Goal: Task Accomplishment & Management: Use online tool/utility

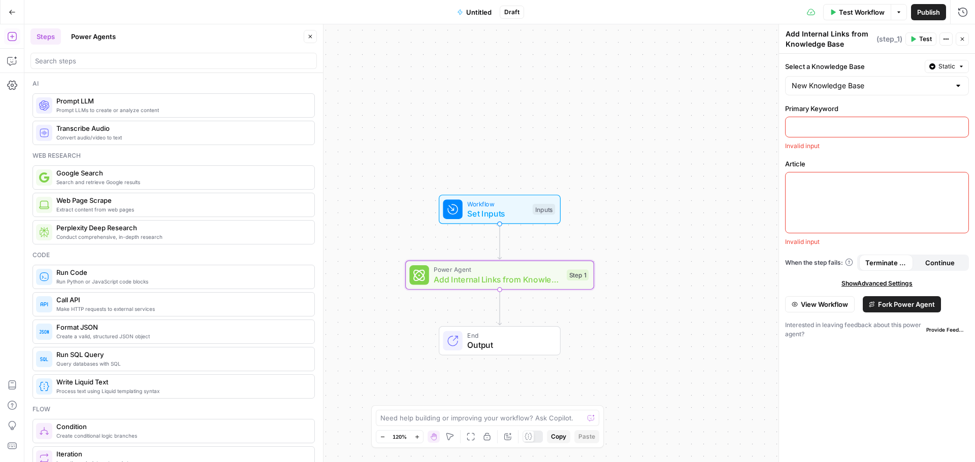
click at [98, 40] on button "Power Agents" at bounding box center [93, 36] width 57 height 16
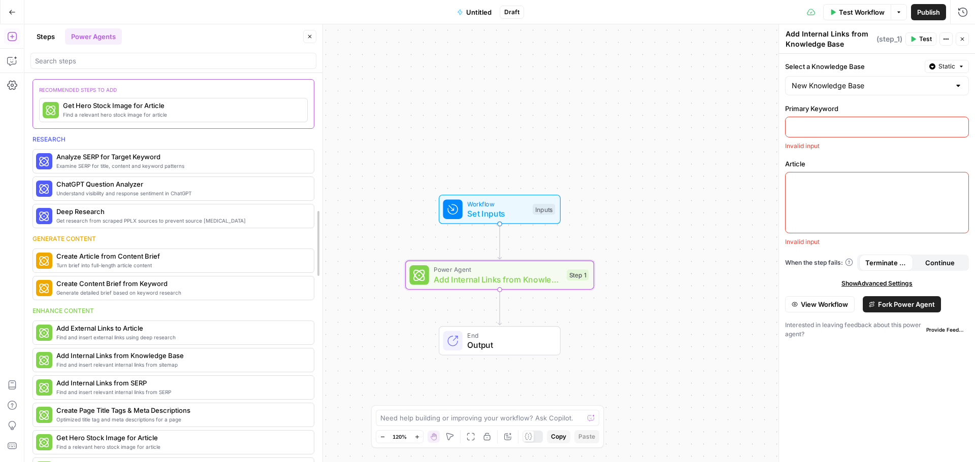
drag, startPoint x: 318, startPoint y: 157, endPoint x: 318, endPoint y: 173, distance: 16.3
click at [46, 38] on button "Steps" at bounding box center [45, 36] width 30 height 16
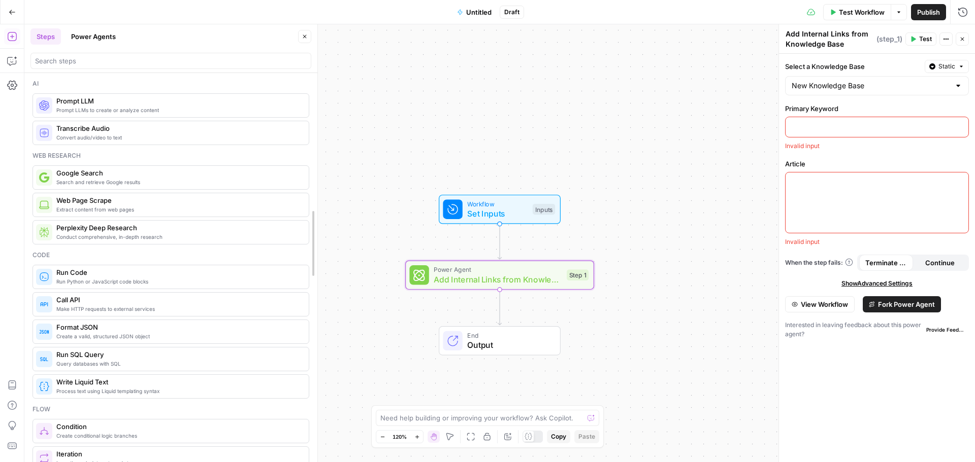
drag, startPoint x: 321, startPoint y: 117, endPoint x: 316, endPoint y: 151, distance: 34.4
drag, startPoint x: 313, startPoint y: 129, endPoint x: 310, endPoint y: 178, distance: 48.8
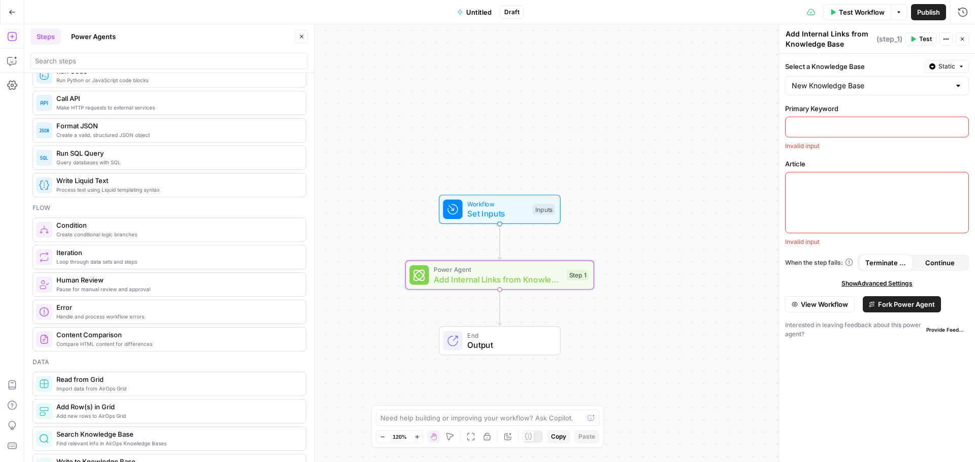
scroll to position [305, 0]
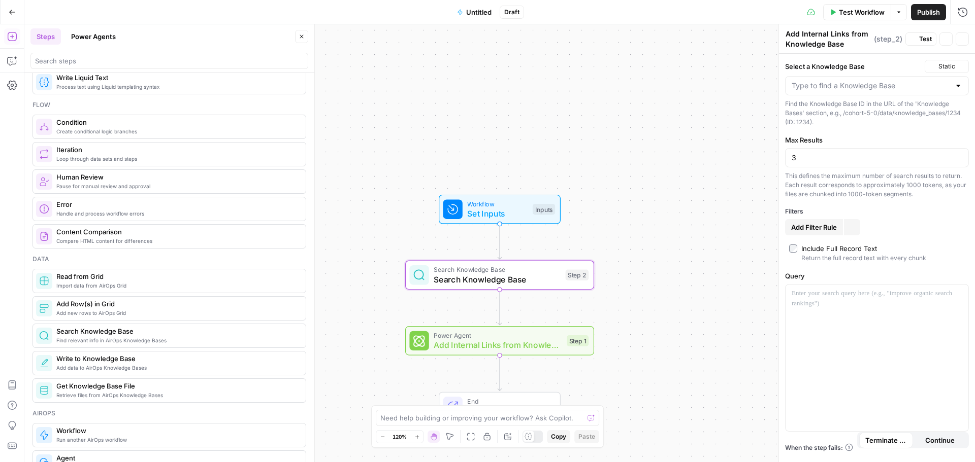
type textarea "Search Knowledge Base"
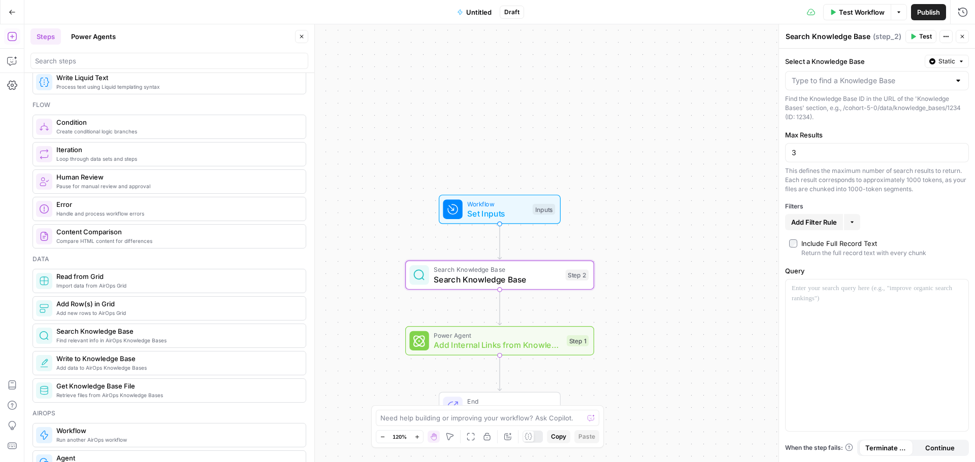
click at [571, 278] on div "Step 2" at bounding box center [577, 275] width 23 height 11
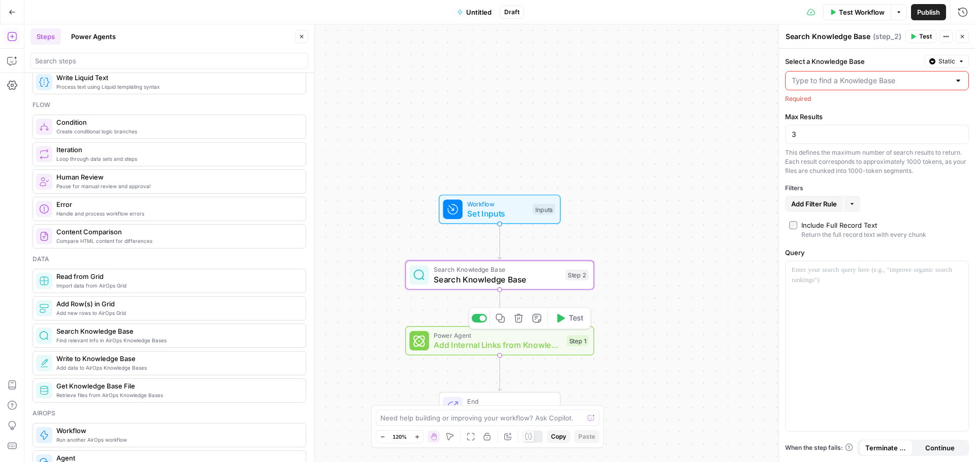
click at [544, 341] on span "Add Internal Links from Knowledge Base" at bounding box center [498, 345] width 128 height 12
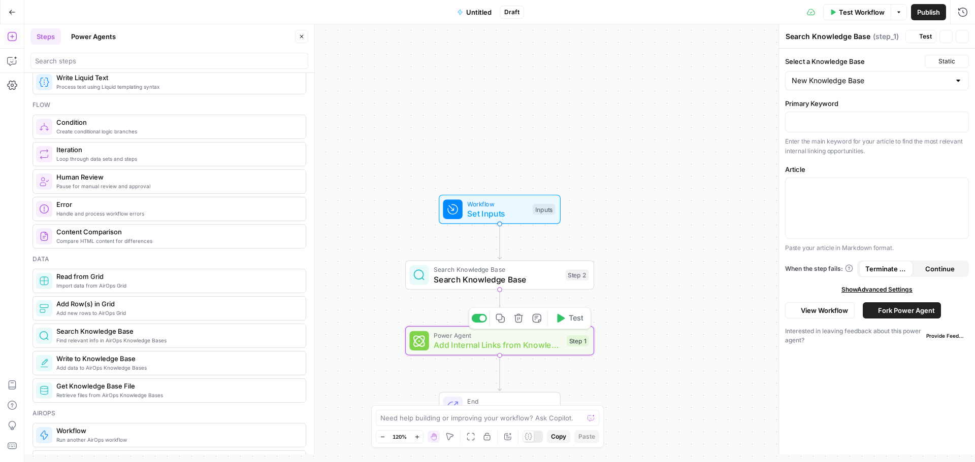
type textarea "Add Internal Links from Knowledge Base"
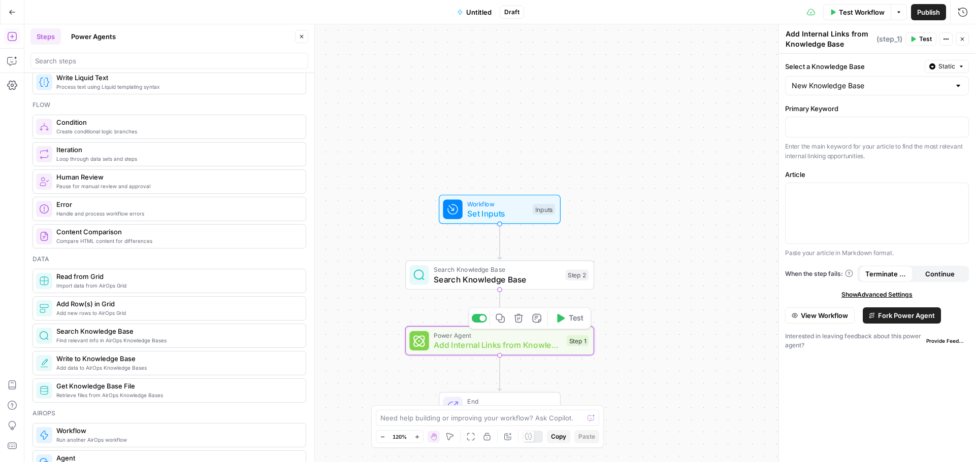
click at [515, 274] on span "Search Knowledge Base" at bounding box center [497, 280] width 127 height 12
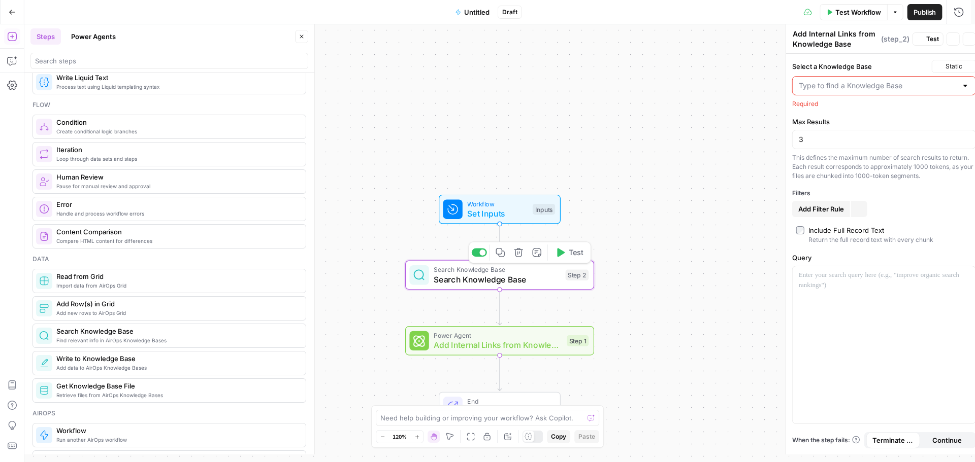
type textarea "Search Knowledge Base"
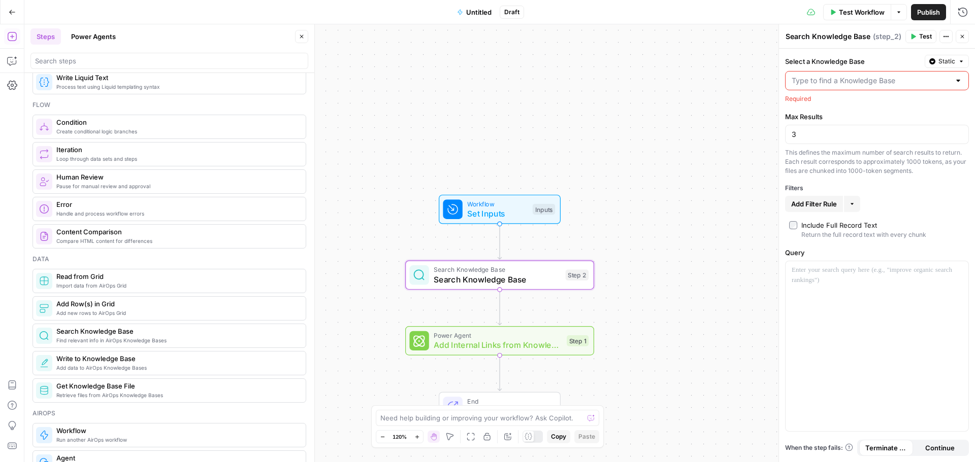
click at [867, 81] on input "Select a Knowledge Base" at bounding box center [870, 81] width 158 height 10
click at [834, 108] on span "New Knowledge Base" at bounding box center [874, 106] width 162 height 10
type input "New Knowledge Base"
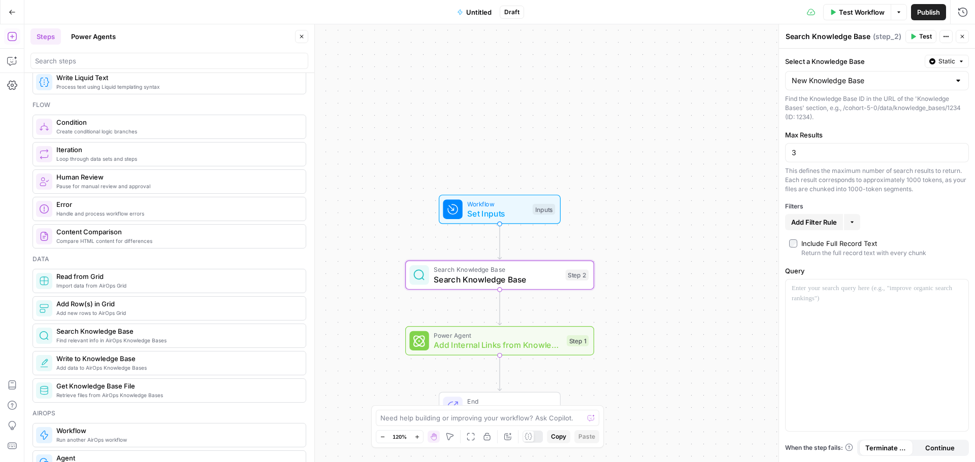
click at [813, 147] on div "3" at bounding box center [877, 152] width 184 height 19
click at [812, 150] on input "150" at bounding box center [876, 153] width 171 height 10
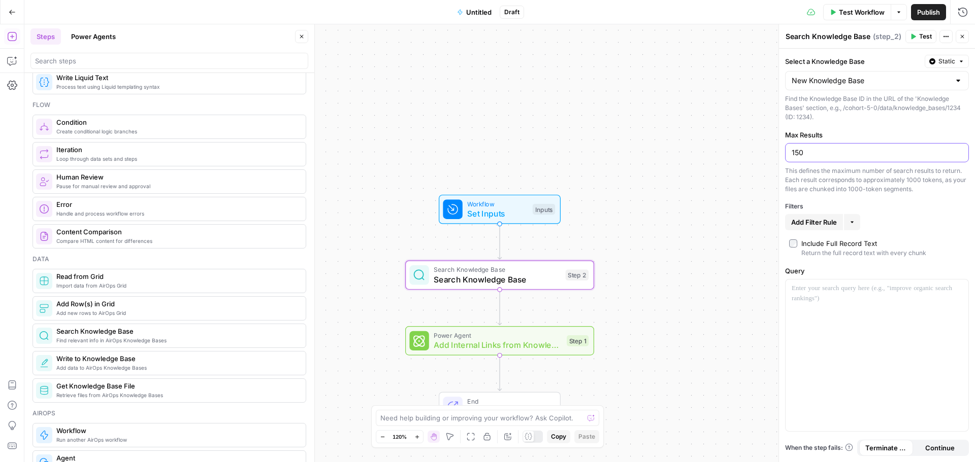
click at [812, 150] on input "150" at bounding box center [876, 153] width 171 height 10
click at [812, 150] on input "2100" at bounding box center [876, 153] width 171 height 10
type input "10"
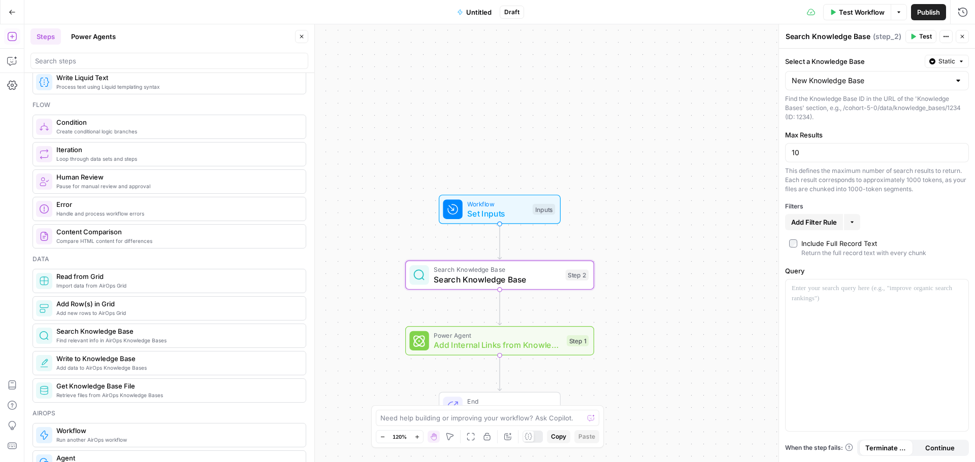
click at [831, 131] on label "Max Results" at bounding box center [877, 135] width 184 height 10
click at [831, 148] on input "10" at bounding box center [876, 153] width 171 height 10
click at [480, 321] on div at bounding box center [482, 319] width 6 height 6
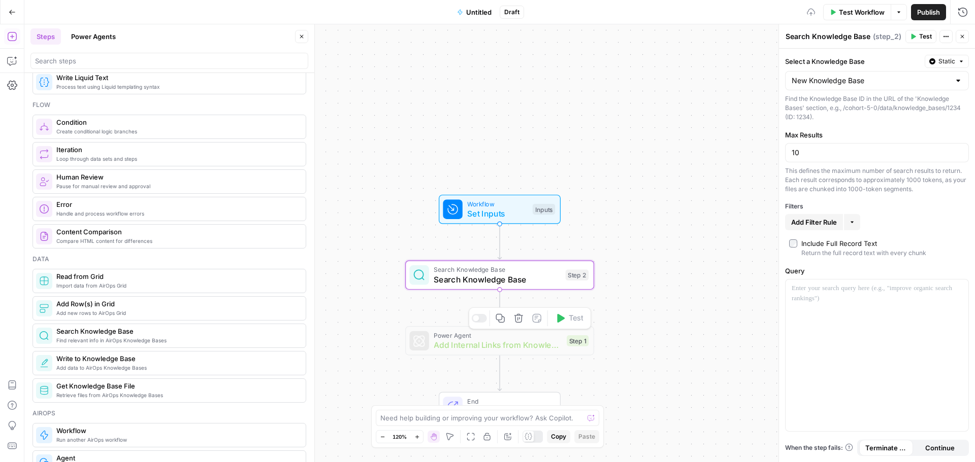
click at [480, 321] on div at bounding box center [479, 318] width 15 height 9
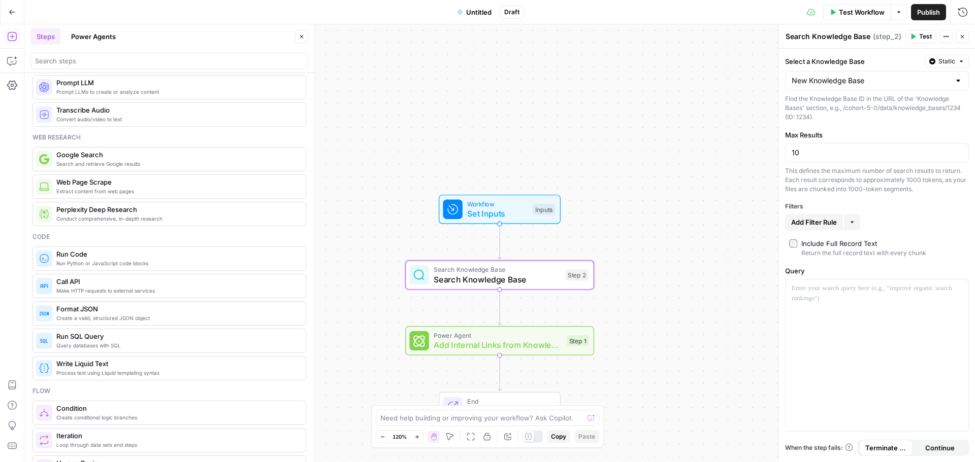
scroll to position [0, 0]
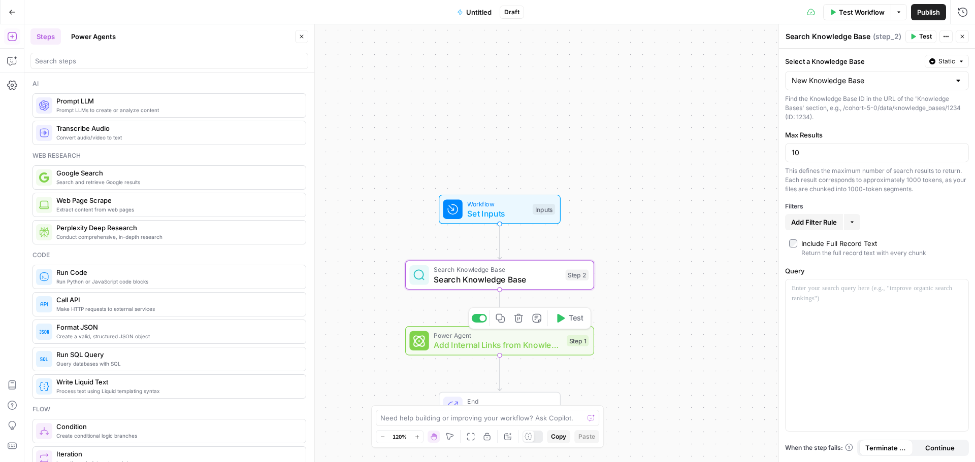
click at [521, 320] on icon "button" at bounding box center [518, 318] width 9 height 9
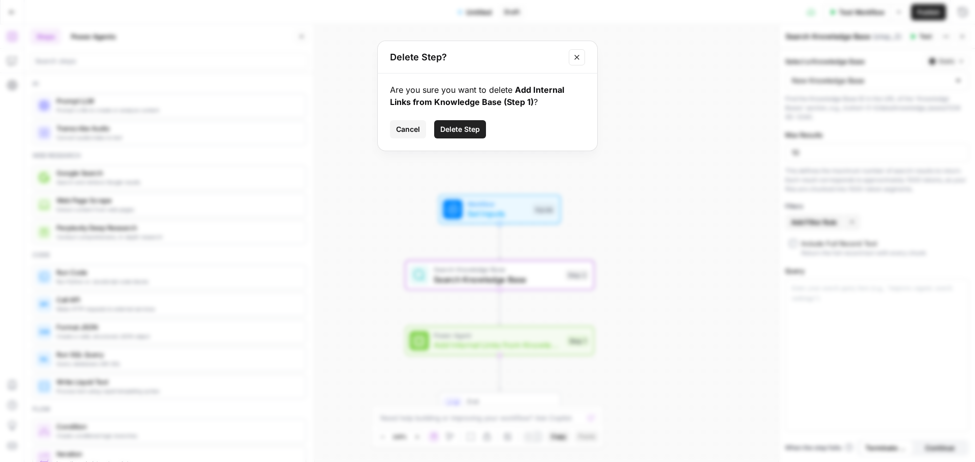
click at [469, 133] on span "Delete Step" at bounding box center [460, 129] width 40 height 10
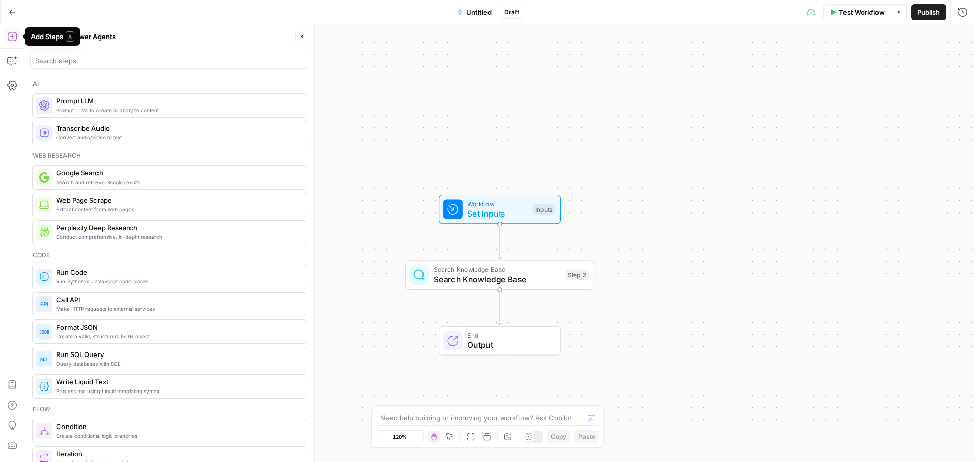
click at [12, 38] on icon "button" at bounding box center [12, 36] width 10 height 10
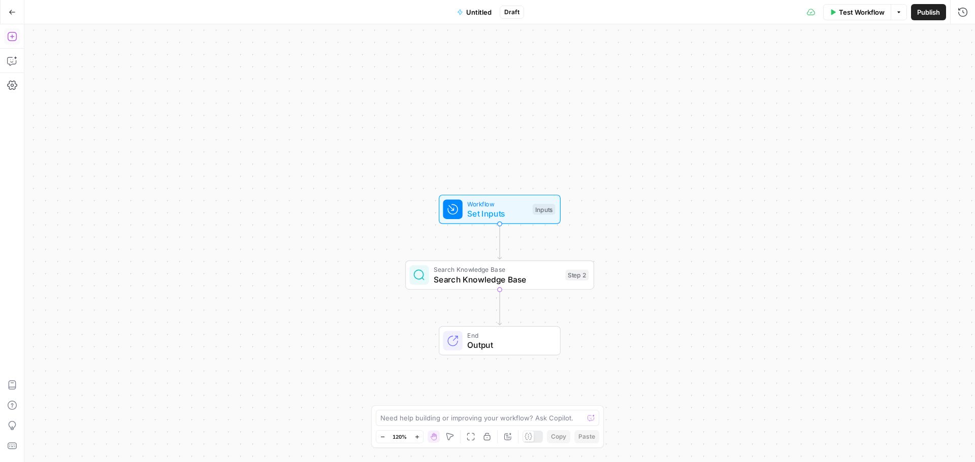
click at [12, 38] on icon "button" at bounding box center [12, 36] width 10 height 10
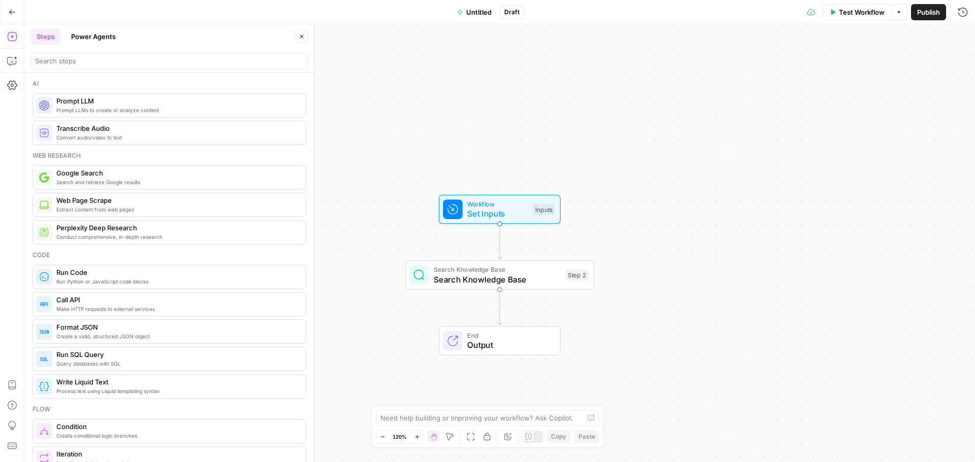
click at [108, 39] on button "Power Agents" at bounding box center [93, 36] width 57 height 16
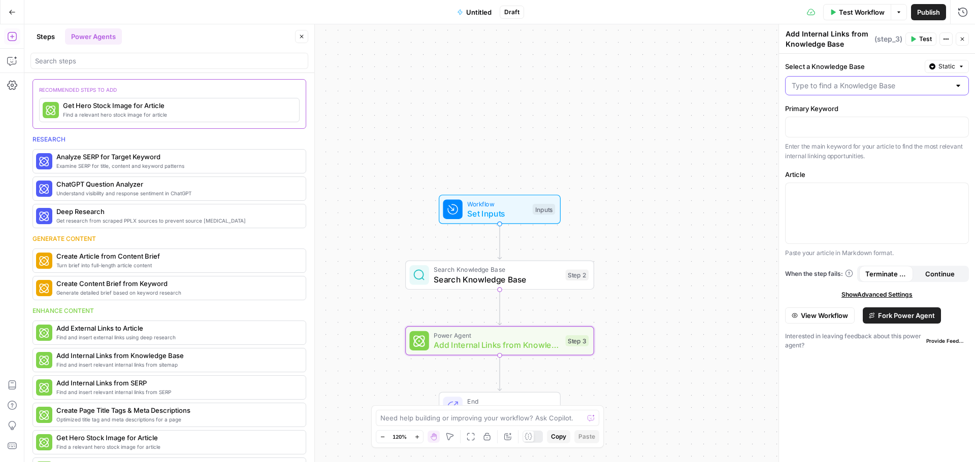
click at [832, 86] on input "Select a Knowledge Base" at bounding box center [870, 86] width 158 height 10
click at [826, 113] on span "New Knowledge Base" at bounding box center [874, 111] width 162 height 10
type input "New Knowledge Base"
click at [825, 126] on p at bounding box center [876, 126] width 171 height 10
click at [812, 132] on div at bounding box center [876, 127] width 183 height 20
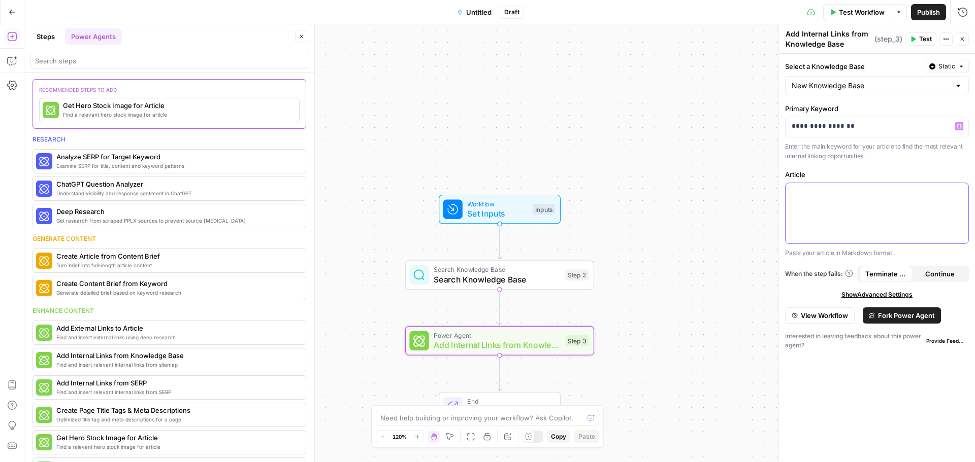
click at [815, 209] on div at bounding box center [876, 213] width 183 height 60
click at [845, 208] on div at bounding box center [876, 213] width 183 height 60
click at [44, 38] on button "Steps" at bounding box center [45, 36] width 30 height 16
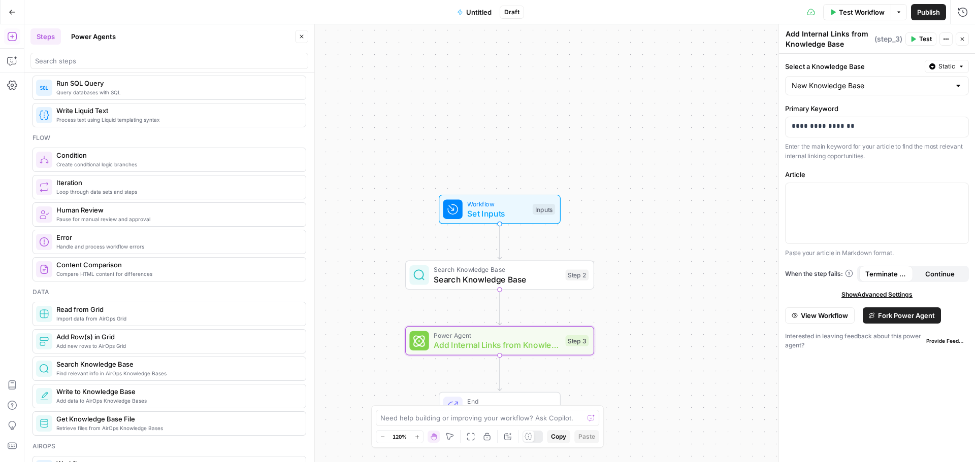
scroll to position [305, 0]
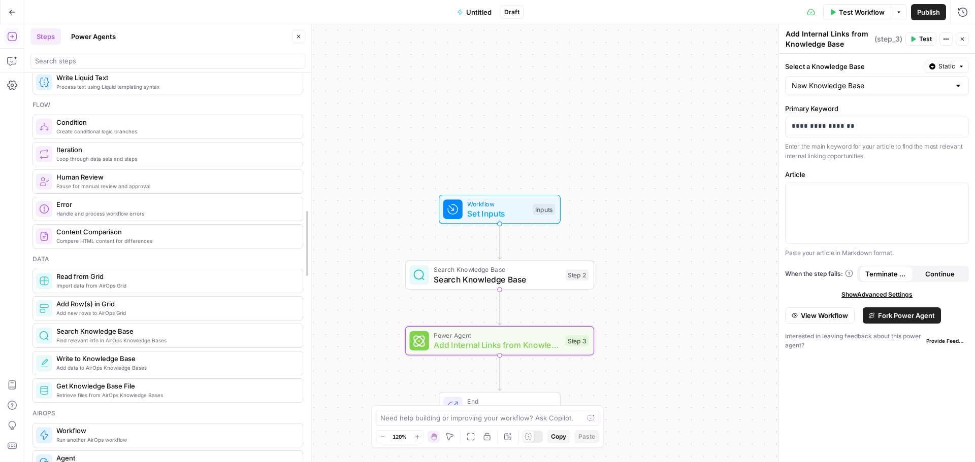
drag, startPoint x: 310, startPoint y: 152, endPoint x: 307, endPoint y: 176, distance: 24.6
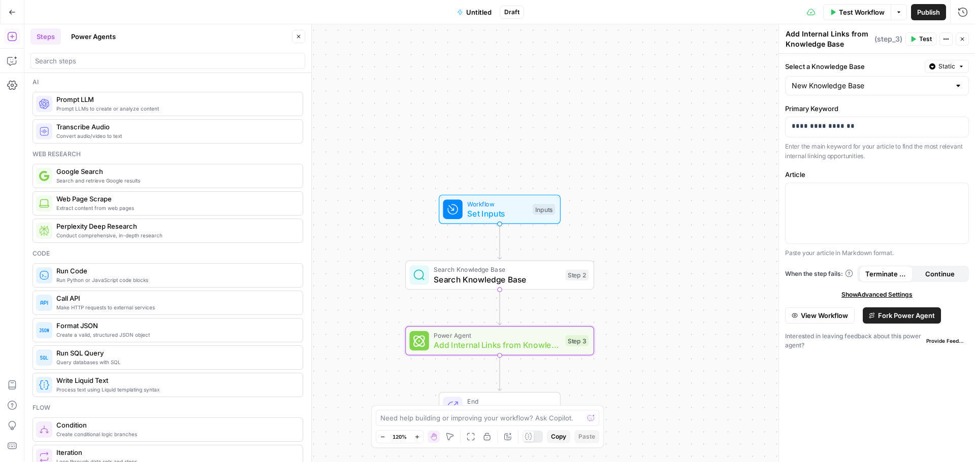
scroll to position [0, 0]
click at [102, 46] on header "Steps Power Agents Close" at bounding box center [167, 48] width 287 height 49
click at [100, 40] on button "Power Agents" at bounding box center [93, 36] width 57 height 16
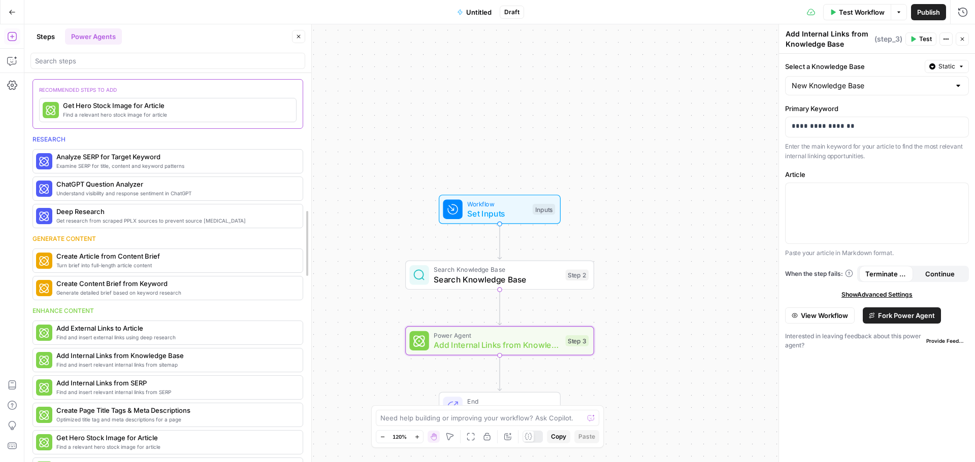
drag, startPoint x: 309, startPoint y: 120, endPoint x: 309, endPoint y: 130, distance: 10.7
click at [47, 41] on button "Steps" at bounding box center [45, 36] width 30 height 16
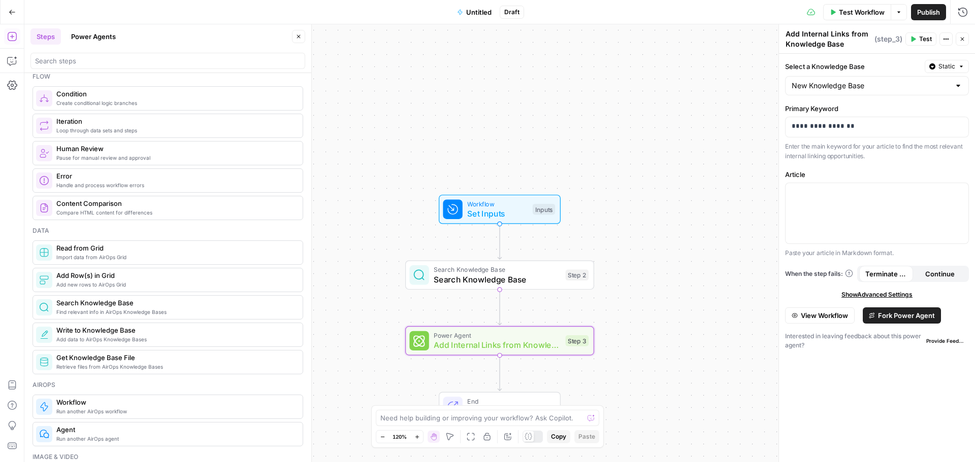
scroll to position [406, 0]
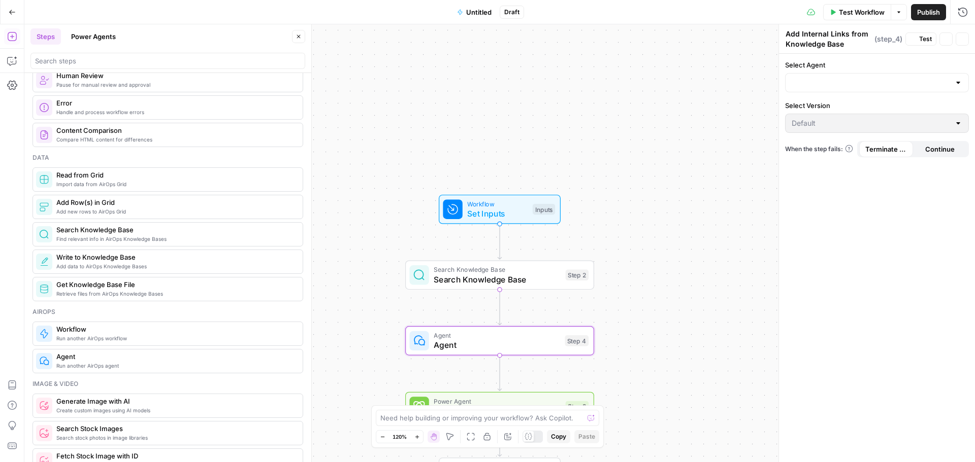
type textarea "Agent"
click at [830, 69] on div at bounding box center [877, 77] width 184 height 19
click at [885, 64] on label "Select Agent" at bounding box center [877, 60] width 184 height 10
click at [885, 73] on input "Select Agent" at bounding box center [870, 78] width 158 height 10
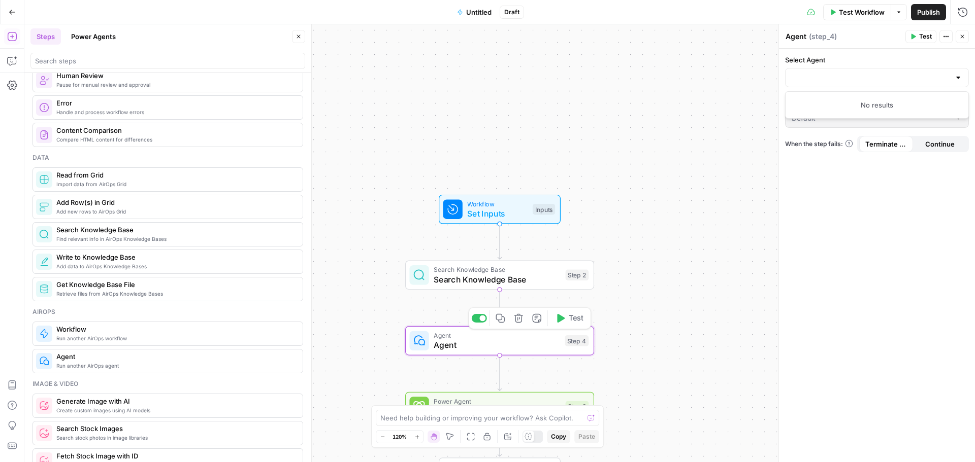
click at [517, 320] on icon "button" at bounding box center [518, 318] width 9 height 9
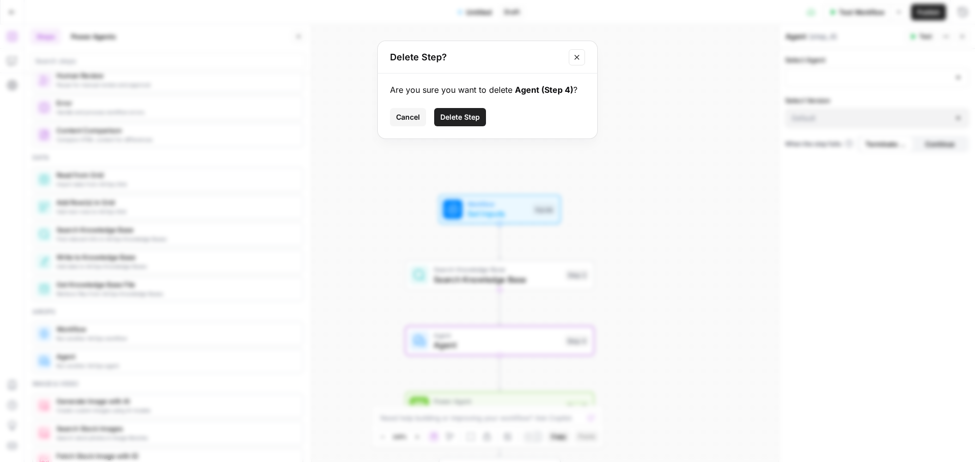
click at [452, 122] on button "Delete Step" at bounding box center [460, 117] width 52 height 18
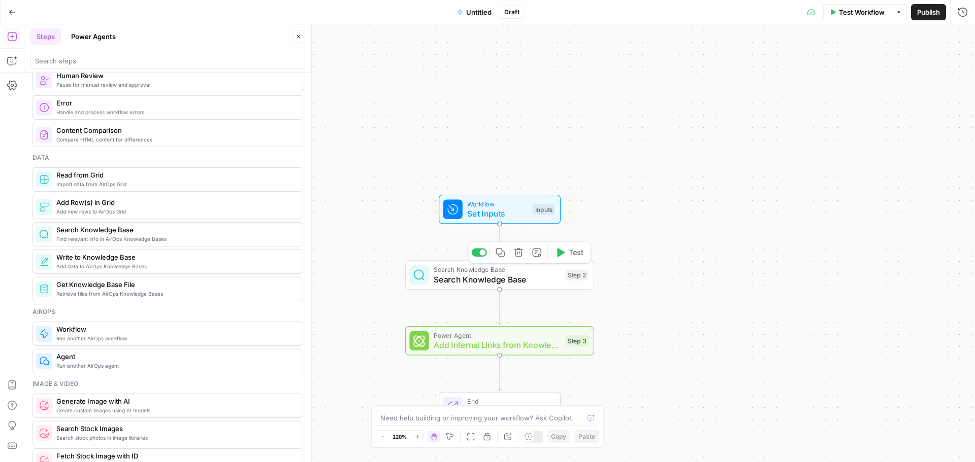
click at [505, 345] on span "Add Internal Links from Knowledge Base" at bounding box center [497, 345] width 127 height 12
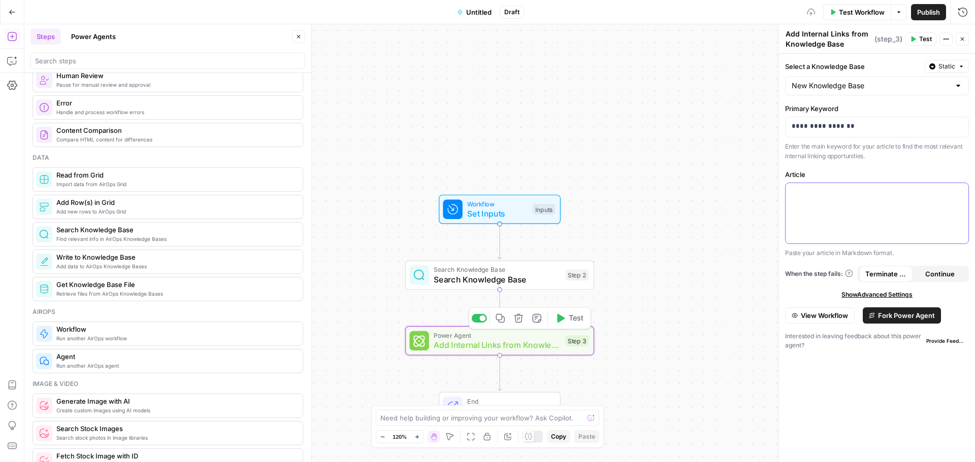
click at [843, 193] on p at bounding box center [876, 192] width 171 height 10
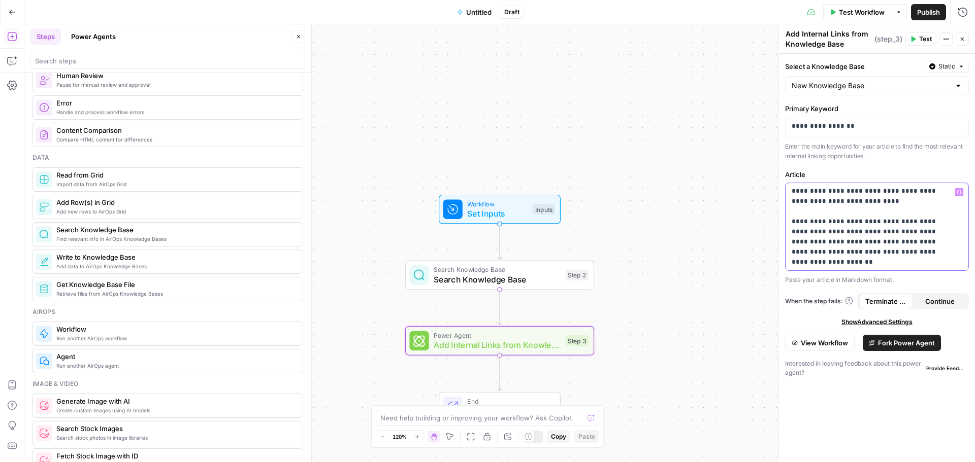
scroll to position [1565, 0]
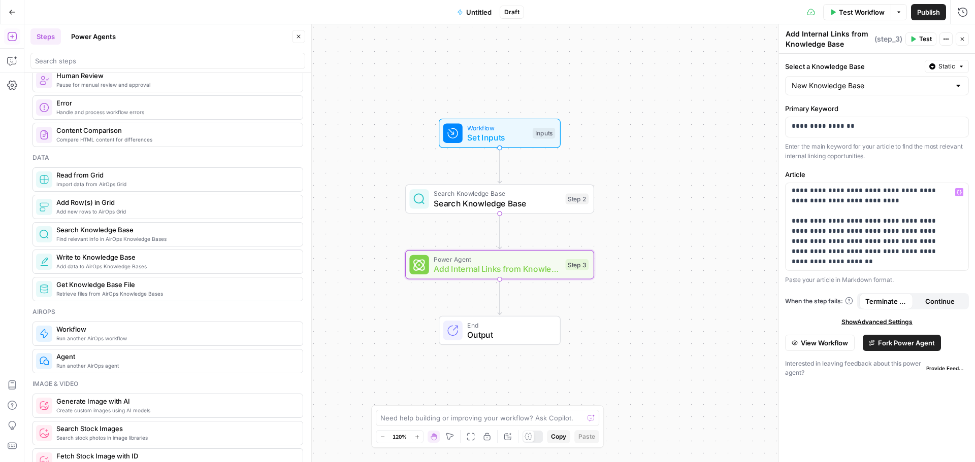
click at [922, 39] on span "Test" at bounding box center [925, 39] width 13 height 9
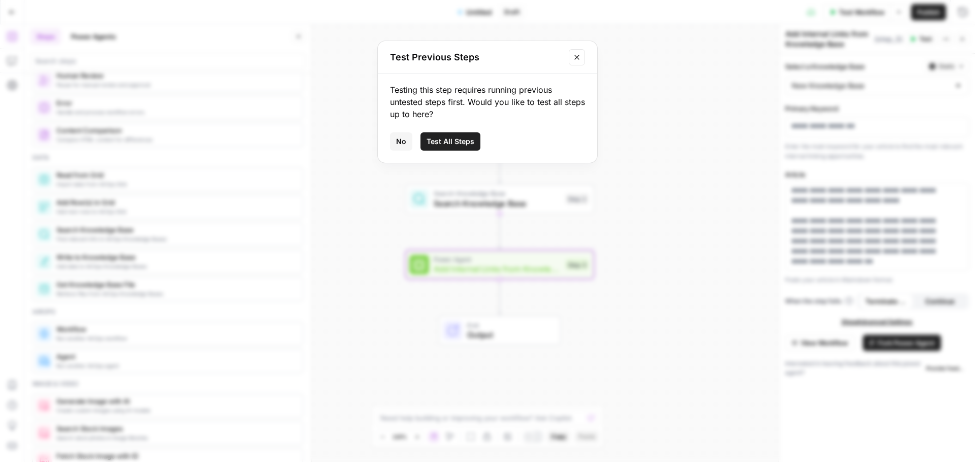
click at [573, 58] on icon "Close modal" at bounding box center [577, 57] width 8 height 8
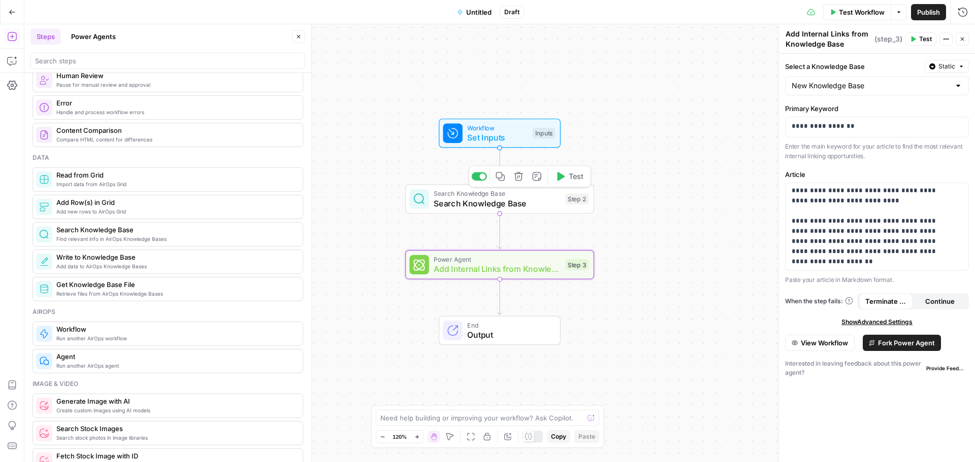
click at [574, 179] on span "Test" at bounding box center [576, 176] width 15 height 11
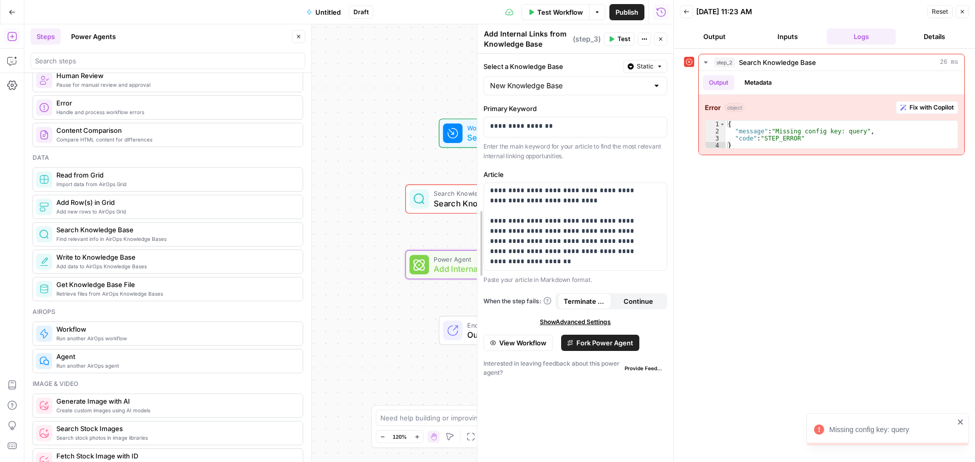
scroll to position [1849, 0]
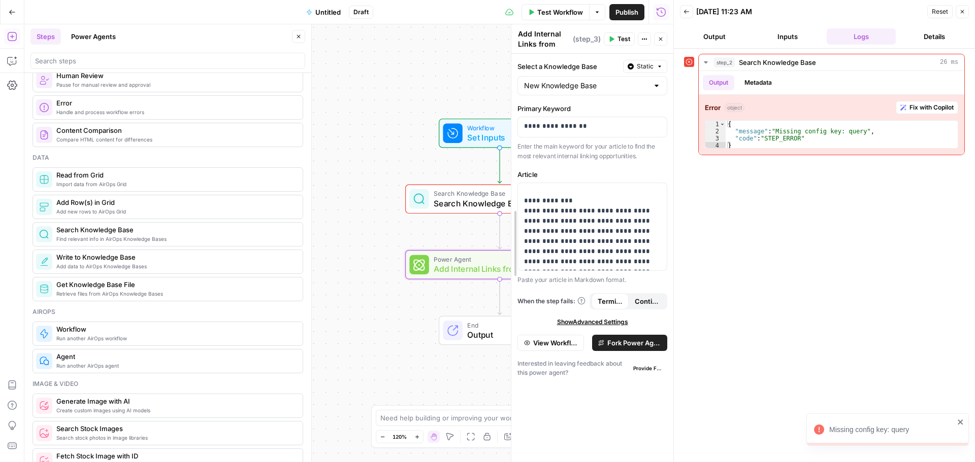
drag, startPoint x: 479, startPoint y: 131, endPoint x: 581, endPoint y: 137, distance: 102.2
click at [787, 40] on button "Inputs" at bounding box center [787, 36] width 69 height 16
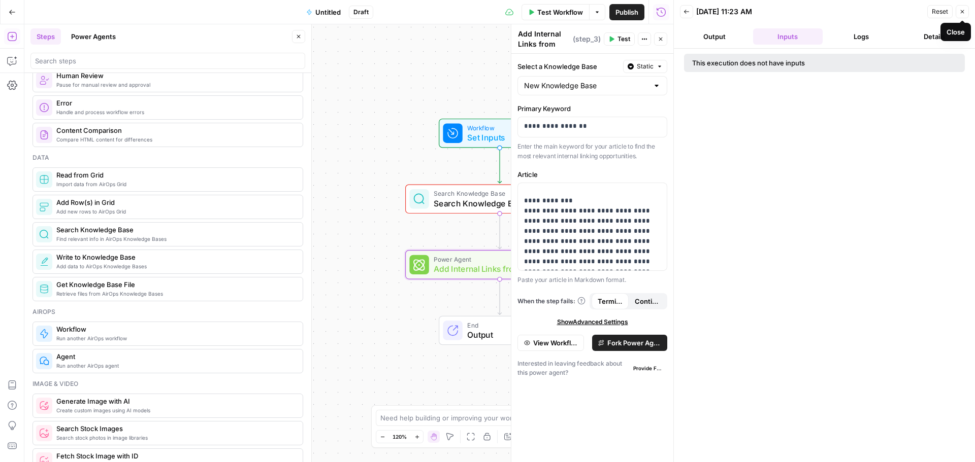
click at [963, 15] on button "Close" at bounding box center [961, 11] width 13 height 13
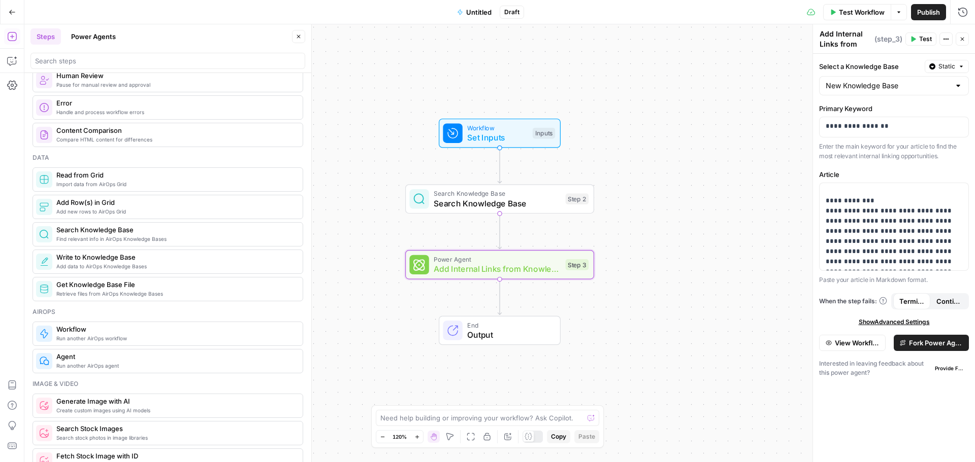
click at [536, 195] on span "Search Knowledge Base" at bounding box center [497, 194] width 127 height 10
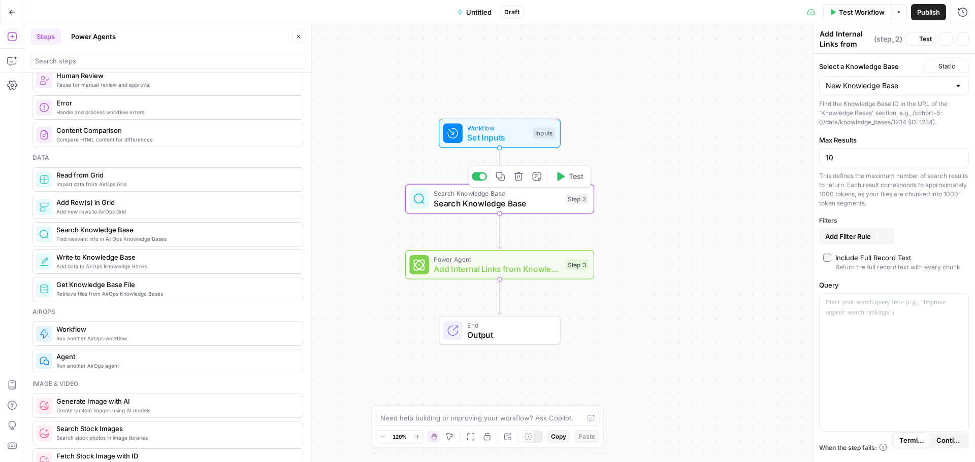
type textarea "Search Knowledge Base"
click at [842, 313] on div at bounding box center [893, 363] width 149 height 138
click at [922, 41] on span "Test" at bounding box center [925, 39] width 13 height 9
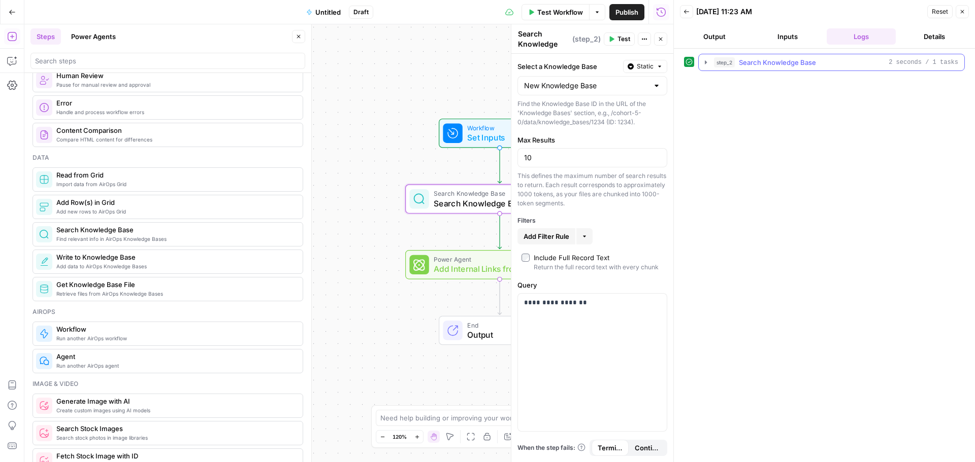
click at [708, 62] on icon "button" at bounding box center [706, 62] width 8 height 8
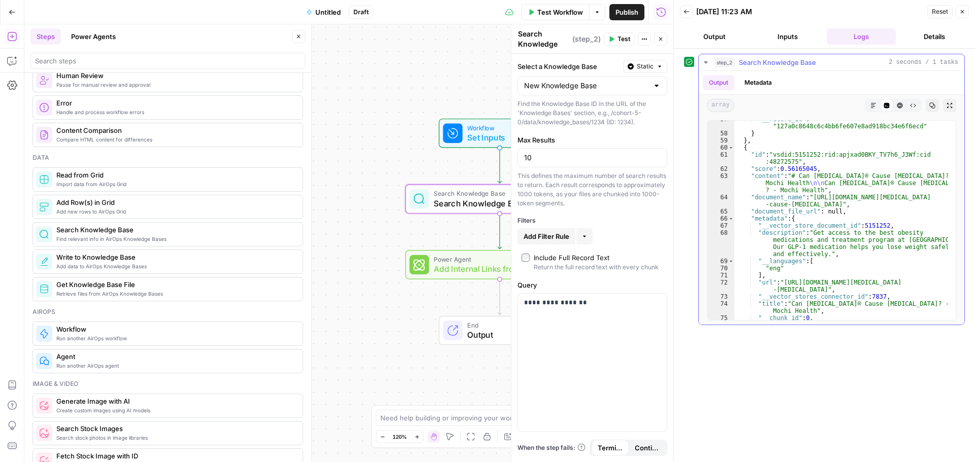
scroll to position [701, 0]
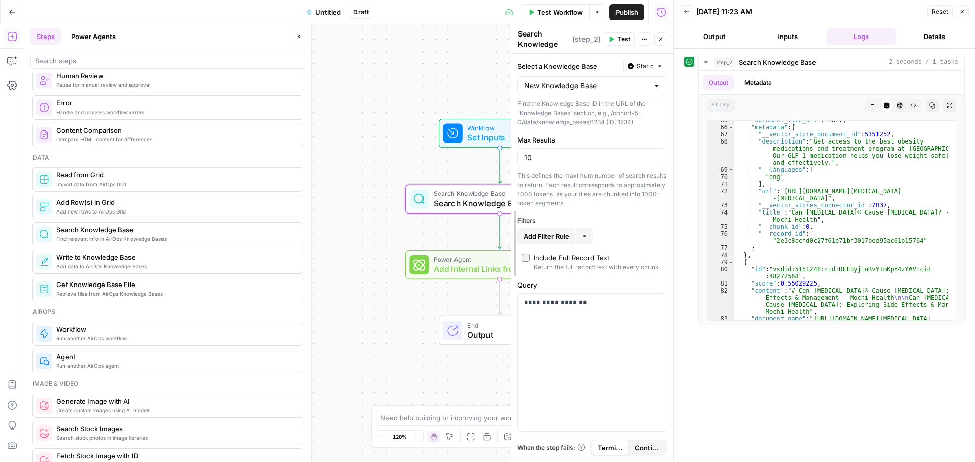
drag, startPoint x: 511, startPoint y: 184, endPoint x: 627, endPoint y: 190, distance: 116.4
click at [686, 13] on icon "button" at bounding box center [686, 12] width 6 height 6
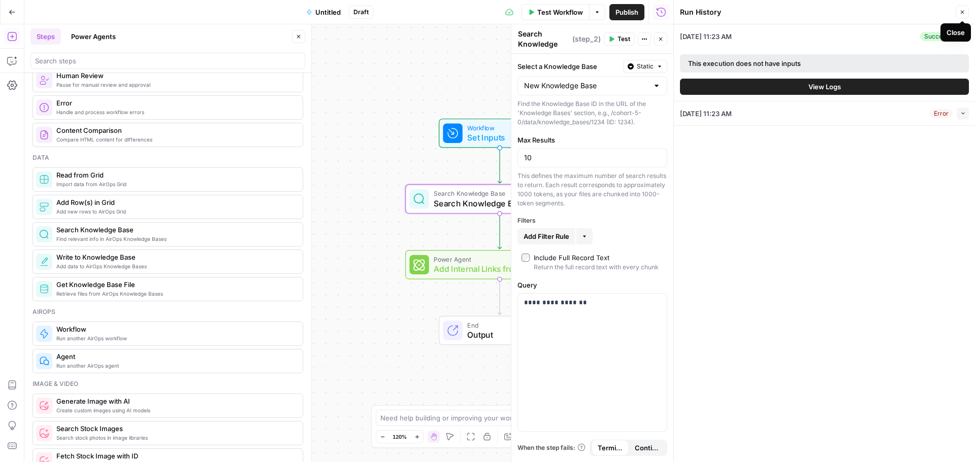
click at [963, 13] on icon "button" at bounding box center [962, 12] width 6 height 6
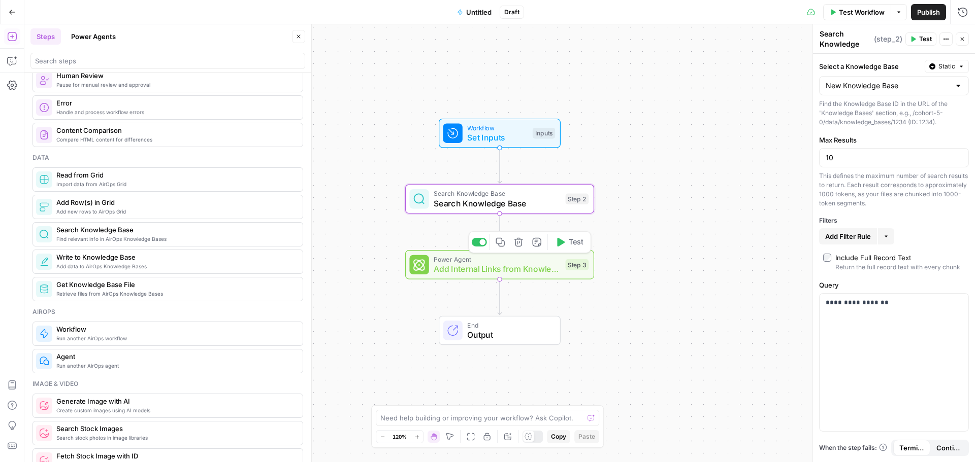
click at [567, 245] on button "Test" at bounding box center [569, 243] width 38 height 16
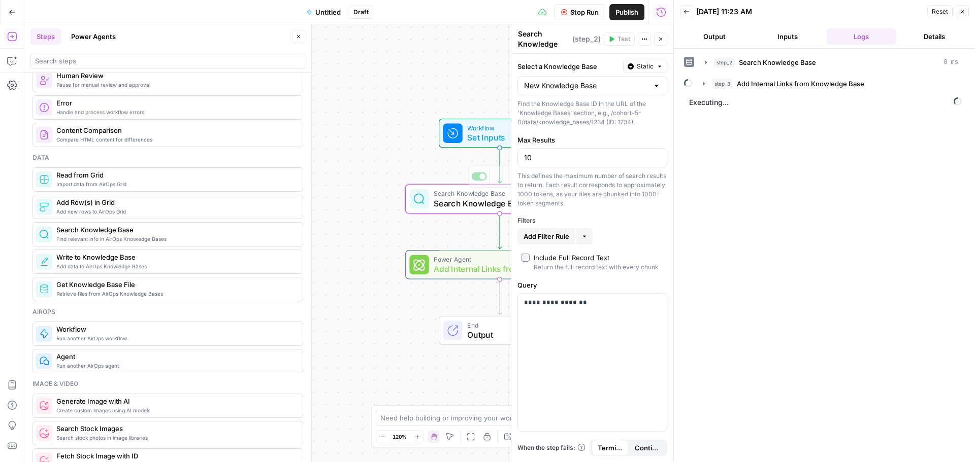
click at [403, 175] on div "Workflow Set Inputs Inputs Search Knowledge Base Search Knowledge Base Step 2 C…" at bounding box center [348, 243] width 649 height 438
click at [689, 12] on span "Back" at bounding box center [689, 12] width 1 height 1
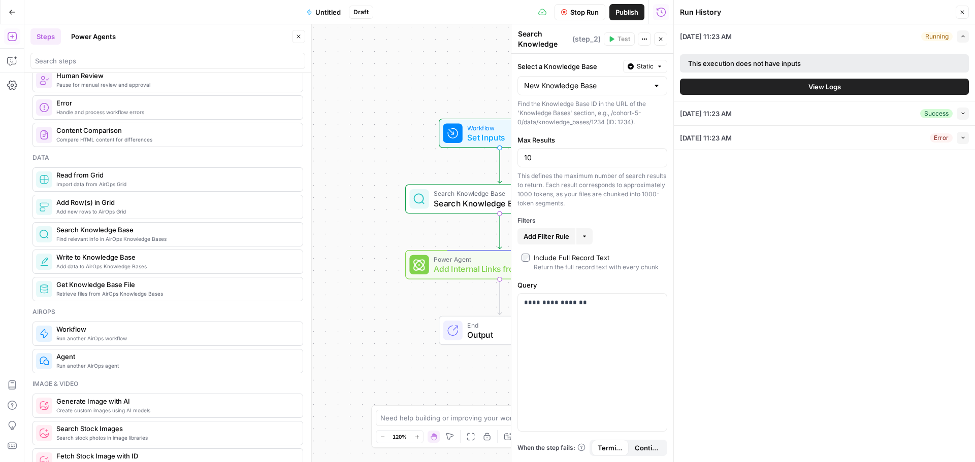
click at [963, 141] on button "Collapse" at bounding box center [962, 138] width 12 height 12
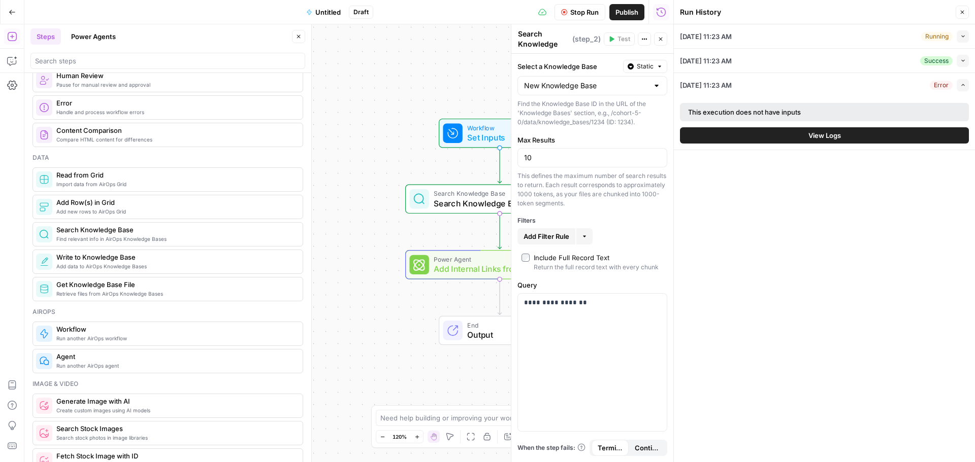
click at [744, 103] on div "This execution does not have inputs" at bounding box center [824, 112] width 289 height 18
click at [456, 274] on span "Add Internal Links from Knowledge Base" at bounding box center [497, 269] width 127 height 12
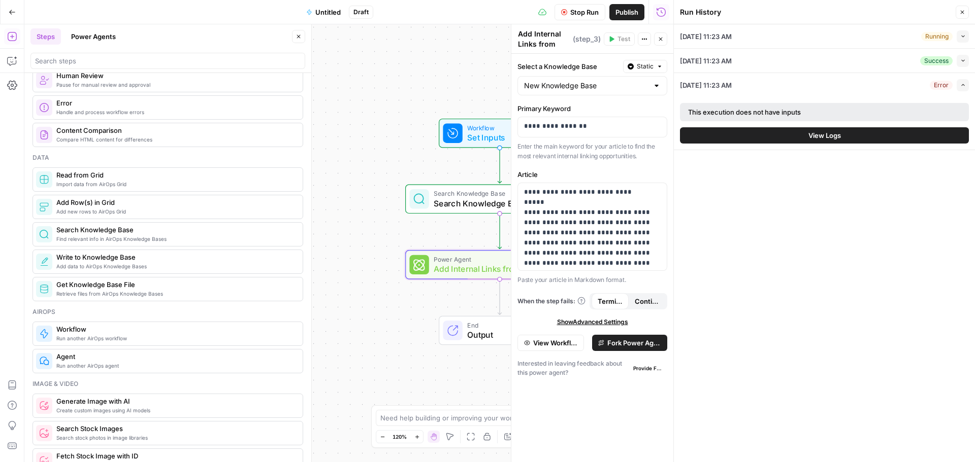
click at [963, 85] on icon "button" at bounding box center [963, 85] width 6 height 6
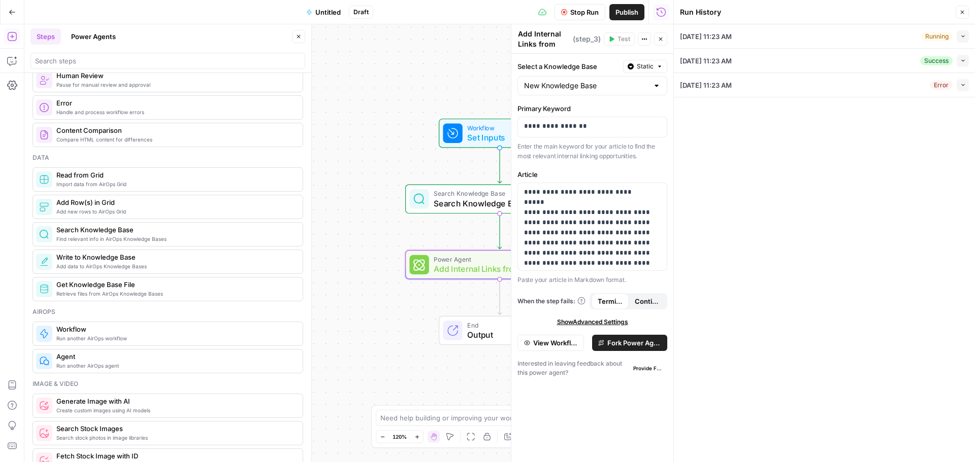
click at [959, 38] on button "Collapse" at bounding box center [962, 36] width 12 height 12
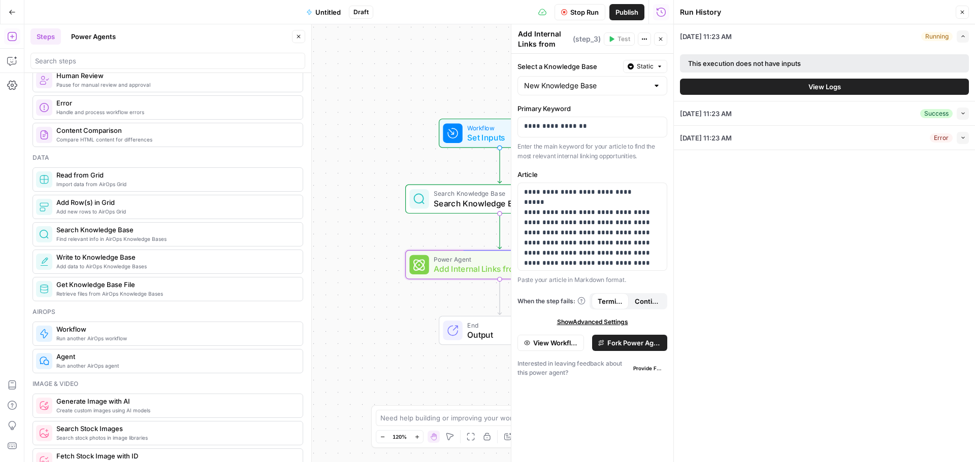
click at [818, 89] on span "View Logs" at bounding box center [824, 87] width 32 height 10
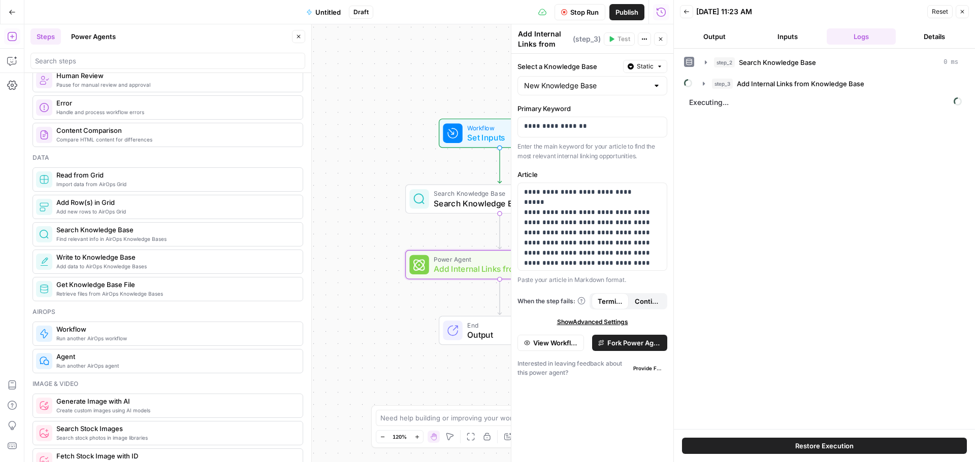
click at [709, 36] on button "Output" at bounding box center [714, 36] width 69 height 16
click at [787, 38] on button "Inputs" at bounding box center [787, 36] width 69 height 16
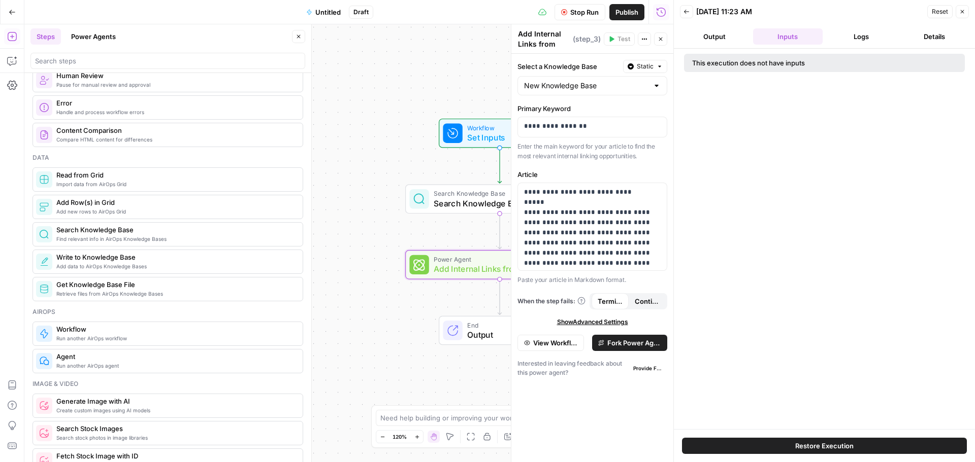
click at [925, 39] on button "Details" at bounding box center [934, 36] width 69 height 16
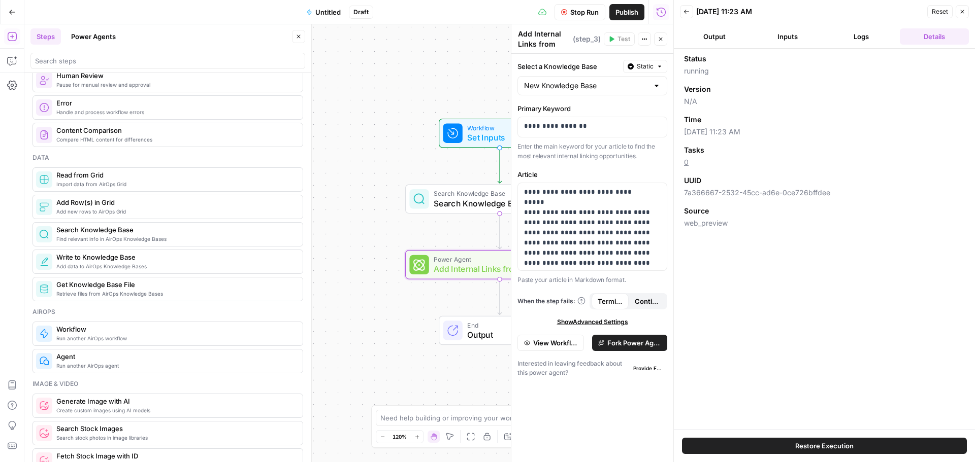
click at [706, 42] on button "Output" at bounding box center [714, 36] width 69 height 16
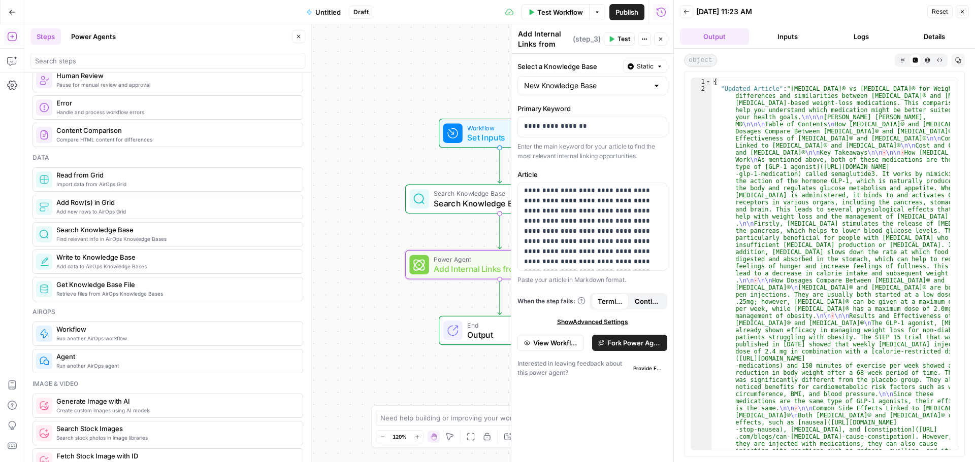
click at [685, 11] on icon "button" at bounding box center [686, 12] width 6 height 6
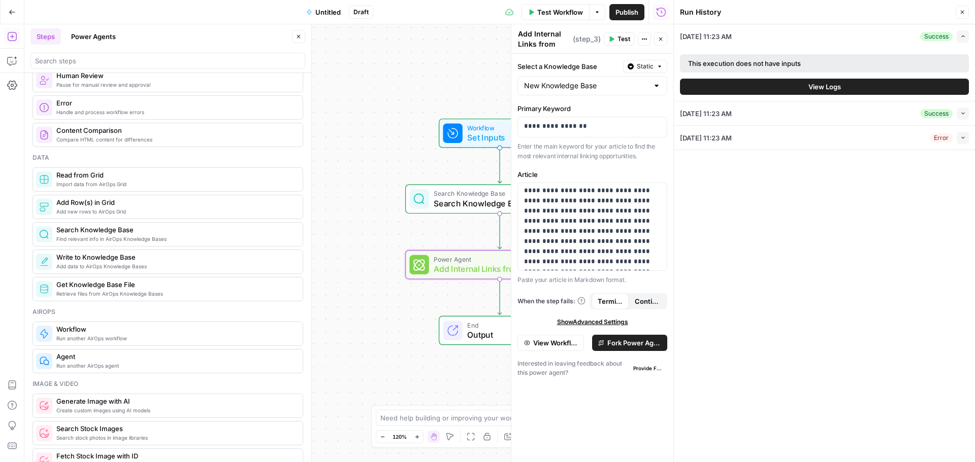
click at [962, 12] on icon "button" at bounding box center [962, 12] width 6 height 6
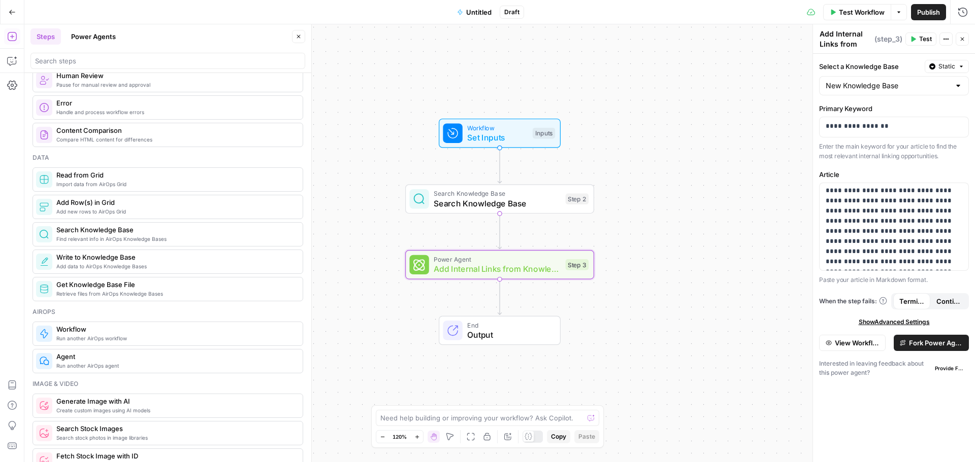
click at [509, 263] on span "Add Internal Links from Knowledge Base" at bounding box center [497, 269] width 127 height 12
click at [491, 342] on div "End Output" at bounding box center [500, 330] width 122 height 29
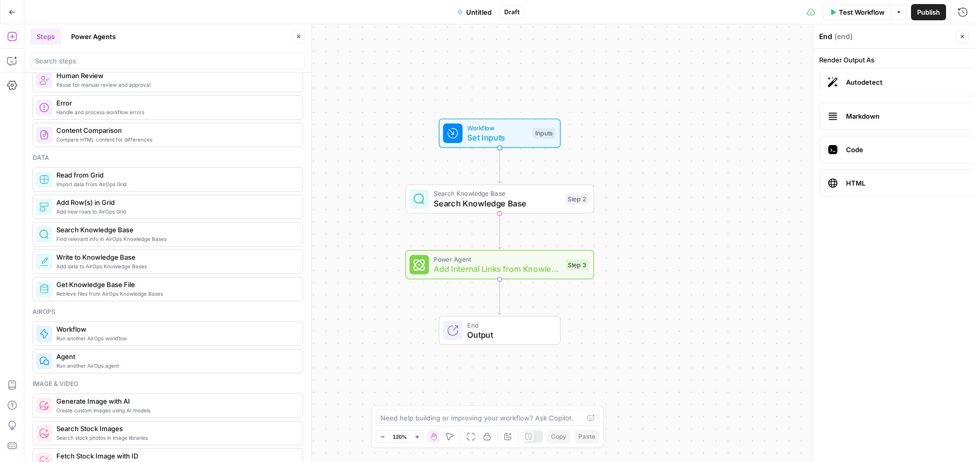
click at [872, 118] on span "Markdown" at bounding box center [906, 116] width 121 height 10
click at [860, 84] on span "Autodetect" at bounding box center [906, 82] width 121 height 10
click at [852, 178] on label "HTML" at bounding box center [897, 183] width 156 height 27
click at [859, 90] on label "Autodetect" at bounding box center [897, 82] width 156 height 28
click at [512, 268] on span "Add Internal Links from Knowledge Base" at bounding box center [497, 269] width 127 height 12
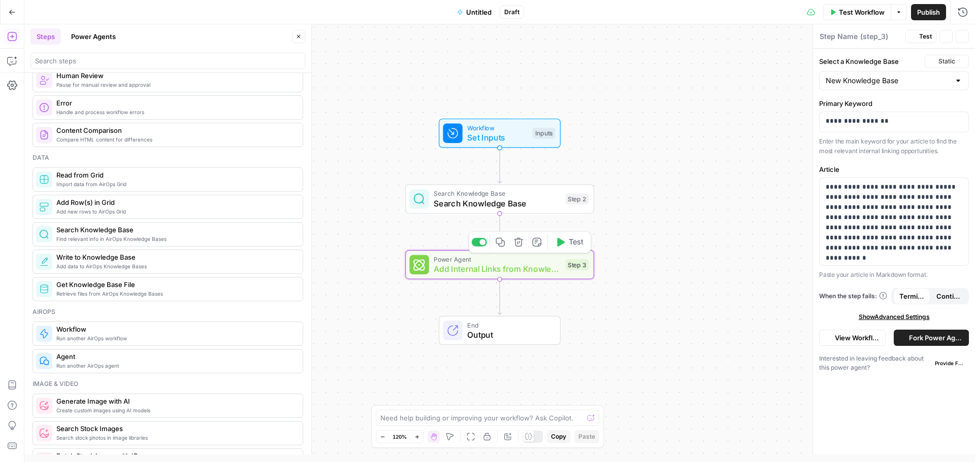
type textarea "Add Internal Links from Knowledge Base"
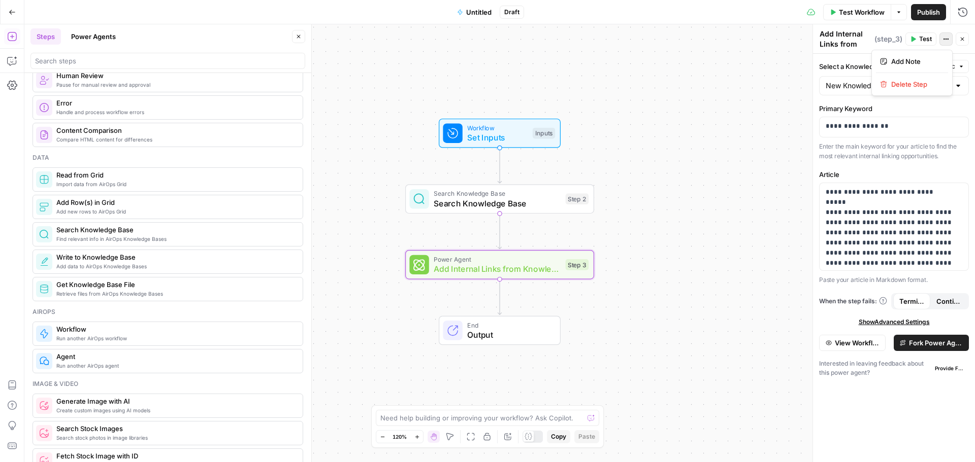
click at [946, 39] on icon "button" at bounding box center [946, 40] width 2 height 2
click at [801, 76] on div "Workflow Set Inputs Inputs Search Knowledge Base Search Knowledge Base Step 2 P…" at bounding box center [499, 243] width 950 height 438
click at [897, 13] on icon "button" at bounding box center [899, 12] width 6 height 6
click at [876, 52] on span "View Last Test" at bounding box center [869, 50] width 45 height 10
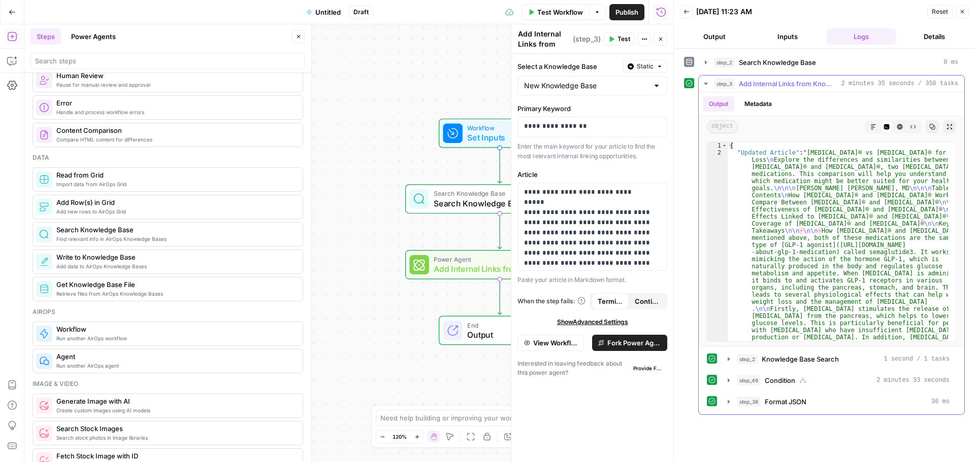
click at [759, 101] on button "Metadata" at bounding box center [758, 103] width 40 height 15
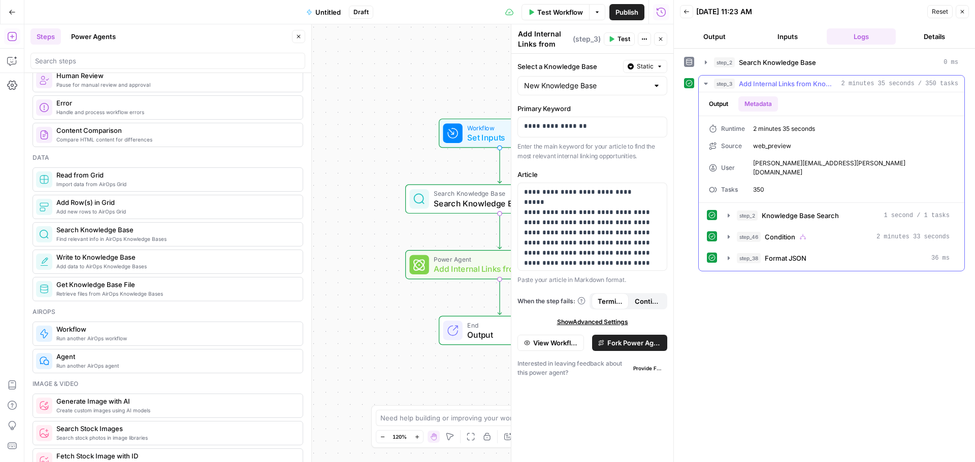
click at [704, 84] on icon "button" at bounding box center [706, 84] width 8 height 8
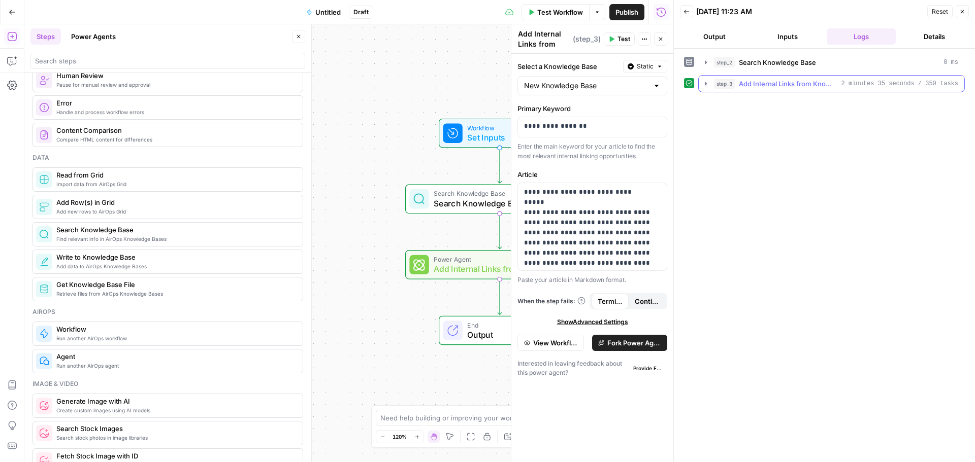
click at [704, 85] on icon "button" at bounding box center [706, 84] width 8 height 8
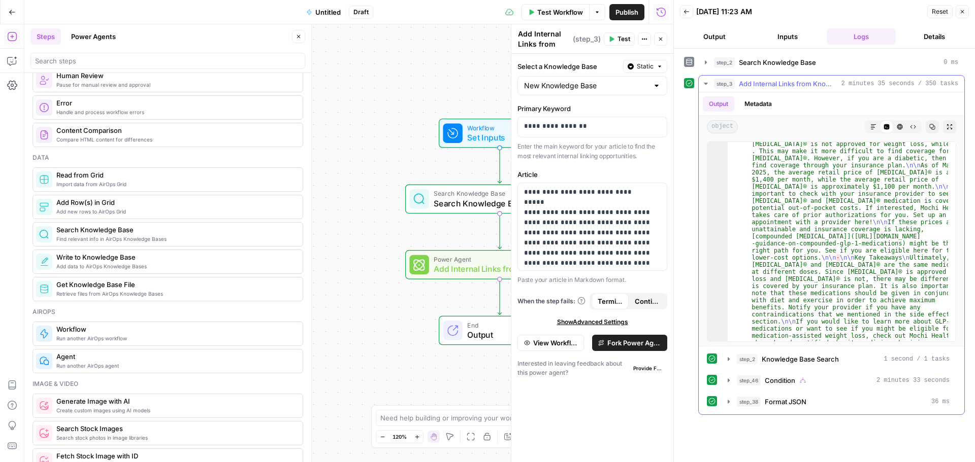
scroll to position [597, 0]
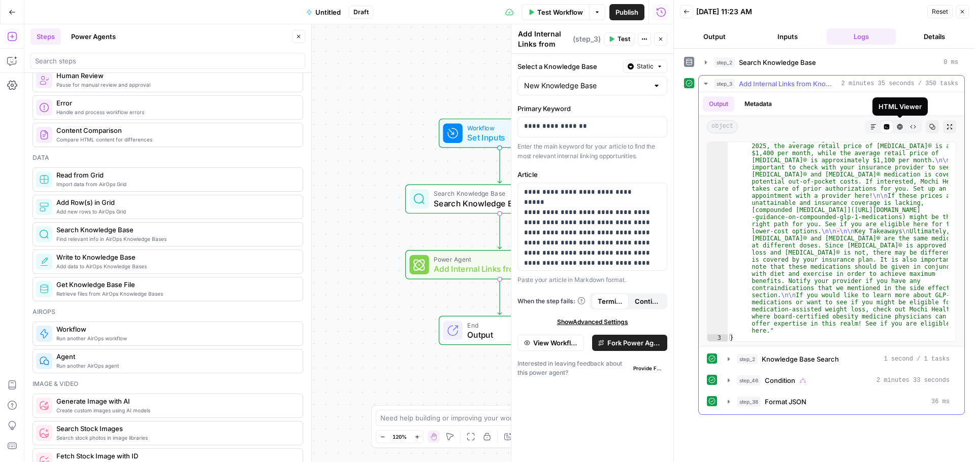
click at [886, 127] on icon at bounding box center [886, 127] width 6 height 6
click at [876, 128] on icon "button" at bounding box center [873, 127] width 6 height 6
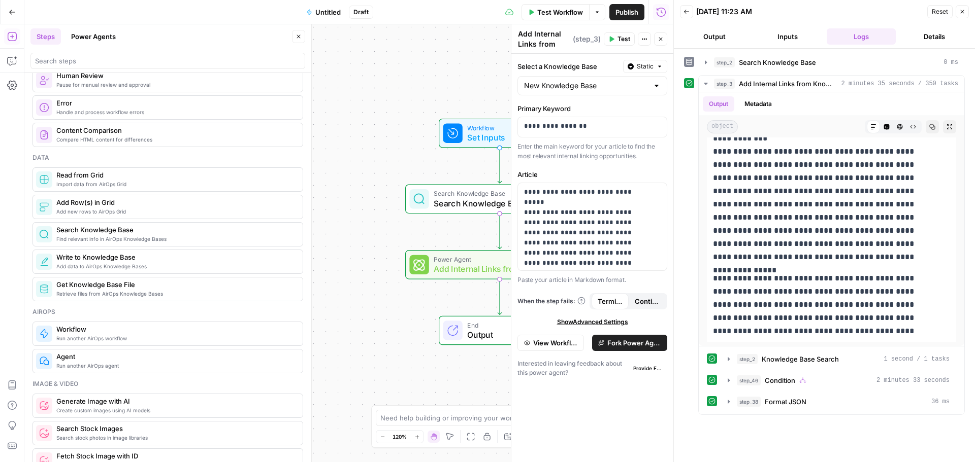
scroll to position [1554, 0]
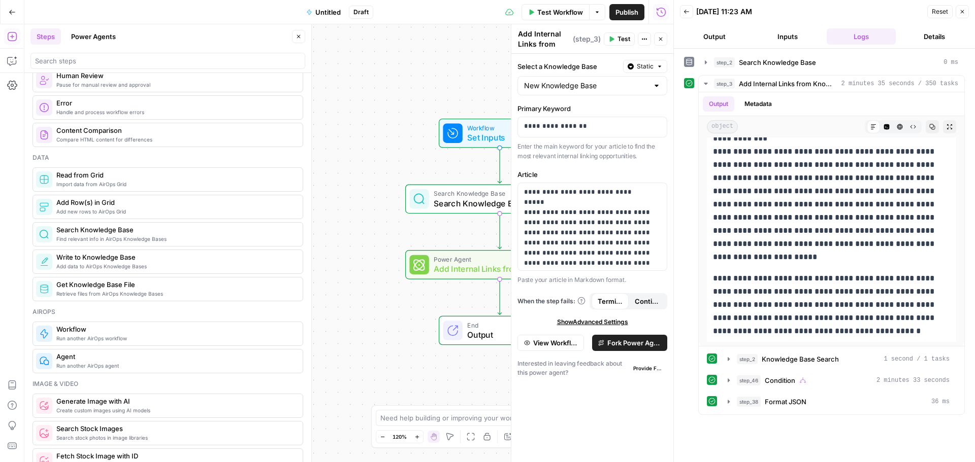
click at [9, 13] on icon "button" at bounding box center [12, 12] width 7 height 7
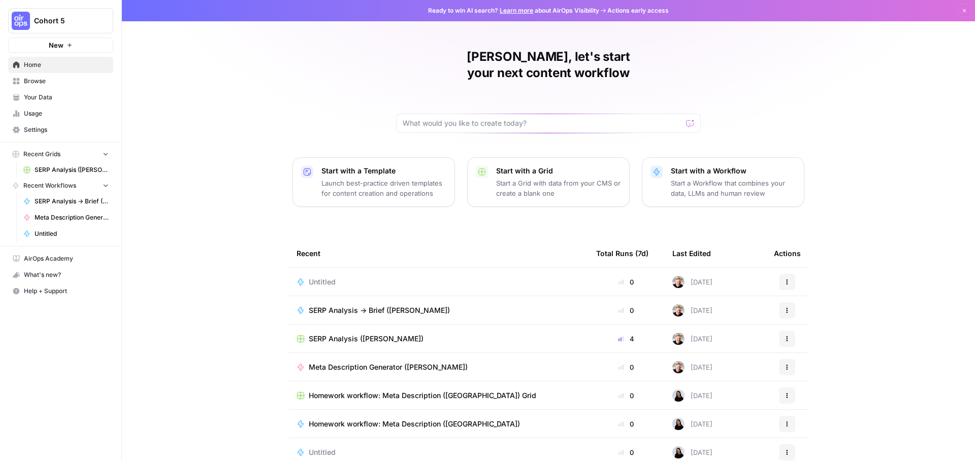
click at [53, 45] on span "New" at bounding box center [56, 45] width 15 height 10
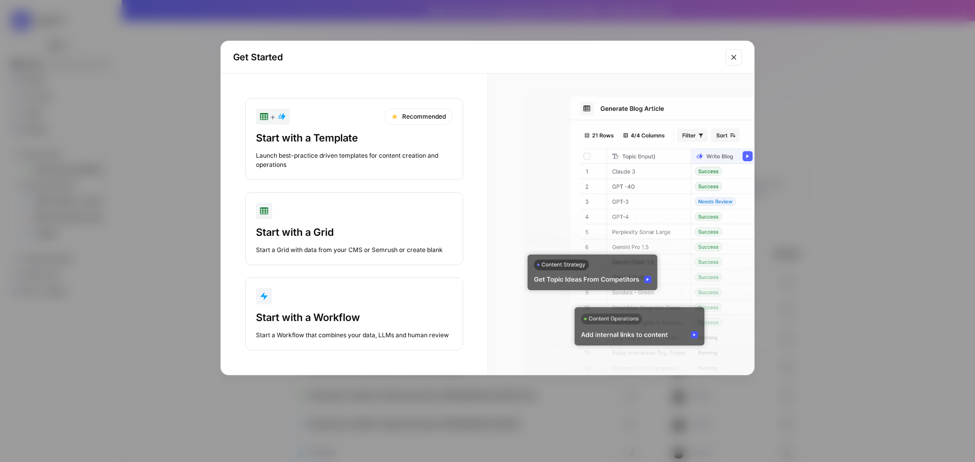
click at [332, 124] on div "+ Recommended" at bounding box center [354, 117] width 196 height 16
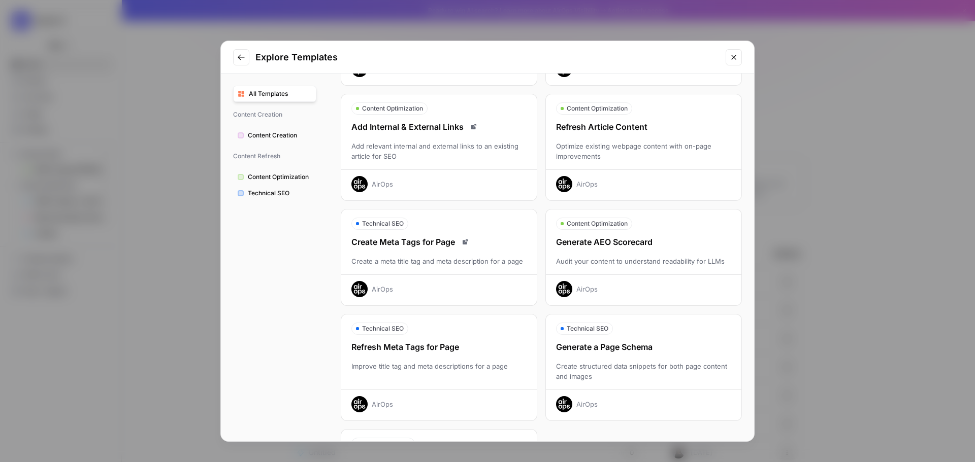
scroll to position [152, 0]
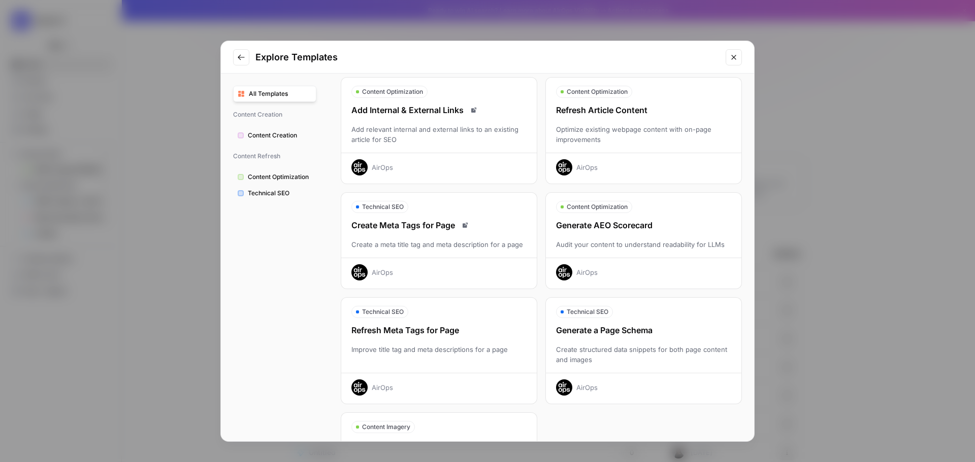
click at [600, 227] on div "Generate AEO Scorecard" at bounding box center [643, 225] width 195 height 12
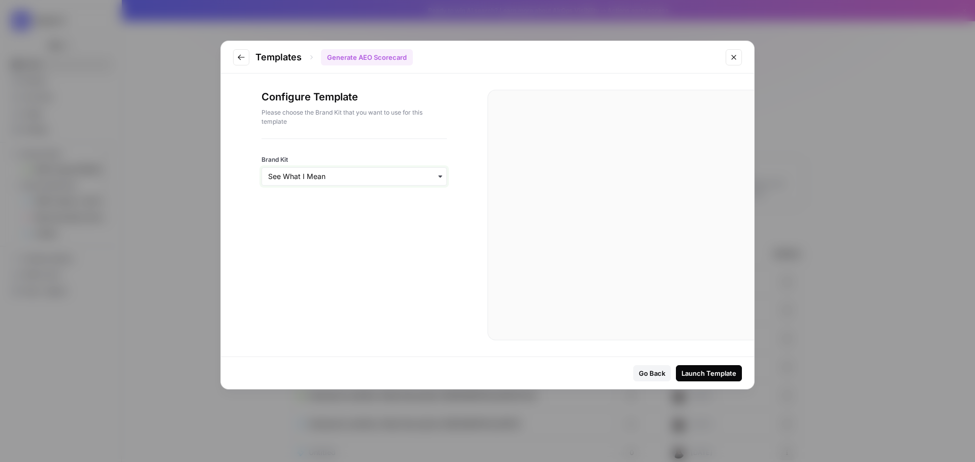
click at [375, 176] on input "Brand Kit" at bounding box center [354, 177] width 172 height 10
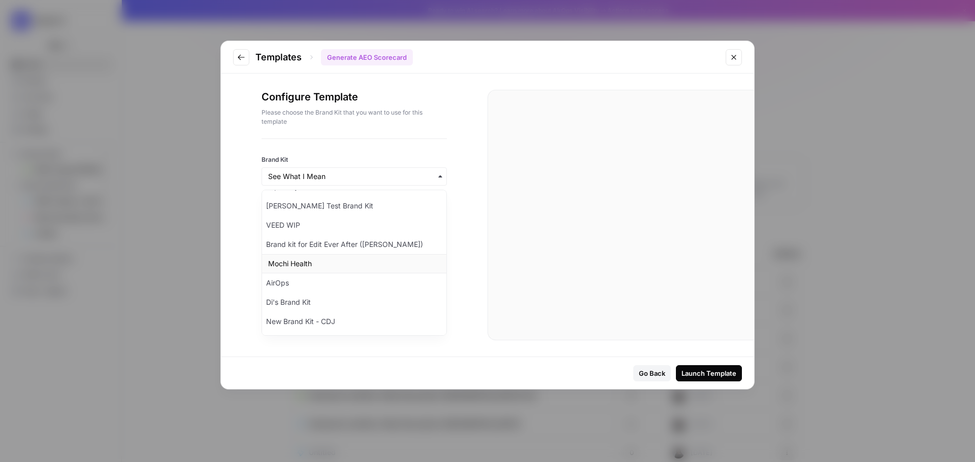
click at [293, 260] on div "Mochi Health" at bounding box center [354, 263] width 184 height 19
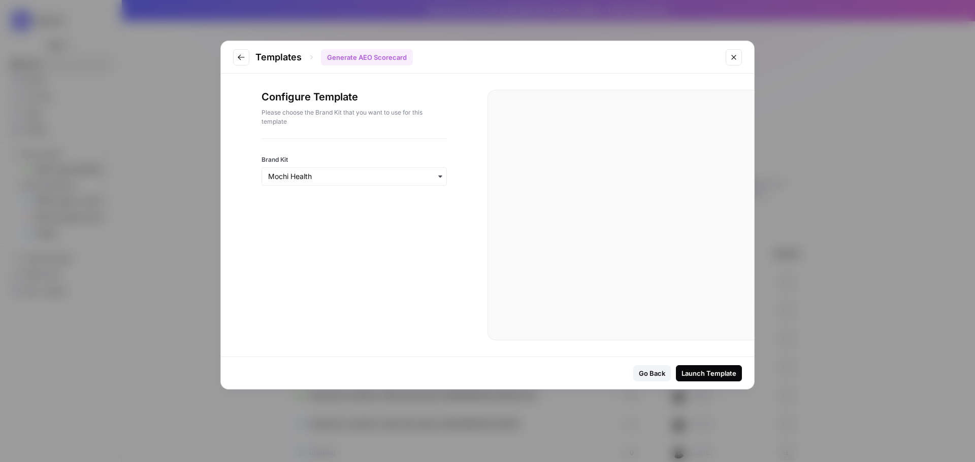
click at [692, 375] on div "Launch Template" at bounding box center [708, 374] width 55 height 10
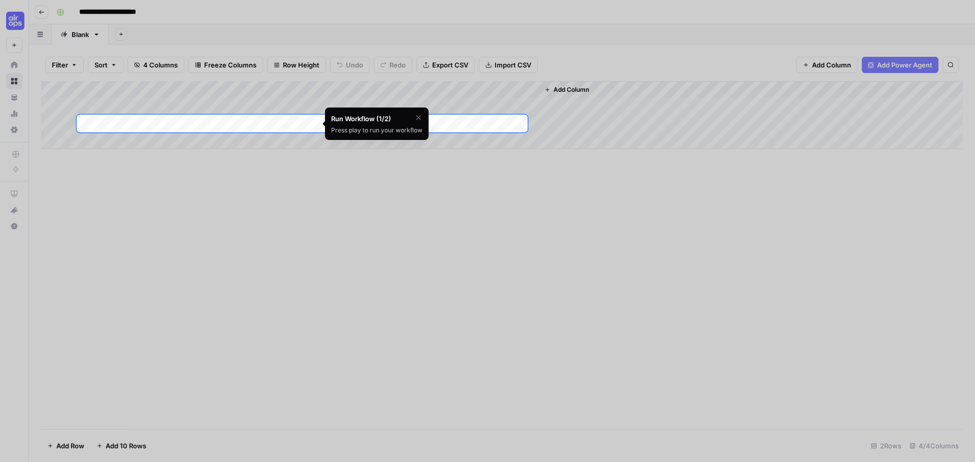
click at [418, 123] on div "Run Workflow (1/2)" at bounding box center [376, 119] width 91 height 10
click at [418, 120] on icon "button" at bounding box center [418, 118] width 8 height 8
click at [395, 143] on span "Skip Tutorial" at bounding box center [392, 143] width 32 height 8
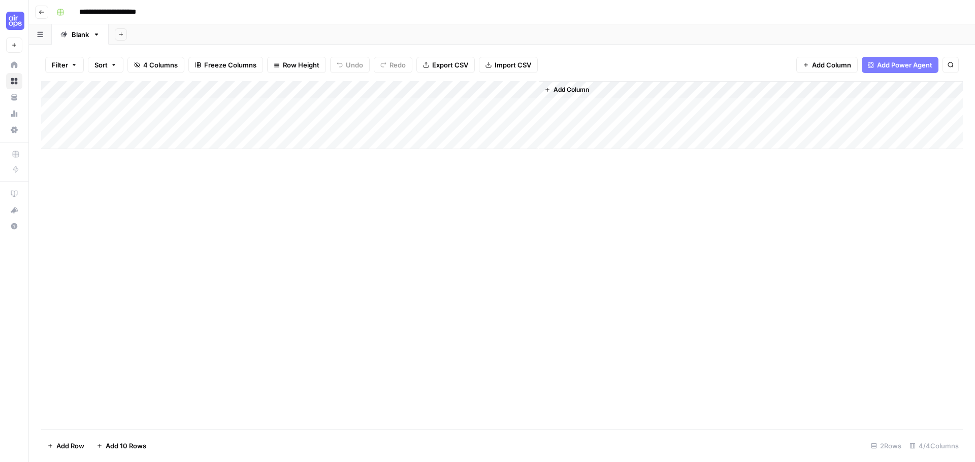
click at [255, 106] on div "Add Column" at bounding box center [501, 115] width 921 height 68
drag, startPoint x: 190, startPoint y: 87, endPoint x: 356, endPoint y: 88, distance: 166.5
click at [356, 87] on div "Add Column" at bounding box center [501, 115] width 921 height 68
drag, startPoint x: 356, startPoint y: 88, endPoint x: 299, endPoint y: 89, distance: 57.9
click at [299, 89] on div "Add Column" at bounding box center [501, 115] width 921 height 68
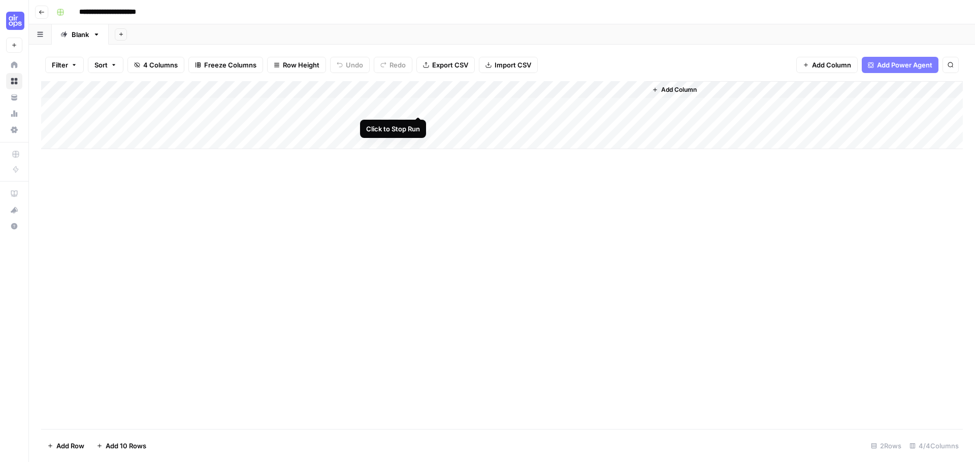
click at [420, 103] on div "Add Column" at bounding box center [501, 115] width 921 height 68
click at [360, 120] on div "Add Column" at bounding box center [501, 115] width 921 height 68
click at [509, 121] on div "Add Column" at bounding box center [501, 115] width 921 height 68
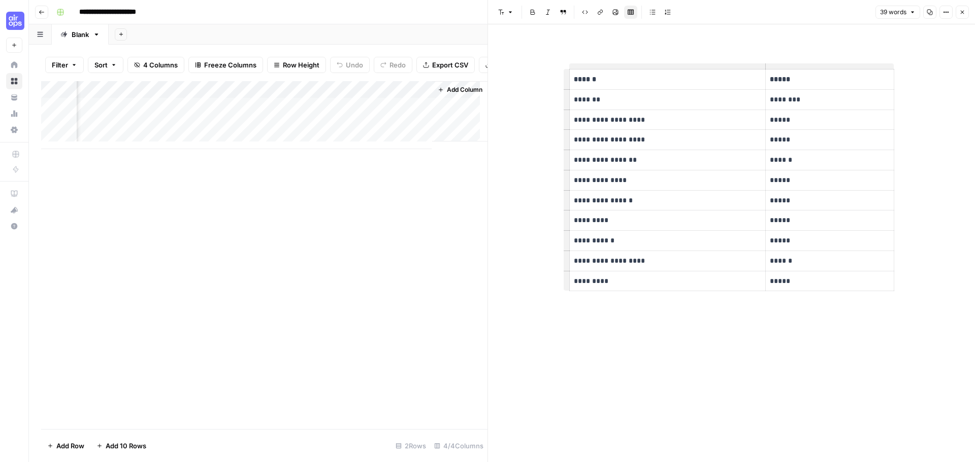
scroll to position [0, 223]
click at [411, 131] on div "Add Column" at bounding box center [264, 115] width 446 height 68
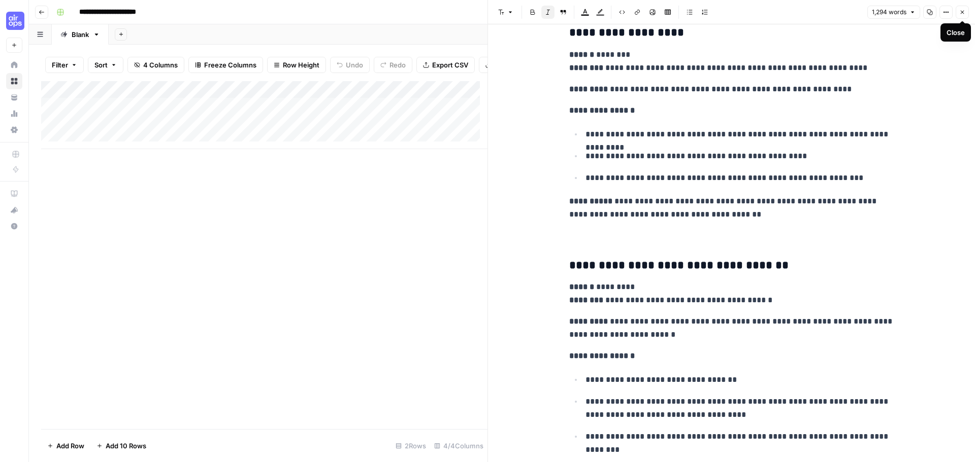
click at [960, 16] on button "Close" at bounding box center [961, 12] width 13 height 13
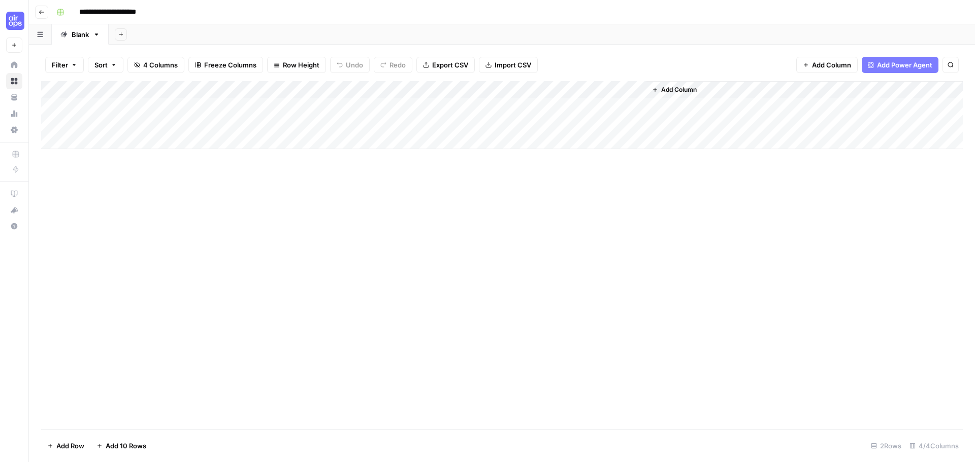
click at [677, 89] on span "Add Column" at bounding box center [679, 89] width 36 height 9
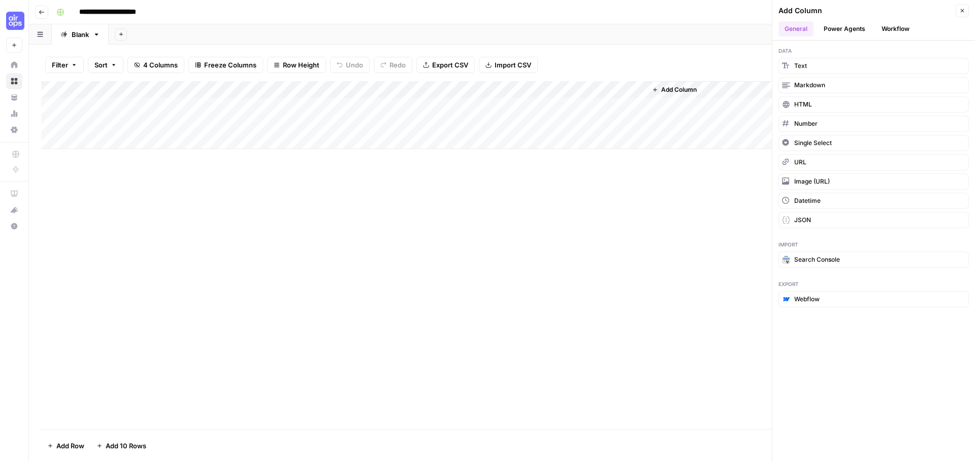
click at [895, 28] on button "Workflow" at bounding box center [895, 28] width 40 height 15
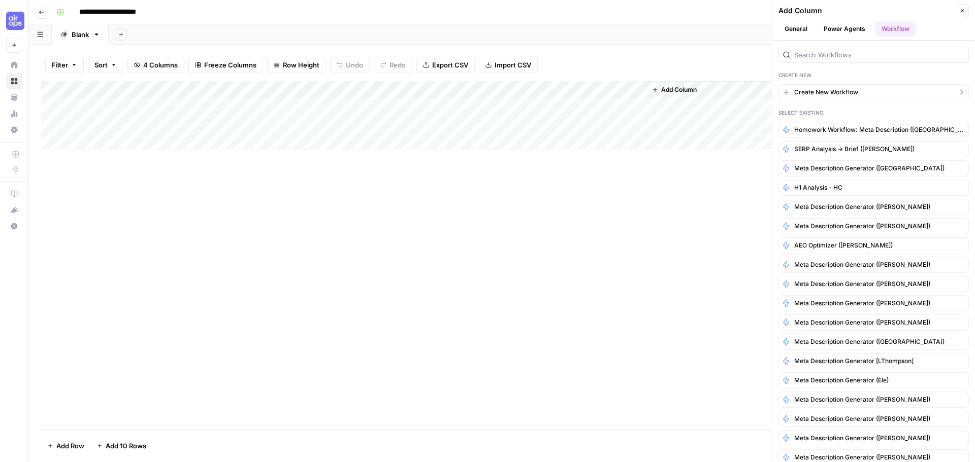
click at [806, 93] on span "Create New Workflow" at bounding box center [826, 92] width 64 height 9
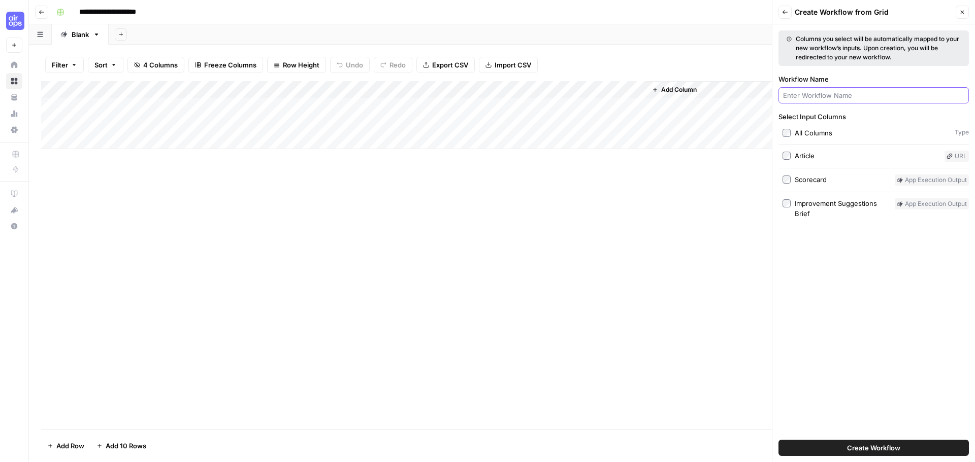
click at [814, 97] on input "Workflow Name" at bounding box center [873, 95] width 181 height 10
click at [876, 449] on span "Create Workflow" at bounding box center [873, 448] width 53 height 10
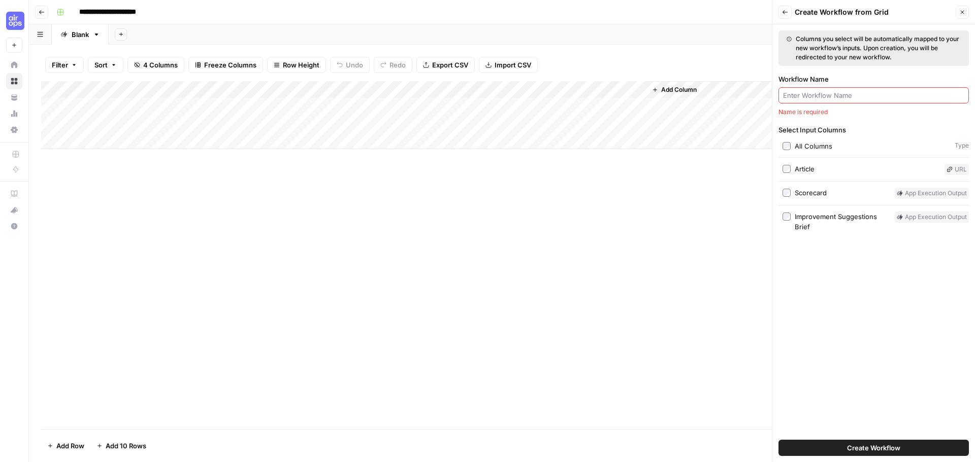
click at [820, 94] on input "Workflow Name" at bounding box center [873, 95] width 181 height 10
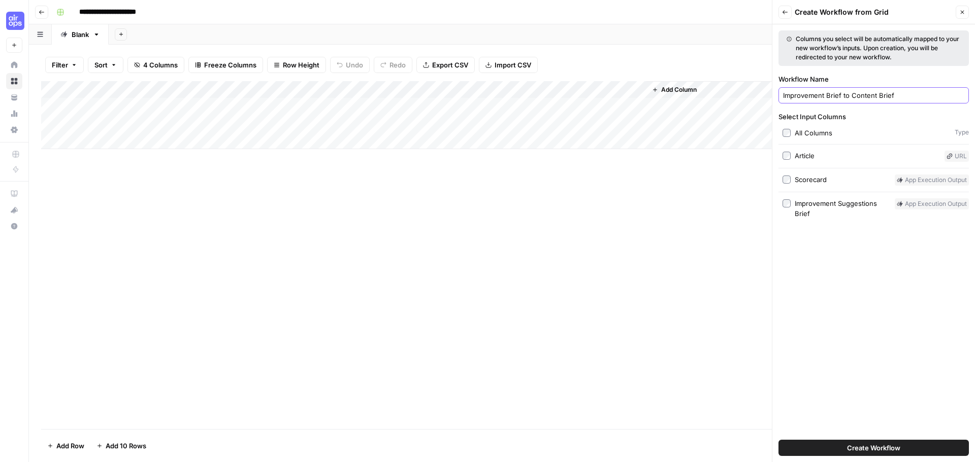
type input "Improvement Brief to Content Brief"
click at [887, 451] on span "Create Workflow" at bounding box center [873, 448] width 53 height 10
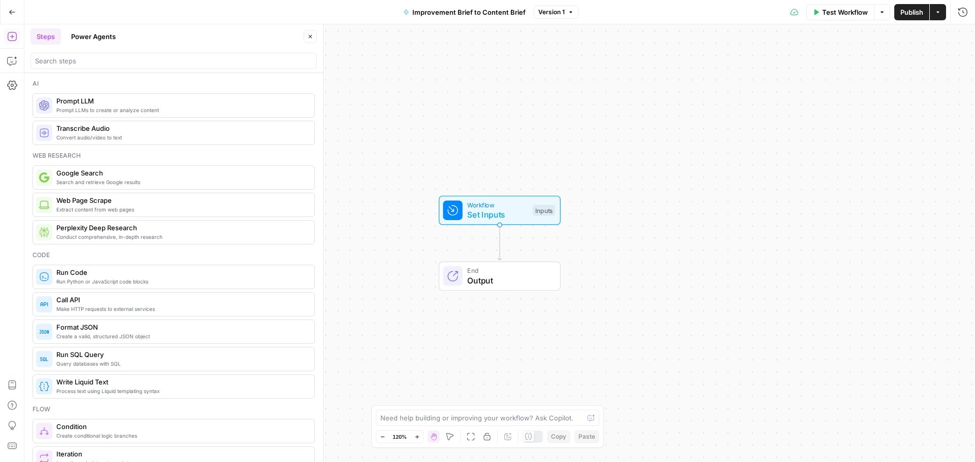
click at [92, 41] on button "Power Agents" at bounding box center [93, 36] width 57 height 16
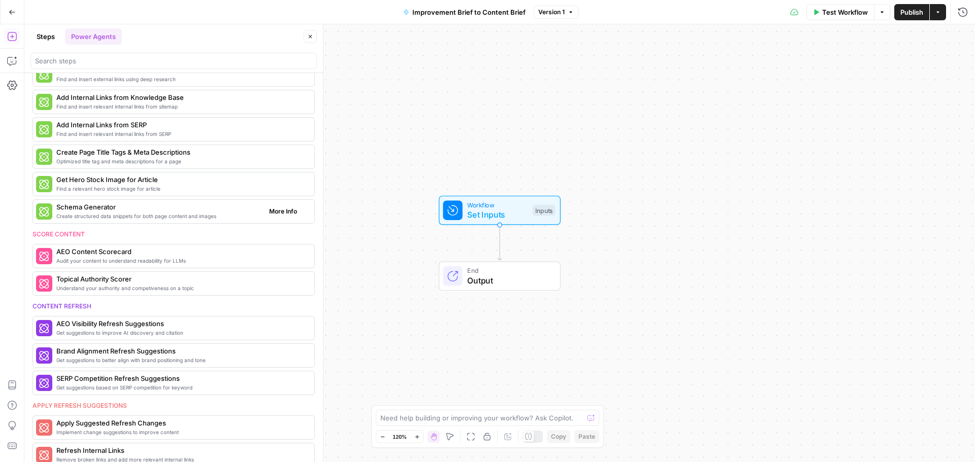
scroll to position [203, 0]
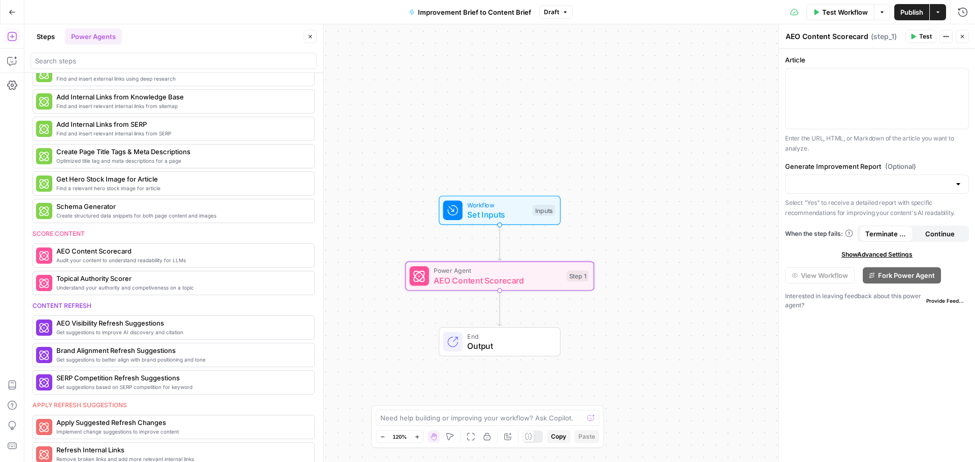
click at [506, 218] on span "Set Inputs" at bounding box center [497, 215] width 60 height 12
click at [517, 205] on span "Workflow" at bounding box center [497, 205] width 60 height 10
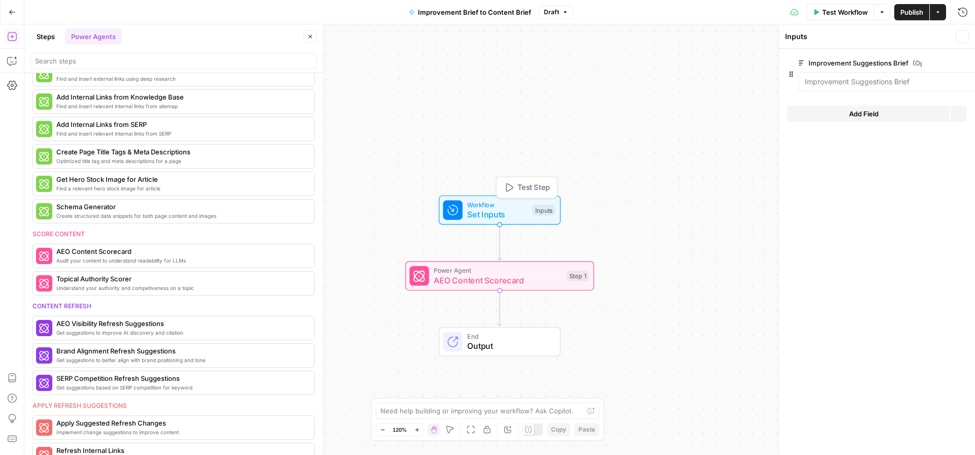
click at [504, 206] on span "Workflow" at bounding box center [497, 205] width 60 height 10
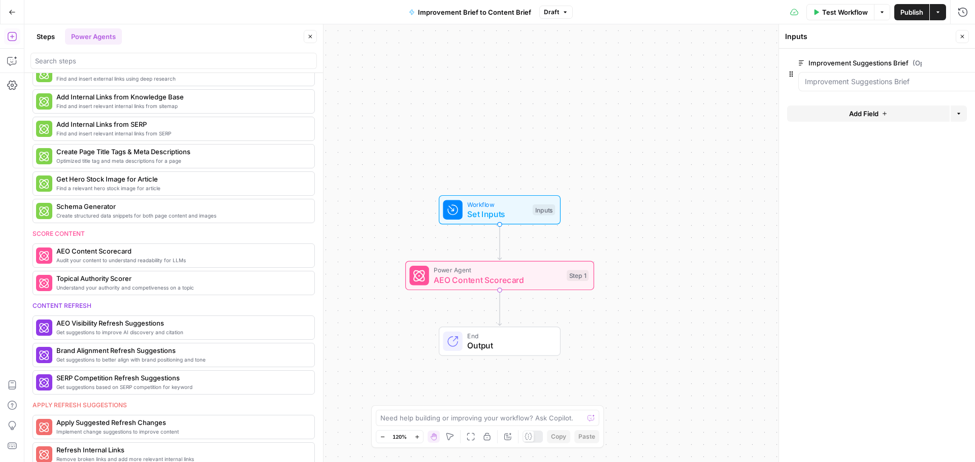
click at [880, 114] on button "Add Field" at bounding box center [868, 114] width 162 height 16
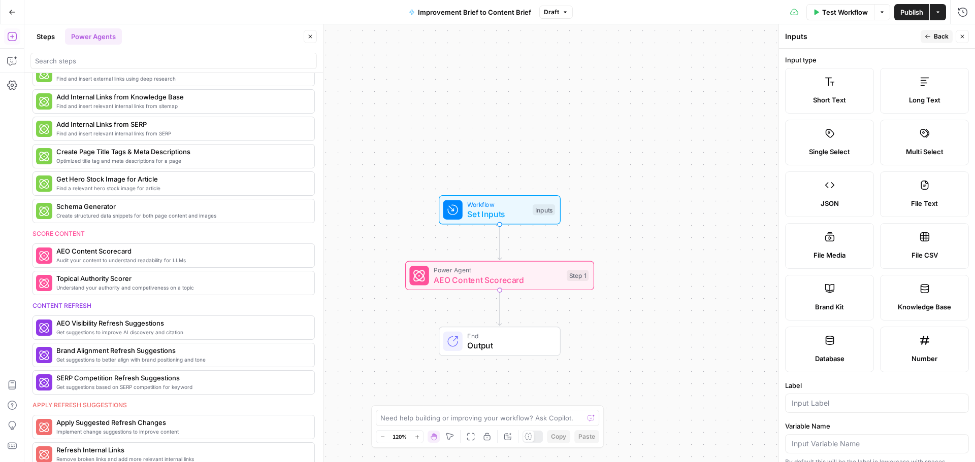
click at [940, 39] on span "Back" at bounding box center [941, 36] width 15 height 9
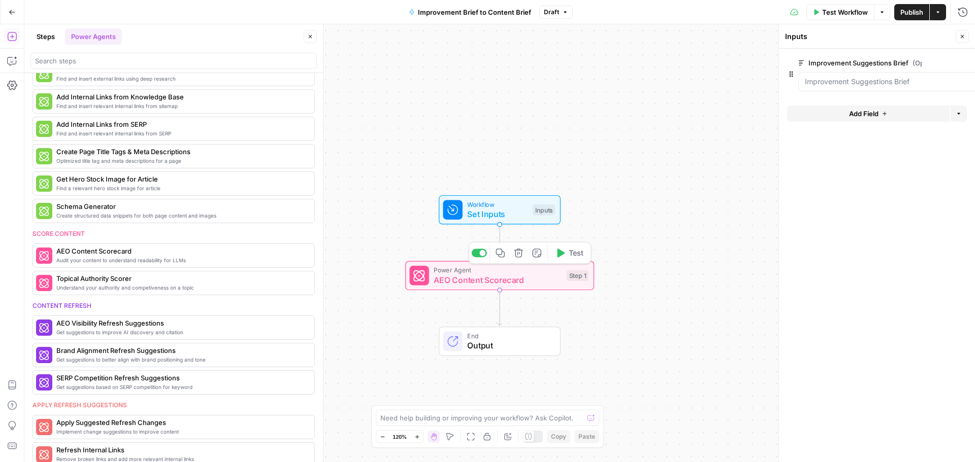
click at [515, 208] on span "Set Inputs" at bounding box center [497, 214] width 60 height 12
click at [511, 284] on span "AEO Content Scorecard" at bounding box center [498, 280] width 128 height 12
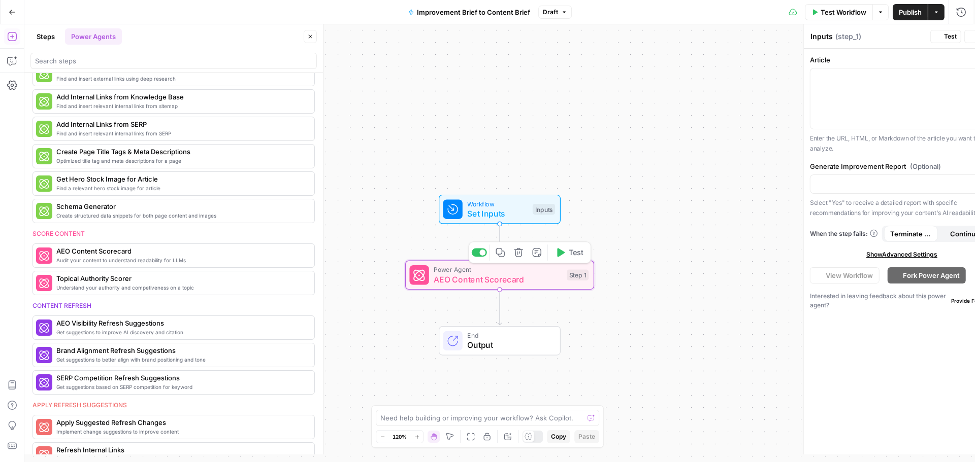
type textarea "AEO Content Scorecard"
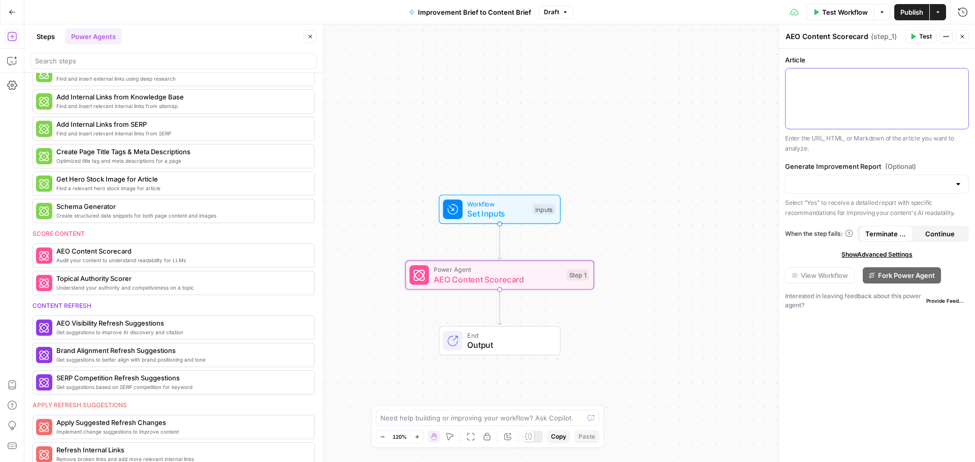
click at [823, 95] on div at bounding box center [876, 99] width 183 height 60
click at [887, 111] on div at bounding box center [876, 99] width 183 height 60
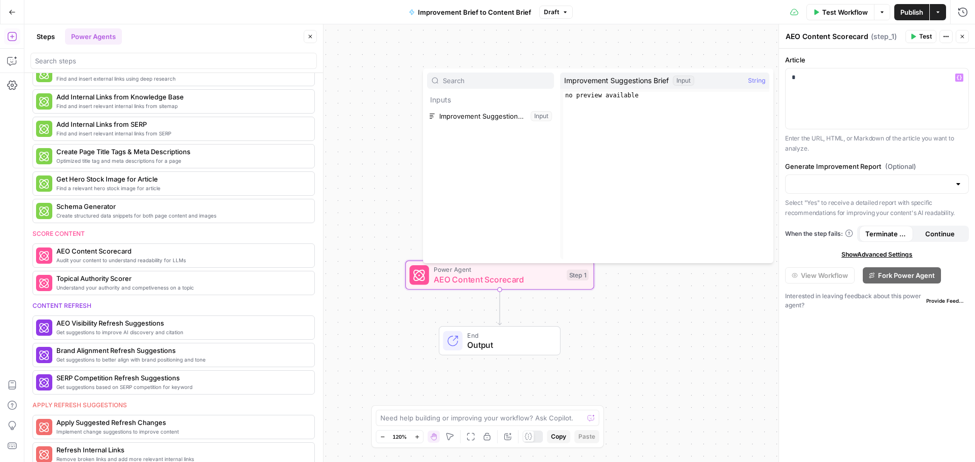
click at [728, 56] on div "Workflow Set Inputs Inputs Power Agent AEO Content Scorecard Step 1 End Output" at bounding box center [499, 243] width 950 height 438
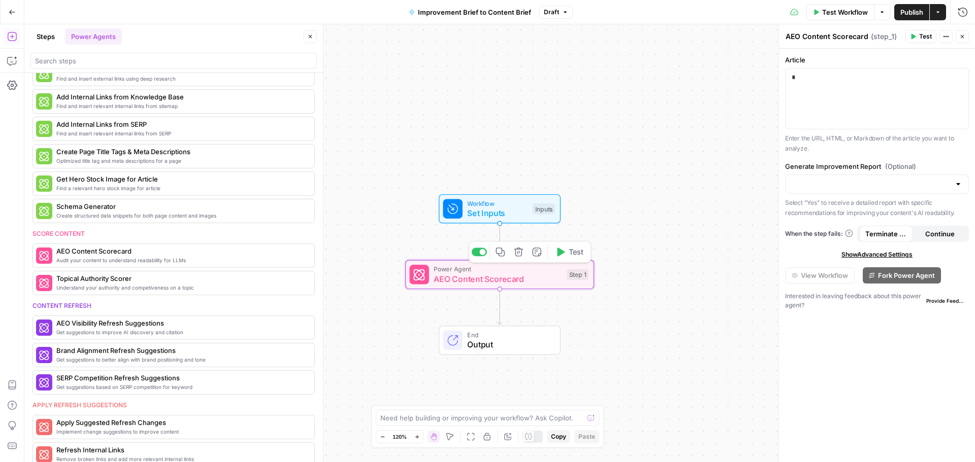
click at [520, 277] on span "AEO Content Scorecard" at bounding box center [498, 279] width 128 height 12
click at [862, 91] on div "*" at bounding box center [876, 99] width 183 height 60
click at [861, 90] on div "*" at bounding box center [876, 99] width 183 height 60
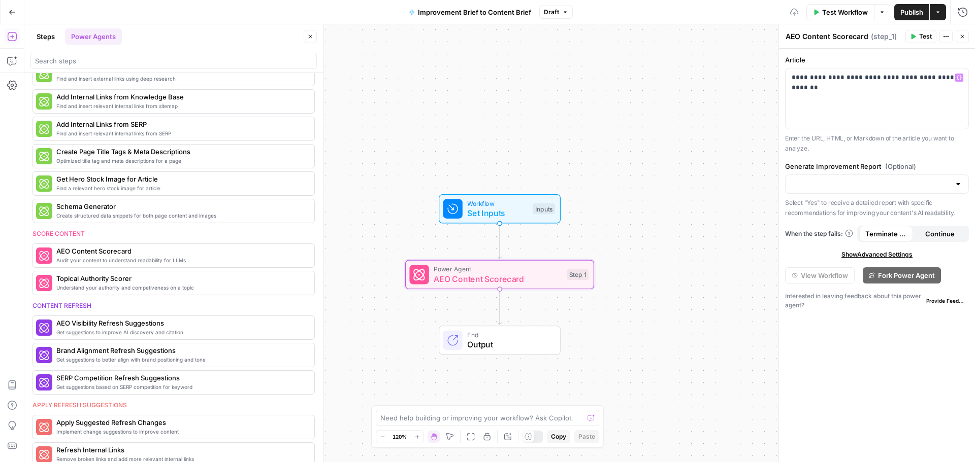
click at [867, 53] on div "**********" at bounding box center [877, 256] width 196 height 414
click at [817, 188] on input "Generate Improvement Report (Optional)" at bounding box center [870, 184] width 158 height 10
click at [720, 187] on div "Workflow Set Inputs Inputs Power Agent AEO Content Scorecard Step 1 End Output" at bounding box center [499, 243] width 950 height 438
click at [536, 276] on span "AEO Content Scorecard" at bounding box center [498, 279] width 128 height 12
click at [518, 256] on icon "button" at bounding box center [518, 252] width 9 height 9
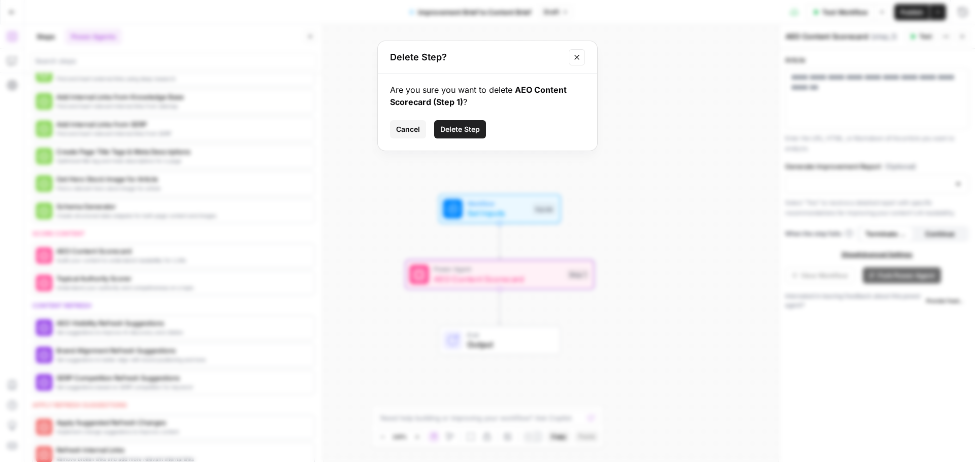
click at [461, 134] on span "Delete Step" at bounding box center [460, 129] width 40 height 10
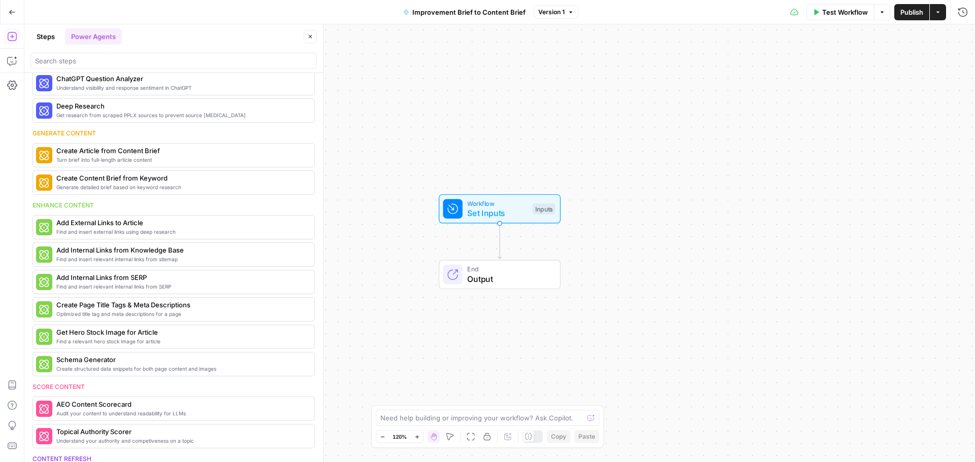
scroll to position [0, 0]
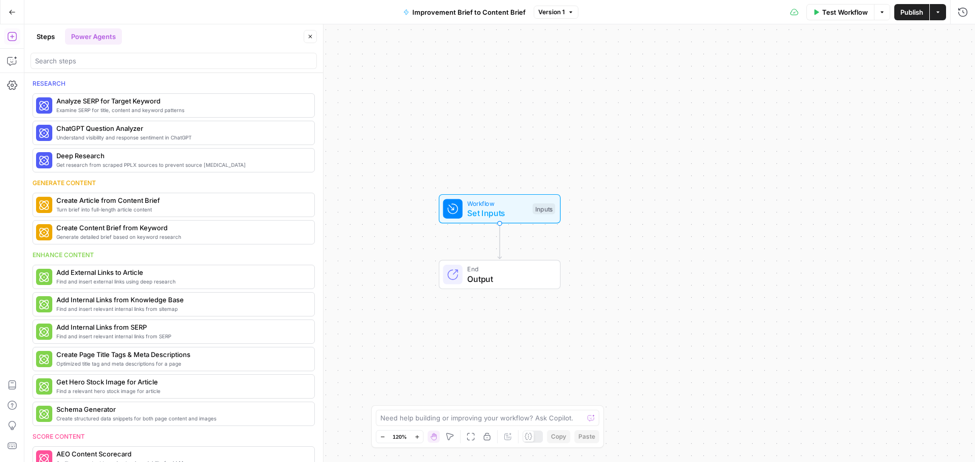
drag, startPoint x: 45, startPoint y: 33, endPoint x: 58, endPoint y: 59, distance: 29.1
click at [45, 32] on button "Steps" at bounding box center [45, 36] width 30 height 16
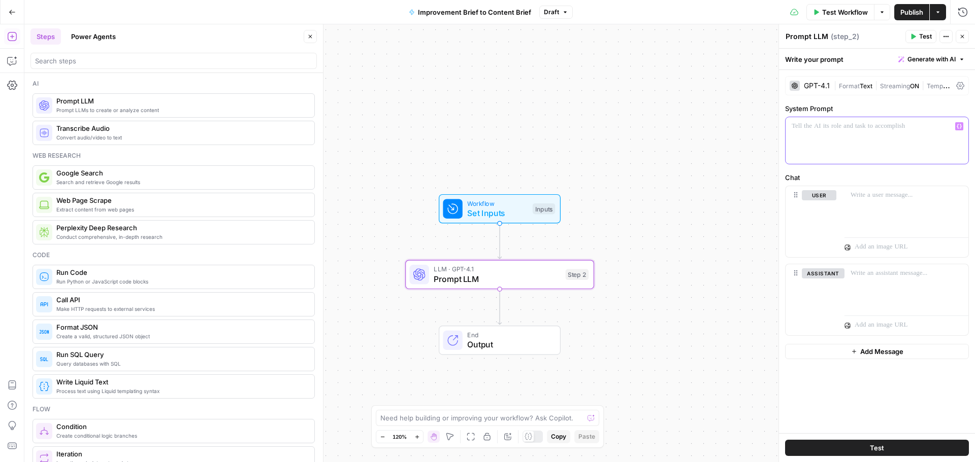
click at [832, 139] on div at bounding box center [876, 140] width 183 height 47
click at [832, 129] on p at bounding box center [876, 126] width 171 height 10
drag, startPoint x: 840, startPoint y: 135, endPoint x: 929, endPoint y: 135, distance: 88.8
click at [929, 135] on p "**********" at bounding box center [876, 131] width 171 height 20
click at [855, 198] on p at bounding box center [906, 195] width 112 height 10
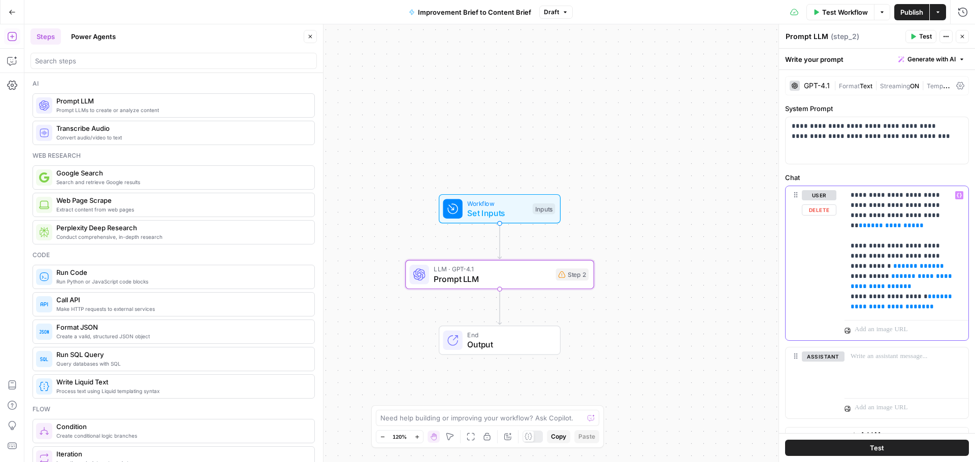
drag, startPoint x: 954, startPoint y: 215, endPoint x: 847, endPoint y: 220, distance: 106.7
click at [847, 220] on div "**********" at bounding box center [906, 251] width 124 height 130
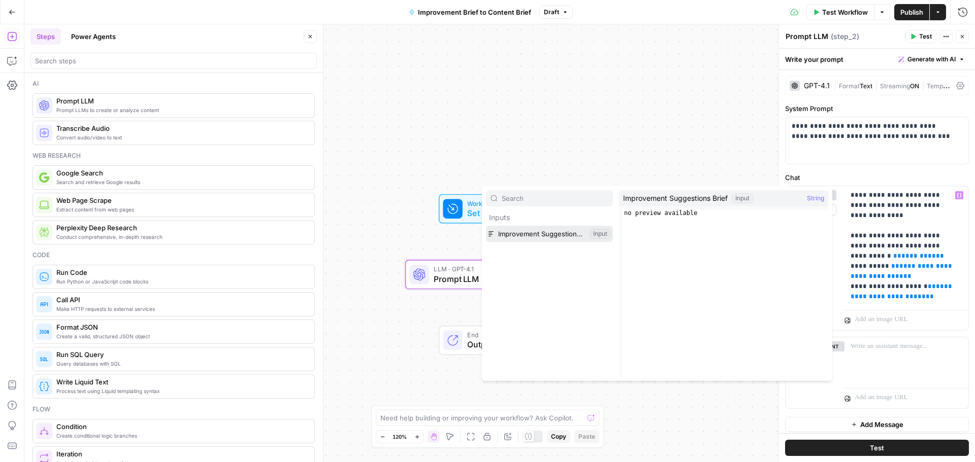
click at [547, 237] on button "Select variable Improvement Suggestions Brief" at bounding box center [549, 234] width 127 height 16
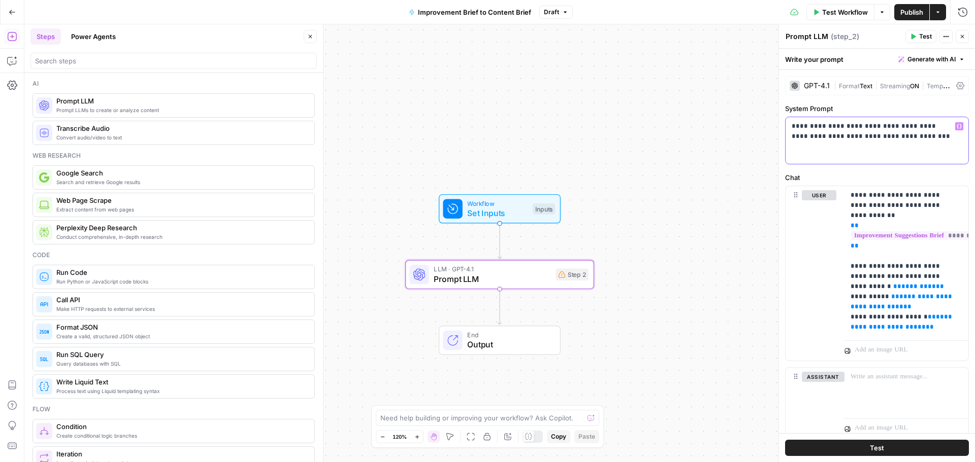
drag, startPoint x: 866, startPoint y: 135, endPoint x: 876, endPoint y: 135, distance: 10.7
click at [876, 135] on p "**********" at bounding box center [872, 131] width 163 height 20
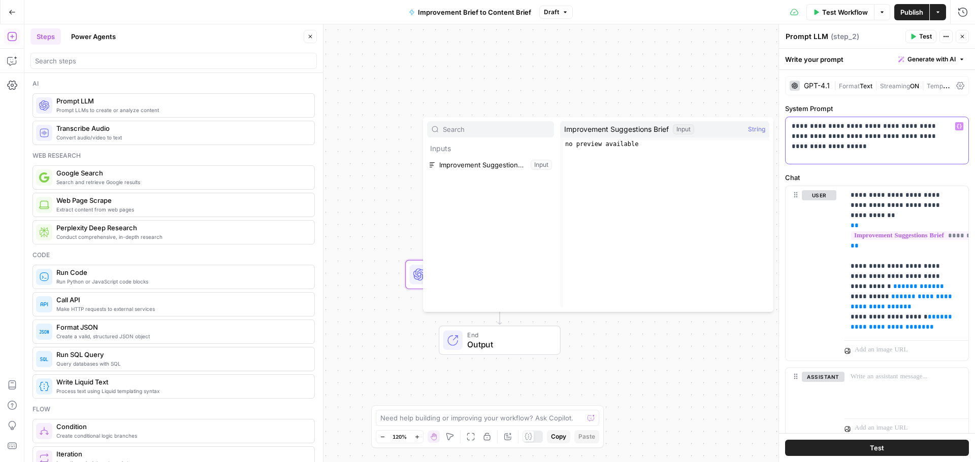
click at [829, 145] on p "**********" at bounding box center [872, 136] width 163 height 30
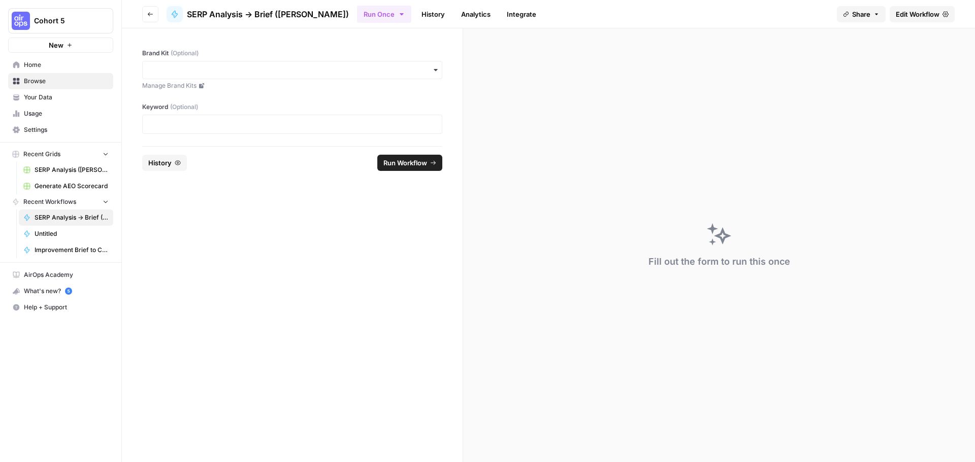
click at [920, 11] on span "Edit Workflow" at bounding box center [918, 14] width 44 height 10
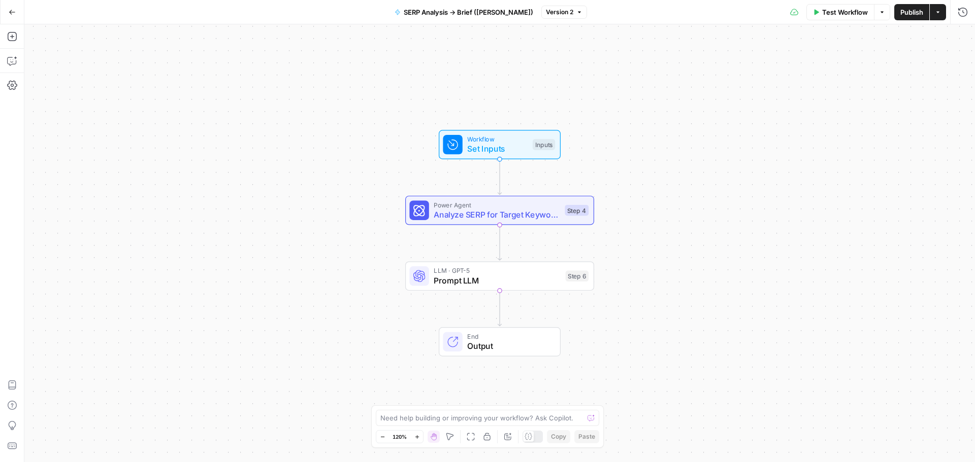
click at [12, 10] on icon "button" at bounding box center [12, 12] width 7 height 7
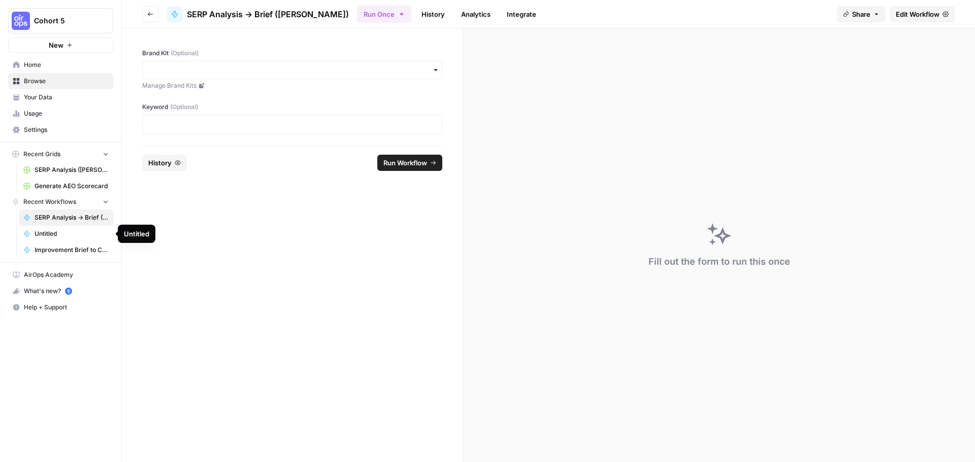
click at [52, 236] on span "Untitled" at bounding box center [72, 233] width 74 height 9
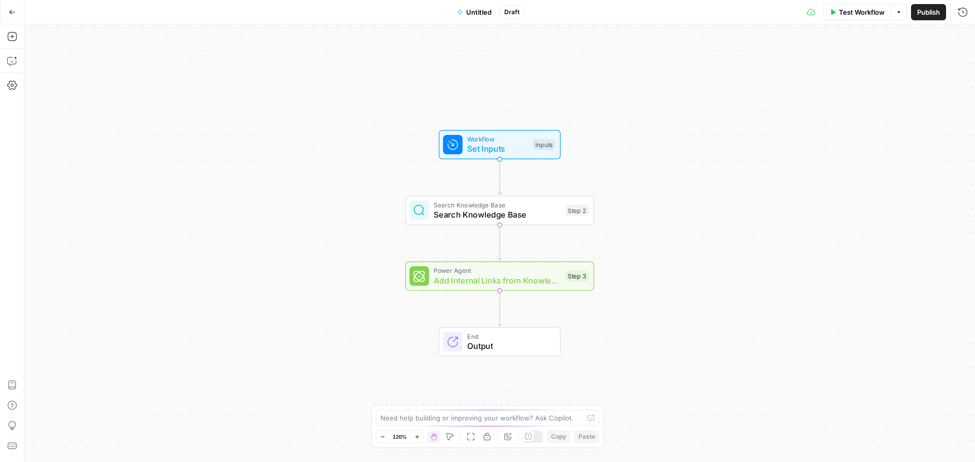
click at [14, 12] on icon "button" at bounding box center [12, 12] width 6 height 5
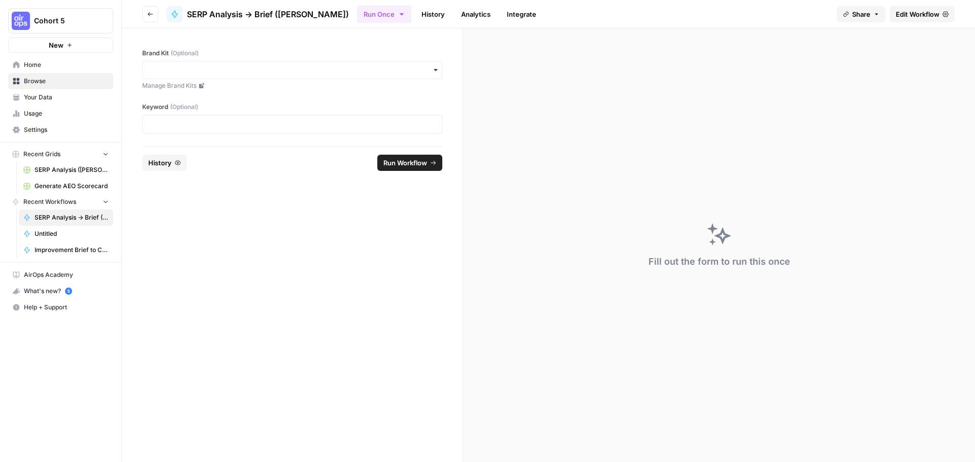
click at [54, 198] on span "Recent Workflows" at bounding box center [49, 201] width 53 height 9
click at [52, 185] on span "Generate AEO Scorecard" at bounding box center [72, 186] width 74 height 9
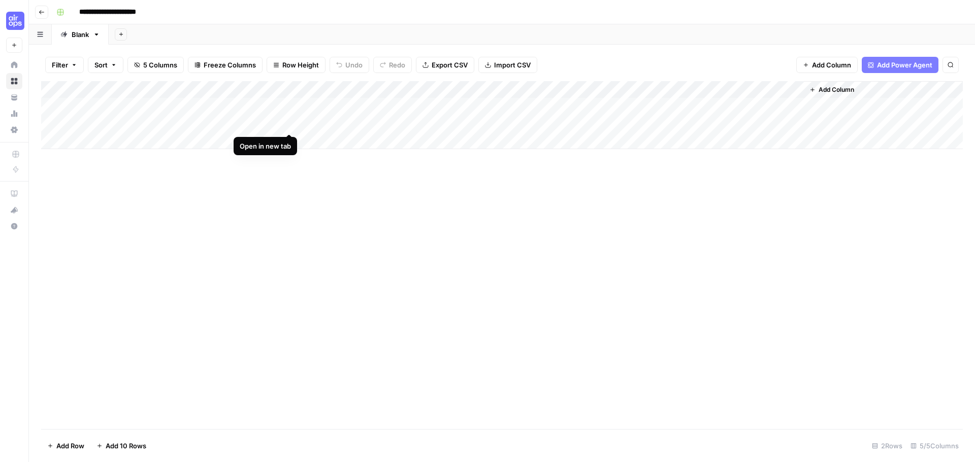
click at [290, 123] on div "Add Column" at bounding box center [501, 115] width 921 height 68
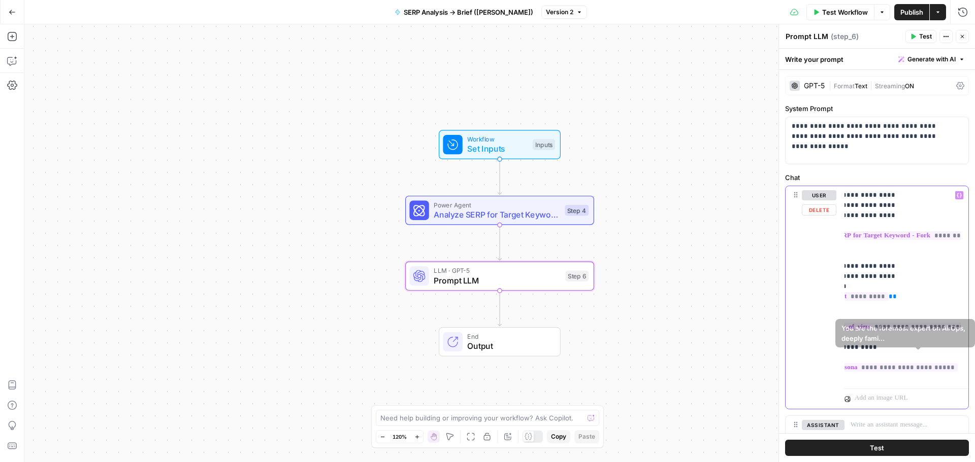
scroll to position [0, 59]
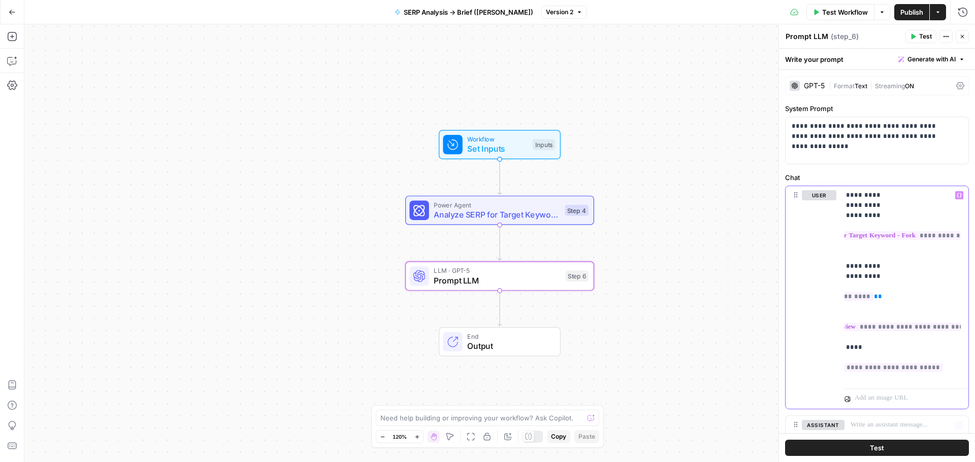
drag, startPoint x: 851, startPoint y: 194, endPoint x: 961, endPoint y: 423, distance: 254.1
click at [961, 423] on div "**********" at bounding box center [877, 337] width 184 height 302
copy p "**********"
click at [10, 14] on icon "button" at bounding box center [12, 12] width 7 height 7
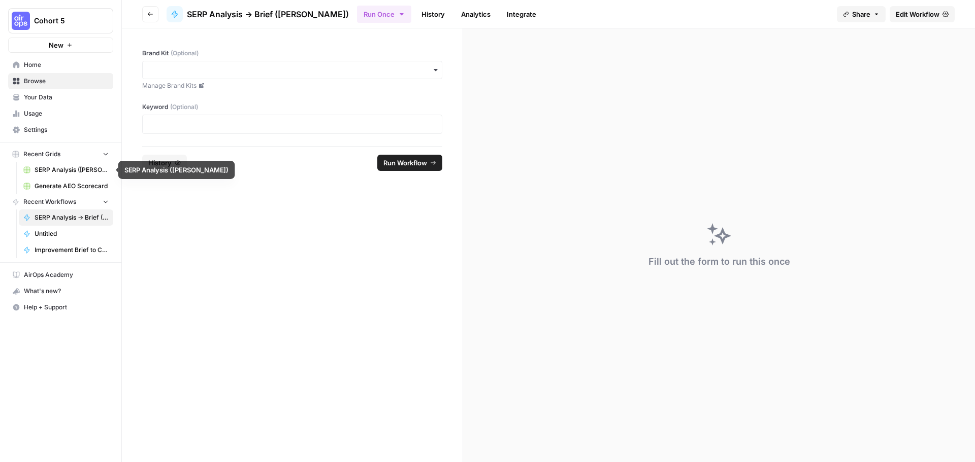
click at [54, 185] on span "Generate AEO Scorecard" at bounding box center [72, 186] width 74 height 9
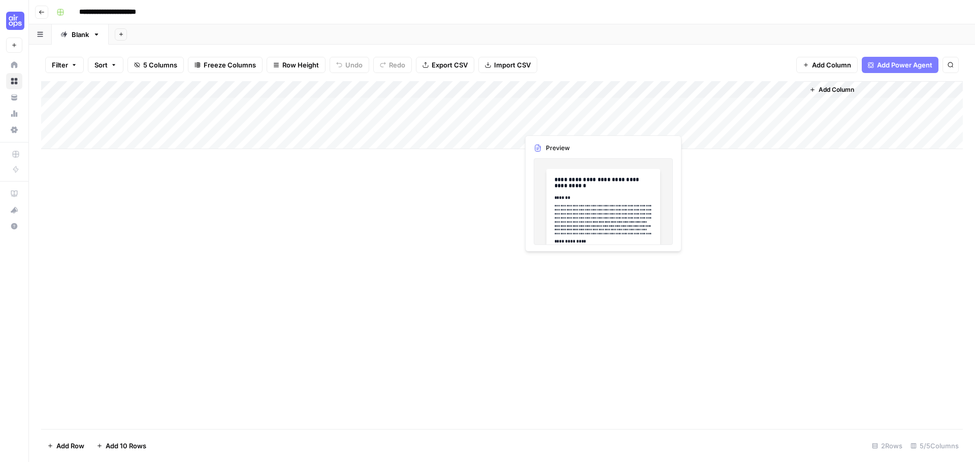
click at [579, 124] on div "Add Column" at bounding box center [501, 115] width 921 height 68
click at [634, 124] on div "Add Column" at bounding box center [501, 115] width 921 height 68
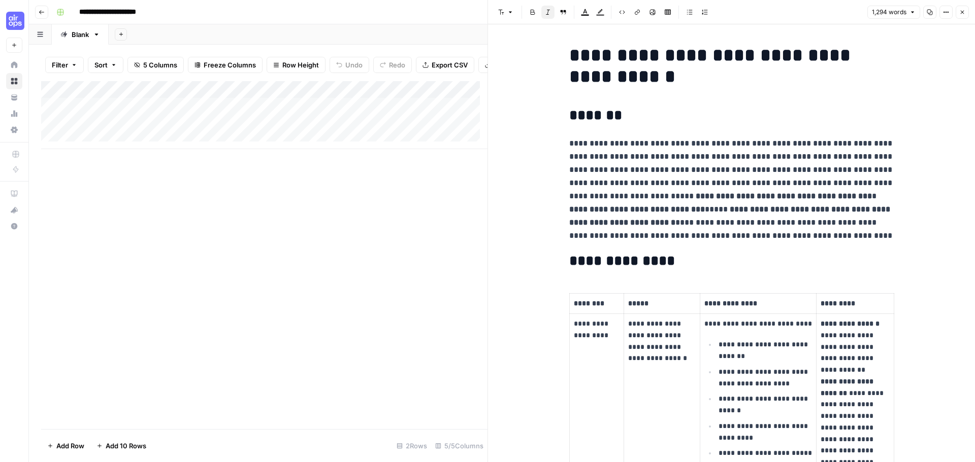
click at [946, 15] on button "Options" at bounding box center [945, 12] width 13 height 13
click at [918, 57] on span "Copy Link" at bounding box center [915, 57] width 49 height 10
click at [292, 133] on div "Add Column" at bounding box center [264, 115] width 446 height 68
click at [41, 15] on button "Go back" at bounding box center [41, 12] width 13 height 13
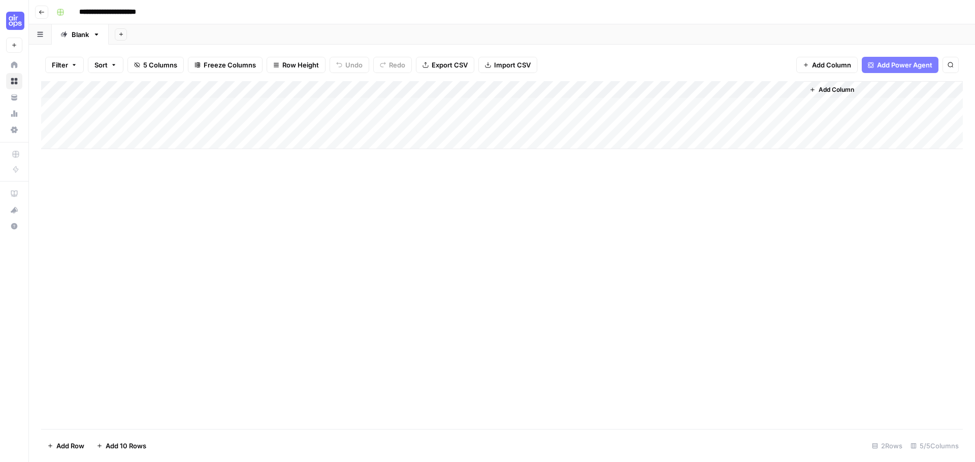
click at [18, 44] on button "New" at bounding box center [14, 45] width 16 height 15
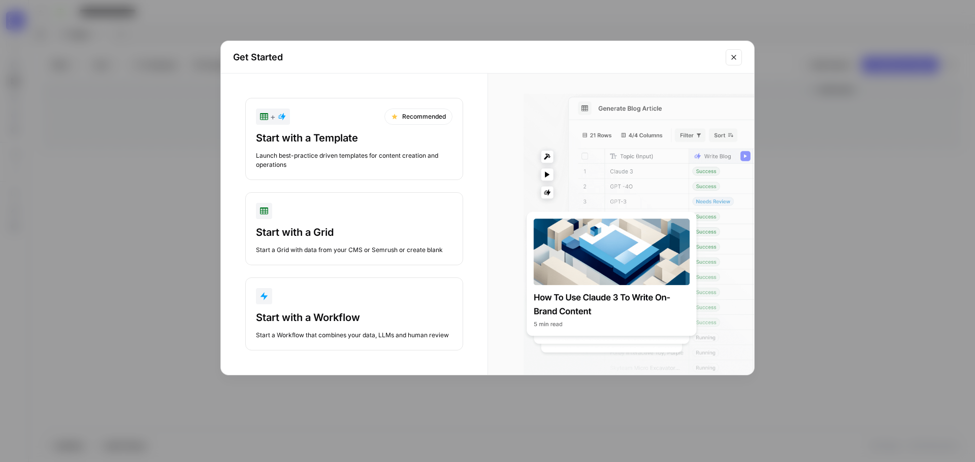
click at [733, 54] on icon "Close modal" at bounding box center [734, 57] width 8 height 8
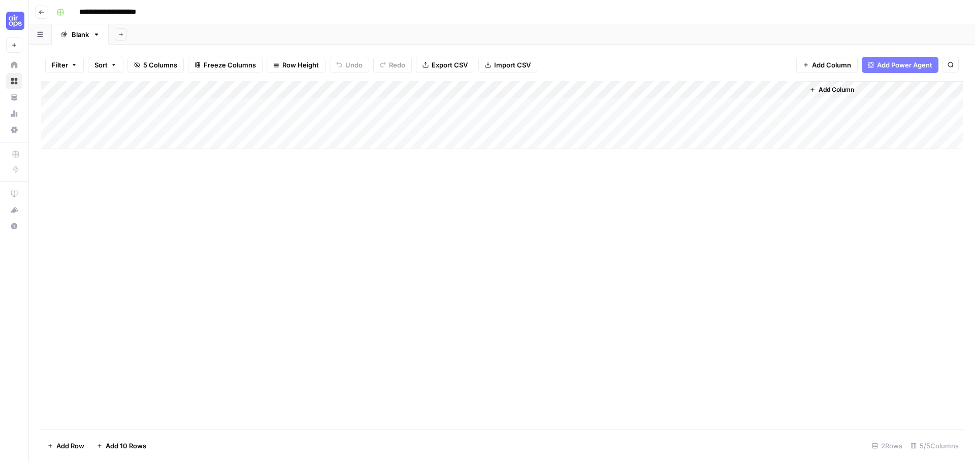
click at [40, 16] on button "Go back" at bounding box center [41, 12] width 13 height 13
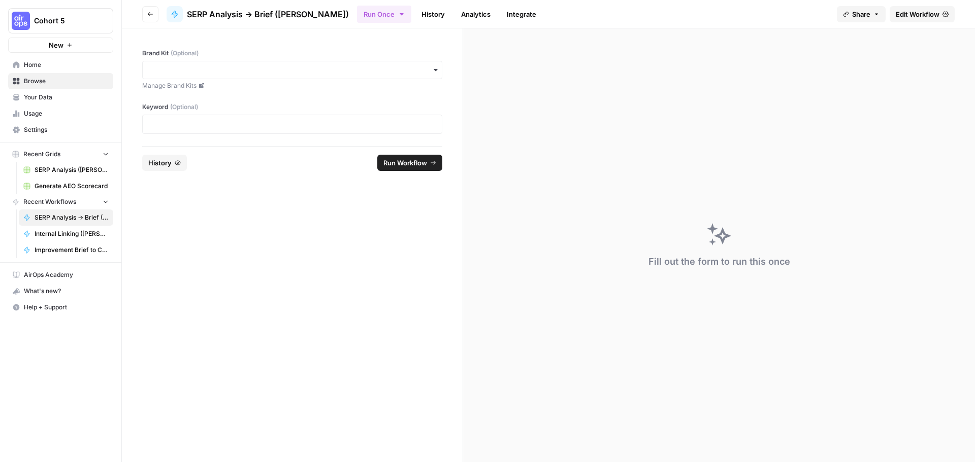
click at [45, 64] on span "Home" at bounding box center [66, 64] width 85 height 9
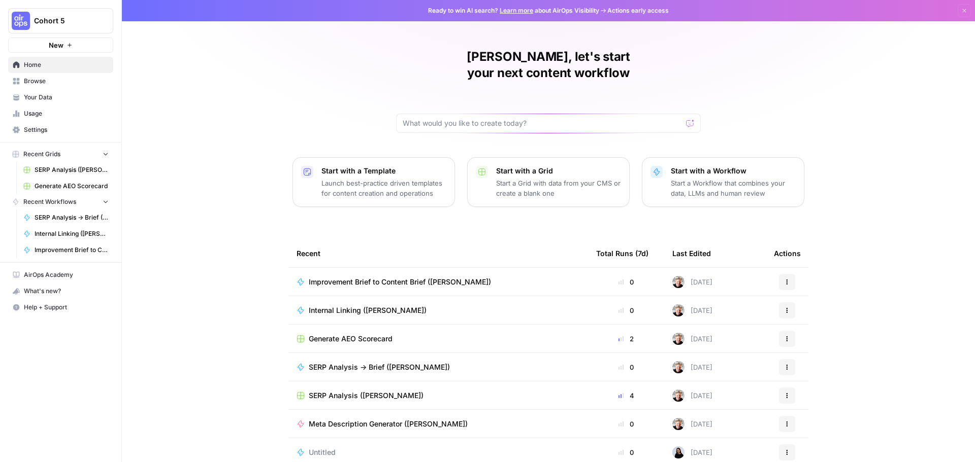
click at [786, 279] on icon "button" at bounding box center [787, 282] width 6 height 6
click at [809, 109] on div "Jay, let's start your next content workflow Start with a Template Launch best-p…" at bounding box center [548, 241] width 853 height 483
click at [377, 273] on td "Improvement Brief to Content Brief ([PERSON_NAME])" at bounding box center [438, 282] width 300 height 28
click at [376, 277] on span "Improvement Brief to Content Brief ([PERSON_NAME])" at bounding box center [400, 282] width 182 height 10
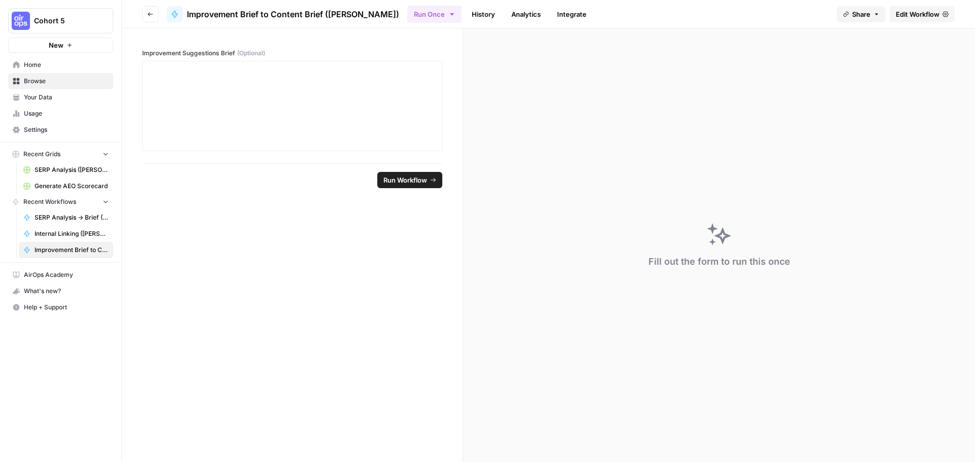
click at [338, 51] on label "Improvement Suggestions Brief (Optional)" at bounding box center [292, 53] width 300 height 9
click at [913, 16] on span "Edit Workflow" at bounding box center [918, 14] width 44 height 10
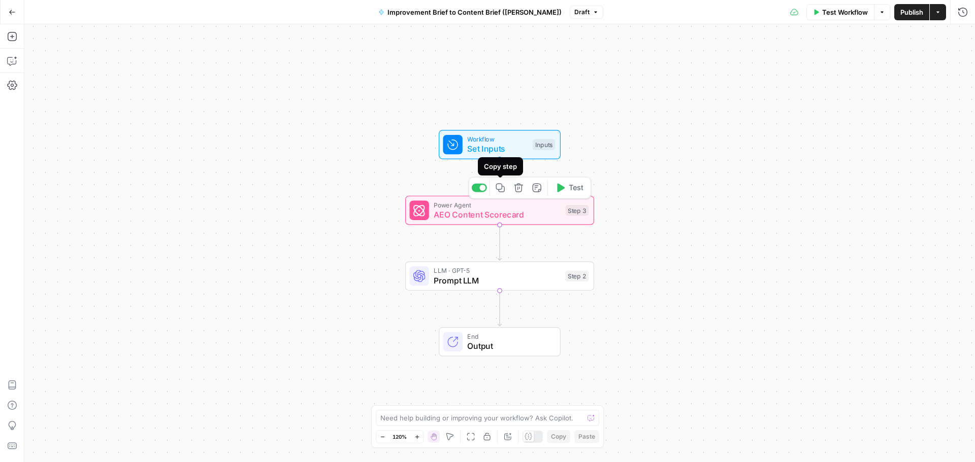
click at [501, 211] on span "AEO Content Scorecard" at bounding box center [497, 215] width 127 height 12
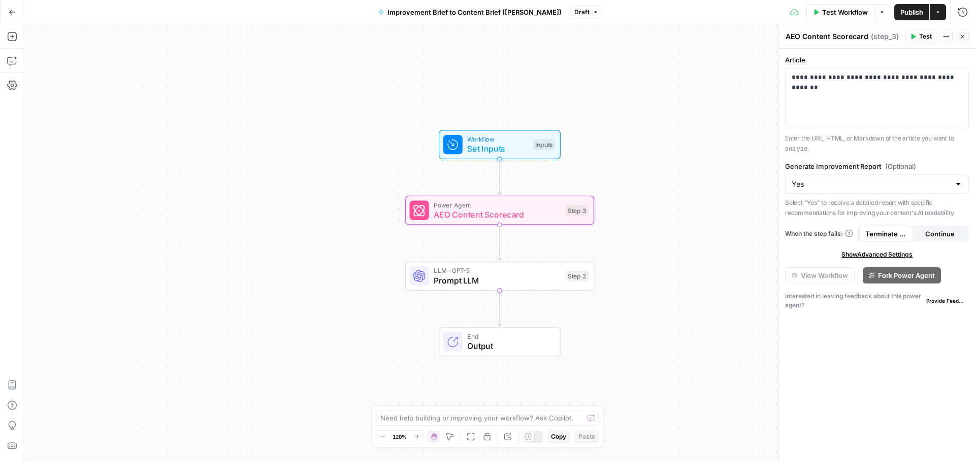
click at [497, 266] on span "LLM · GPT-5" at bounding box center [497, 271] width 127 height 10
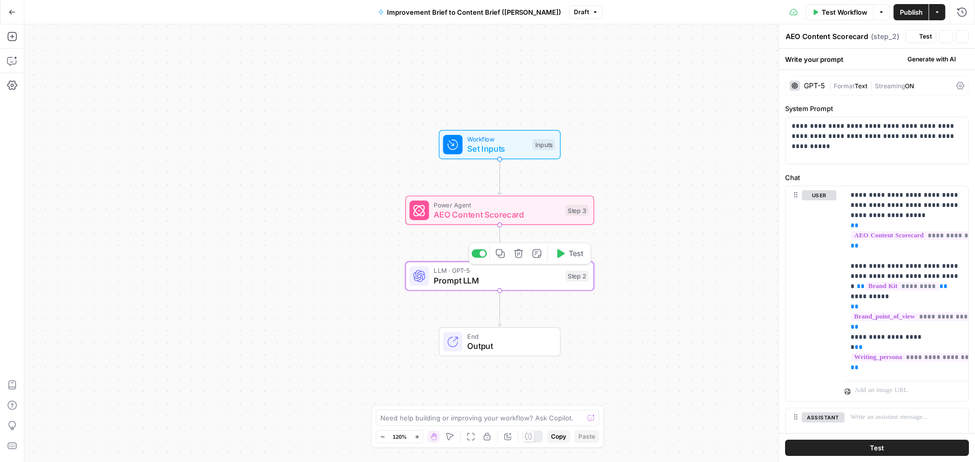
type textarea "Prompt LLM"
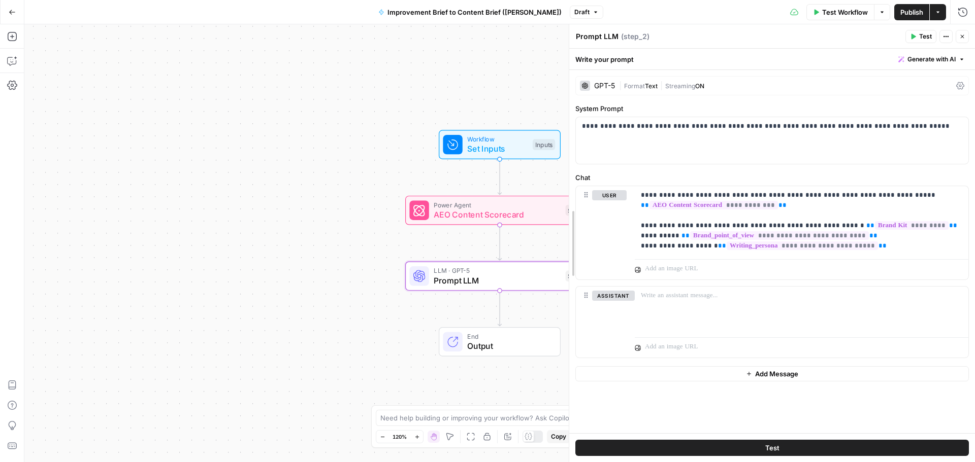
drag, startPoint x: 781, startPoint y: 96, endPoint x: 388, endPoint y: 108, distance: 393.1
click at [388, 108] on body "Cohort 5 New Home Browse Your Data Usage Settings Recent Grids SERP Analysis (J…" at bounding box center [487, 231] width 975 height 462
click at [691, 300] on p at bounding box center [801, 296] width 321 height 10
click at [621, 175] on label "Chat" at bounding box center [771, 178] width 393 height 10
click at [941, 30] on button "Actions" at bounding box center [945, 36] width 13 height 13
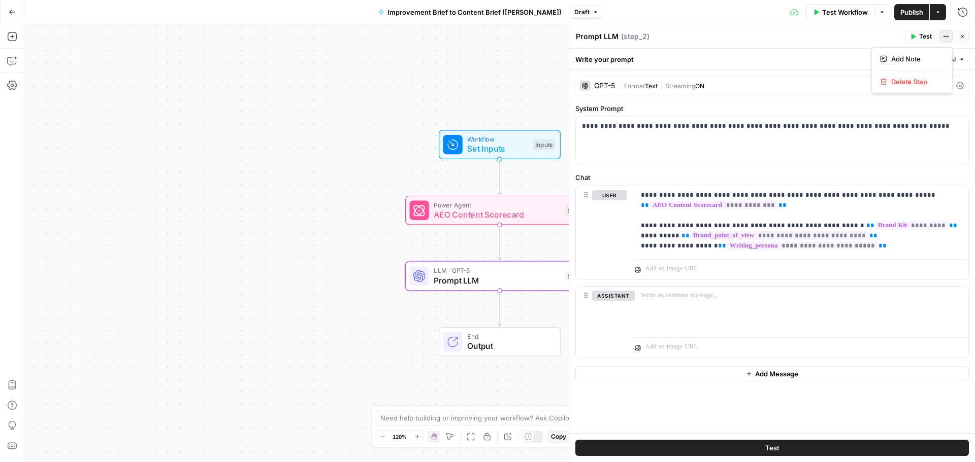
click at [838, 33] on div "Prompt LLM Prompt LLM ( step_2 )" at bounding box center [738, 36] width 327 height 11
click at [886, 12] on button "Options" at bounding box center [882, 12] width 16 height 16
click at [477, 56] on div "Workflow Set Inputs Inputs Power Agent AEO Content Scorecard Step 3 LLM · GPT-5…" at bounding box center [499, 243] width 950 height 438
click at [421, 15] on span "Improvement Brief to Content Brief ([PERSON_NAME])" at bounding box center [474, 12] width 174 height 10
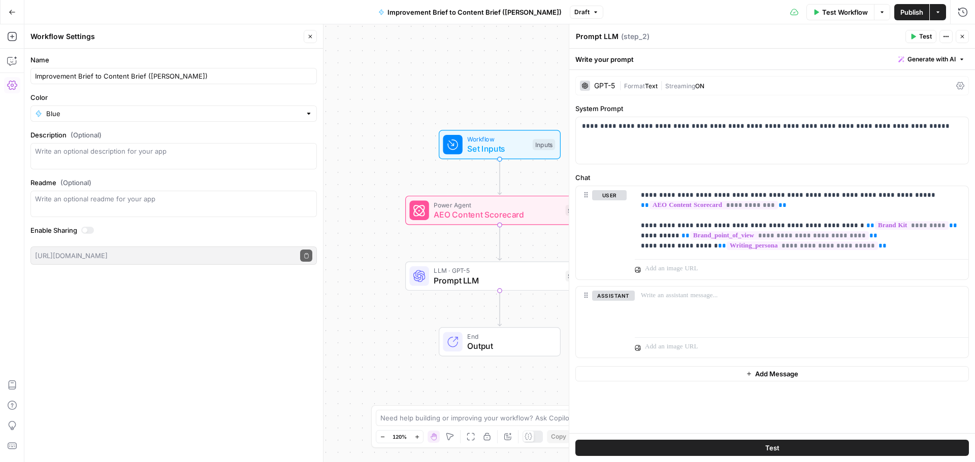
click at [16, 7] on button "Go Back" at bounding box center [12, 12] width 18 height 18
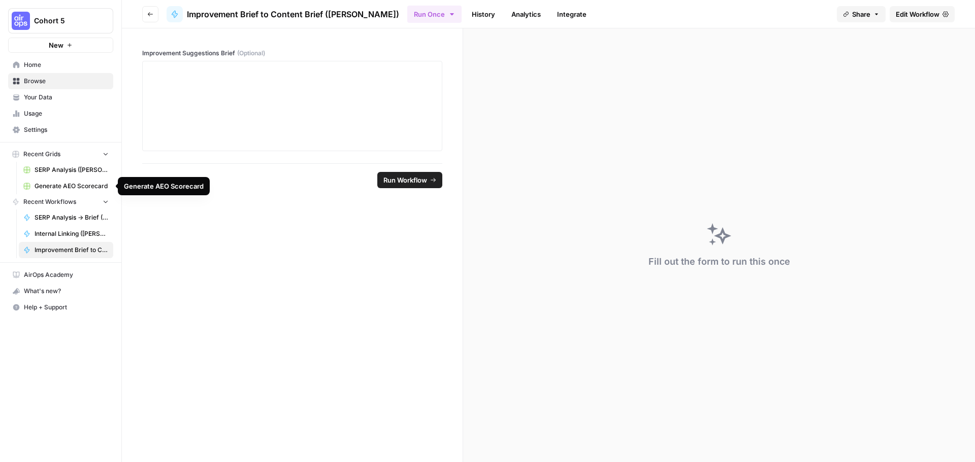
click at [48, 186] on span "Generate AEO Scorecard" at bounding box center [72, 186] width 74 height 9
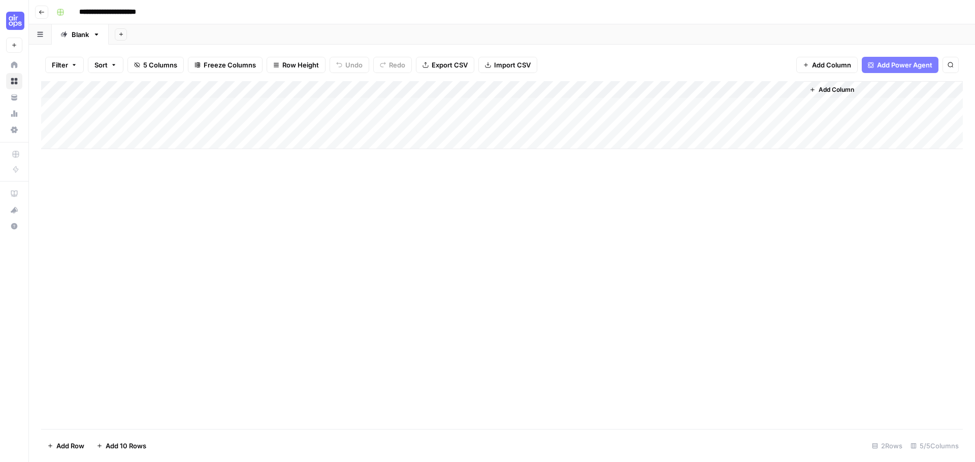
click at [14, 46] on button "New" at bounding box center [14, 45] width 16 height 15
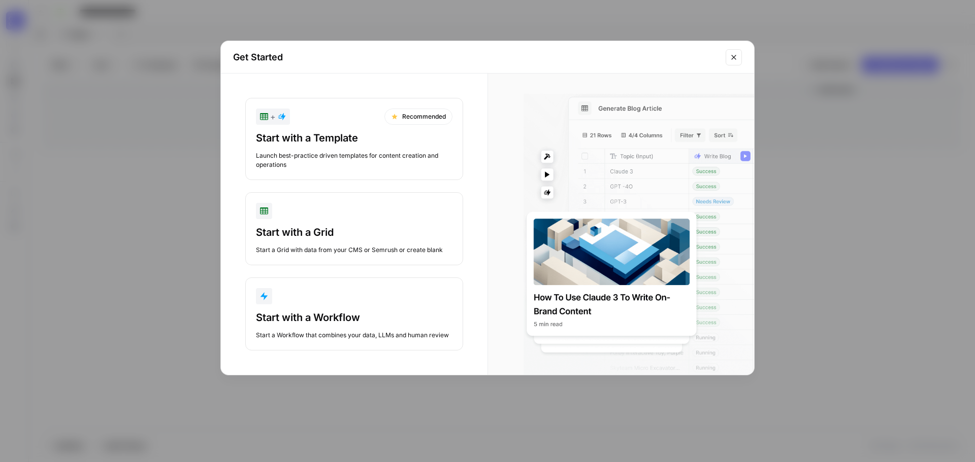
click at [732, 53] on icon "Close modal" at bounding box center [734, 57] width 8 height 8
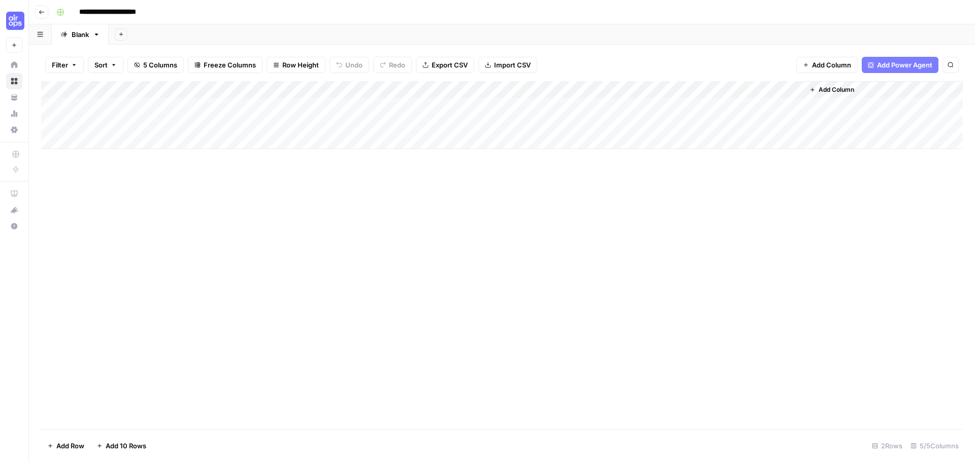
click at [36, 10] on button "Go back" at bounding box center [41, 12] width 13 height 13
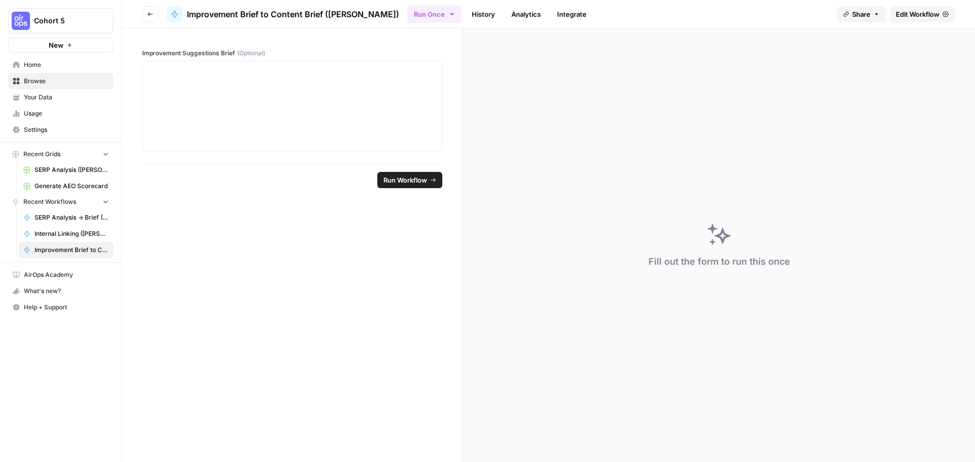
click at [55, 252] on span "Improvement Brief to Content Brief ([PERSON_NAME])" at bounding box center [72, 250] width 74 height 9
click at [466, 13] on link "History" at bounding box center [484, 14] width 36 height 16
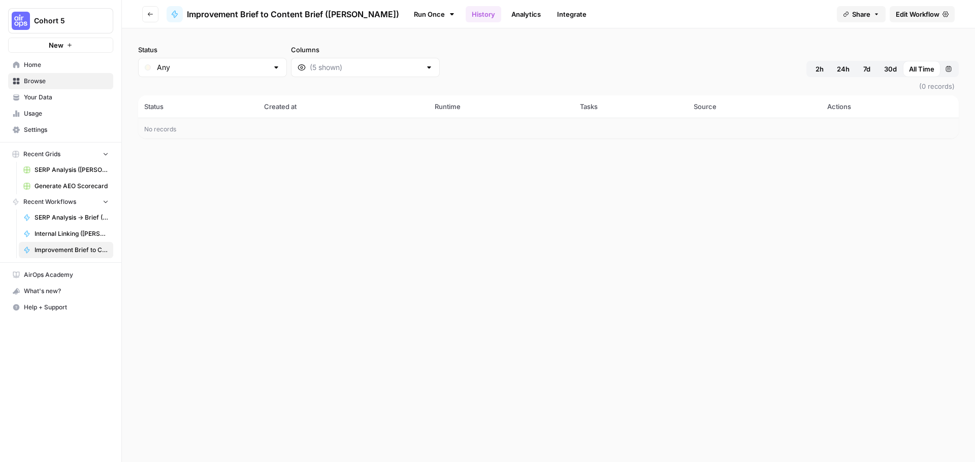
click at [913, 12] on span "Edit Workflow" at bounding box center [918, 14] width 44 height 10
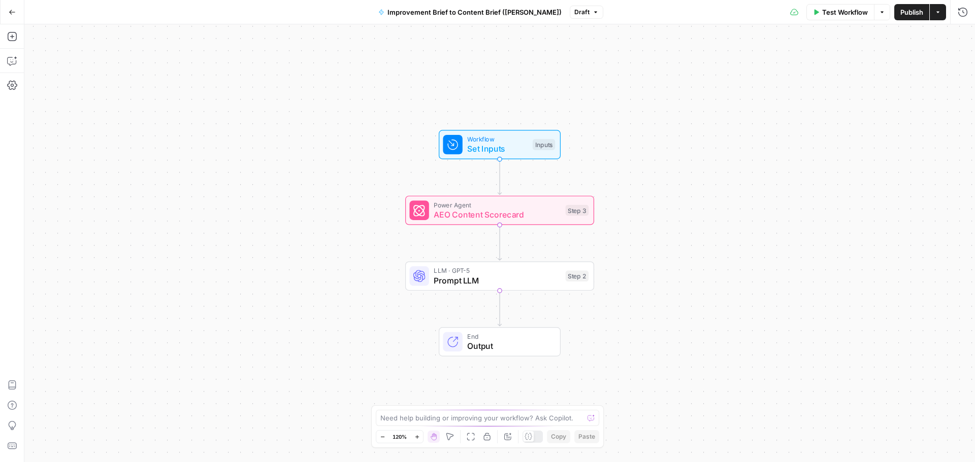
click at [886, 19] on button "Options" at bounding box center [882, 12] width 16 height 16
click at [544, 67] on div "Workflow Set Inputs Inputs Power Agent AEO Content Scorecard Step 3 LLM · GPT-5…" at bounding box center [499, 243] width 950 height 438
click at [10, 10] on icon "button" at bounding box center [12, 12] width 7 height 7
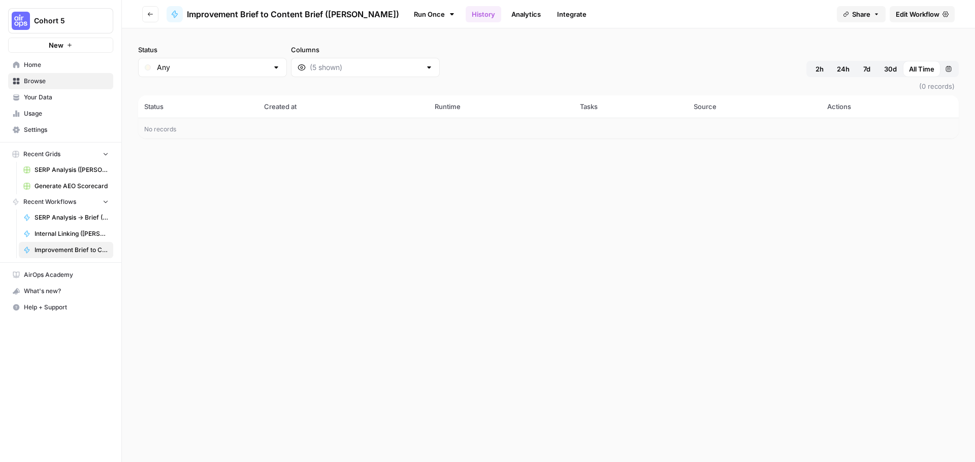
click at [37, 94] on span "Your Data" at bounding box center [66, 97] width 85 height 9
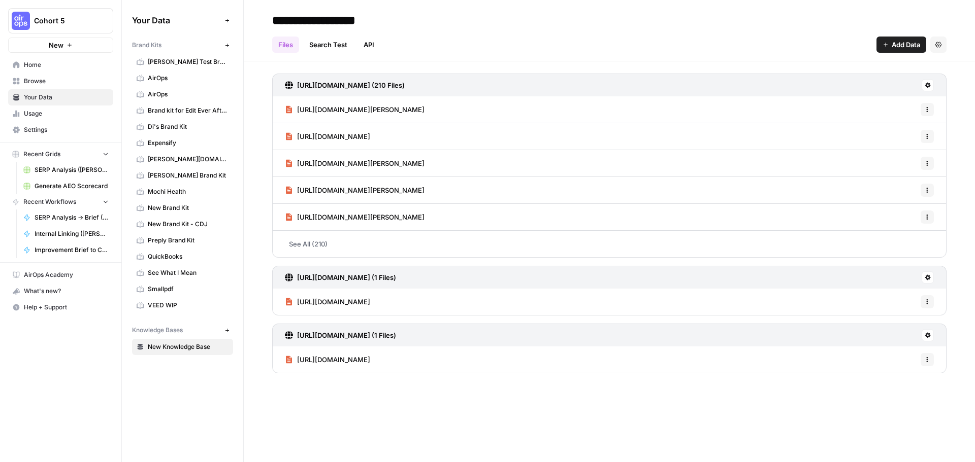
click at [44, 117] on span "Usage" at bounding box center [66, 113] width 85 height 9
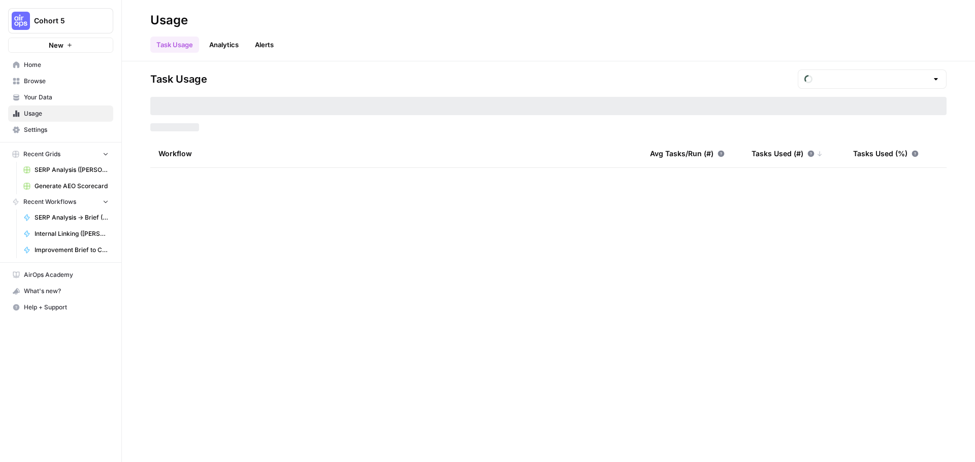
type input "August Tasks"
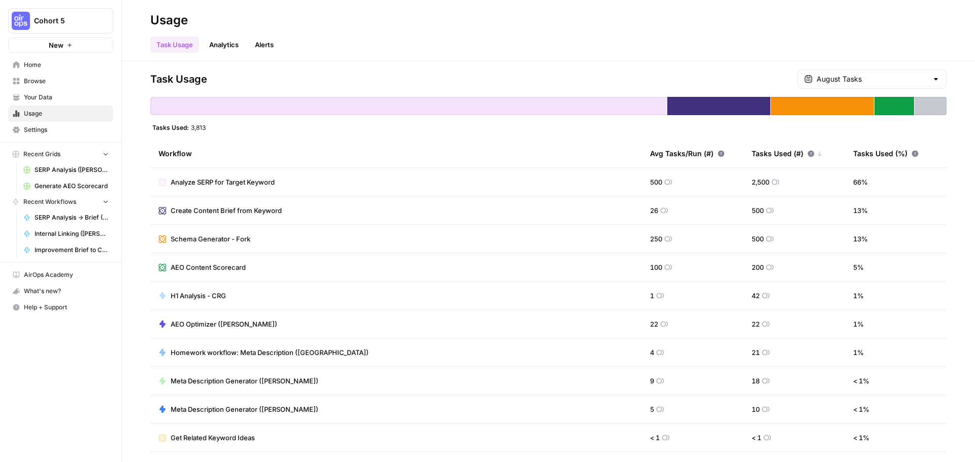
click at [436, 80] on div "Task Usage August Tasks" at bounding box center [548, 79] width 796 height 19
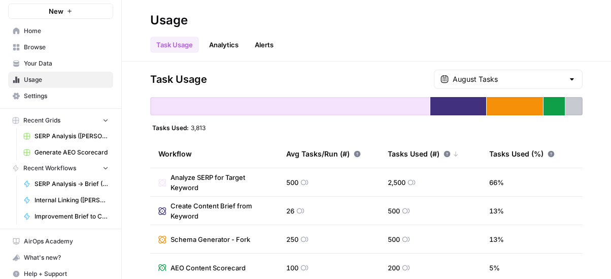
scroll to position [41, 0]
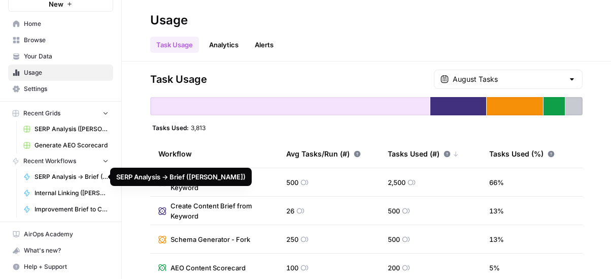
click at [53, 207] on span "Improvement Brief to Content Brief ([PERSON_NAME])" at bounding box center [72, 209] width 74 height 9
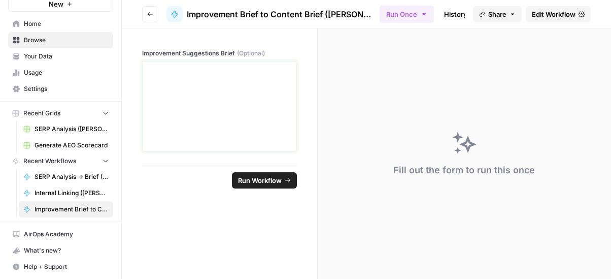
click at [218, 91] on div at bounding box center [220, 105] width 142 height 81
click at [438, 12] on link "History" at bounding box center [456, 14] width 36 height 16
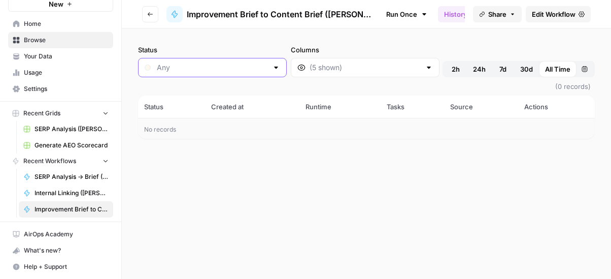
click at [197, 67] on input "Status" at bounding box center [212, 67] width 111 height 10
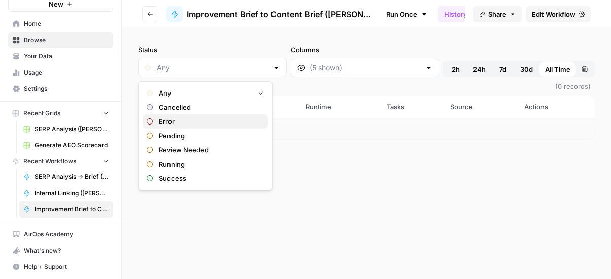
click at [173, 118] on span "Error" at bounding box center [209, 121] width 101 height 10
type input "Error"
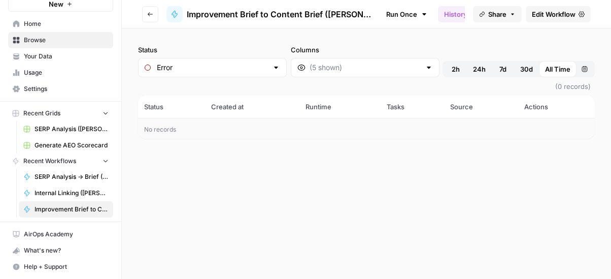
click at [189, 62] on div "Error" at bounding box center [212, 67] width 149 height 19
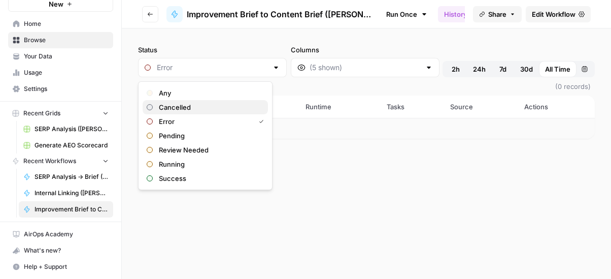
click at [174, 102] on button "Cancelled" at bounding box center [205, 107] width 125 height 14
type input "Cancelled"
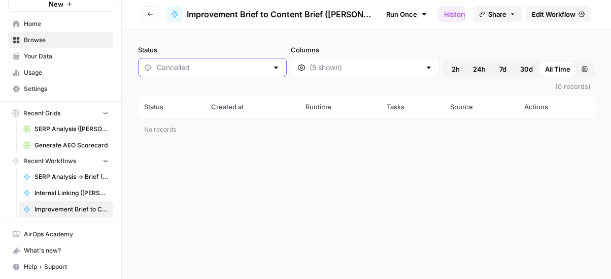
click at [178, 66] on input "Status" at bounding box center [212, 67] width 111 height 10
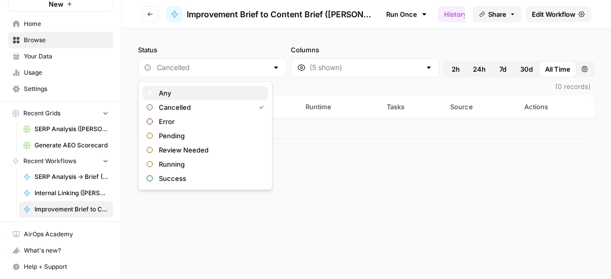
click at [168, 93] on span "Any" at bounding box center [209, 93] width 101 height 10
type input "Any"
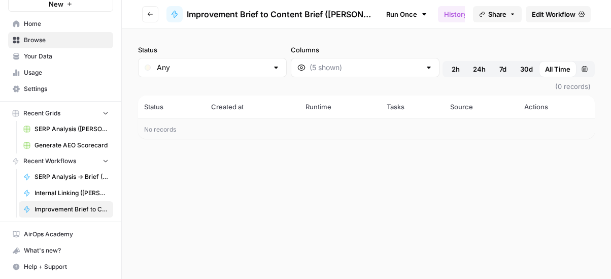
click at [220, 54] on label "Status" at bounding box center [212, 50] width 149 height 10
click at [220, 62] on input "Any" at bounding box center [212, 67] width 111 height 10
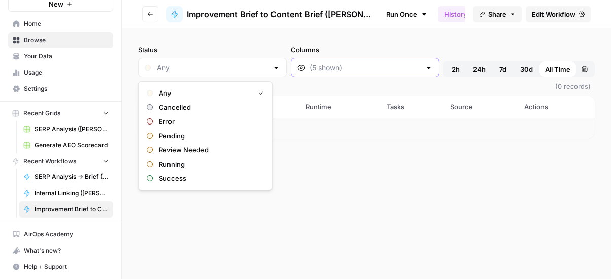
type input "Any"
click at [322, 64] on input "Columns" at bounding box center [365, 67] width 111 height 10
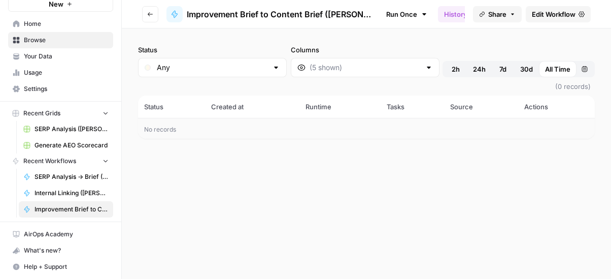
click at [308, 51] on label "Columns" at bounding box center [365, 50] width 149 height 10
click at [310, 62] on input "Columns" at bounding box center [365, 67] width 111 height 10
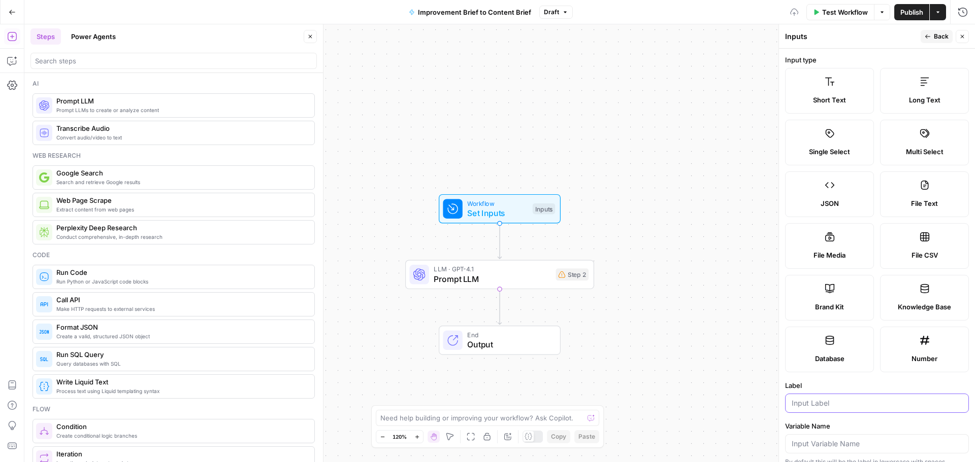
click at [833, 403] on input "Label" at bounding box center [876, 404] width 171 height 10
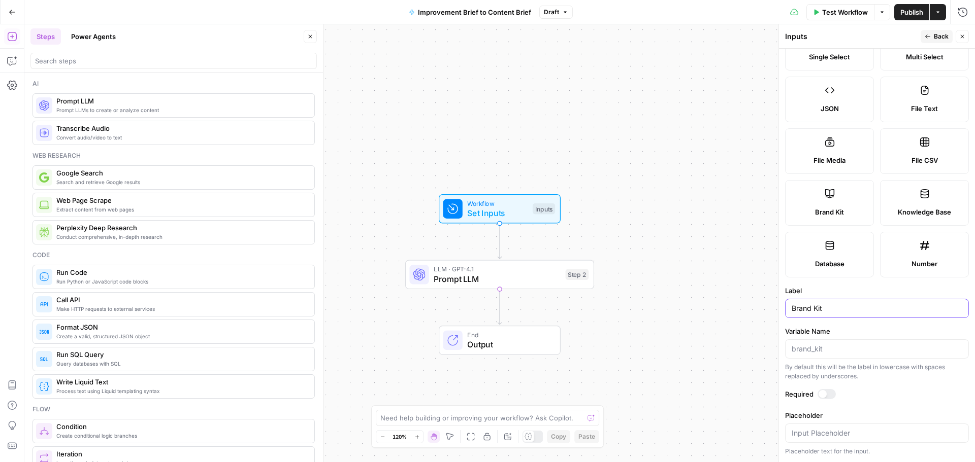
type input "Brand Kit"
click at [818, 278] on form "Input type Short Text Long Text Single Select Multi Select JSON File Text File …" at bounding box center [877, 256] width 196 height 414
click at [941, 35] on span "Back" at bounding box center [941, 36] width 15 height 9
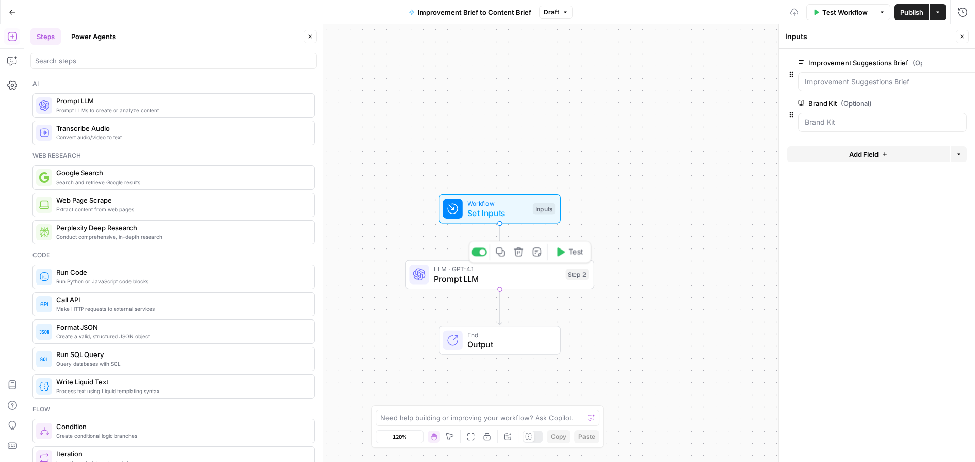
click at [478, 276] on span "Prompt LLM" at bounding box center [497, 279] width 127 height 12
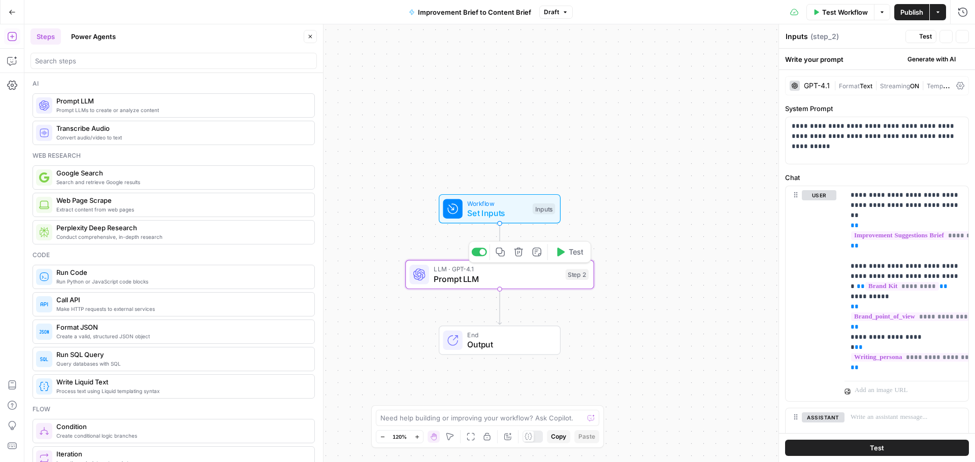
type textarea "Prompt LLM"
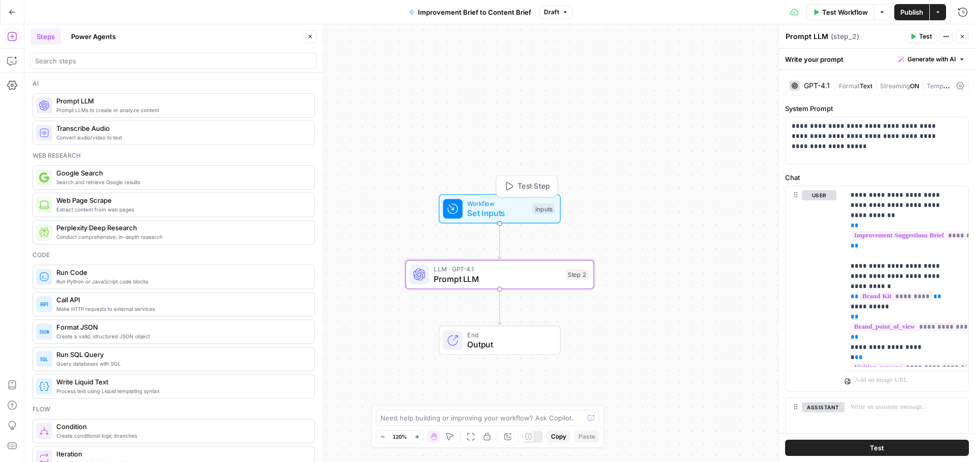
click at [504, 209] on span "Set Inputs" at bounding box center [497, 213] width 60 height 12
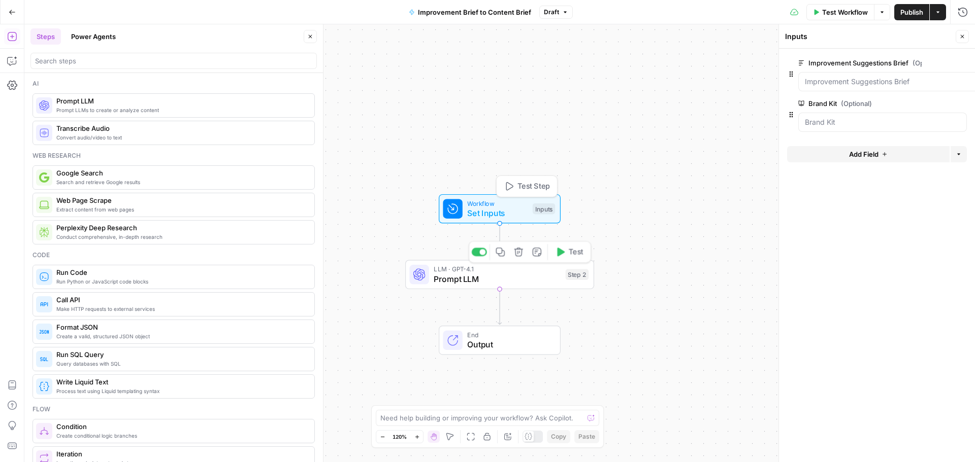
click at [483, 274] on span "Prompt LLM" at bounding box center [497, 279] width 127 height 12
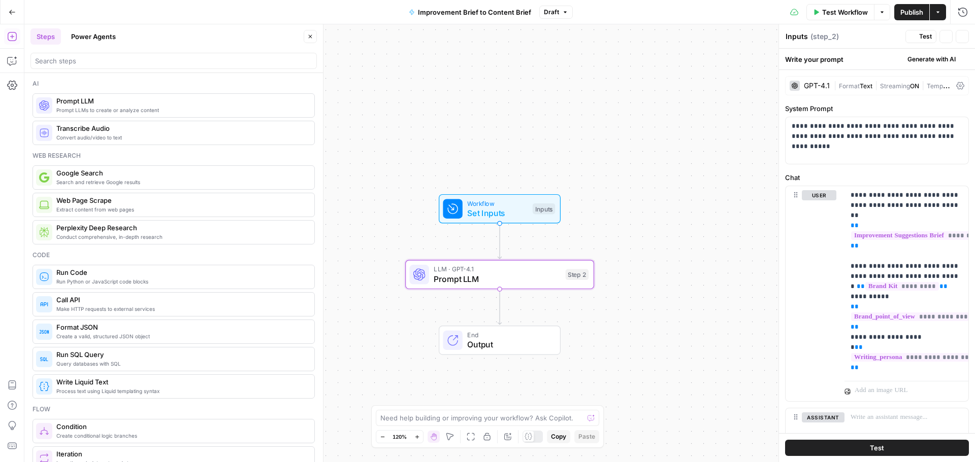
type textarea "Prompt LLM"
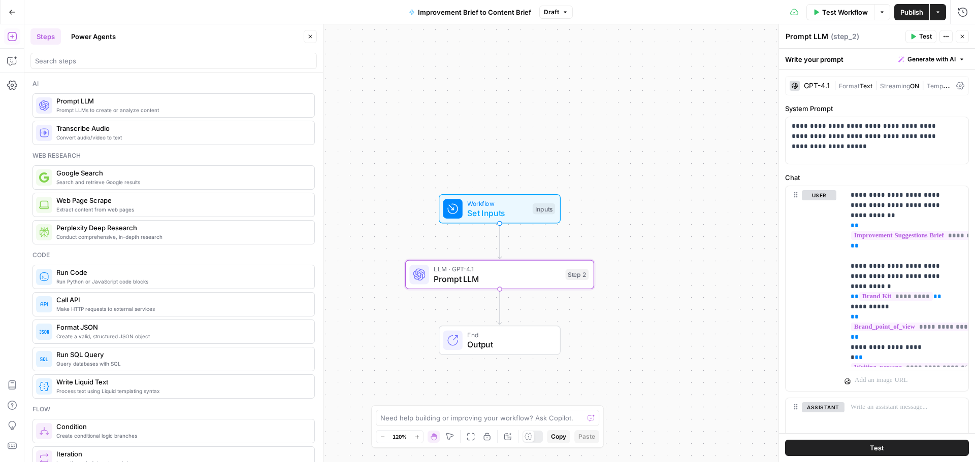
click at [824, 82] on div "GPT-4.1 | Format Text | Streaming ON | Temp 0.7" at bounding box center [877, 85] width 184 height 19
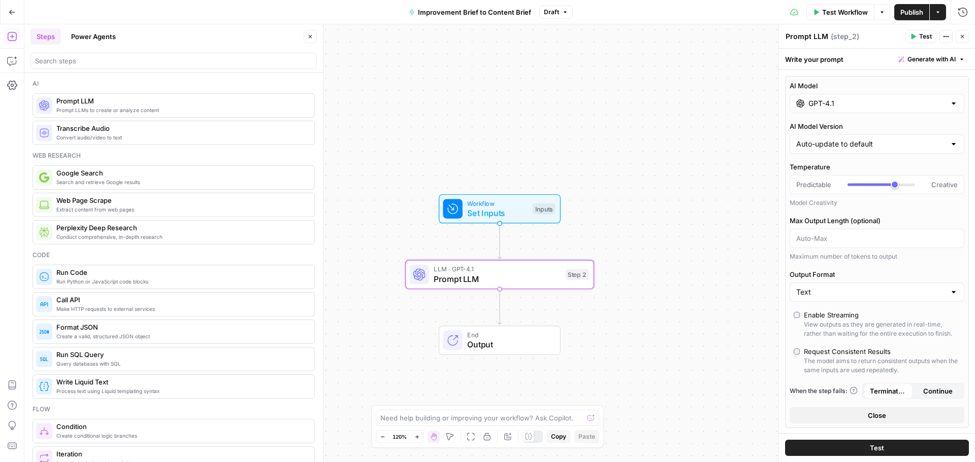
click at [822, 104] on input "GPT-4.1" at bounding box center [876, 103] width 137 height 10
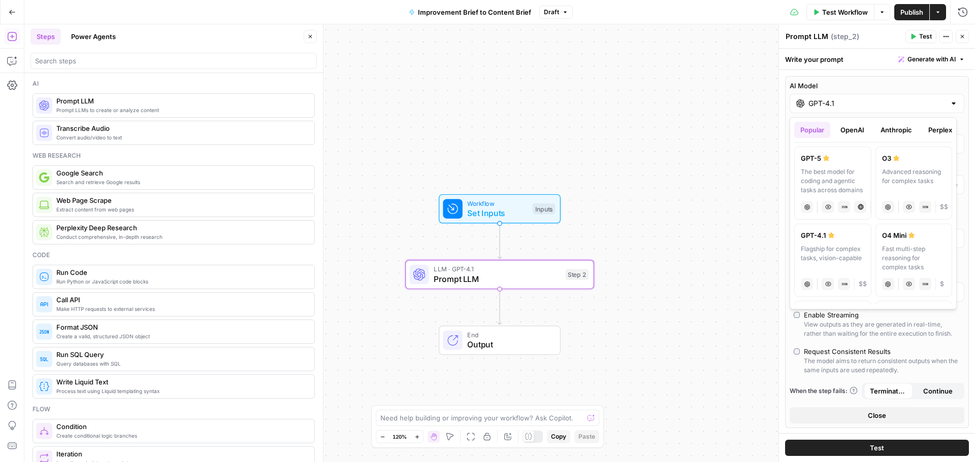
click at [813, 157] on div "GPT-5" at bounding box center [833, 158] width 64 height 10
type input "GPT-5"
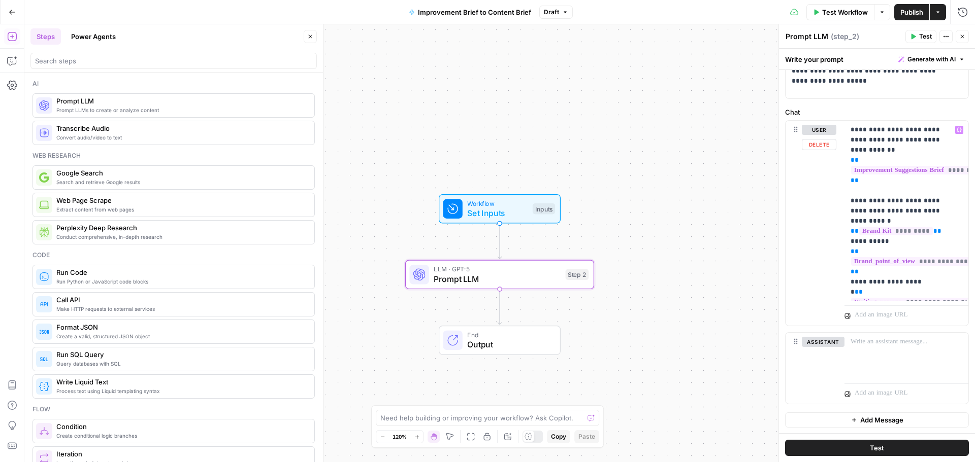
scroll to position [380, 0]
click at [877, 448] on span "Test" at bounding box center [877, 448] width 14 height 10
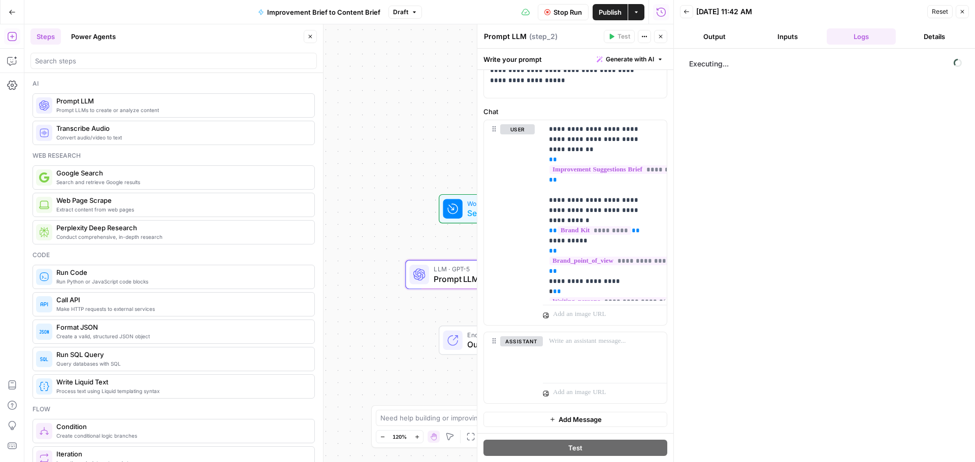
click at [784, 39] on button "Inputs" at bounding box center [787, 36] width 69 height 16
click at [857, 40] on button "Logs" at bounding box center [860, 36] width 69 height 16
click at [681, 13] on button "Back" at bounding box center [686, 11] width 13 height 13
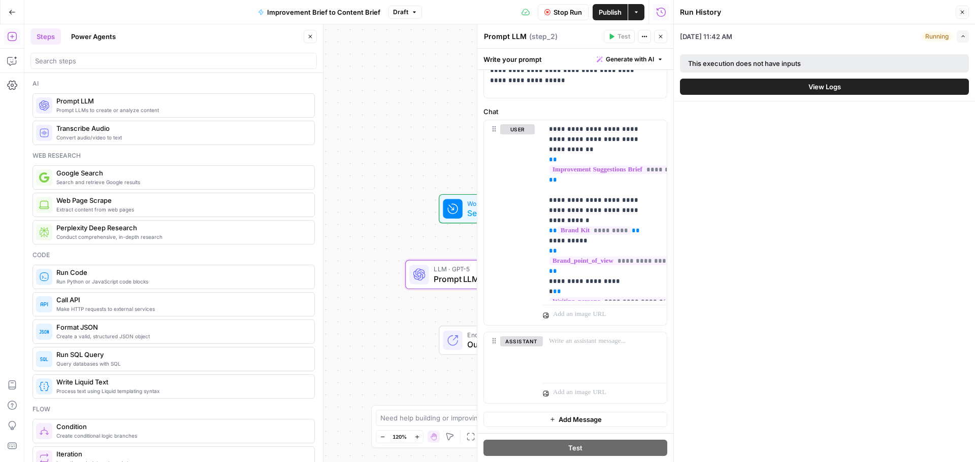
click at [817, 82] on span "View Logs" at bounding box center [824, 87] width 32 height 10
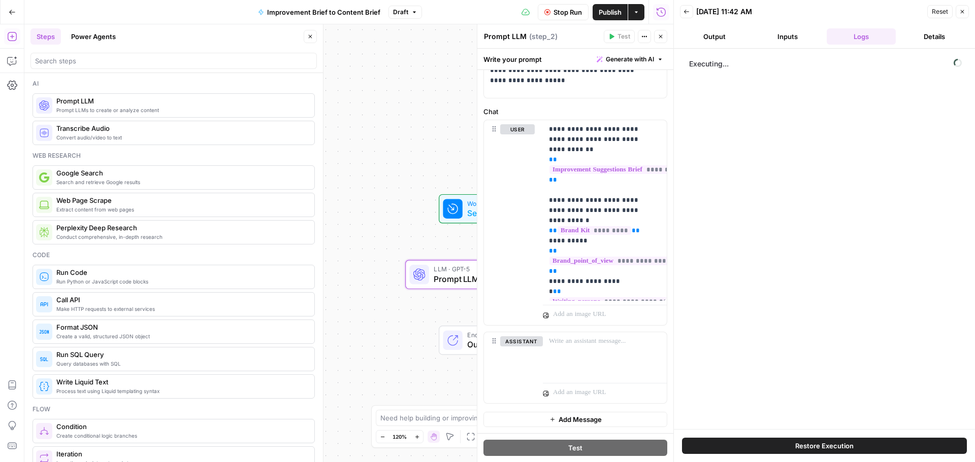
click at [686, 11] on icon "button" at bounding box center [686, 12] width 6 height 6
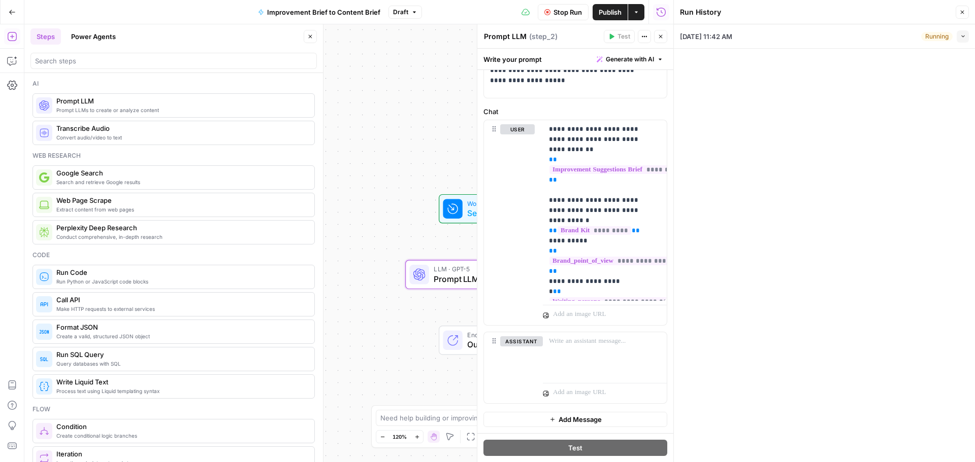
click at [648, 39] on button "Actions" at bounding box center [644, 36] width 13 height 13
click at [453, 94] on div "Workflow Set Inputs Inputs LLM · GPT-5 Prompt LLM Step 2 End Output" at bounding box center [348, 243] width 649 height 438
click at [450, 113] on div "Workflow Set Inputs Inputs LLM · GPT-5 Prompt LLM Step 2 End Output" at bounding box center [348, 243] width 649 height 438
click at [466, 209] on div "Workflow Set Inputs Inputs Test Step" at bounding box center [499, 208] width 112 height 21
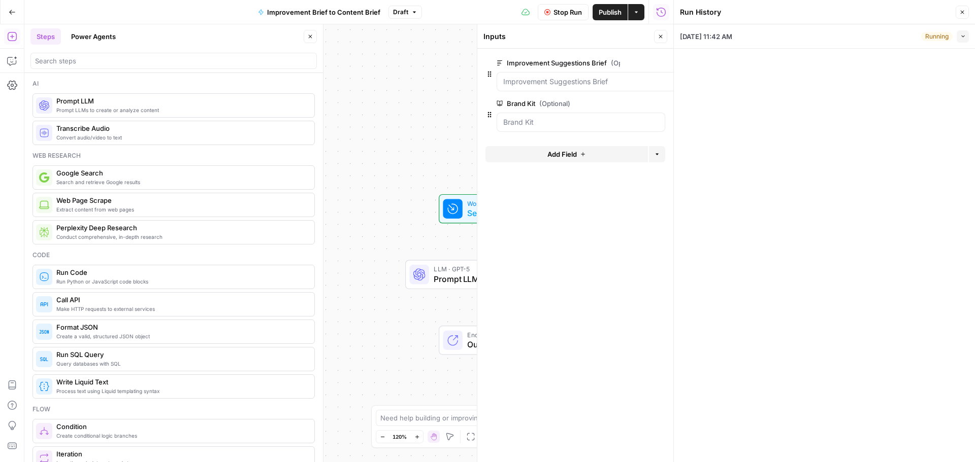
click at [450, 93] on div "Workflow Set Inputs Inputs LLM · GPT-5 Prompt LLM Step 2 End Output" at bounding box center [348, 243] width 649 height 438
click at [444, 274] on span "Prompt LLM" at bounding box center [497, 279] width 127 height 12
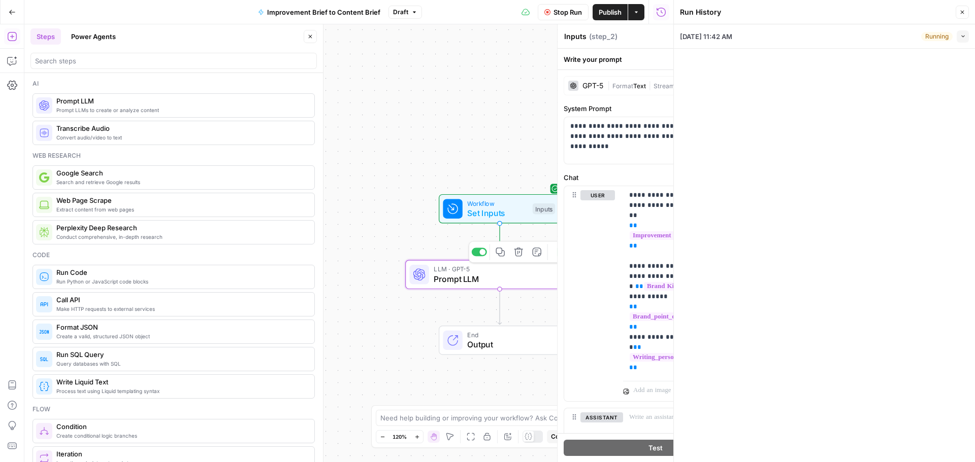
type textarea "Prompt LLM"
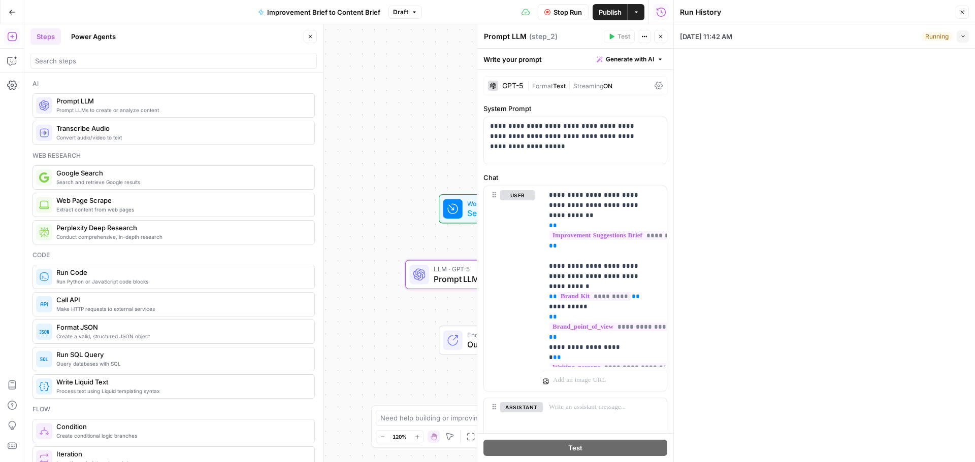
click at [428, 56] on div "Workflow Set Inputs Inputs LLM · GPT-5 Prompt LLM Step 2 End Output" at bounding box center [348, 243] width 649 height 438
click at [930, 40] on div "Running" at bounding box center [936, 36] width 31 height 9
click at [957, 38] on button "Collapse" at bounding box center [962, 36] width 12 height 12
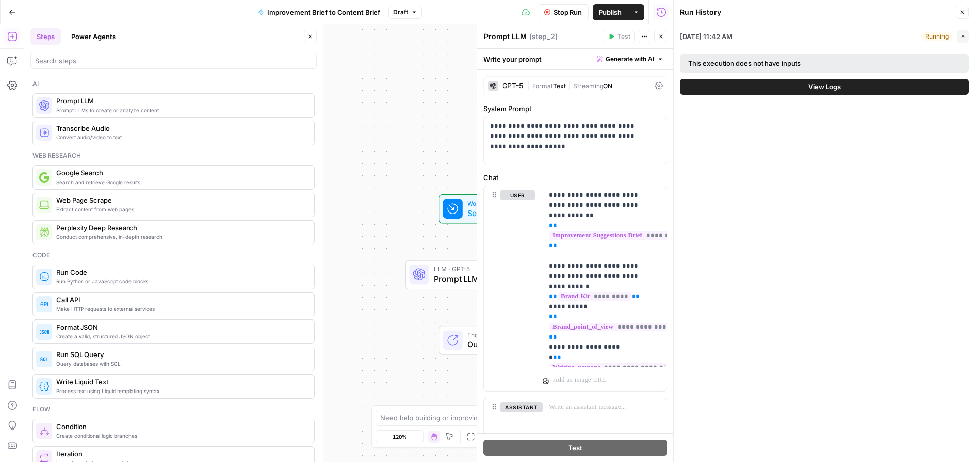
click at [826, 83] on span "View Logs" at bounding box center [824, 87] width 32 height 10
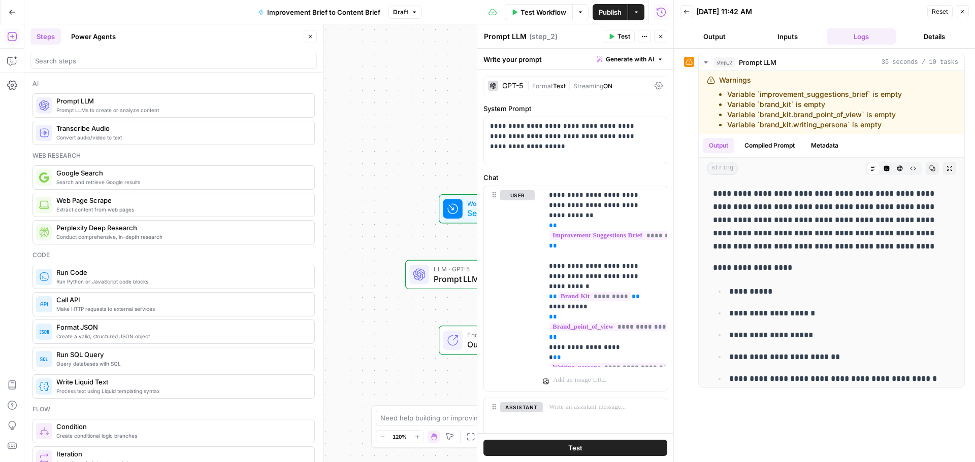
click at [714, 35] on button "Output" at bounding box center [714, 36] width 69 height 16
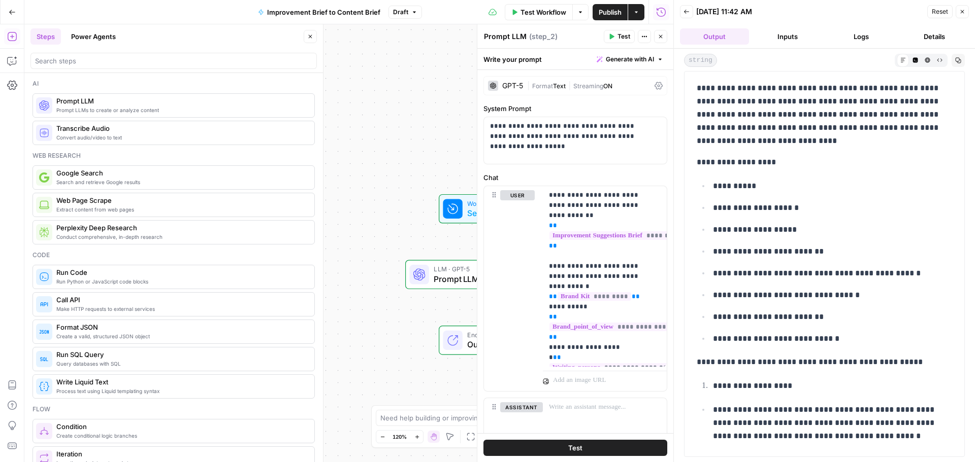
click at [934, 36] on button "Details" at bounding box center [934, 36] width 69 height 16
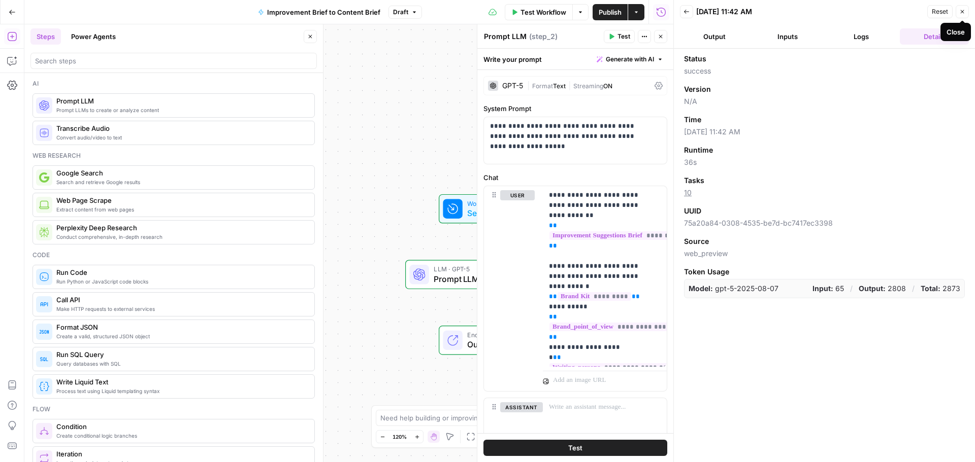
click at [944, 12] on span "Reset" at bounding box center [940, 11] width 16 height 9
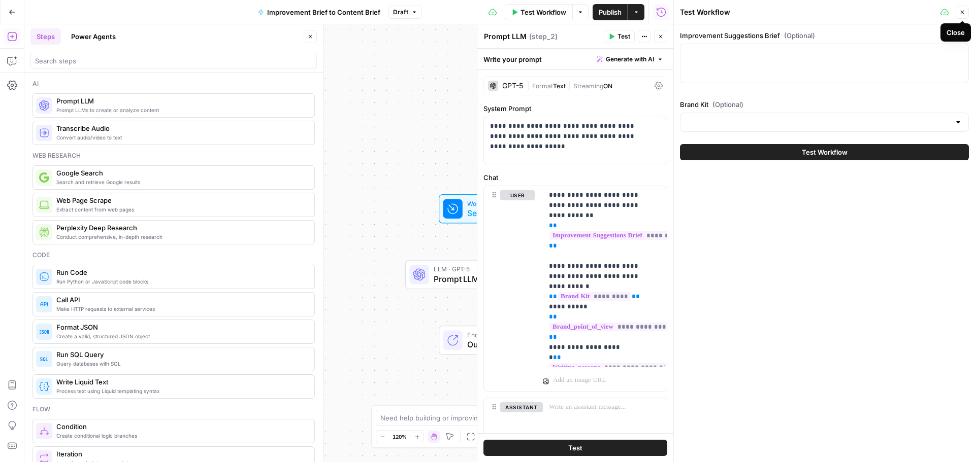
click at [748, 61] on div at bounding box center [824, 64] width 289 height 40
click at [771, 63] on div "/imp /imp" at bounding box center [824, 64] width 289 height 40
click at [771, 62] on div "/imp /imp" at bounding box center [824, 64] width 289 height 40
click at [726, 49] on textarea "/imp" at bounding box center [824, 53] width 276 height 10
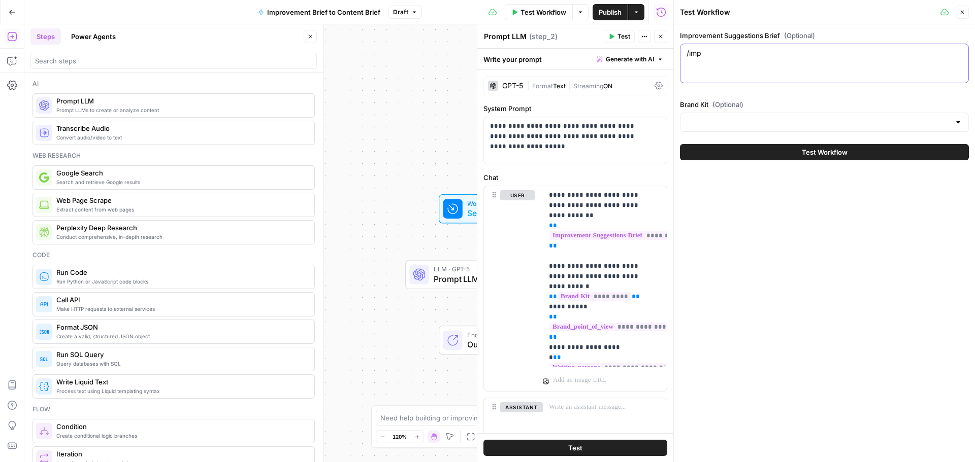
click at [697, 54] on textarea "/imp" at bounding box center [824, 53] width 276 height 10
type textarea "/"
click at [703, 129] on div at bounding box center [824, 122] width 289 height 19
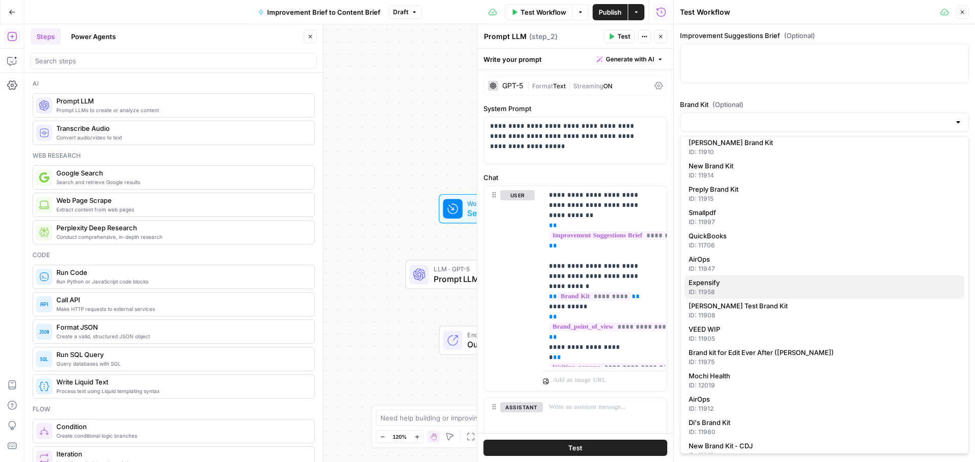
scroll to position [41, 0]
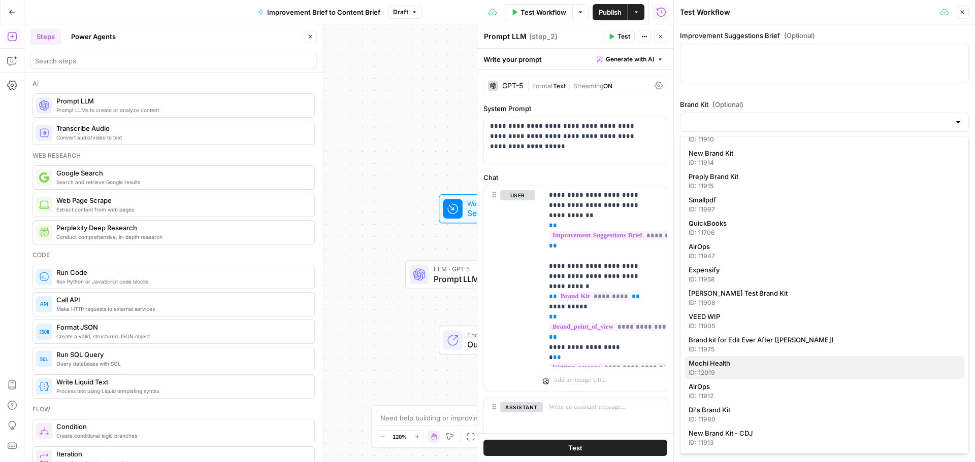
click at [709, 369] on div "ID: 12019" at bounding box center [824, 373] width 272 height 9
type input "Mochi Health"
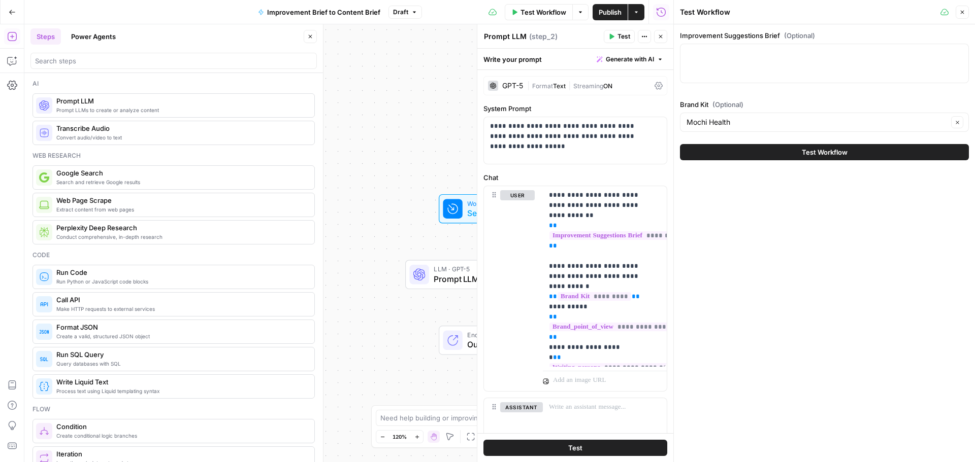
click at [718, 78] on div at bounding box center [824, 64] width 289 height 40
click at [715, 50] on textarea "Improvement Suggestions Brief (Optional)" at bounding box center [824, 53] width 276 height 10
paste textarea "[URL][DOMAIN_NAME]"
type textarea "[URL][DOMAIN_NAME]"
drag, startPoint x: 873, startPoint y: 71, endPoint x: 590, endPoint y: 26, distance: 286.2
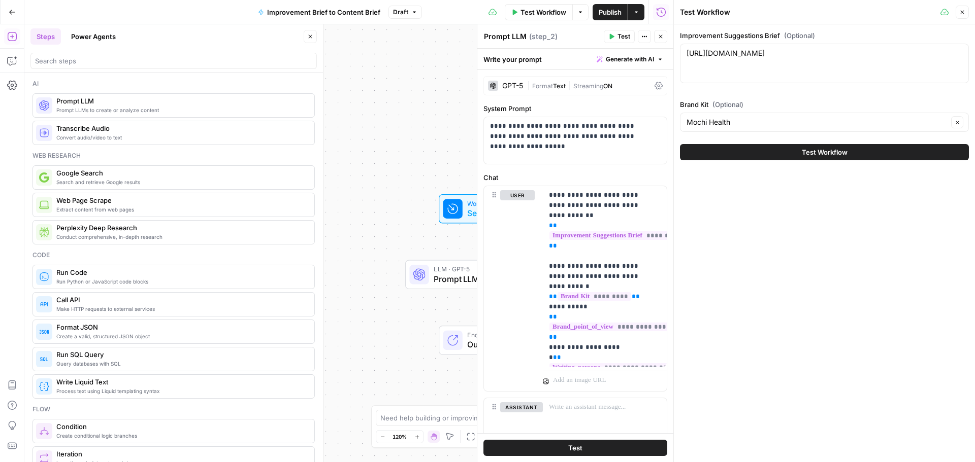
click at [590, 26] on body "Cohort 5 New Home Browse Your Data Usage Settings Recent Grids SERP Analysis ([…" at bounding box center [487, 231] width 975 height 462
click at [741, 58] on textarea "[URL][DOMAIN_NAME]" at bounding box center [824, 53] width 276 height 10
click at [752, 58] on textarea "[URL][DOMAIN_NAME]" at bounding box center [824, 53] width 276 height 10
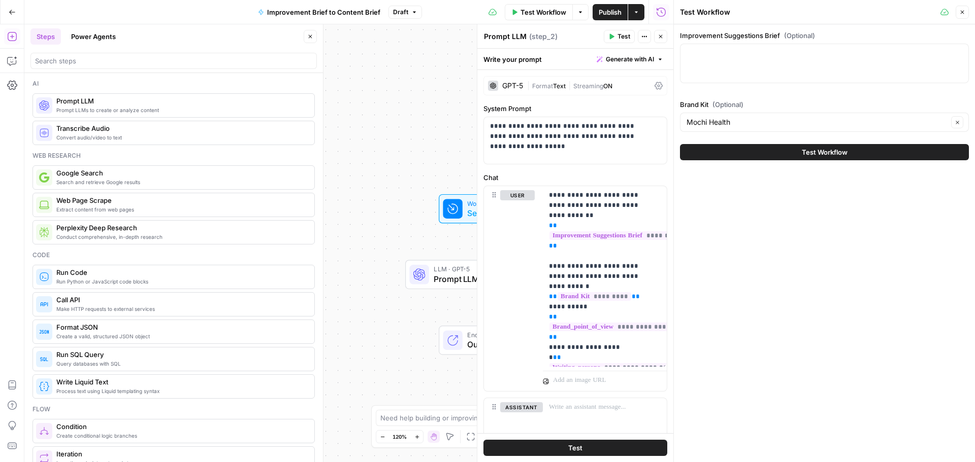
click at [961, 15] on button "Close" at bounding box center [961, 12] width 13 height 13
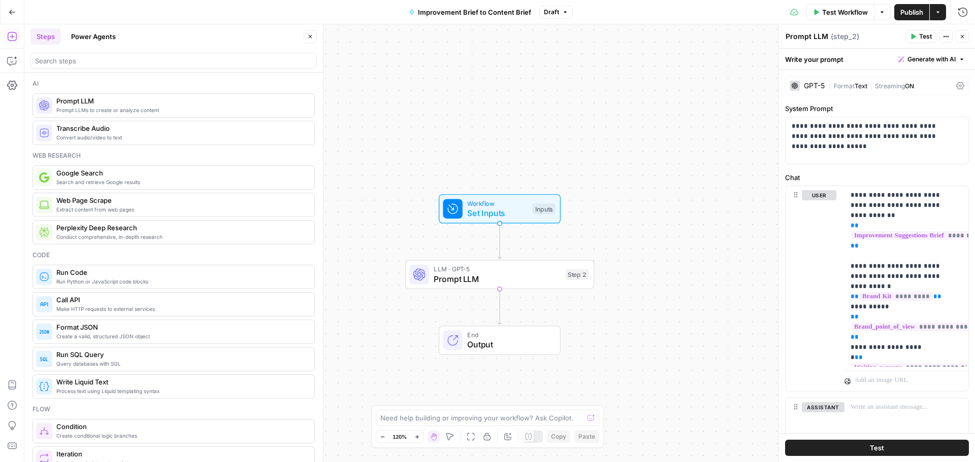
click at [84, 39] on button "Power Agents" at bounding box center [93, 36] width 57 height 16
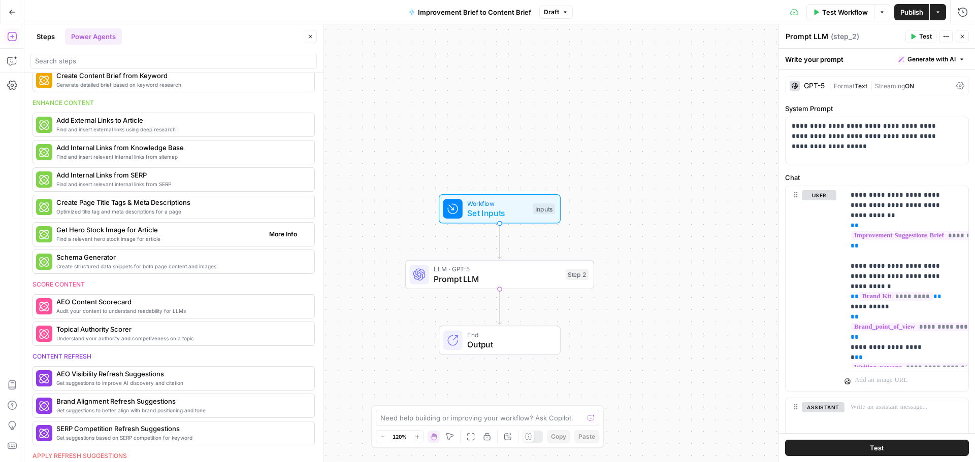
scroll to position [254, 0]
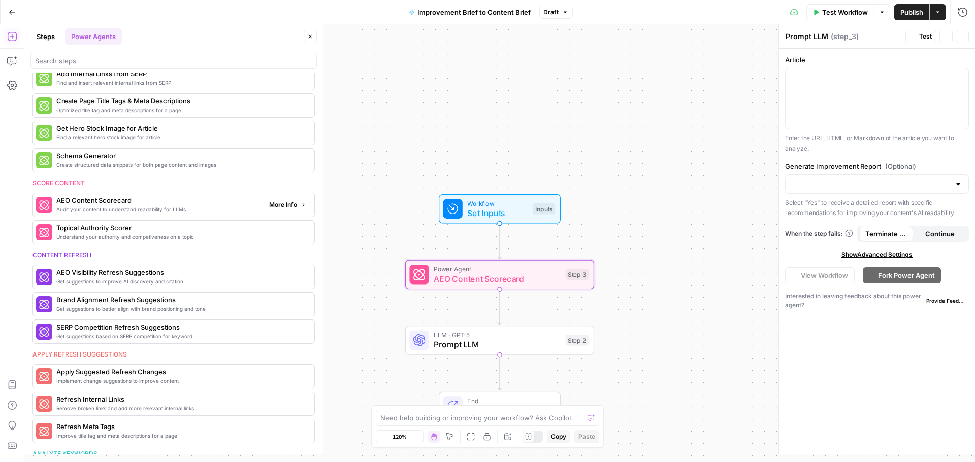
type textarea "AEO Content Scorecard"
click at [818, 94] on div at bounding box center [876, 99] width 183 height 60
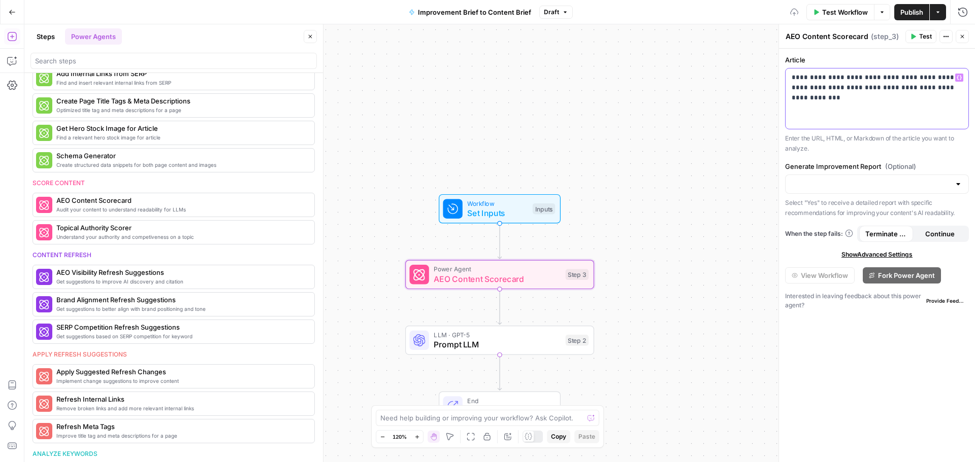
click at [902, 98] on p "**********" at bounding box center [876, 88] width 171 height 30
click at [881, 61] on label "Article" at bounding box center [877, 60] width 184 height 10
click at [847, 75] on p at bounding box center [876, 78] width 171 height 10
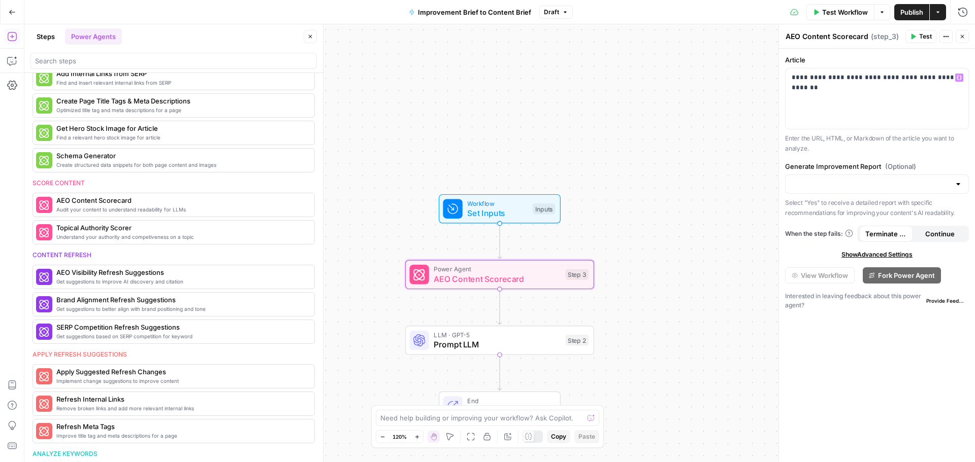
click at [951, 182] on div at bounding box center [877, 184] width 184 height 19
click at [820, 211] on span "Yes" at bounding box center [874, 210] width 162 height 10
type input "Yes"
click at [834, 147] on p "Enter the URL, HTML, or Markdown of the article you want to analyze." at bounding box center [877, 144] width 184 height 20
click at [919, 38] on span "Test" at bounding box center [925, 36] width 13 height 9
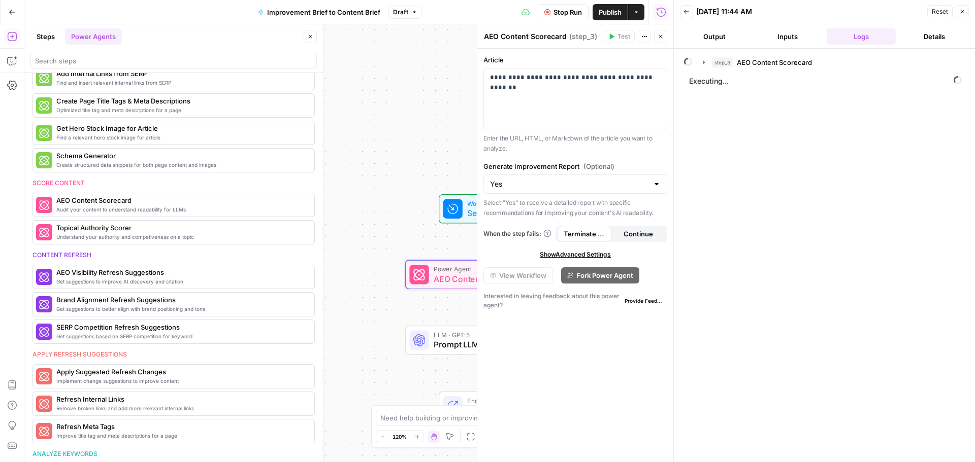
click at [795, 31] on button "Inputs" at bounding box center [787, 36] width 69 height 16
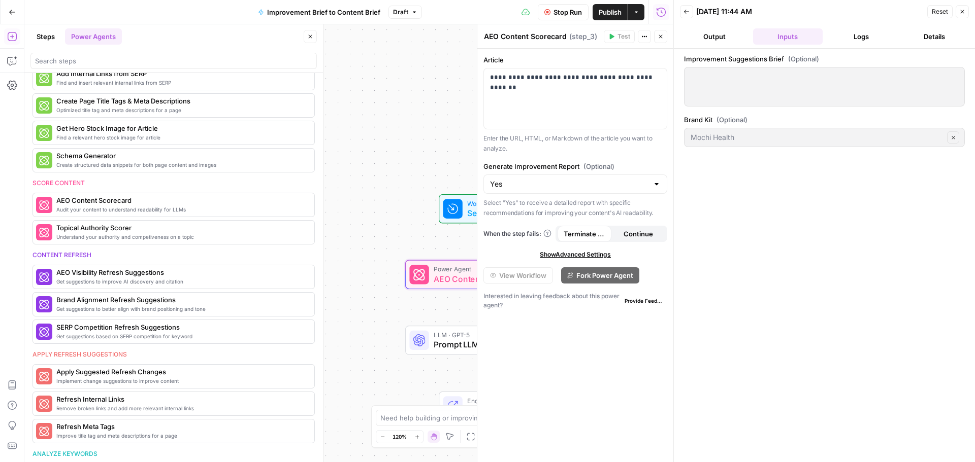
click at [857, 39] on button "Logs" at bounding box center [860, 36] width 69 height 16
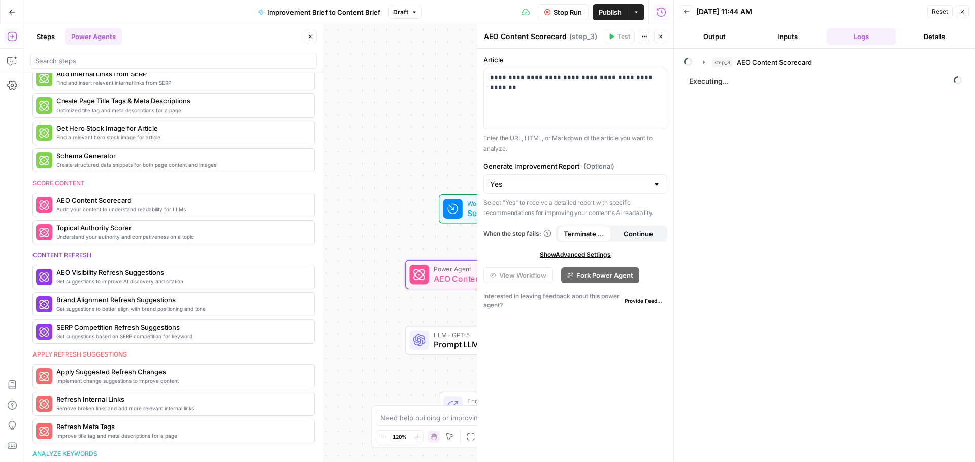
click at [726, 37] on button "Output" at bounding box center [714, 36] width 69 height 16
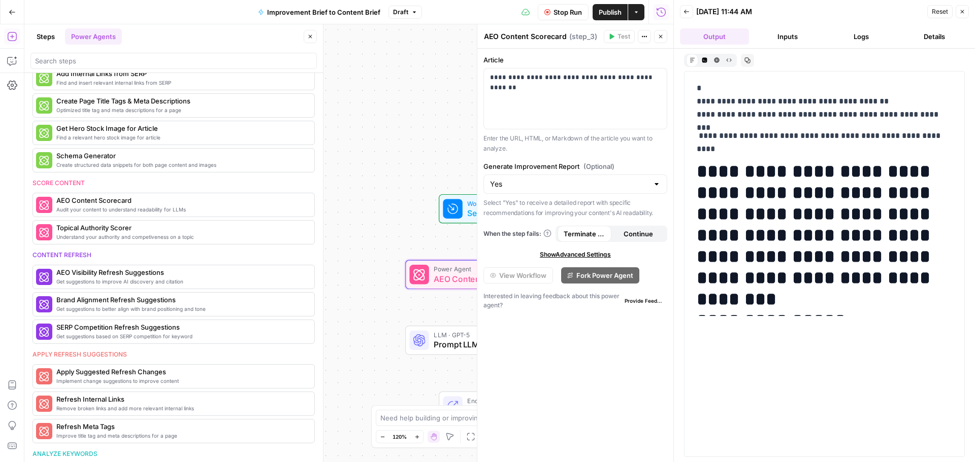
click at [793, 38] on button "Inputs" at bounding box center [787, 36] width 69 height 16
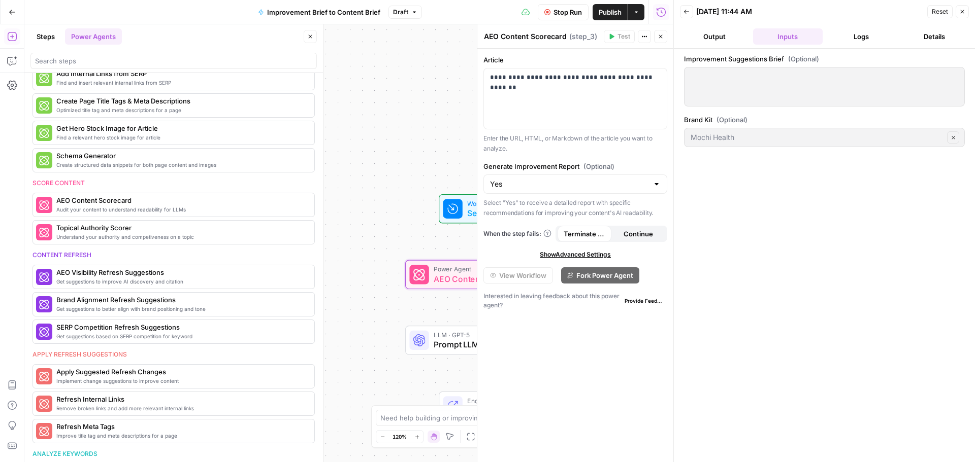
click at [724, 33] on button "Output" at bounding box center [714, 36] width 69 height 16
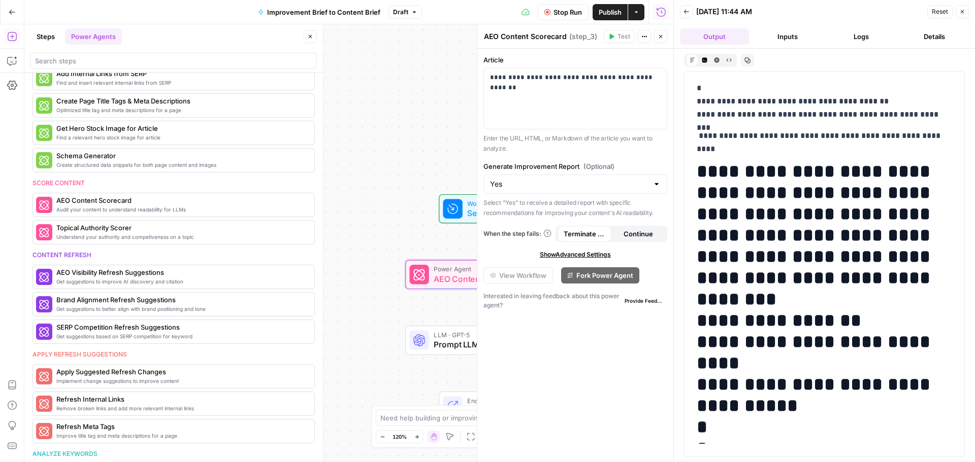
click at [796, 40] on button "Inputs" at bounding box center [787, 36] width 69 height 16
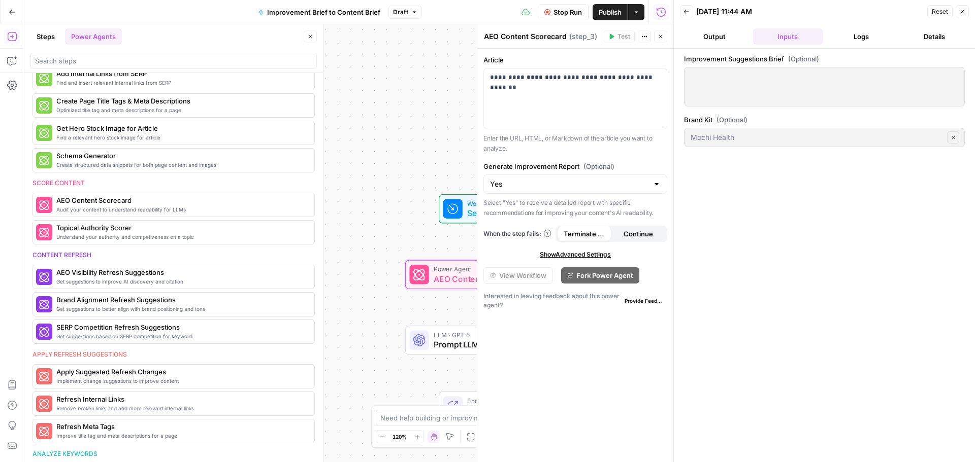
click at [870, 38] on button "Logs" at bounding box center [860, 36] width 69 height 16
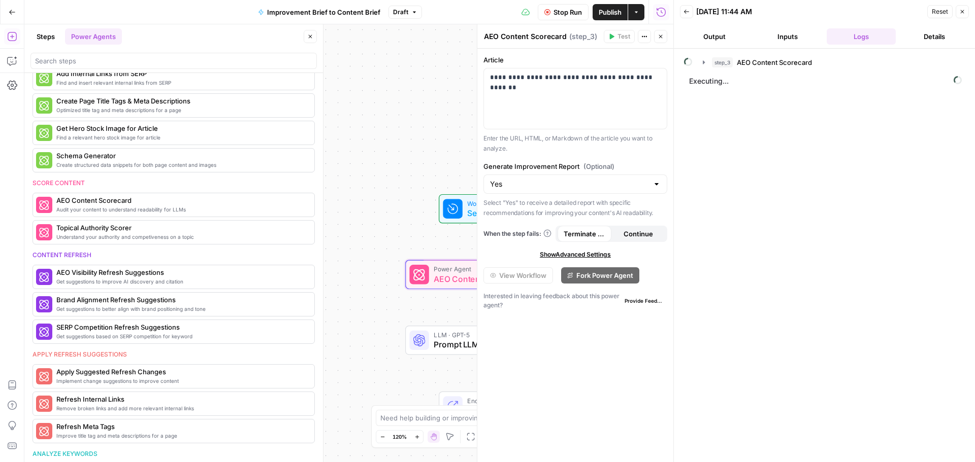
click at [929, 37] on button "Details" at bounding box center [934, 36] width 69 height 16
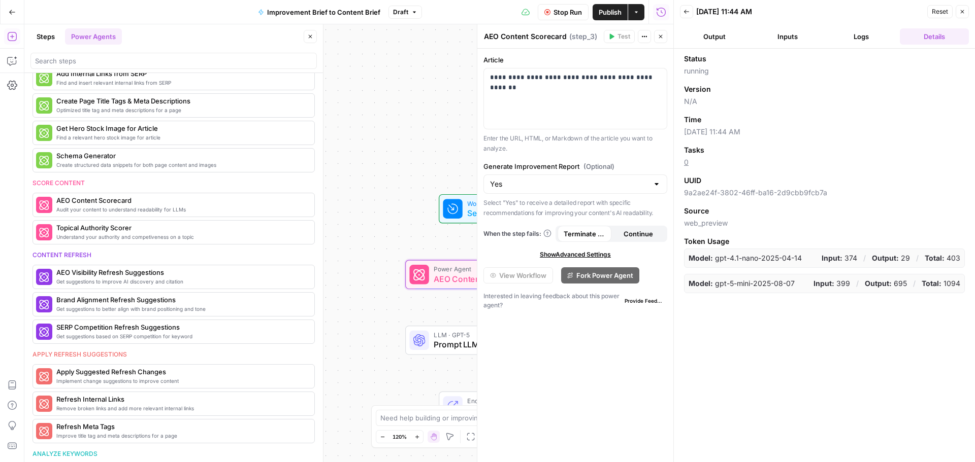
click at [887, 35] on button "Logs" at bounding box center [860, 36] width 69 height 16
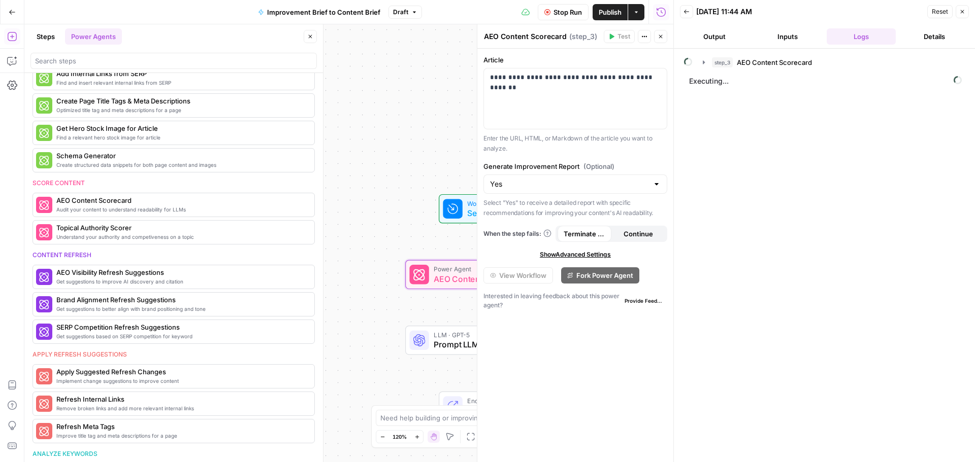
click at [726, 34] on button "Output" at bounding box center [714, 36] width 69 height 16
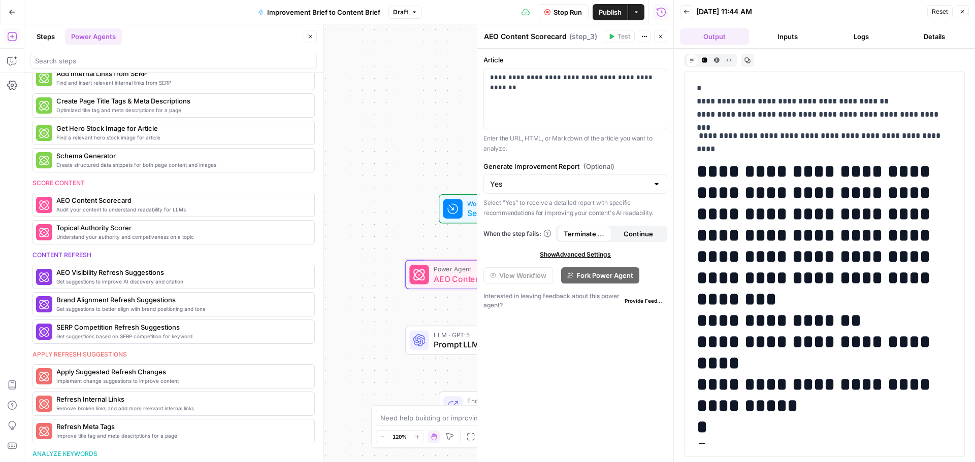
click at [687, 11] on icon "button" at bounding box center [686, 12] width 6 height 6
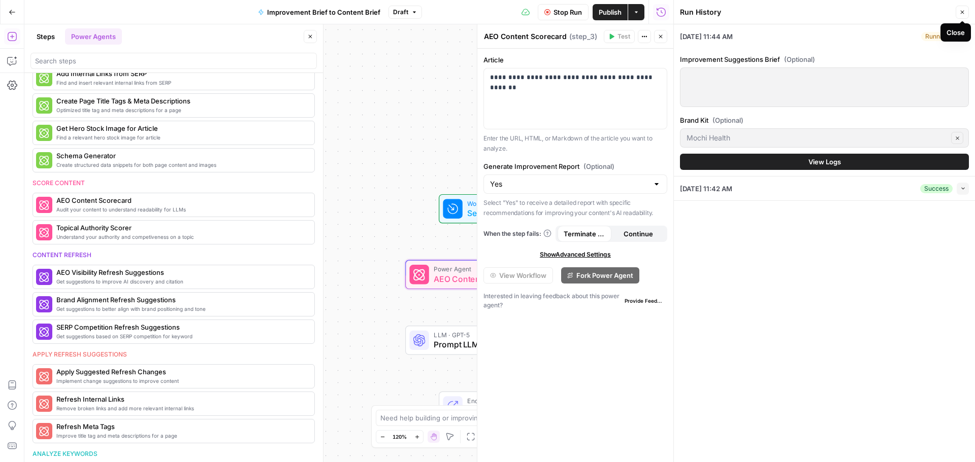
click at [960, 11] on icon "button" at bounding box center [962, 12] width 6 height 6
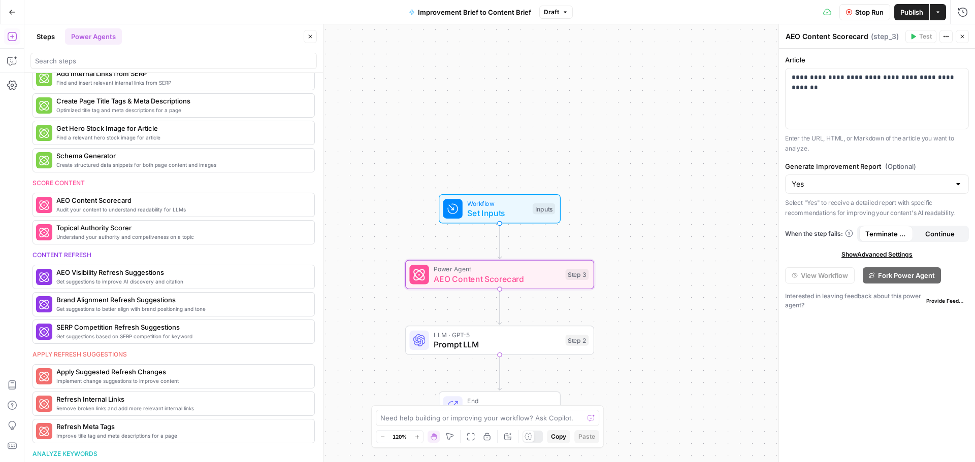
click at [524, 208] on span "Set Inputs" at bounding box center [497, 213] width 60 height 12
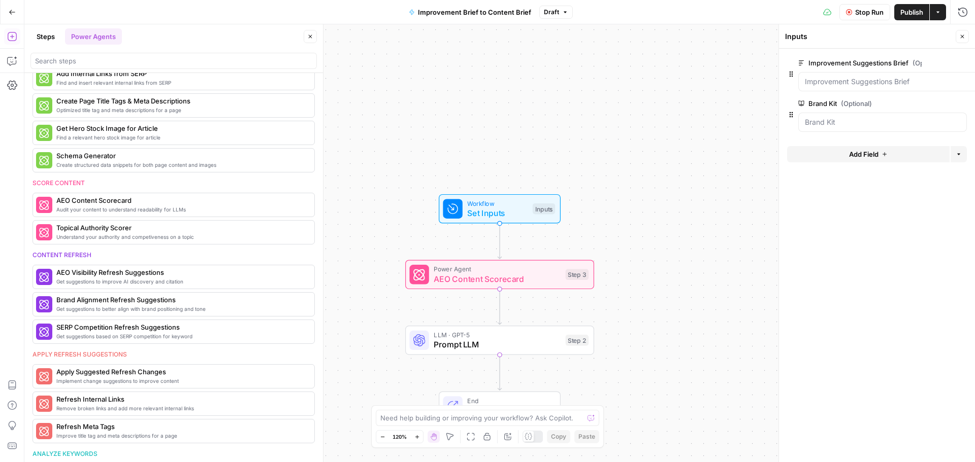
click at [955, 62] on icon "button" at bounding box center [958, 63] width 6 height 6
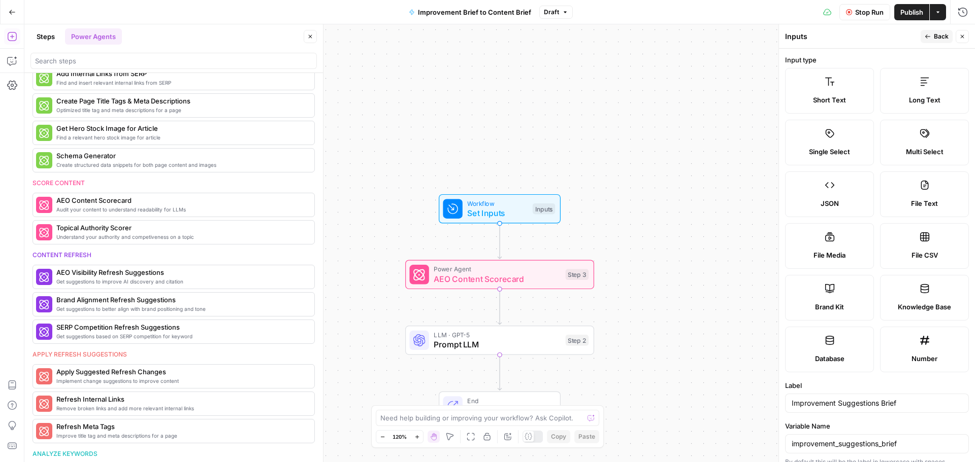
click at [869, 15] on span "Stop Run" at bounding box center [869, 12] width 28 height 10
click at [933, 35] on button "Back" at bounding box center [936, 36] width 32 height 13
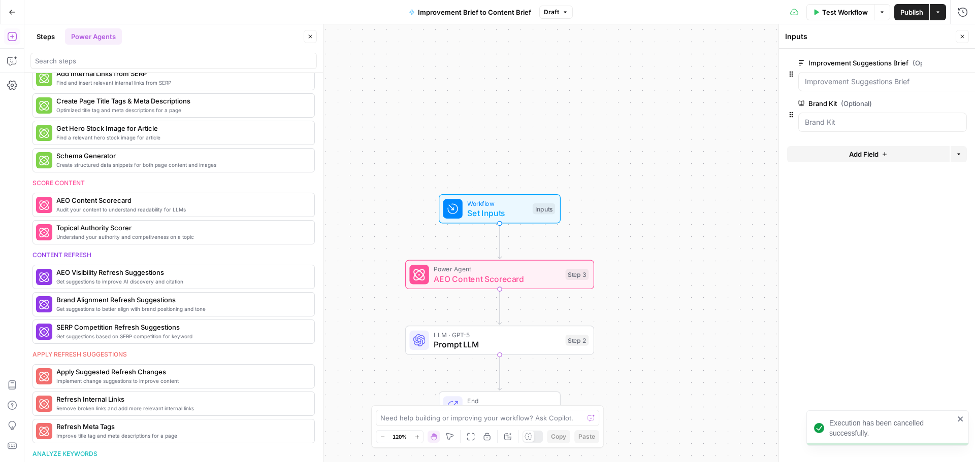
click at [973, 61] on icon "button" at bounding box center [972, 62] width 5 height 5
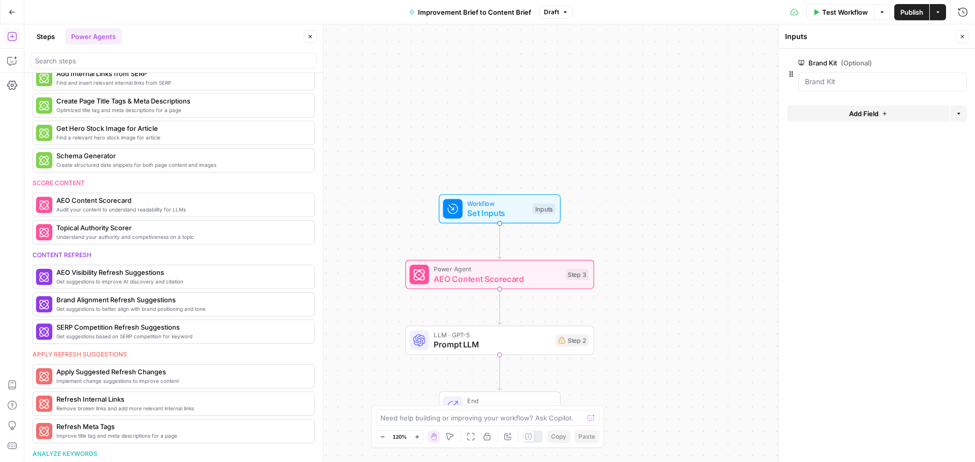
click at [864, 114] on span "Add Field" at bounding box center [863, 114] width 29 height 10
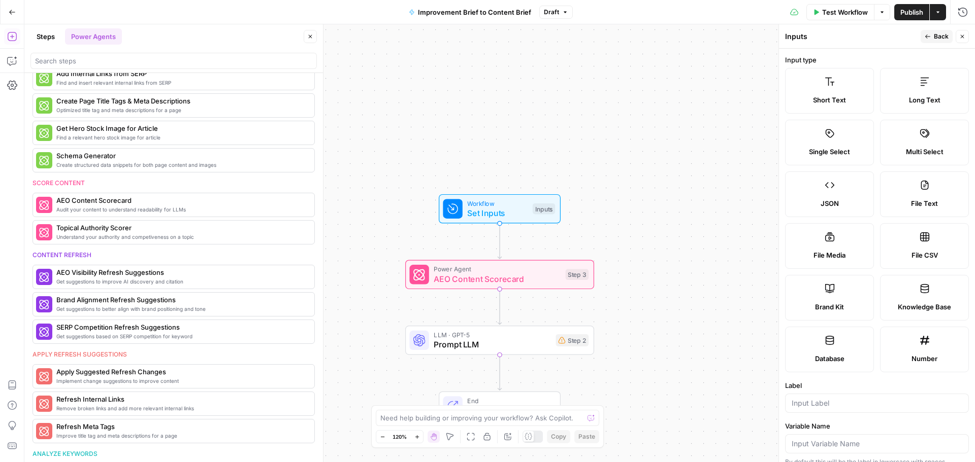
click at [837, 94] on label "Short Text" at bounding box center [829, 91] width 89 height 46
click at [812, 401] on input "Label" at bounding box center [876, 404] width 171 height 10
type input "Z"
type input "URL"
click at [721, 324] on div "Workflow Set Inputs Inputs Power Agent AEO Content Scorecard Step 3 LLM · GPT-5…" at bounding box center [499, 243] width 950 height 438
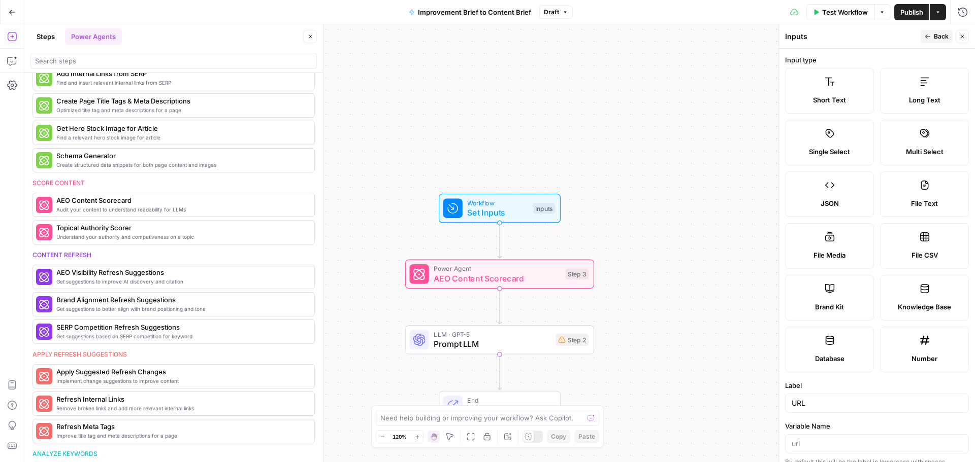
click at [937, 38] on span "Back" at bounding box center [941, 36] width 15 height 9
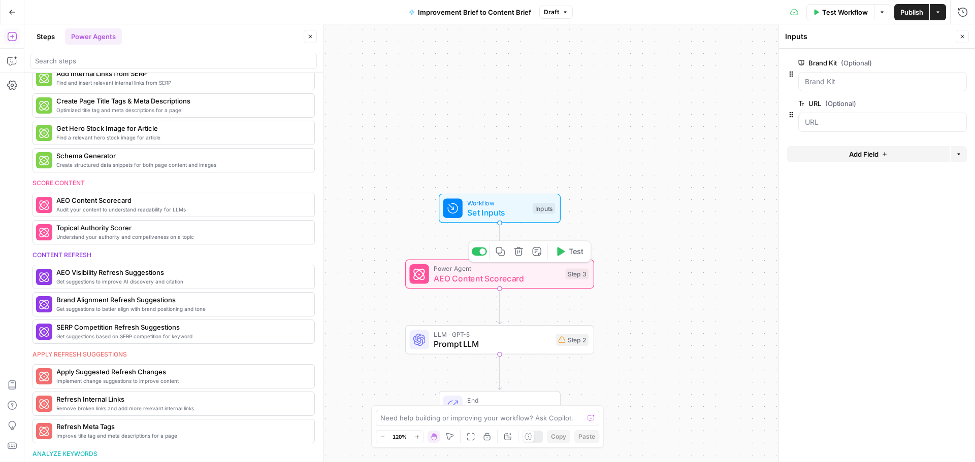
click at [517, 273] on span "AEO Content Scorecard" at bounding box center [497, 279] width 127 height 12
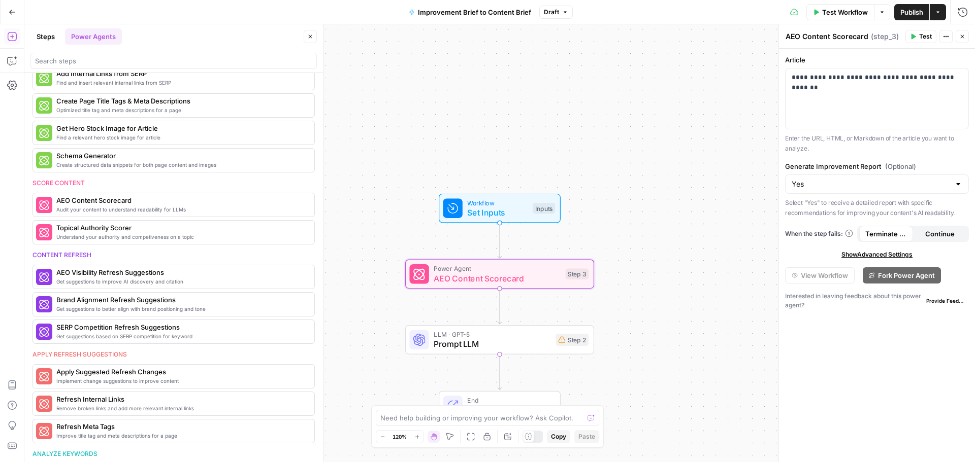
click at [917, 35] on button "Test" at bounding box center [920, 36] width 31 height 13
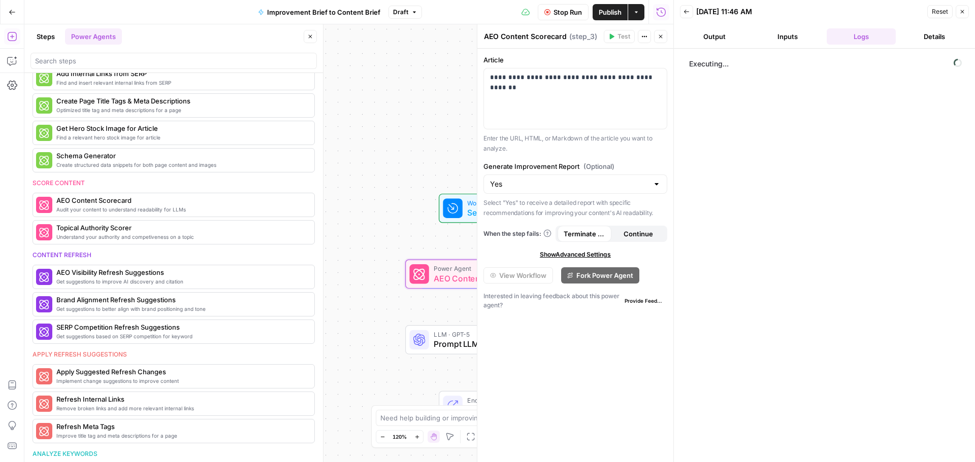
click at [937, 41] on button "Details" at bounding box center [934, 36] width 69 height 16
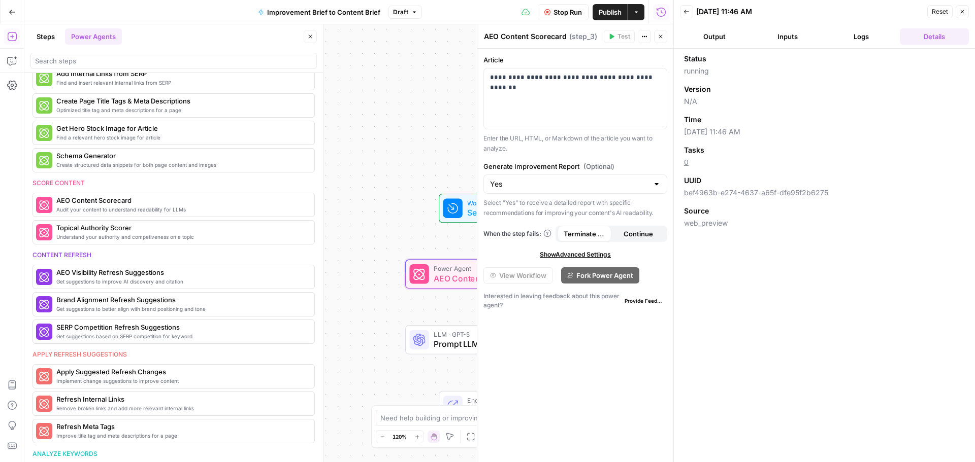
click at [707, 43] on button "Output" at bounding box center [714, 36] width 69 height 16
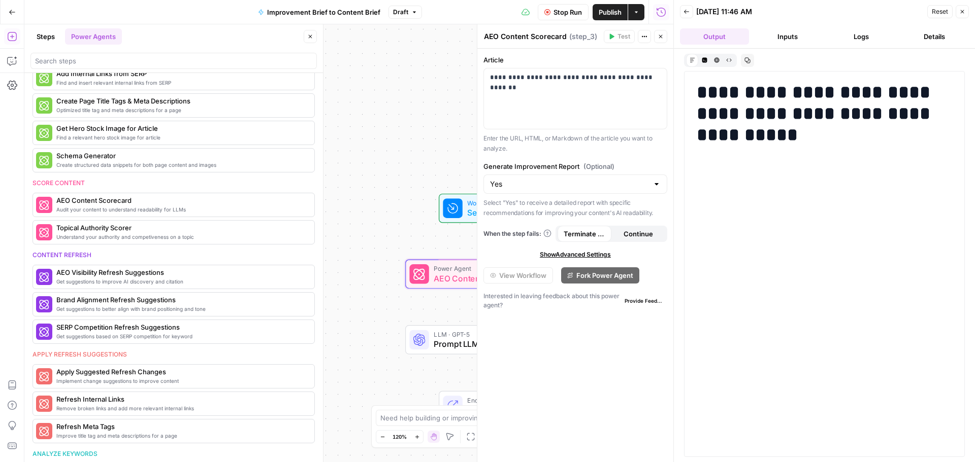
click at [785, 39] on button "Inputs" at bounding box center [787, 36] width 69 height 16
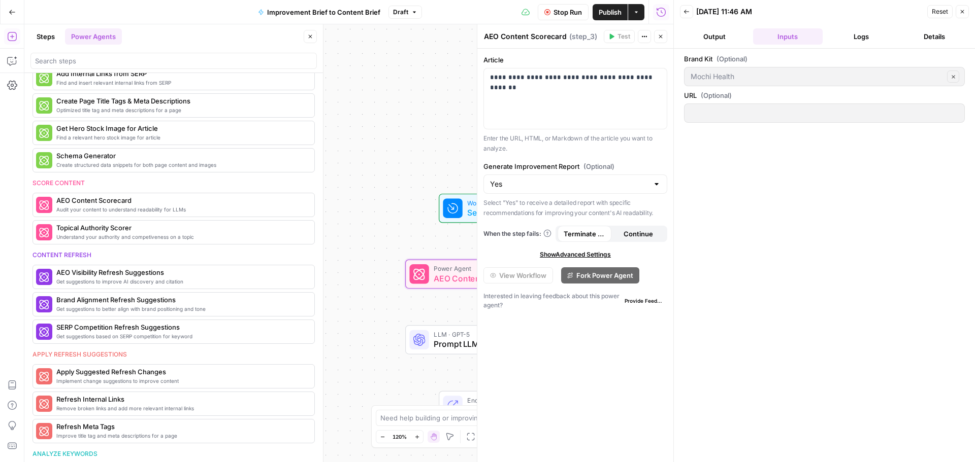
click at [764, 121] on div at bounding box center [824, 113] width 281 height 19
click at [850, 42] on button "Logs" at bounding box center [860, 36] width 69 height 16
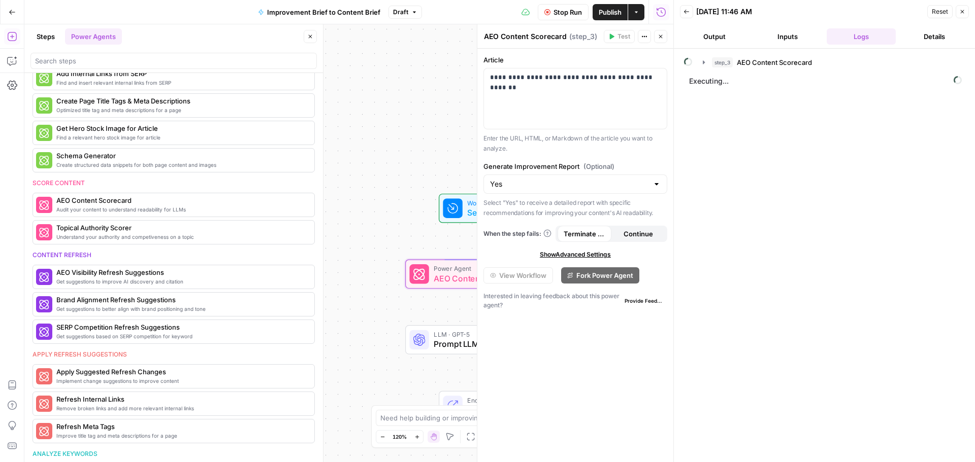
click at [682, 10] on button "Back" at bounding box center [686, 11] width 13 height 13
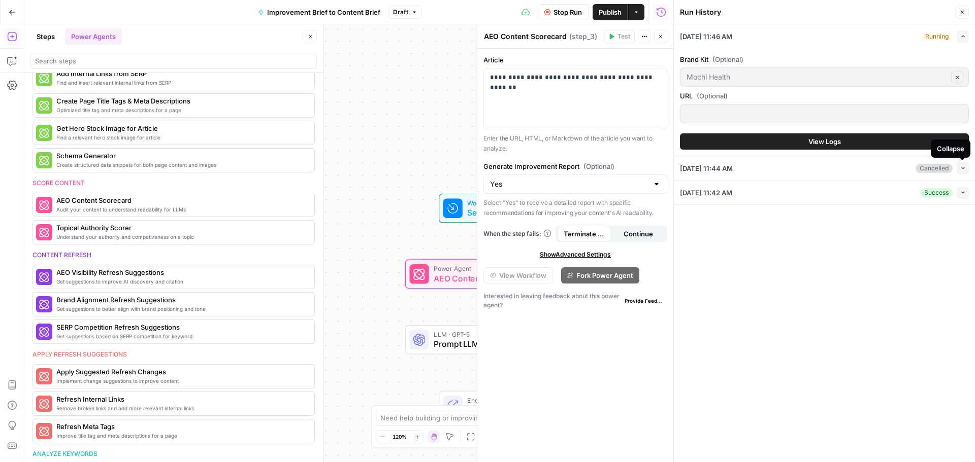
click at [960, 169] on icon "button" at bounding box center [963, 168] width 6 height 6
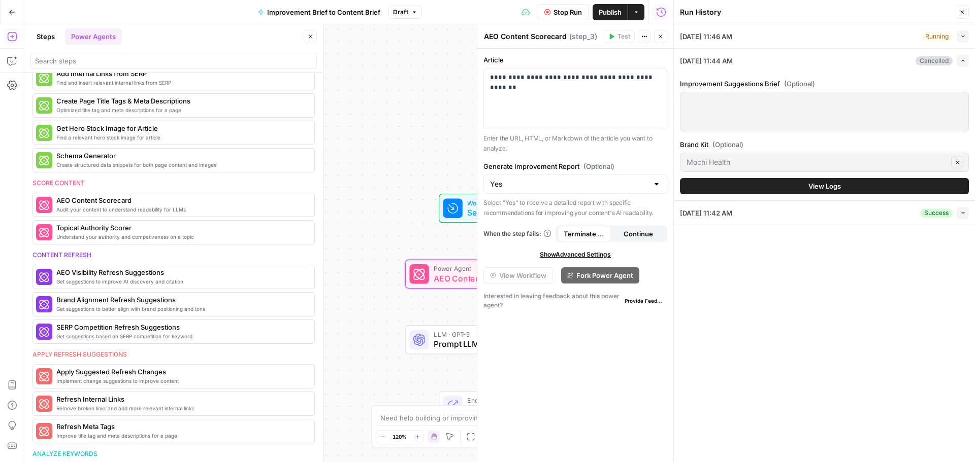
click at [963, 63] on icon "button" at bounding box center [963, 61] width 6 height 6
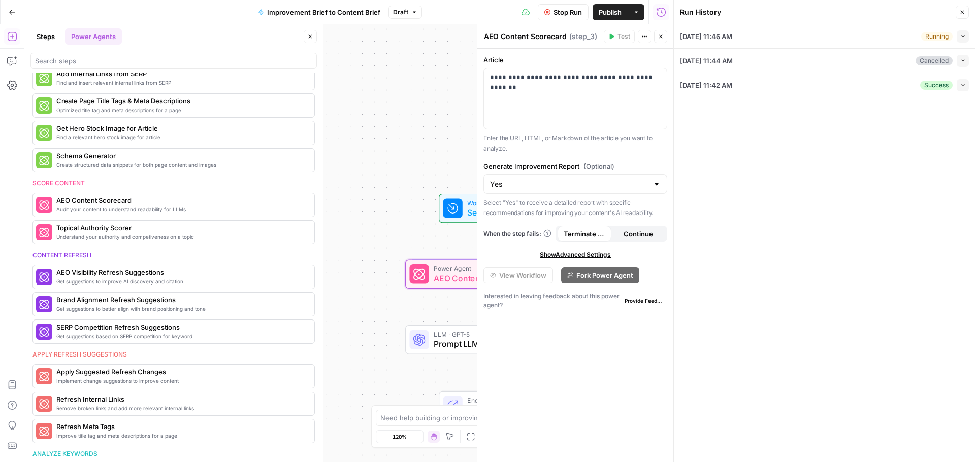
click at [960, 82] on icon "button" at bounding box center [963, 85] width 6 height 6
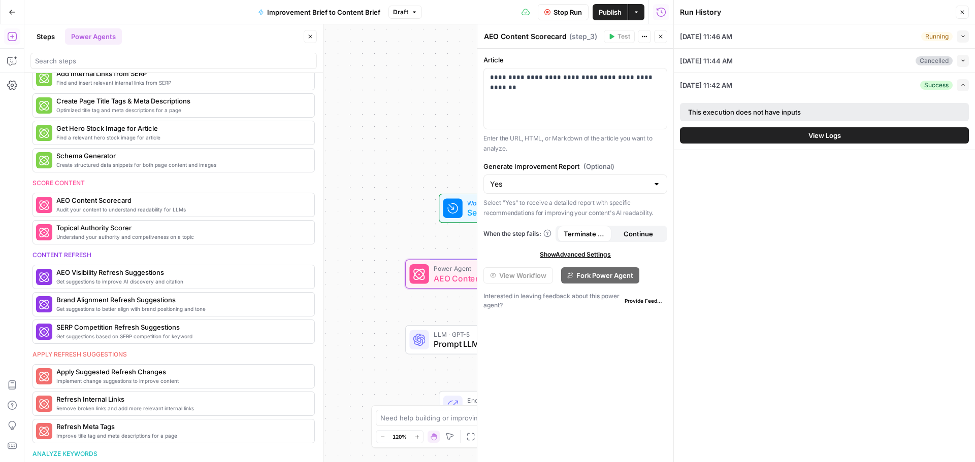
click at [823, 134] on span "View Logs" at bounding box center [824, 135] width 32 height 10
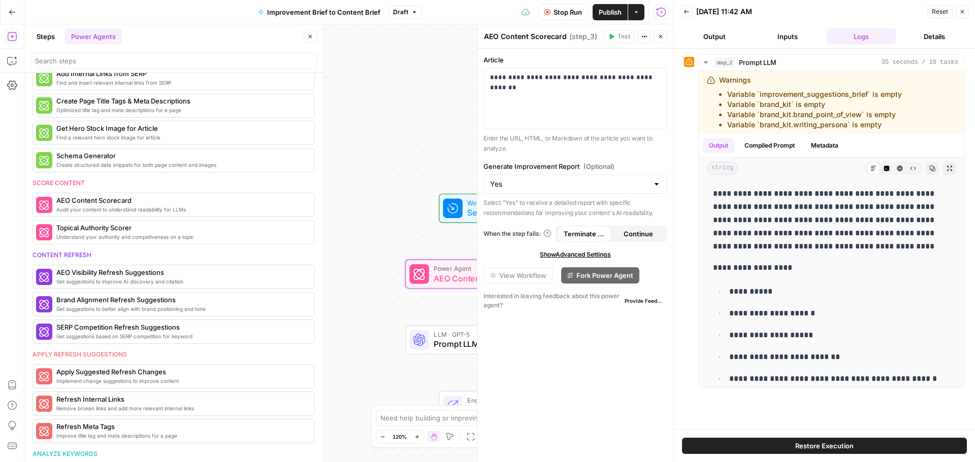
click at [684, 5] on div "Back [DATE] 11:42 AM Reset Close" at bounding box center [824, 11] width 289 height 15
click at [685, 8] on button "Back" at bounding box center [686, 11] width 13 height 13
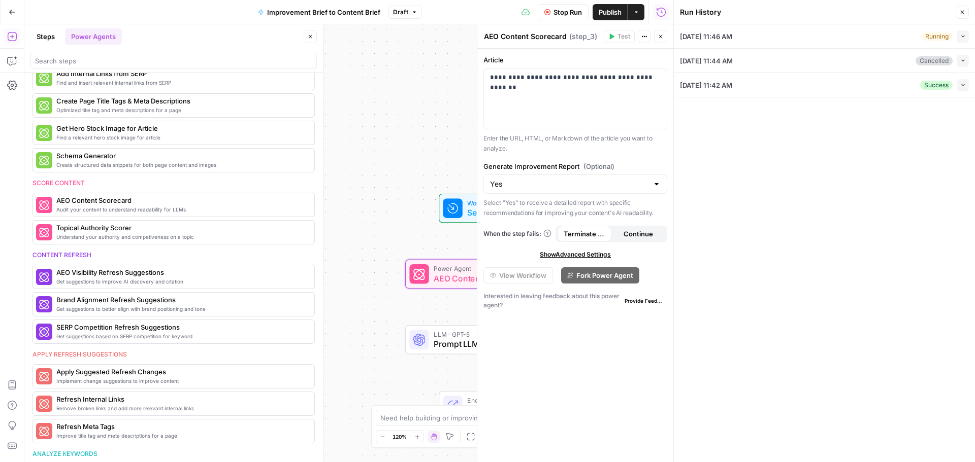
click at [962, 38] on icon "button" at bounding box center [963, 37] width 6 height 6
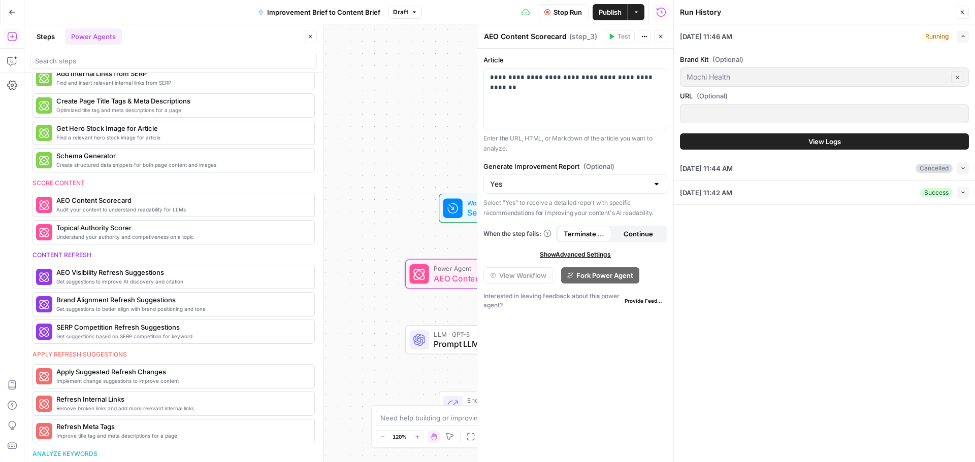
click at [962, 13] on icon "button" at bounding box center [962, 12] width 6 height 6
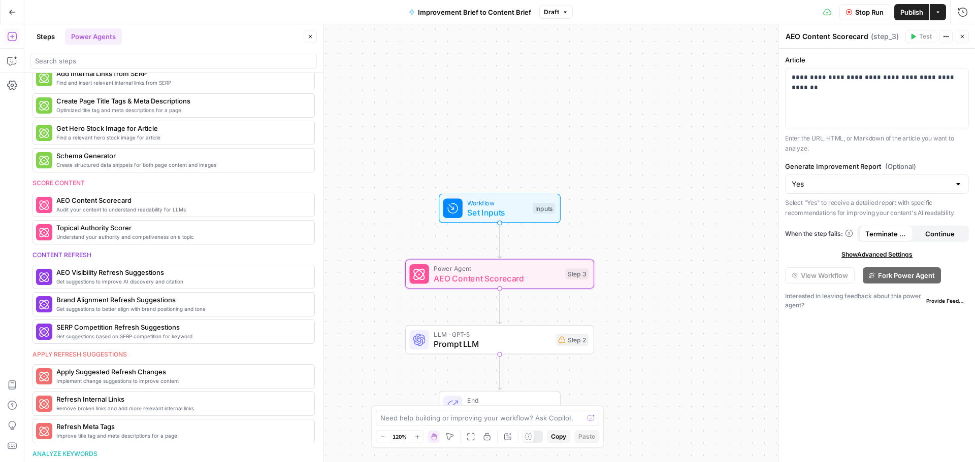
click at [947, 38] on icon "button" at bounding box center [946, 37] width 6 height 6
click at [860, 120] on div "**********" at bounding box center [876, 99] width 183 height 60
click at [528, 281] on span "AEO Content Scorecard" at bounding box center [497, 279] width 127 height 12
click at [946, 36] on icon "button" at bounding box center [946, 37] width 6 height 6
click at [814, 63] on label "Article" at bounding box center [877, 60] width 184 height 10
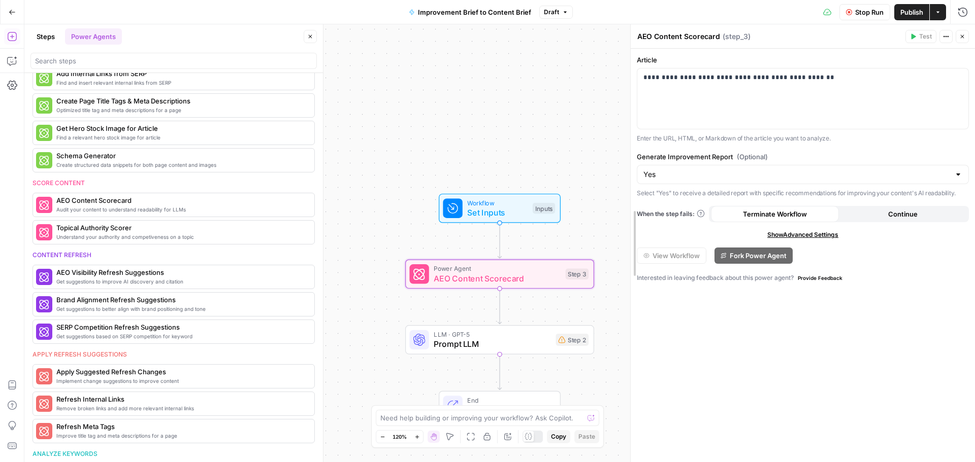
drag, startPoint x: 781, startPoint y: 69, endPoint x: 633, endPoint y: 75, distance: 148.4
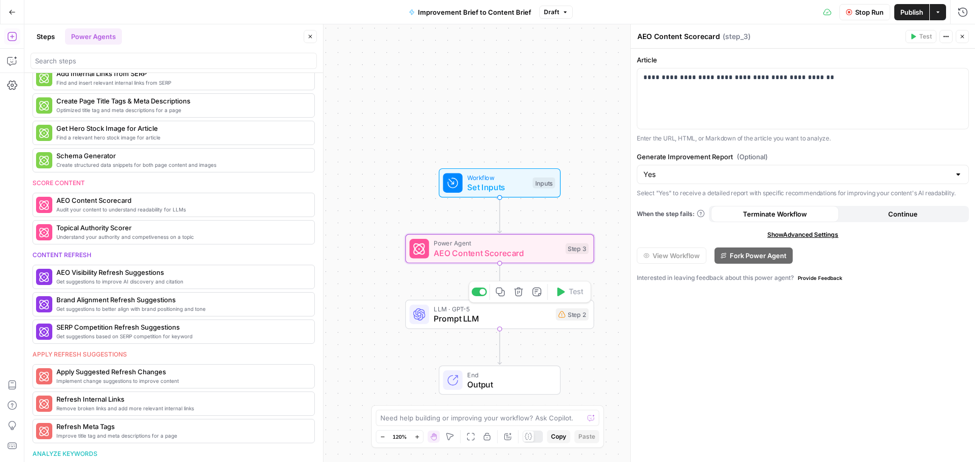
click at [530, 319] on span "Prompt LLM" at bounding box center [492, 319] width 117 height 12
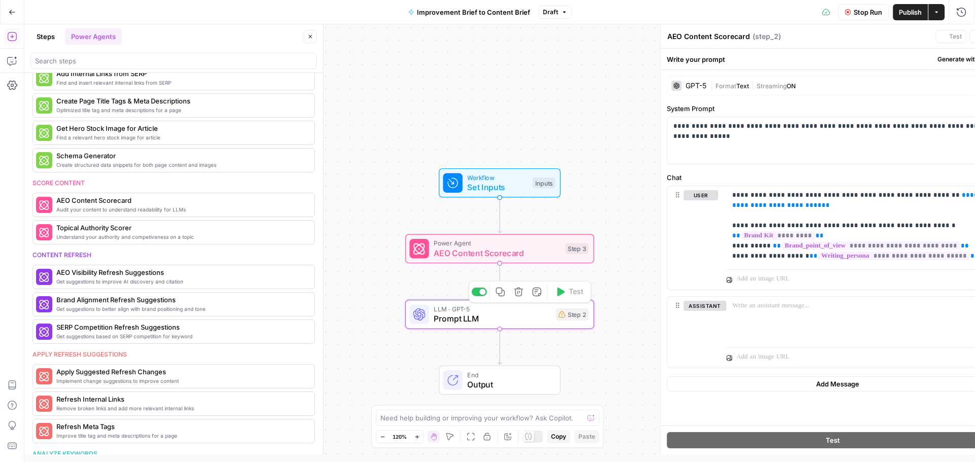
type textarea "Prompt LLM"
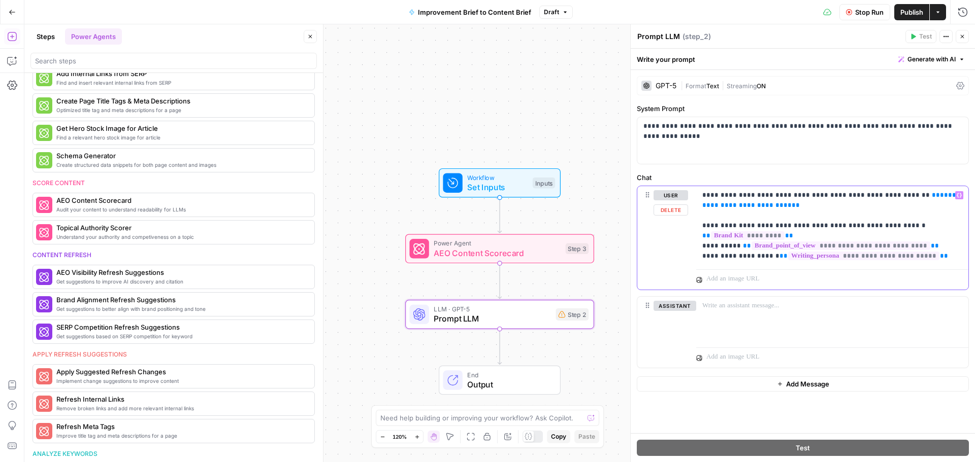
drag, startPoint x: 818, startPoint y: 206, endPoint x: 692, endPoint y: 206, distance: 126.4
click at [692, 206] on div "**********" at bounding box center [802, 238] width 331 height 104
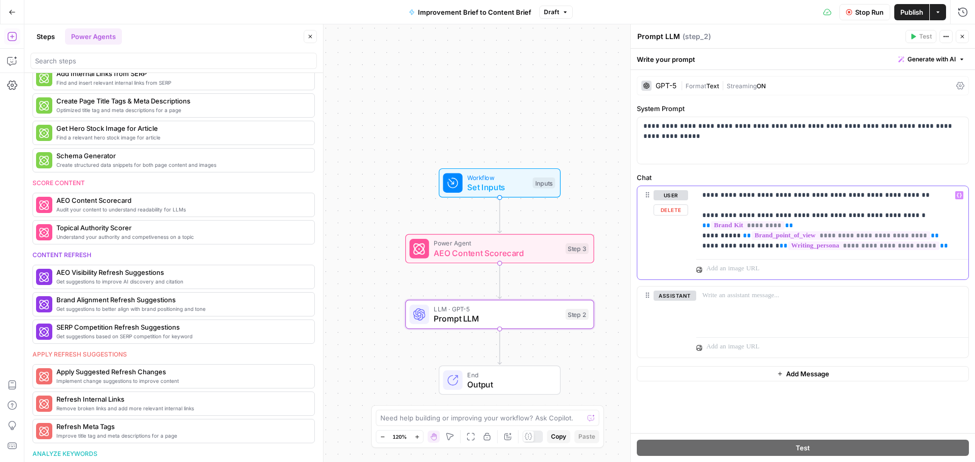
click at [906, 196] on p "**********" at bounding box center [832, 220] width 260 height 61
click at [502, 252] on span "AEO Content Scorecard" at bounding box center [497, 253] width 127 height 12
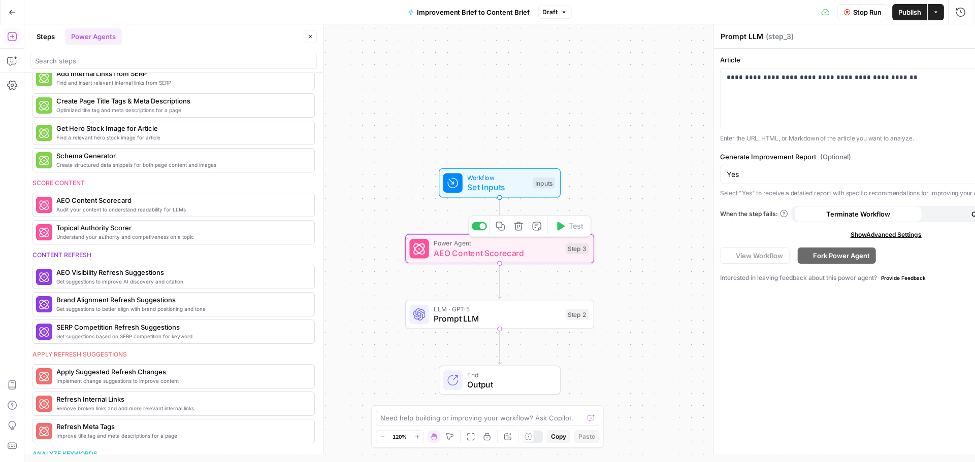
type textarea "AEO Content Scorecard"
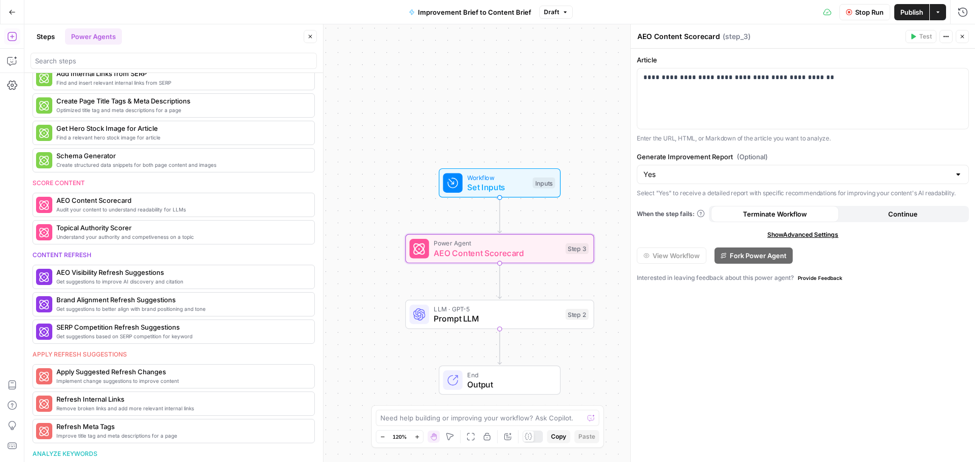
click at [900, 216] on span "Continue" at bounding box center [902, 214] width 29 height 10
click at [670, 215] on span "When the step fails:" at bounding box center [671, 214] width 68 height 9
click at [785, 216] on span "Terminate Workflow" at bounding box center [775, 214] width 64 height 10
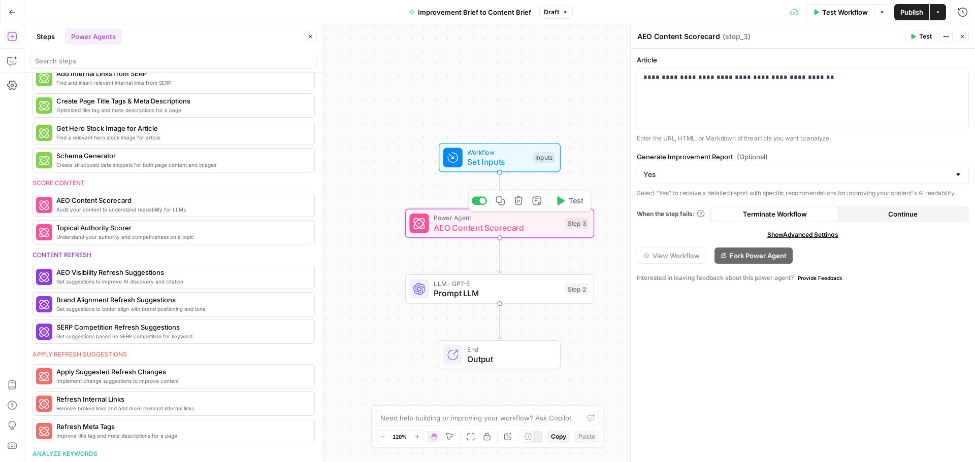
click at [484, 228] on span "AEO Content Scorecard" at bounding box center [497, 228] width 127 height 12
click at [621, 236] on div "Workflow Set Inputs Inputs Power Agent AEO Content Scorecard Step 3 Copy step D…" at bounding box center [499, 243] width 950 height 438
click at [943, 38] on icon "button" at bounding box center [946, 37] width 6 height 6
click at [839, 36] on div "AEO Content Scorecard AEO Content Scorecard ( step_3 )" at bounding box center [770, 36] width 266 height 11
click at [879, 13] on icon "button" at bounding box center [882, 12] width 6 height 6
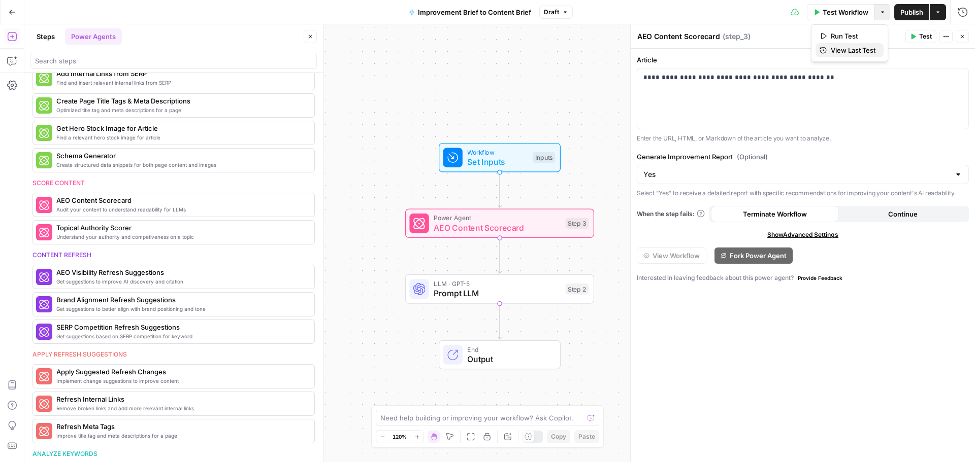
click at [859, 52] on span "View Last Test" at bounding box center [853, 50] width 45 height 10
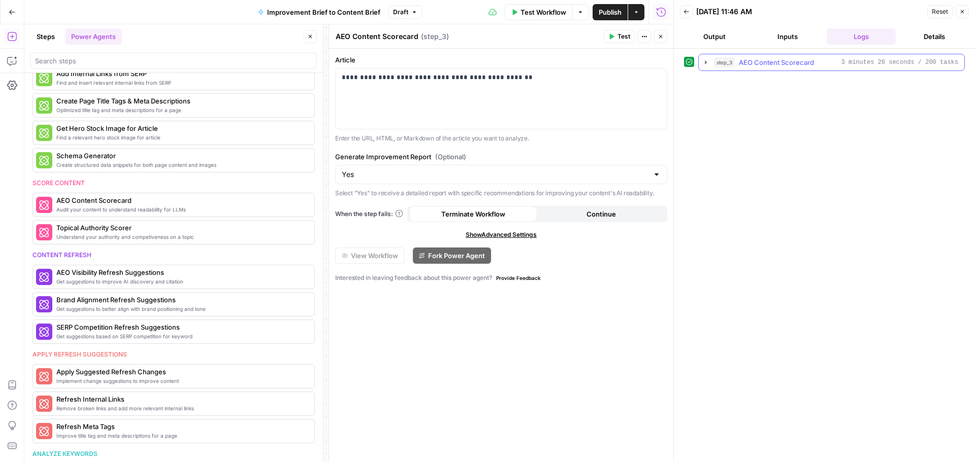
click at [762, 64] on span "AEO Content Scorecard" at bounding box center [776, 62] width 75 height 10
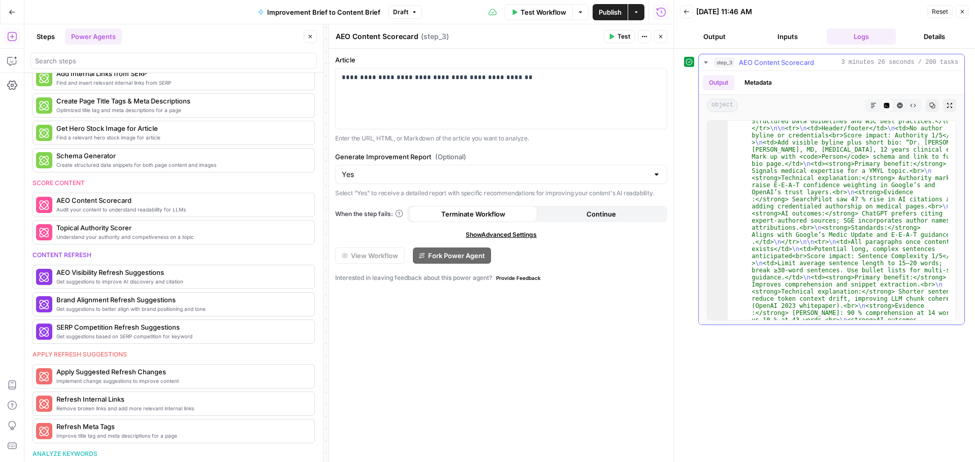
scroll to position [579, 0]
click at [958, 10] on button "Close" at bounding box center [961, 11] width 13 height 13
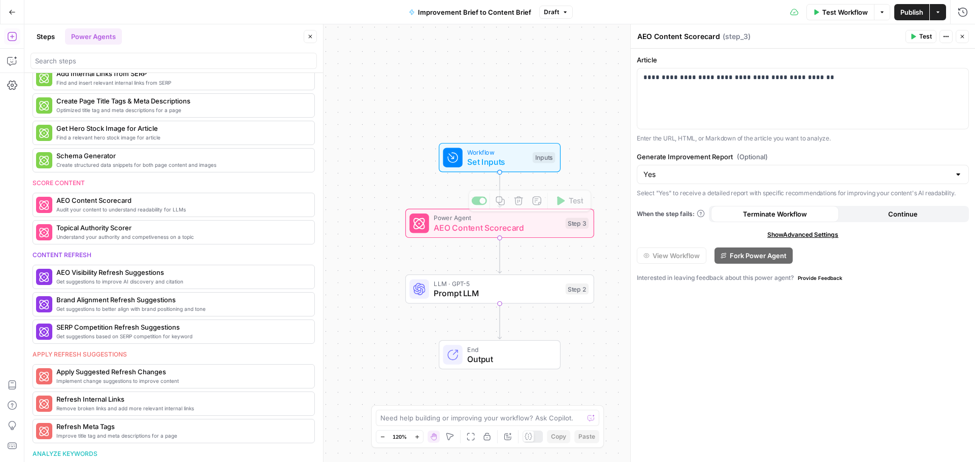
click at [511, 289] on span "Prompt LLM" at bounding box center [497, 293] width 127 height 12
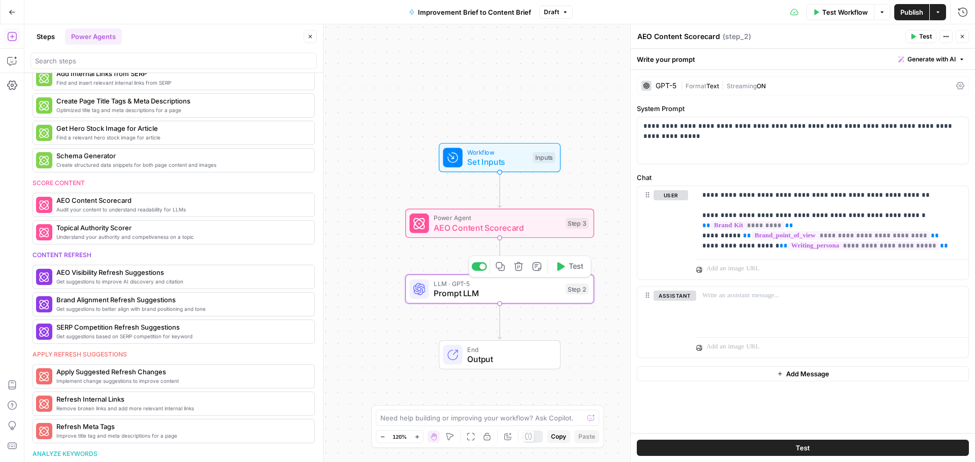
type textarea "Prompt LLM"
click at [897, 195] on p "**********" at bounding box center [832, 220] width 260 height 61
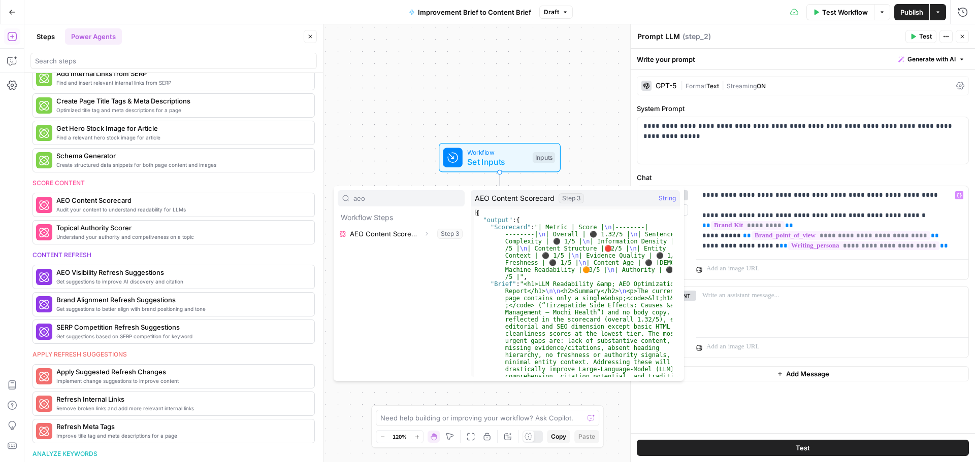
type input "aeo"
click at [368, 233] on button "Select variable AEO Content Scorecard" at bounding box center [401, 234] width 127 height 16
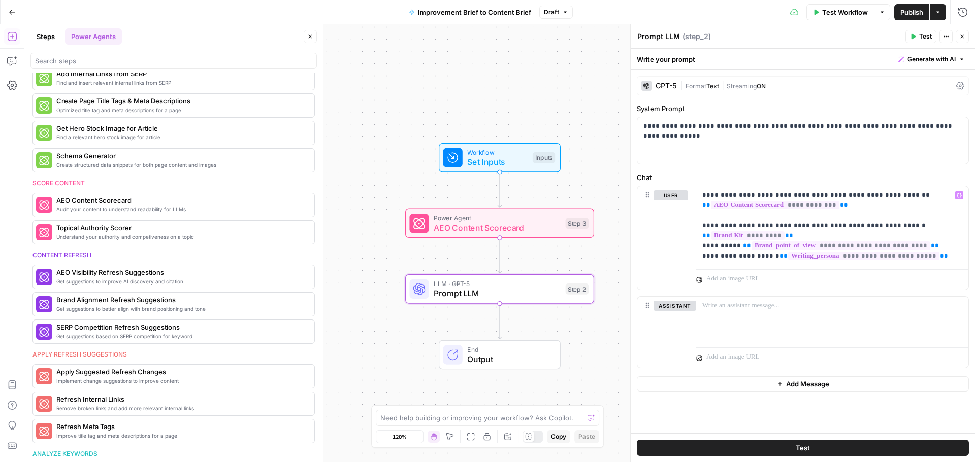
click at [797, 449] on span "Test" at bounding box center [803, 448] width 14 height 10
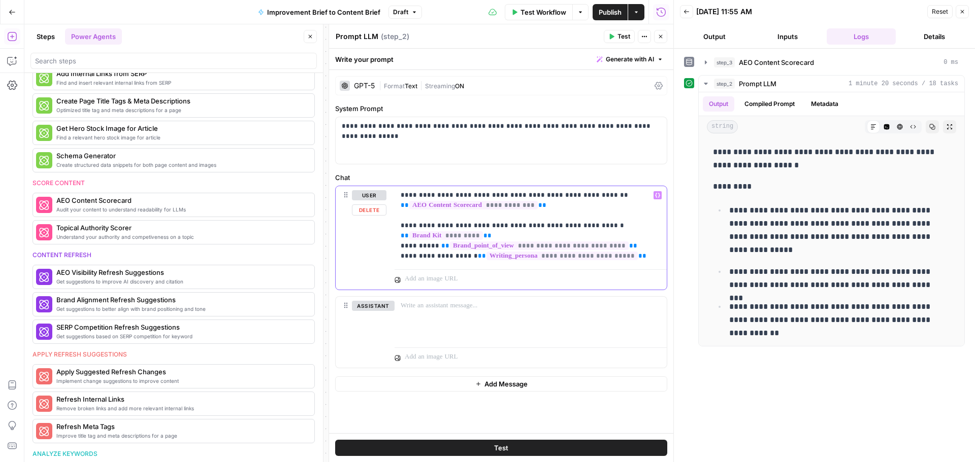
drag, startPoint x: 506, startPoint y: 193, endPoint x: 525, endPoint y: 193, distance: 18.8
click at [525, 193] on p "**********" at bounding box center [531, 225] width 260 height 71
click at [564, 195] on p "**********" at bounding box center [531, 225] width 260 height 71
click at [409, 209] on span "**" at bounding box center [405, 205] width 8 height 7
click at [533, 193] on p "**********" at bounding box center [531, 225] width 260 height 71
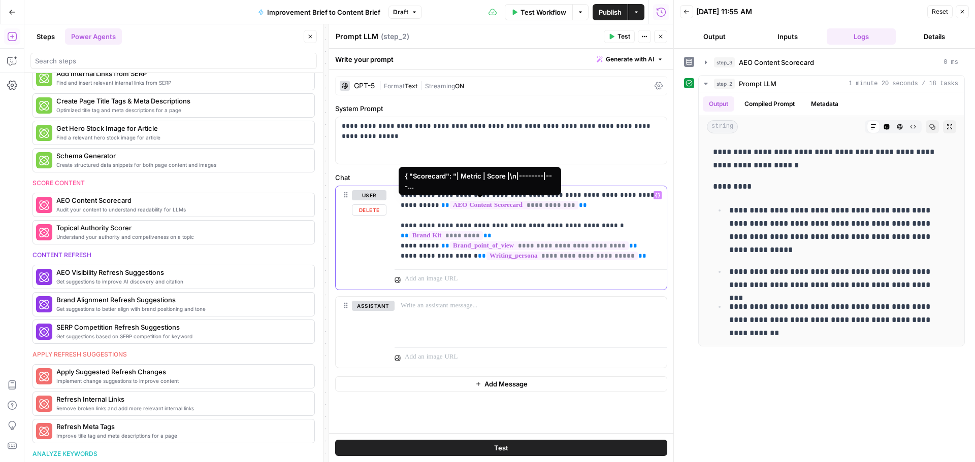
click at [552, 200] on p "**********" at bounding box center [531, 225] width 260 height 71
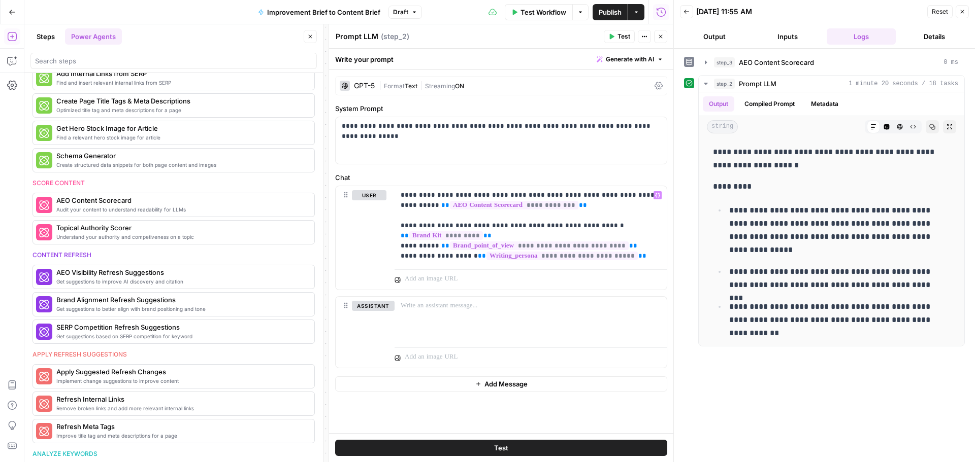
click at [507, 446] on span "Test" at bounding box center [501, 448] width 14 height 10
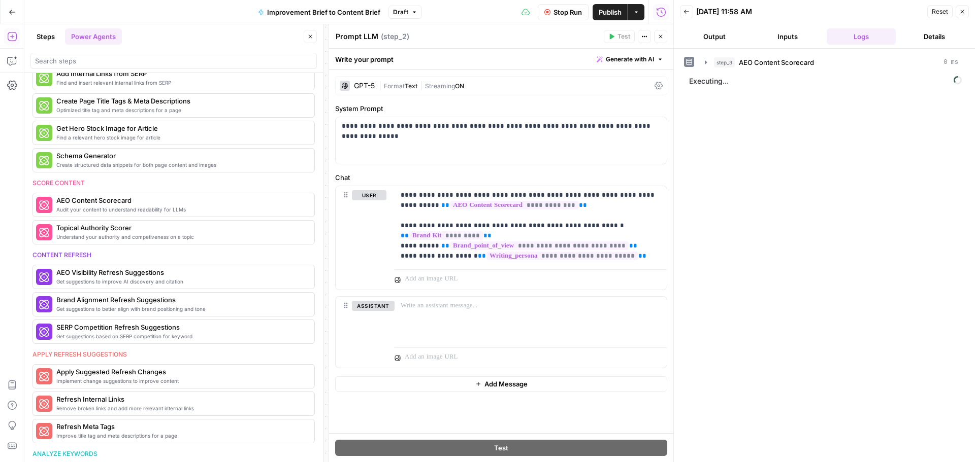
click at [332, 13] on span "Improvement Brief to Content Brief" at bounding box center [323, 12] width 113 height 10
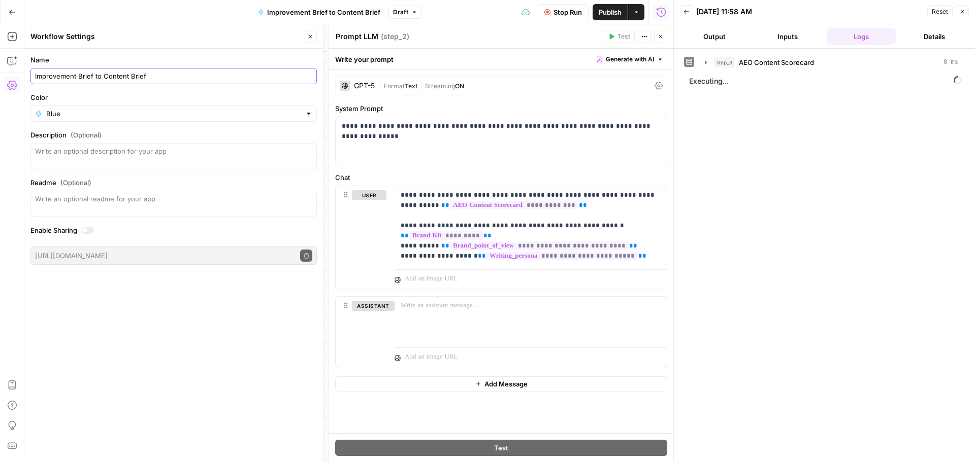
click at [164, 78] on input "Improvement Brief to Content Brief" at bounding box center [173, 76] width 277 height 10
type input "Improvement Brief to Content Brief ([PERSON_NAME])"
click at [12, 13] on icon "button" at bounding box center [12, 12] width 7 height 7
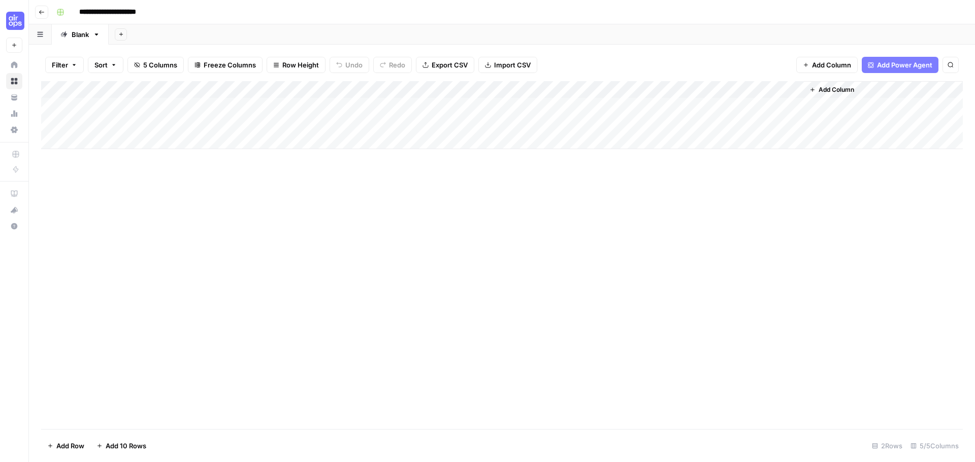
click at [42, 16] on button "Go back" at bounding box center [41, 12] width 13 height 13
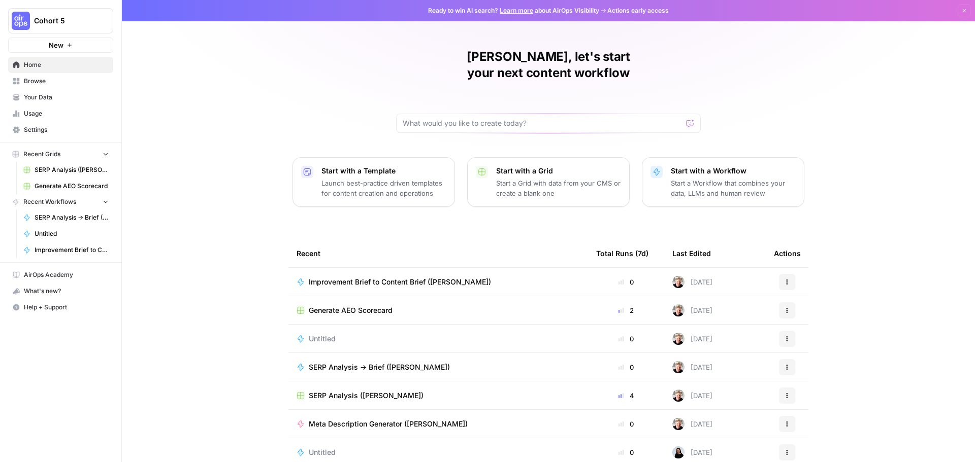
click at [378, 334] on div "Untitled" at bounding box center [437, 339] width 283 height 10
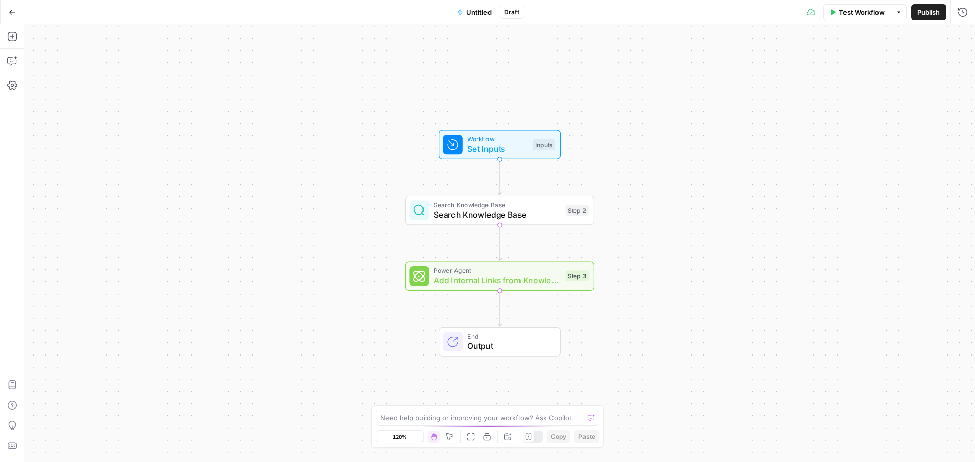
click at [473, 17] on button "Untitled" at bounding box center [474, 12] width 47 height 16
click at [77, 75] on input "Name" at bounding box center [173, 76] width 277 height 10
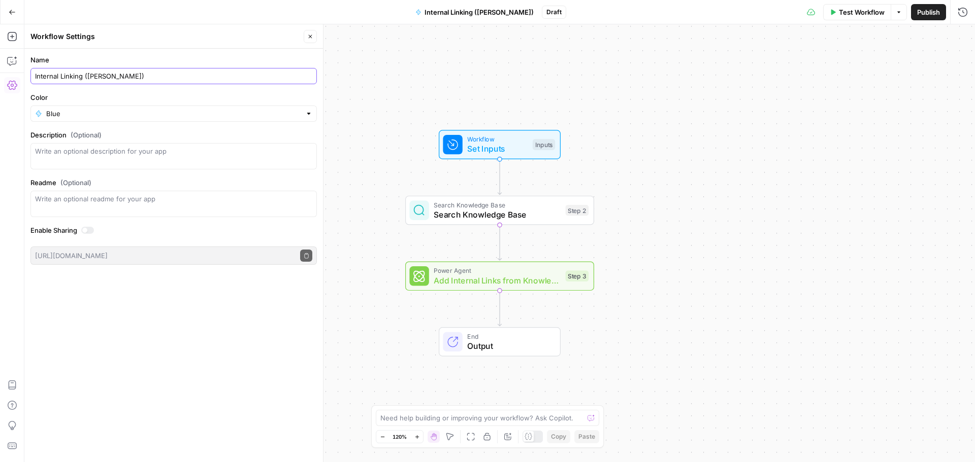
type input "Internal Linking (Jay)"
click at [18, 11] on button "Go Back" at bounding box center [12, 12] width 18 height 18
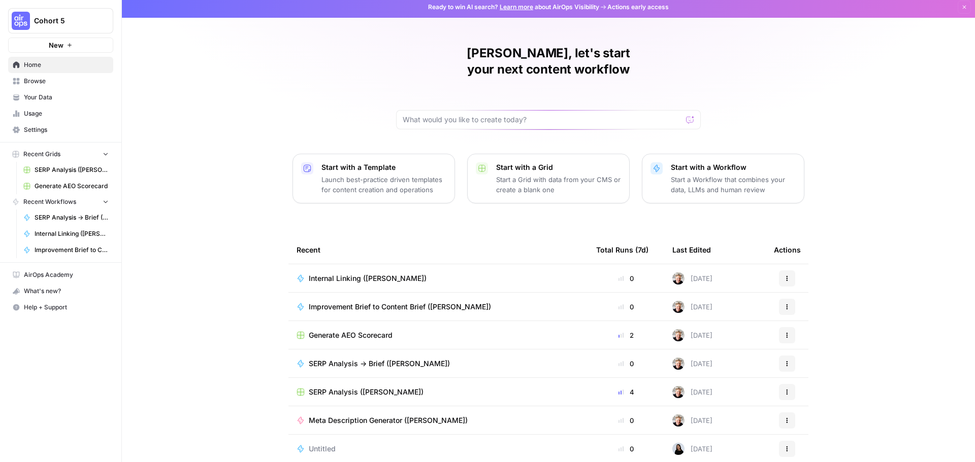
scroll to position [5, 0]
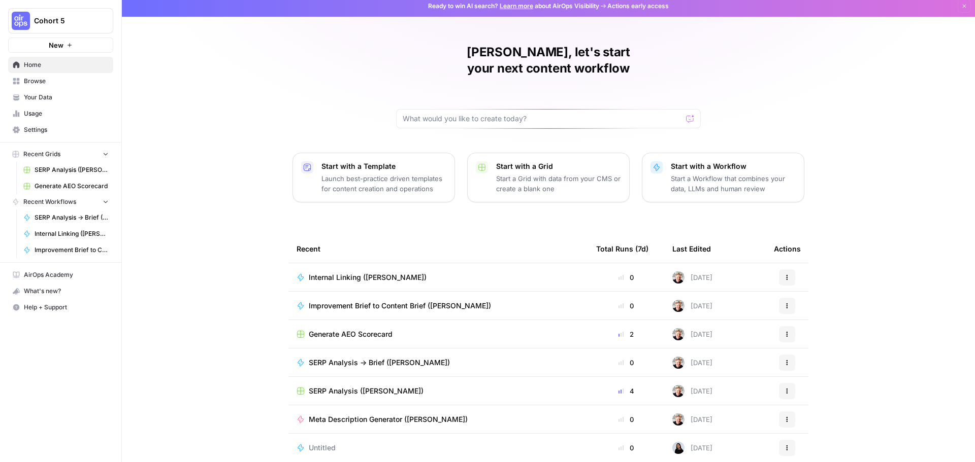
click at [389, 329] on span "Generate AEO Scorecard" at bounding box center [351, 334] width 84 height 10
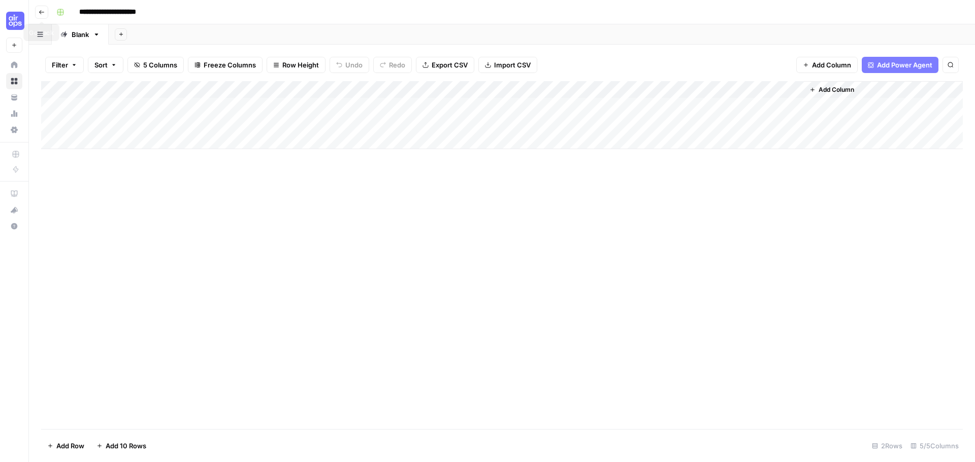
click at [39, 12] on icon "button" at bounding box center [42, 12] width 6 height 6
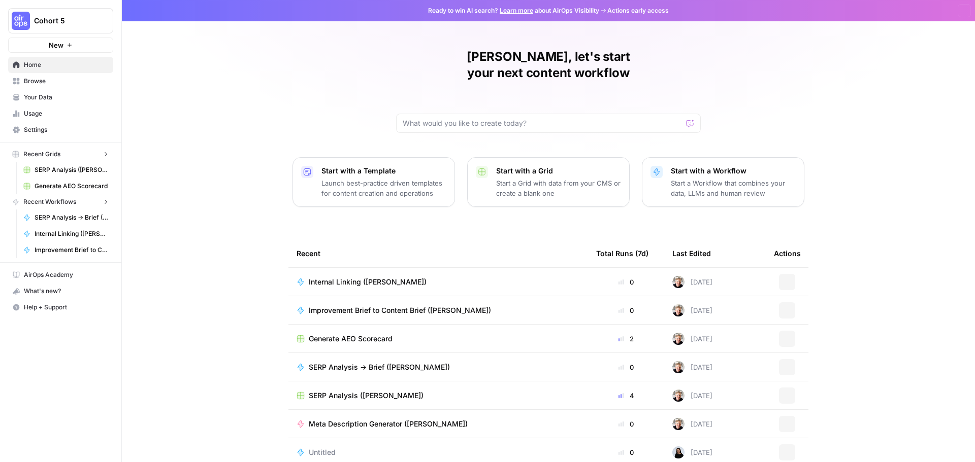
click at [285, 22] on div "Jay, let's start your next content workflow Start with a Template Launch best-p…" at bounding box center [548, 241] width 853 height 483
click at [334, 277] on span "Improvement Brief to Content Brief ([PERSON_NAME])" at bounding box center [400, 282] width 182 height 10
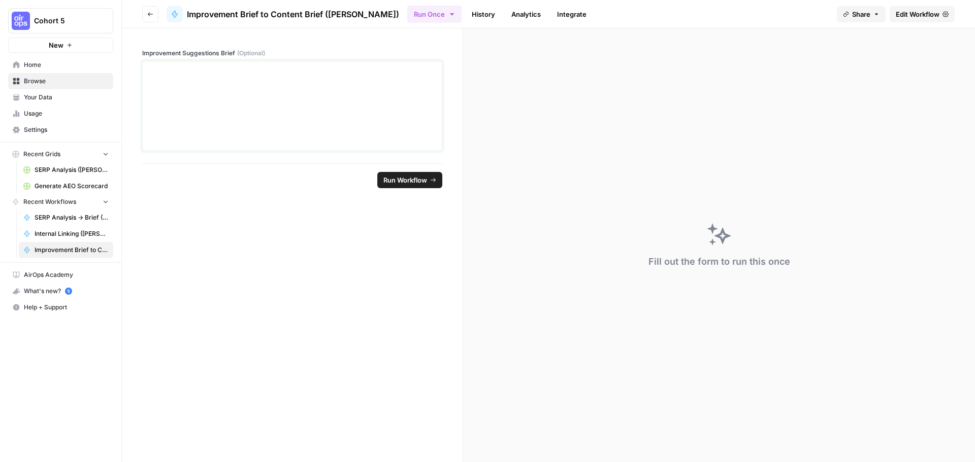
click at [350, 130] on div at bounding box center [292, 105] width 287 height 81
click at [335, 98] on div at bounding box center [292, 105] width 287 height 81
click at [466, 12] on link "History" at bounding box center [484, 14] width 36 height 16
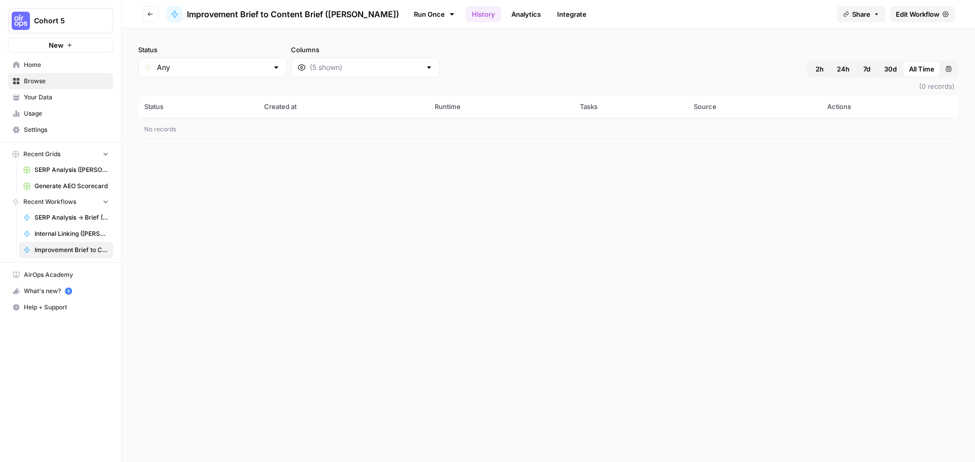
click at [472, 58] on div "Status Any Columns 2h 24h 7d 30d All Time Custom range" at bounding box center [548, 61] width 820 height 32
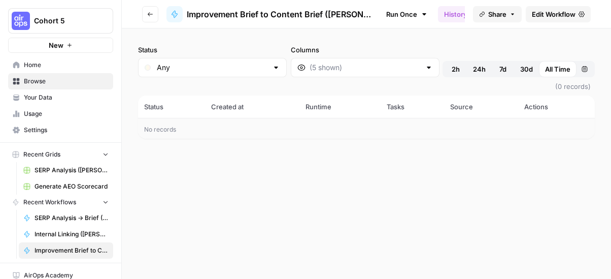
click at [32, 84] on span "Browse" at bounding box center [66, 81] width 85 height 9
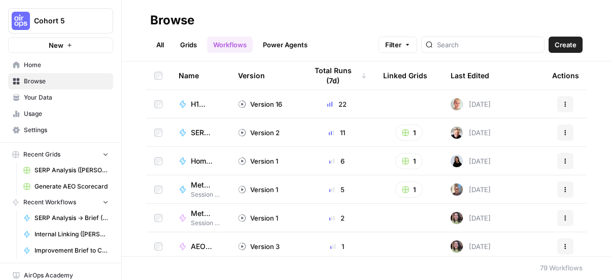
click at [40, 114] on span "Usage" at bounding box center [66, 113] width 85 height 9
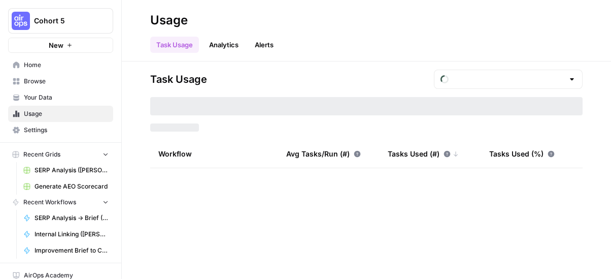
type input "August Tasks"
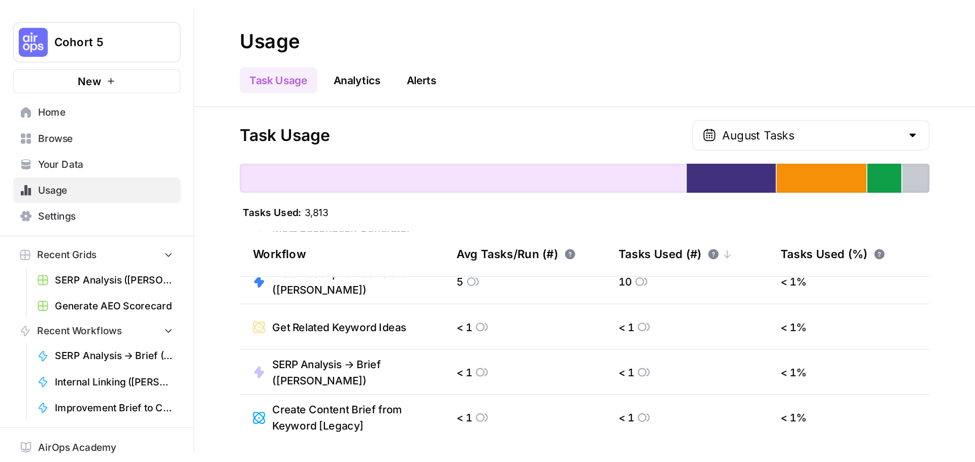
scroll to position [55, 0]
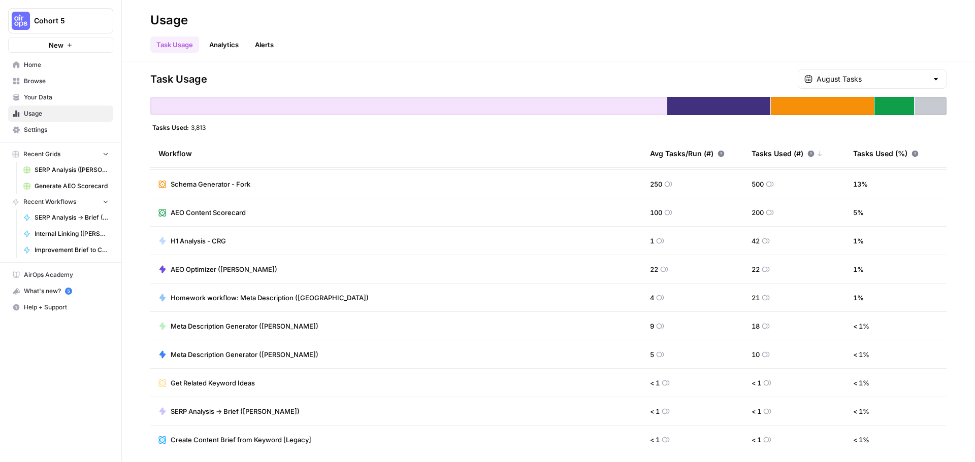
click at [197, 267] on span "AEO Optimizer ([PERSON_NAME])" at bounding box center [224, 269] width 107 height 10
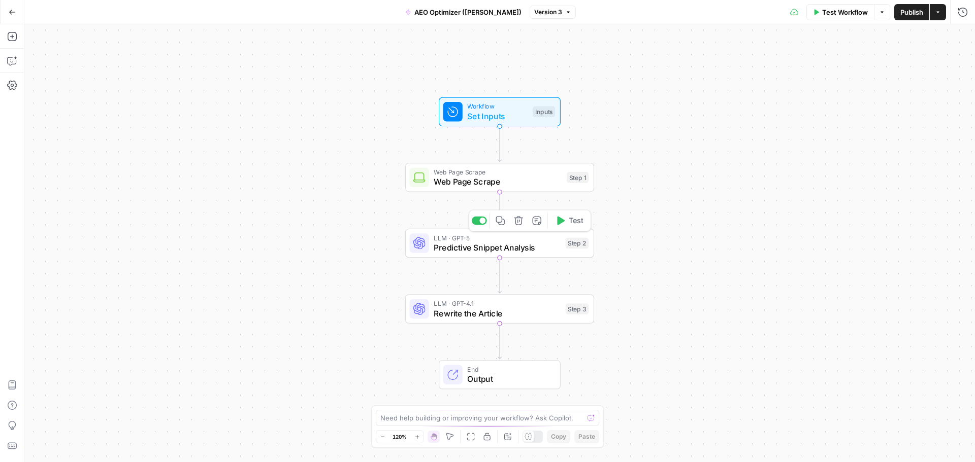
click at [474, 252] on span "Predictive Snippet Analysis" at bounding box center [497, 248] width 127 height 12
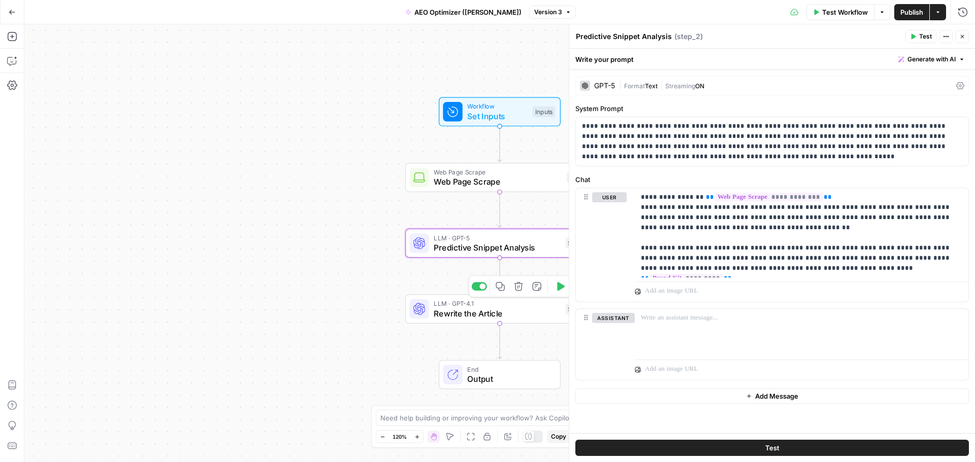
click at [486, 315] on span "Rewrite the Article" at bounding box center [497, 314] width 127 height 12
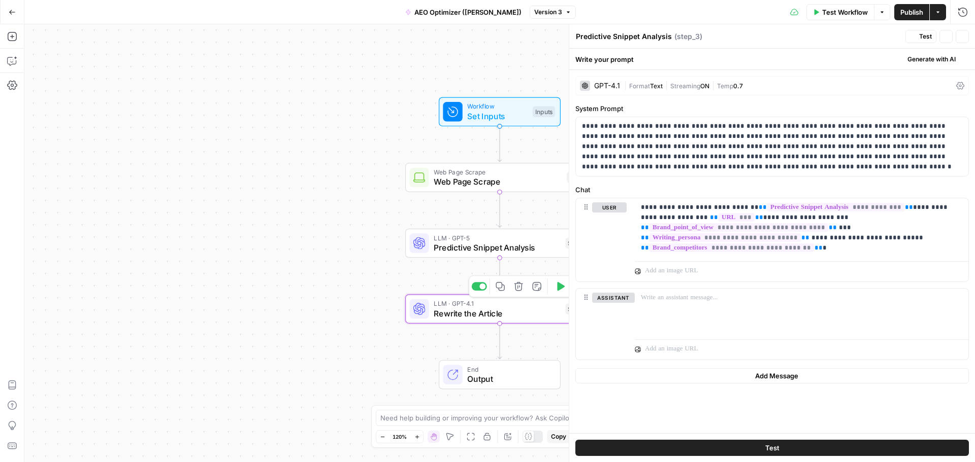
type textarea "Rewrite the Article"
click at [11, 11] on icon "button" at bounding box center [12, 12] width 7 height 7
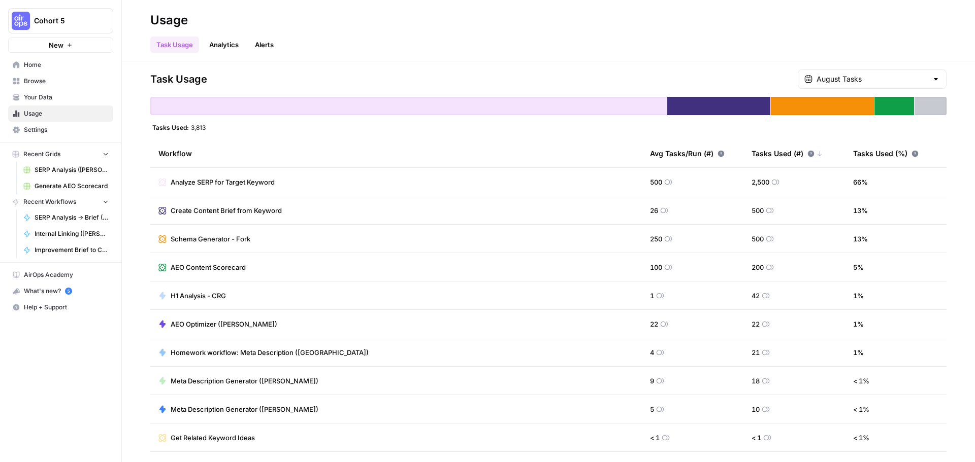
click at [65, 48] on button "New" at bounding box center [60, 45] width 105 height 15
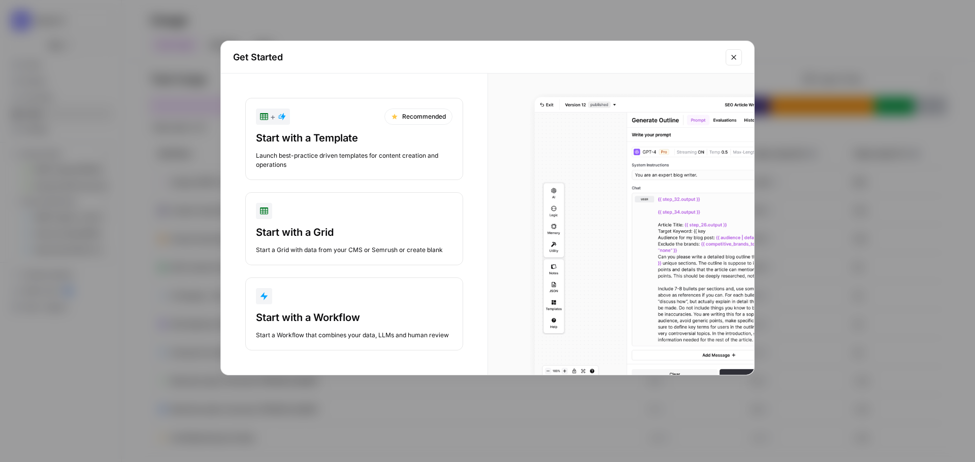
click at [339, 321] on div "Start with a Workflow" at bounding box center [354, 318] width 196 height 14
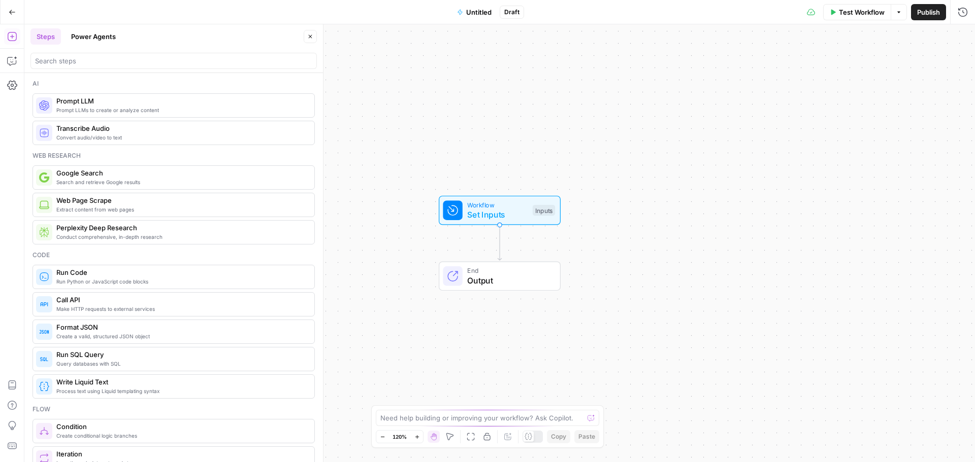
click at [97, 42] on button "Power Agents" at bounding box center [93, 36] width 57 height 16
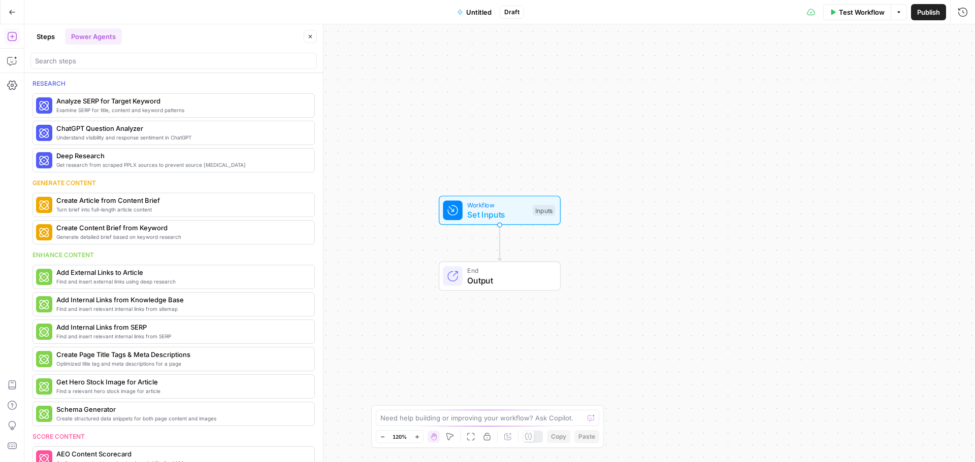
click at [13, 11] on icon "button" at bounding box center [12, 12] width 7 height 7
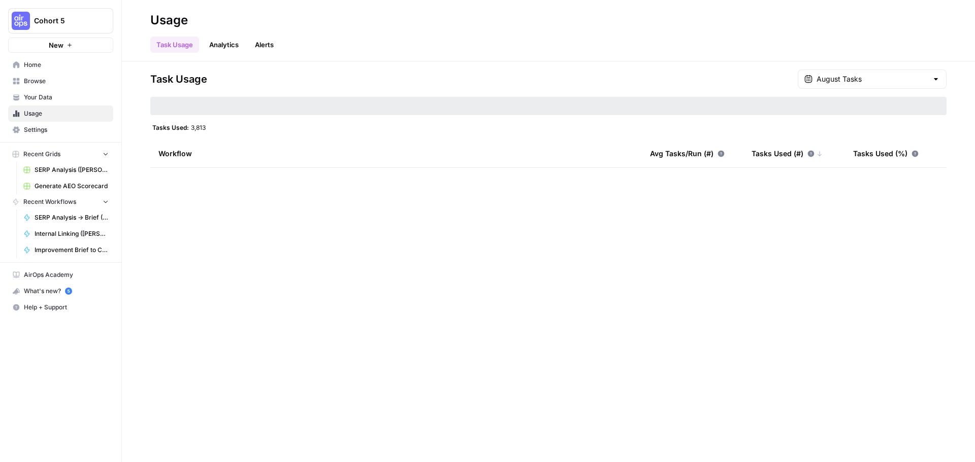
click at [52, 47] on span "New" at bounding box center [56, 45] width 15 height 10
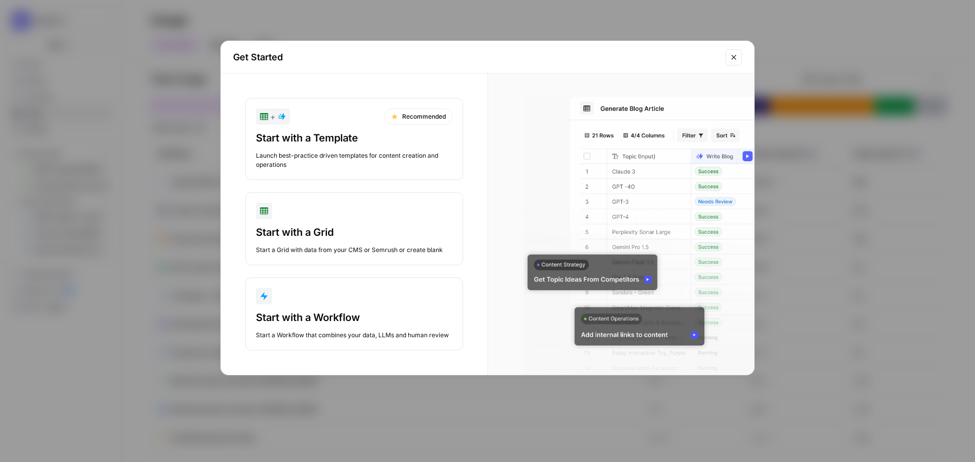
click at [314, 144] on div "Start with a Template" at bounding box center [354, 138] width 196 height 14
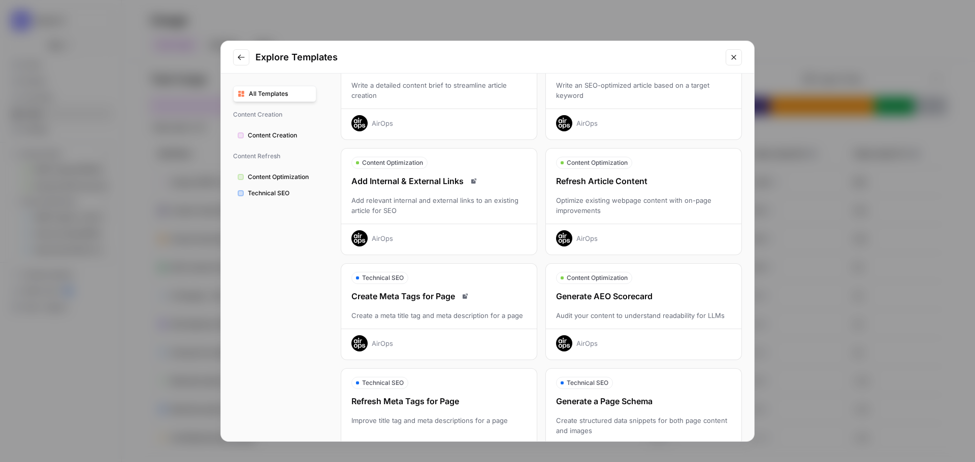
scroll to position [80, 0]
click at [262, 135] on span "Content Creation" at bounding box center [280, 135] width 64 height 9
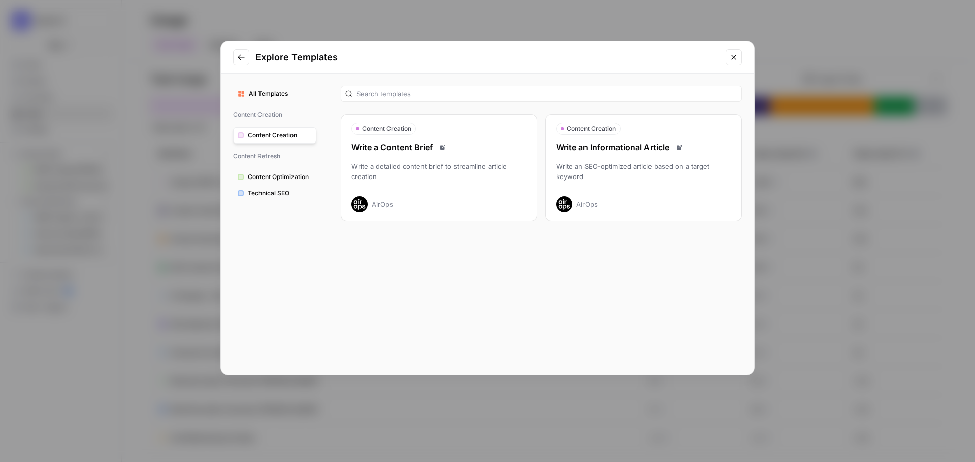
click at [735, 59] on icon "Close modal" at bounding box center [734, 57] width 8 height 8
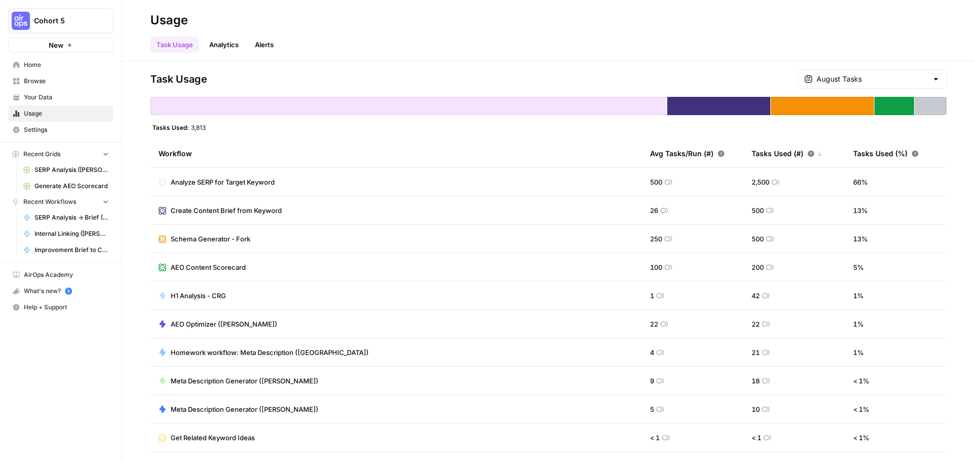
click at [47, 204] on span "Recent Workflows" at bounding box center [49, 201] width 53 height 9
click at [46, 204] on span "Recent Workflows" at bounding box center [49, 201] width 53 height 9
click at [15, 203] on icon "button" at bounding box center [15, 202] width 5 height 6
click at [34, 63] on span "Home" at bounding box center [66, 64] width 85 height 9
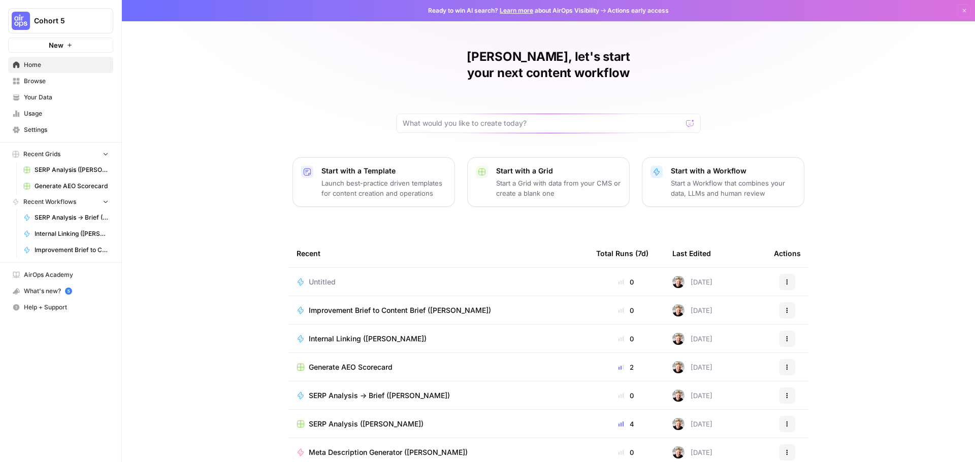
click at [334, 277] on div "Untitled" at bounding box center [326, 282] width 35 height 10
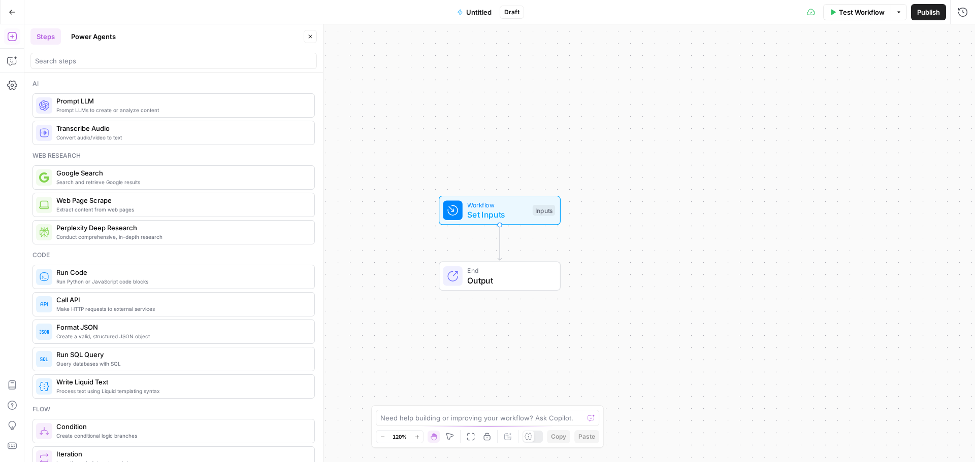
click at [90, 36] on button "Power Agents" at bounding box center [93, 36] width 57 height 16
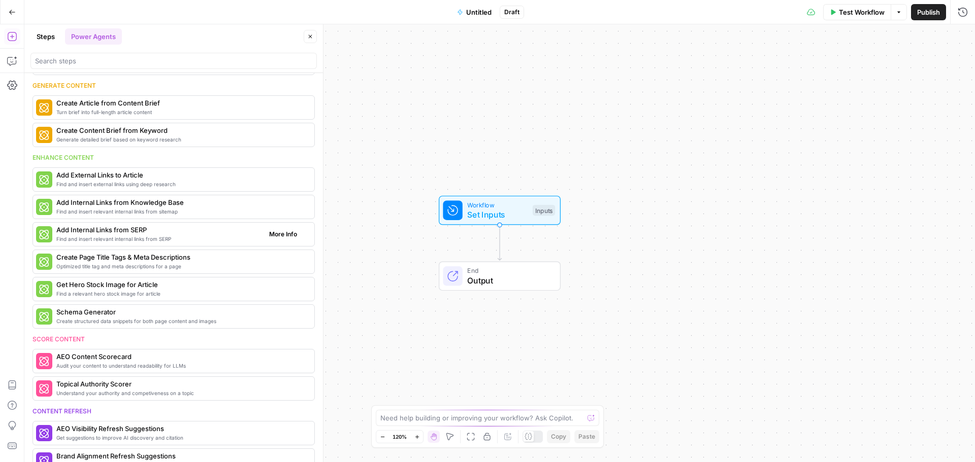
scroll to position [102, 0]
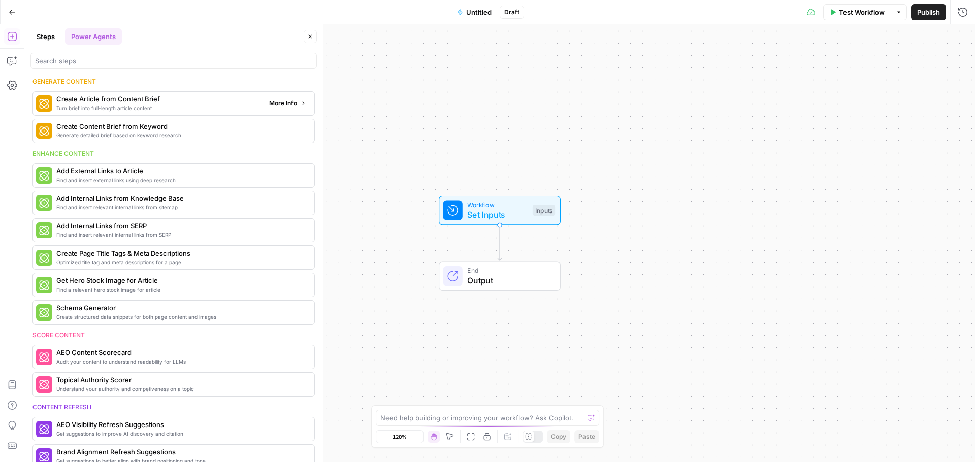
click at [290, 106] on button "More Info" at bounding box center [287, 103] width 45 height 13
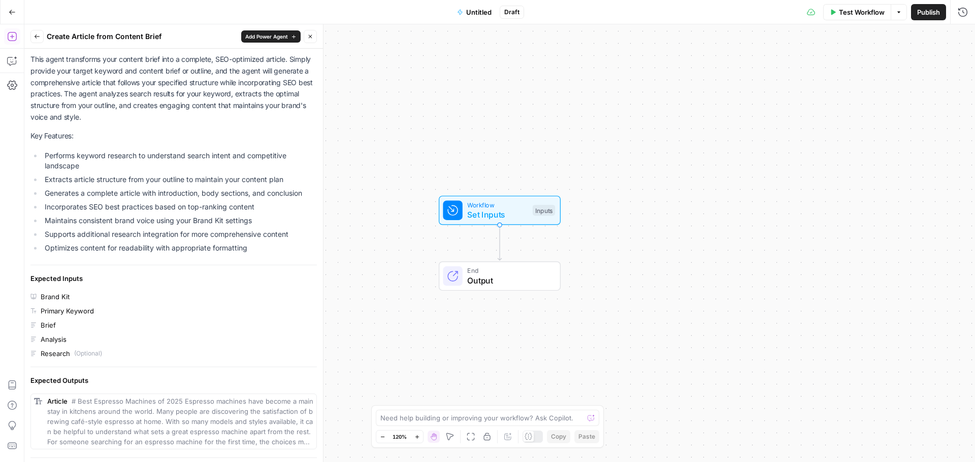
scroll to position [0, 0]
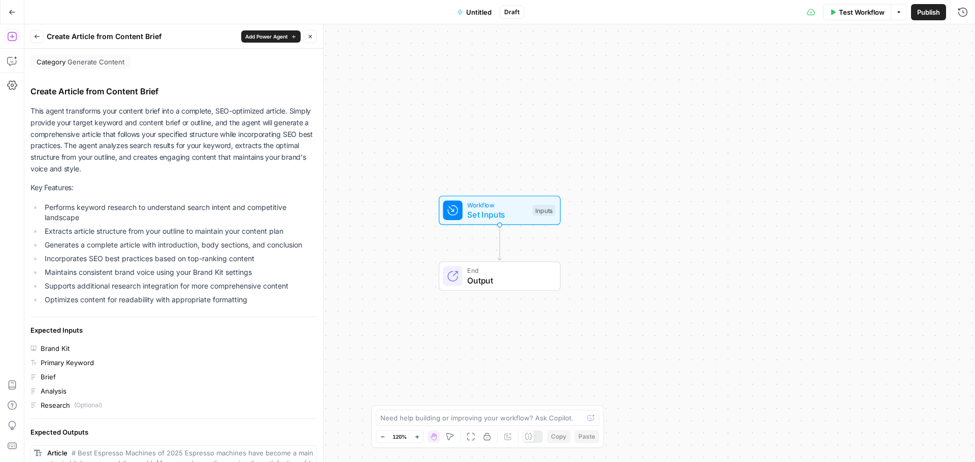
click at [31, 36] on button "Back" at bounding box center [36, 36] width 13 height 13
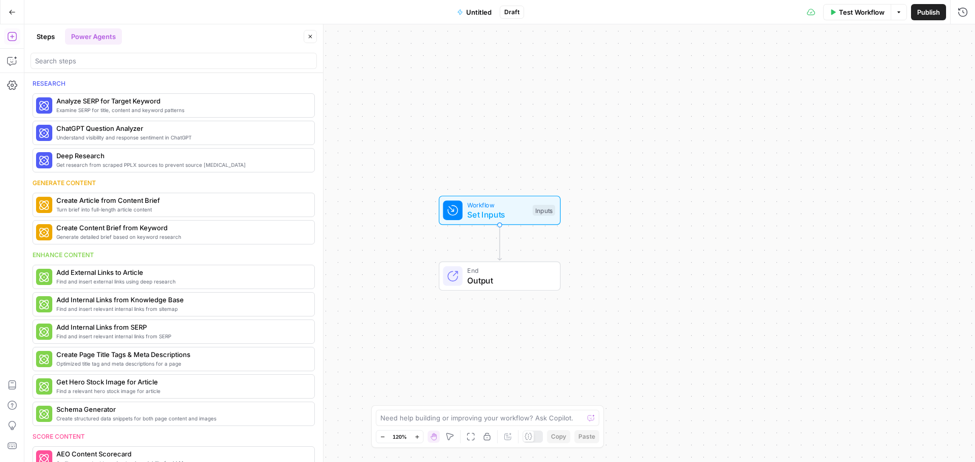
scroll to position [102, 0]
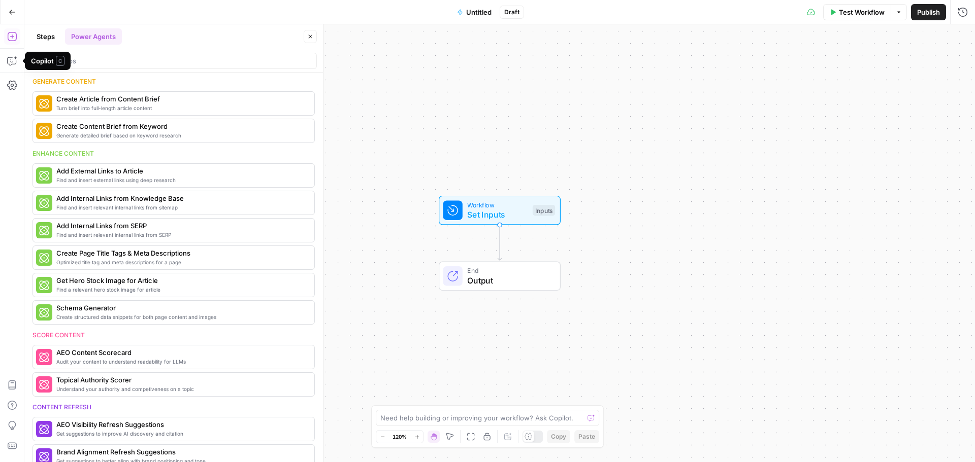
click at [14, 12] on icon "button" at bounding box center [12, 12] width 6 height 5
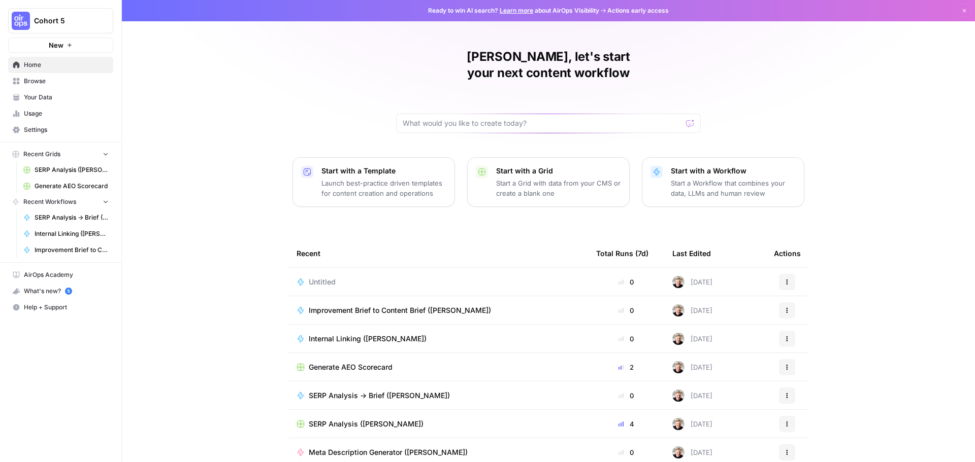
click at [784, 279] on icon "button" at bounding box center [787, 282] width 6 height 6
click at [812, 316] on span "Delete" at bounding box center [835, 313] width 81 height 10
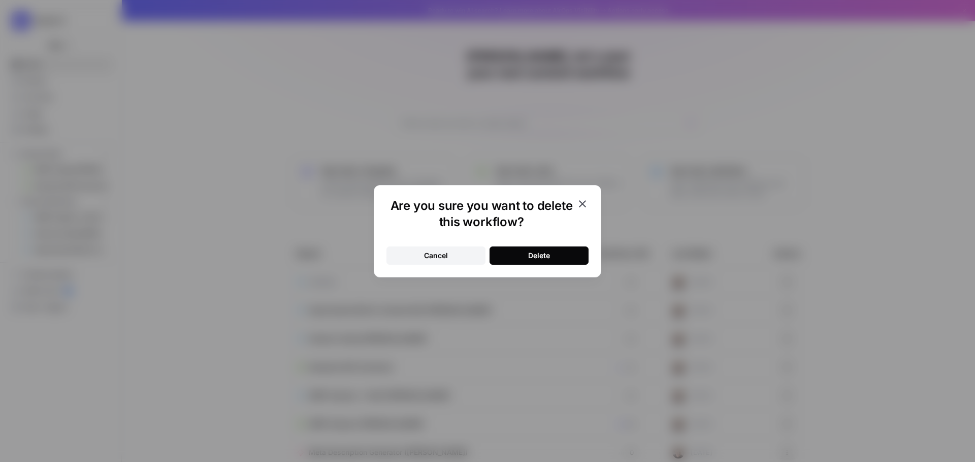
click at [529, 252] on div "Delete" at bounding box center [539, 256] width 22 height 10
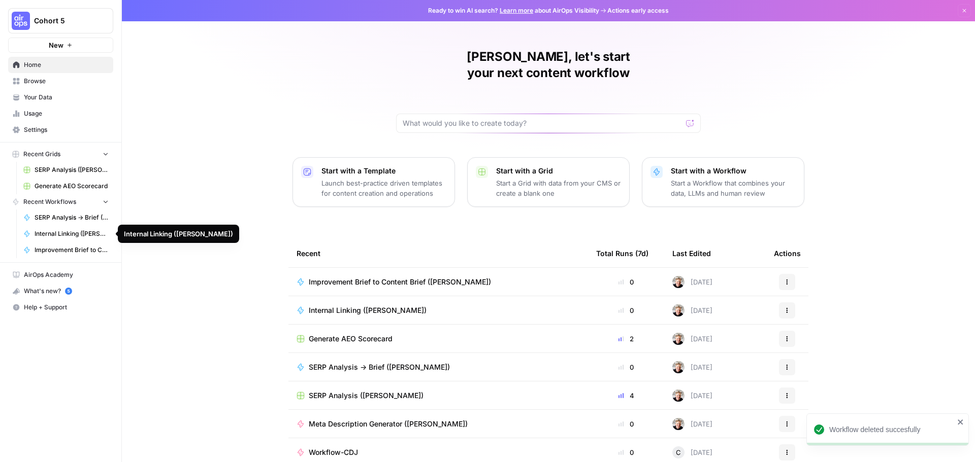
click at [55, 248] on span "Improvement Brief to Content Brief ([PERSON_NAME])" at bounding box center [72, 250] width 74 height 9
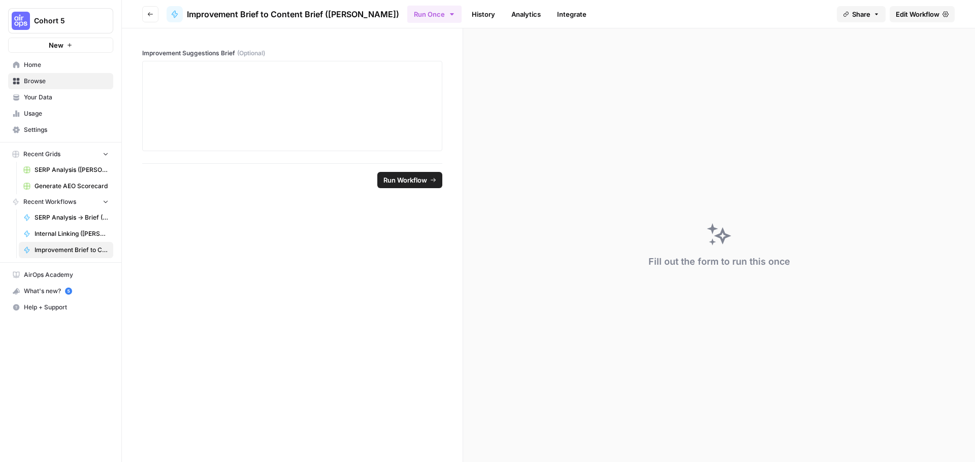
click at [58, 228] on link "Internal Linking (Jay)" at bounding box center [66, 234] width 94 height 16
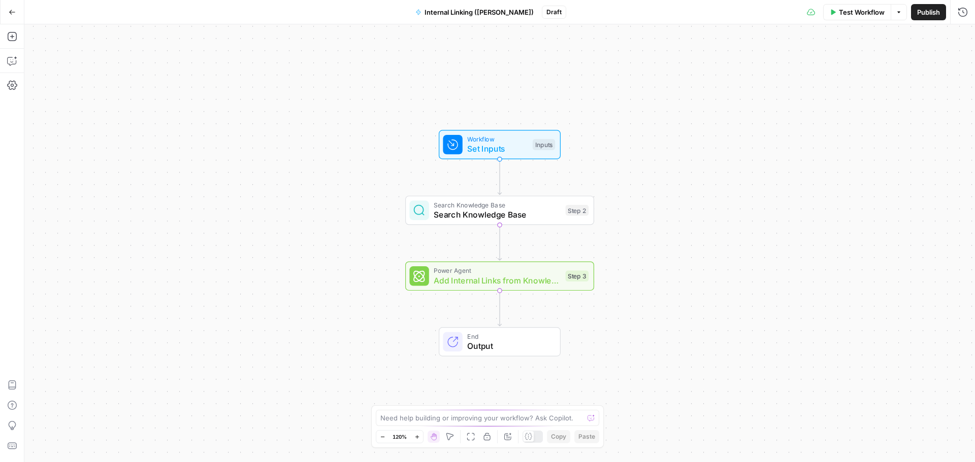
click at [14, 7] on button "Go Back" at bounding box center [12, 12] width 18 height 18
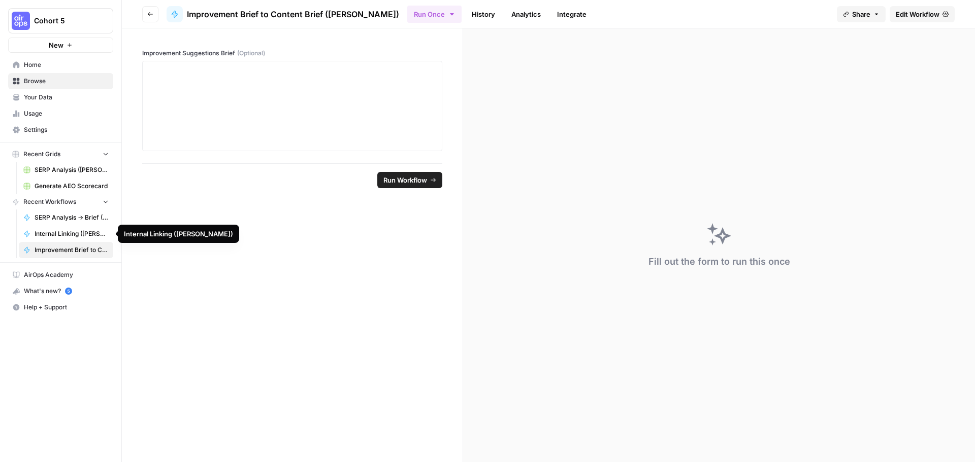
click at [107, 234] on span "Internal Linking (Jay)" at bounding box center [72, 233] width 74 height 9
drag, startPoint x: 42, startPoint y: 230, endPoint x: 179, endPoint y: 198, distance: 140.9
click at [179, 198] on form "Improvement Suggestions Brief (Optional) Run Workflow" at bounding box center [292, 245] width 341 height 434
click at [106, 235] on span "Internal Linking (Jay)" at bounding box center [72, 233] width 74 height 9
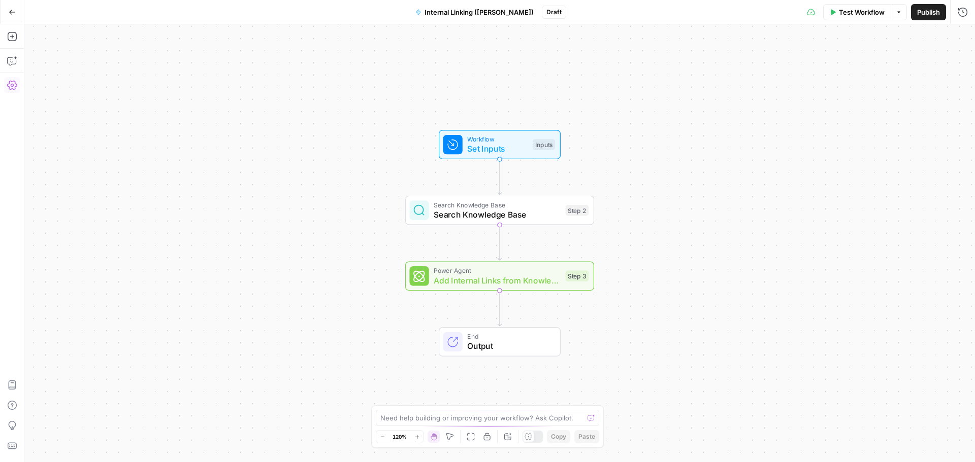
click at [13, 90] on icon "button" at bounding box center [12, 85] width 10 height 10
click at [13, 12] on icon "button" at bounding box center [12, 12] width 6 height 5
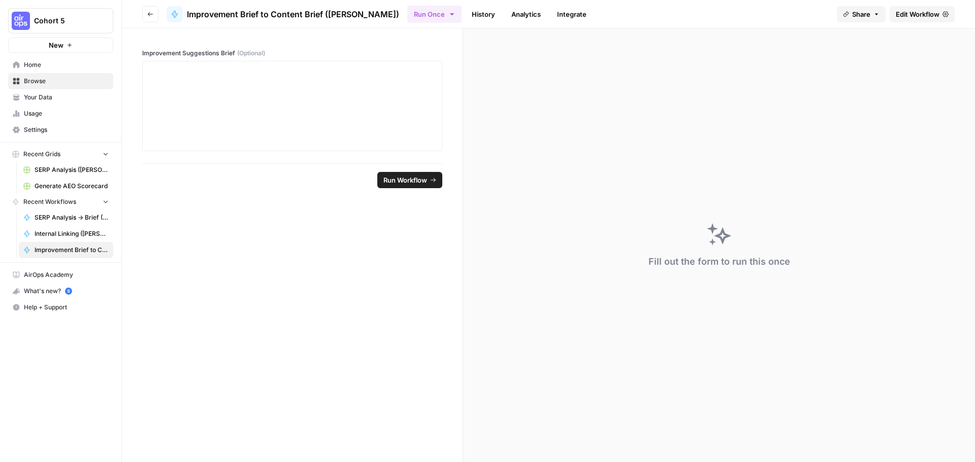
click at [55, 180] on link "Generate AEO Scorecard" at bounding box center [66, 186] width 94 height 16
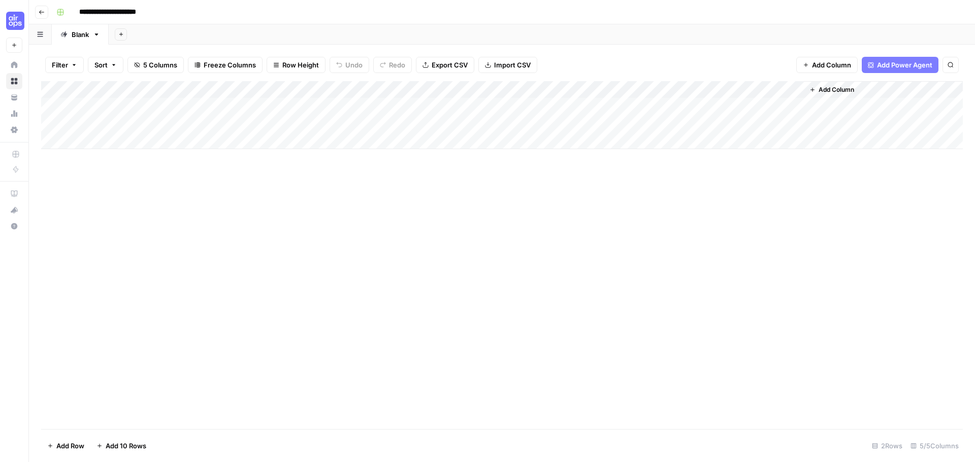
click at [722, 123] on div "Add Column" at bounding box center [501, 115] width 921 height 68
click at [723, 122] on div "Add Column" at bounding box center [501, 115] width 921 height 68
click at [782, 123] on div "Add Column" at bounding box center [501, 115] width 921 height 68
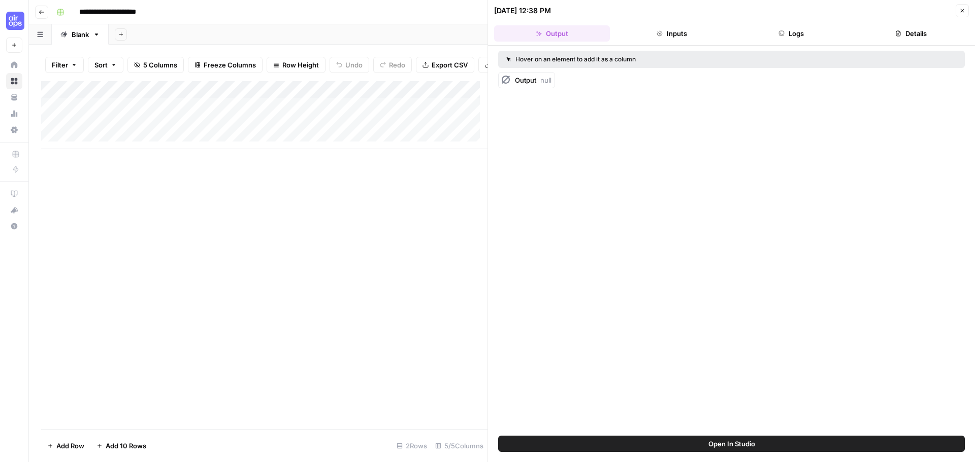
click at [794, 32] on button "Logs" at bounding box center [792, 33] width 116 height 16
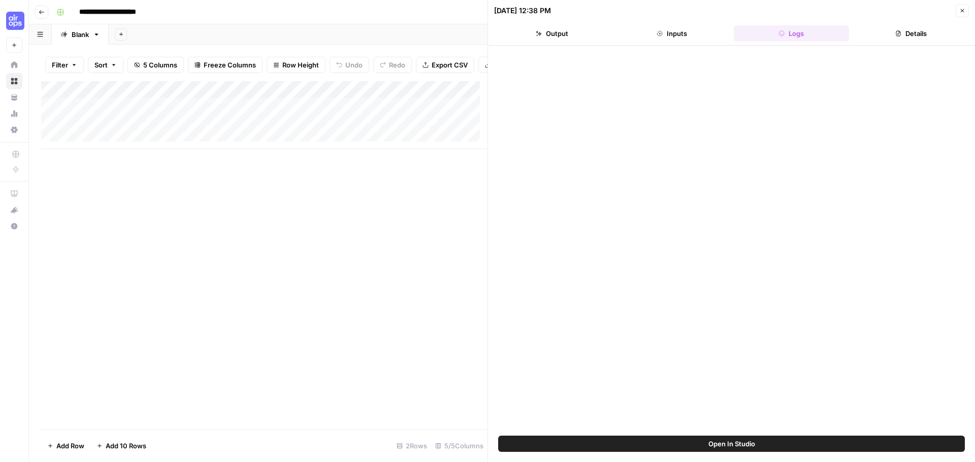
click at [676, 36] on button "Inputs" at bounding box center [672, 33] width 116 height 16
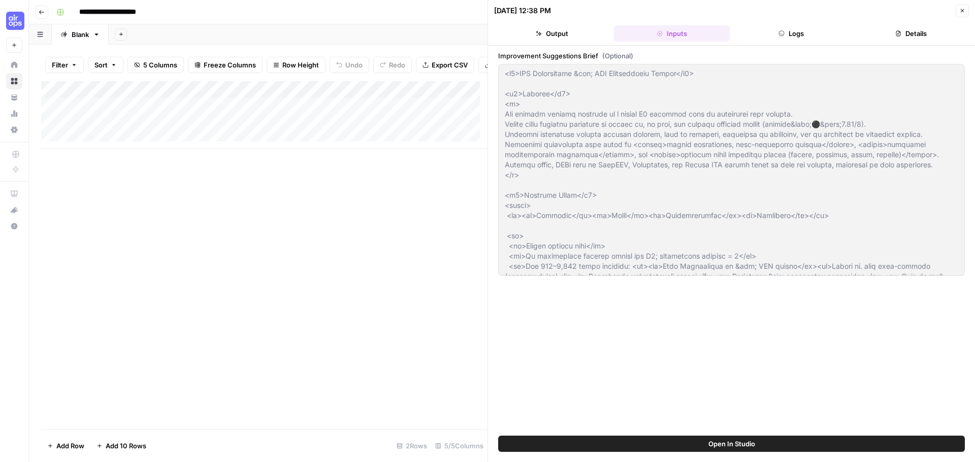
click at [548, 26] on button "Output" at bounding box center [552, 33] width 116 height 16
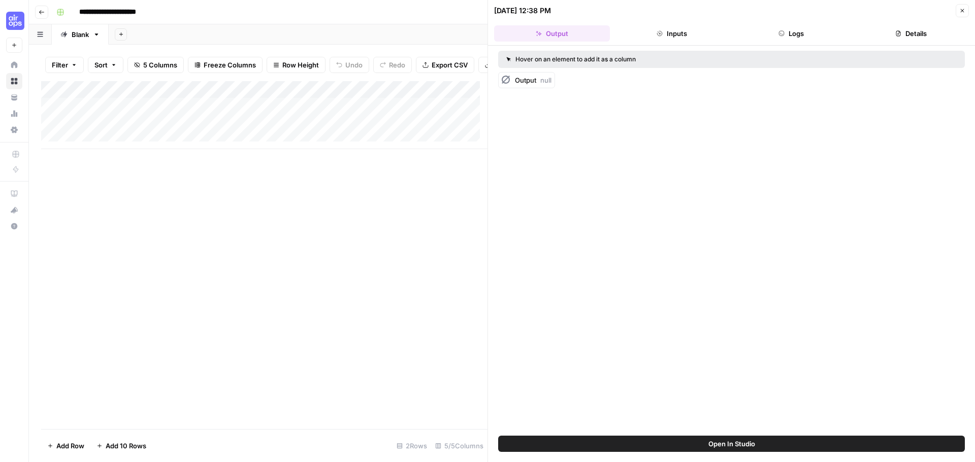
click at [965, 11] on button "Close" at bounding box center [961, 10] width 13 height 13
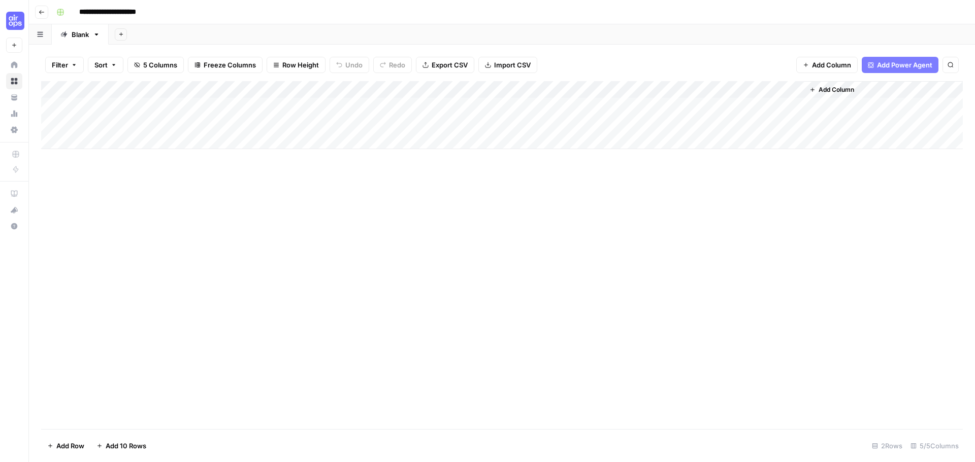
click at [831, 87] on span "Add Column" at bounding box center [836, 89] width 36 height 9
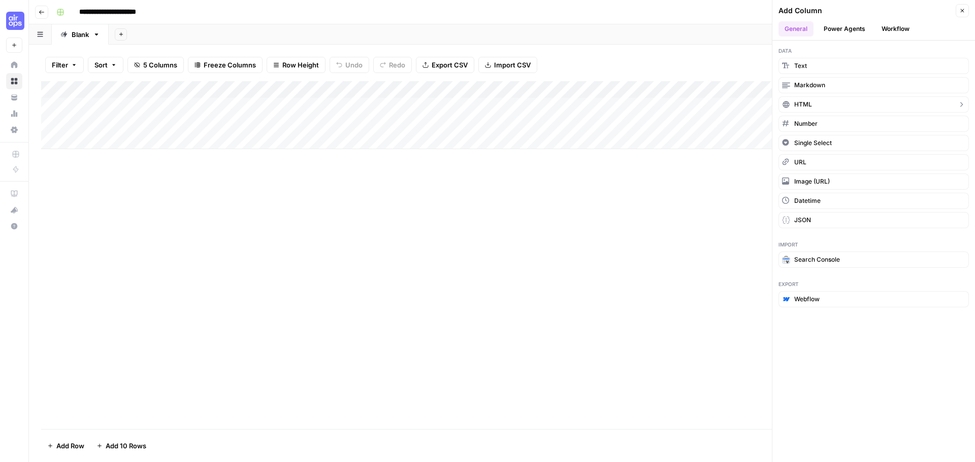
click at [813, 103] on button "HTML" at bounding box center [873, 104] width 190 height 16
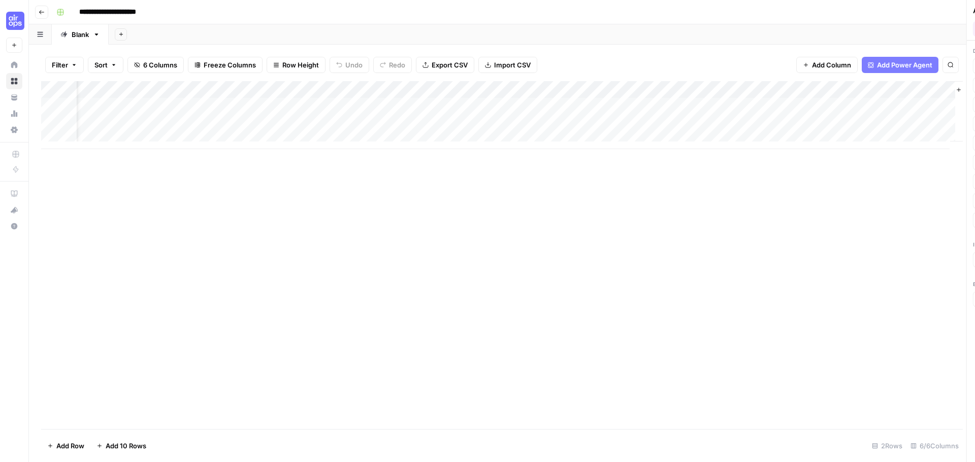
scroll to position [0, 51]
click at [741, 89] on div "Add Column" at bounding box center [501, 115] width 921 height 68
click at [738, 64] on div "Filter Sort 6 Columns Freeze Columns Row Height Undo Redo Export CSV Import CSV…" at bounding box center [501, 65] width 921 height 32
click at [628, 126] on div "Add Column" at bounding box center [501, 115] width 921 height 68
click at [730, 122] on div "Add Column" at bounding box center [501, 115] width 921 height 68
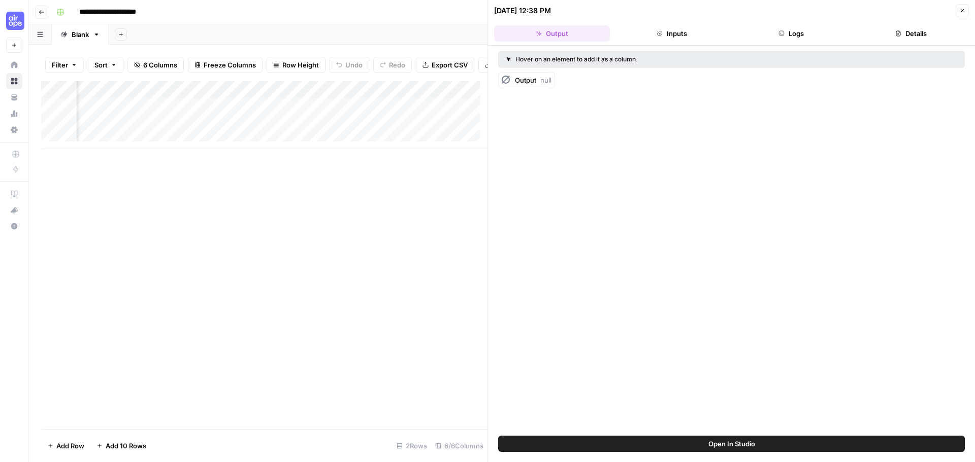
click at [528, 81] on span "Output" at bounding box center [525, 80] width 21 height 8
click at [506, 80] on icon at bounding box center [506, 80] width 10 height 10
click at [511, 58] on icon at bounding box center [508, 59] width 5 height 5
click at [742, 445] on span "Open In Studio" at bounding box center [731, 444] width 47 height 10
click at [962, 10] on icon "button" at bounding box center [962, 11] width 6 height 6
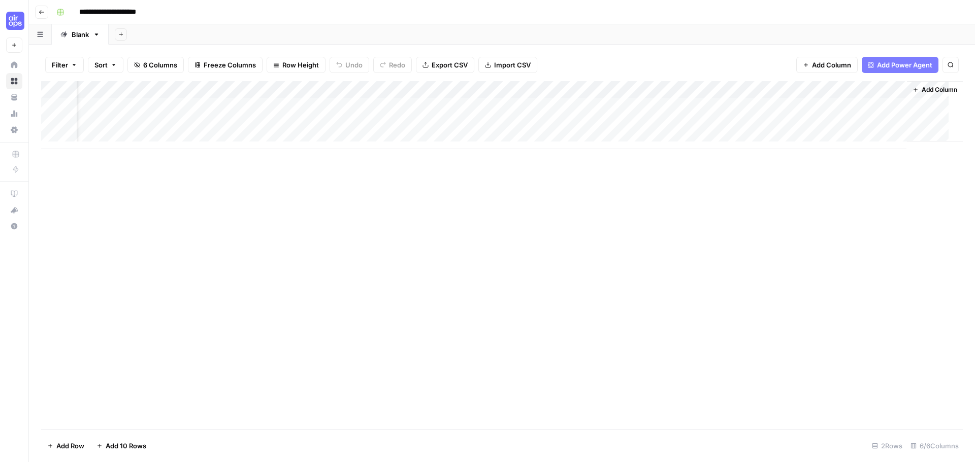
scroll to position [0, 39]
click at [42, 13] on icon "button" at bounding box center [42, 12] width 6 height 6
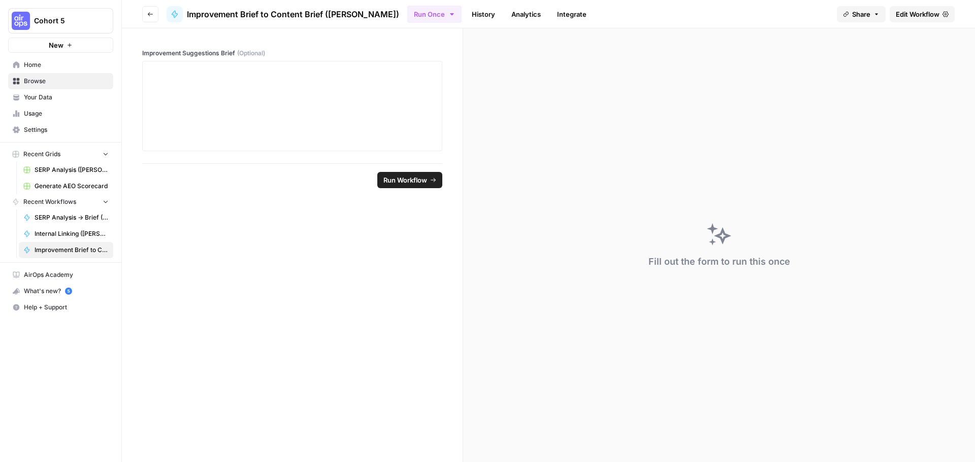
click at [38, 61] on span "Home" at bounding box center [66, 64] width 85 height 9
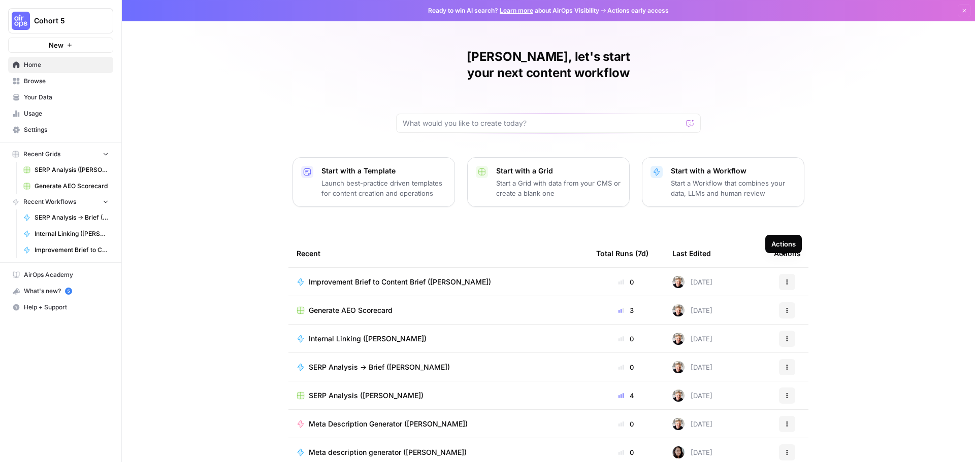
click at [784, 308] on icon "button" at bounding box center [787, 311] width 6 height 6
click at [809, 337] on span "Delete" at bounding box center [835, 341] width 81 height 10
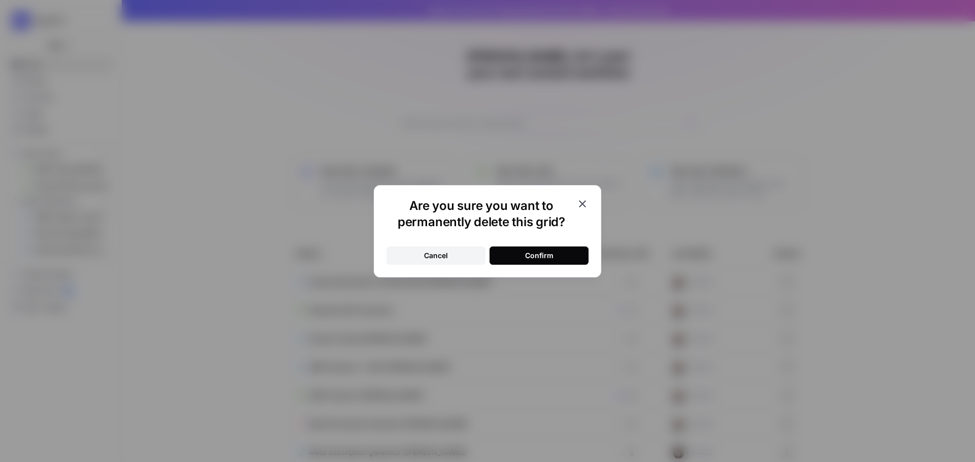
click at [558, 258] on button "Confirm" at bounding box center [538, 256] width 99 height 18
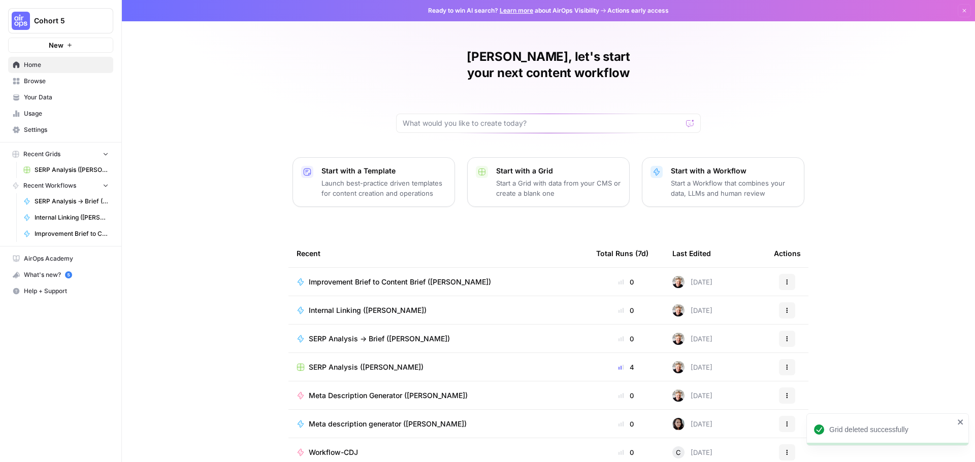
click at [384, 362] on div "SERP Analysis ([PERSON_NAME])" at bounding box center [437, 367] width 283 height 10
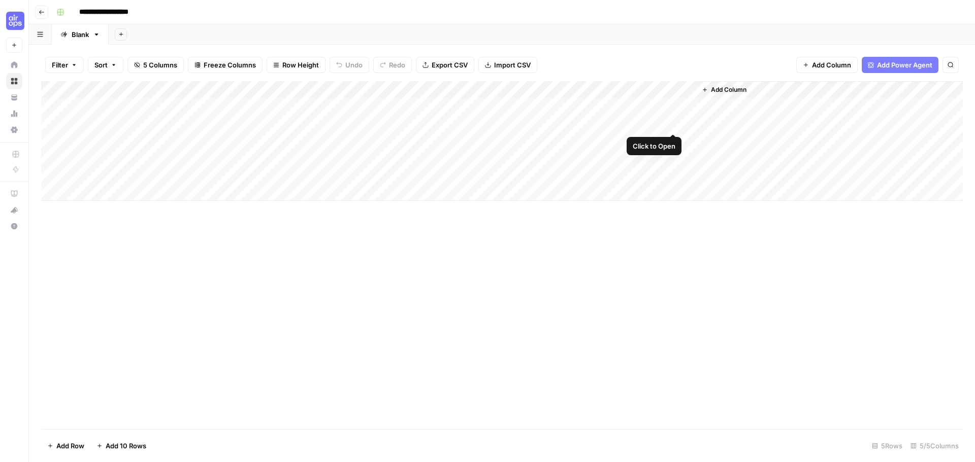
click at [674, 123] on div "Add Column" at bounding box center [501, 141] width 921 height 120
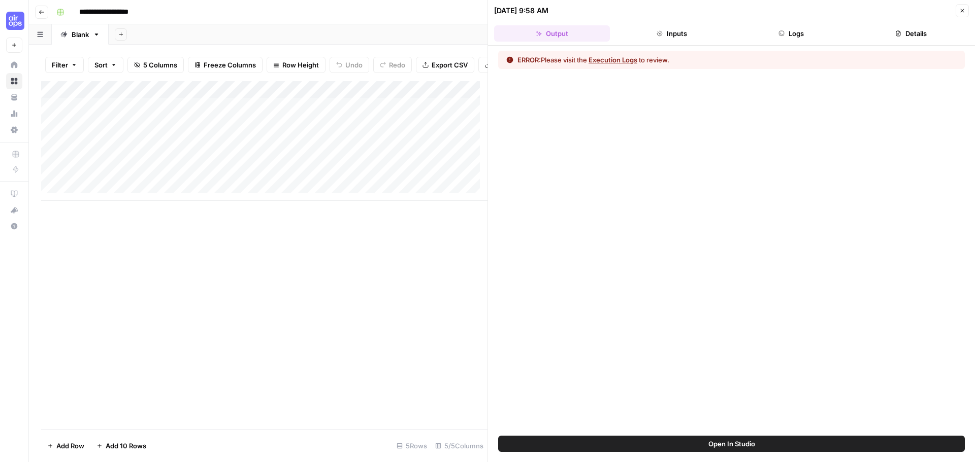
click at [623, 63] on button "Execution Logs" at bounding box center [612, 60] width 49 height 10
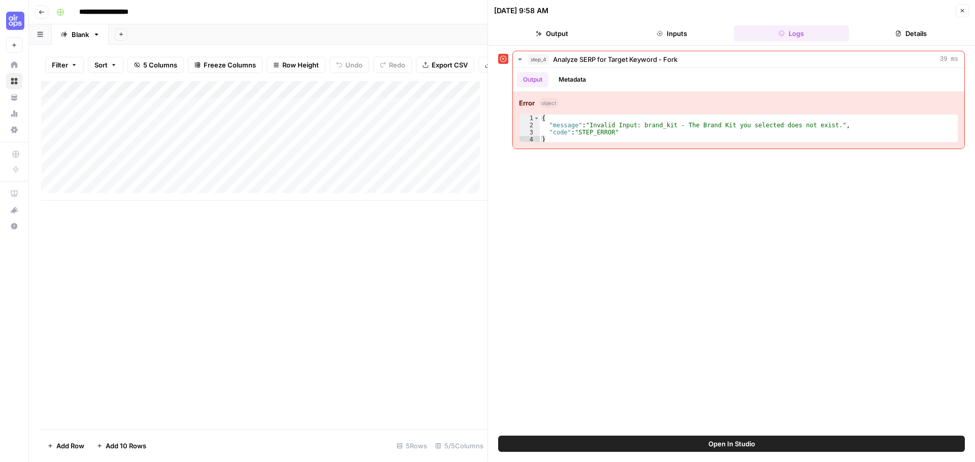
click at [962, 12] on icon "button" at bounding box center [962, 11] width 6 height 6
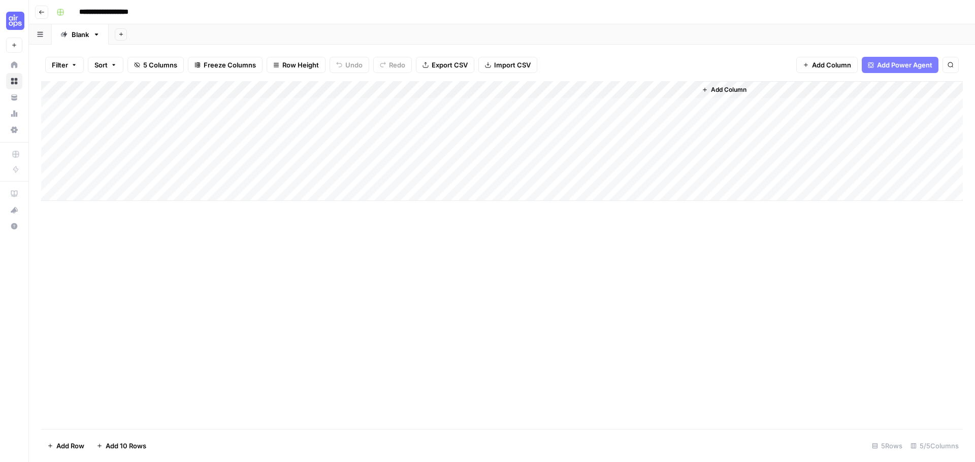
click at [349, 124] on div "Add Column" at bounding box center [501, 141] width 921 height 120
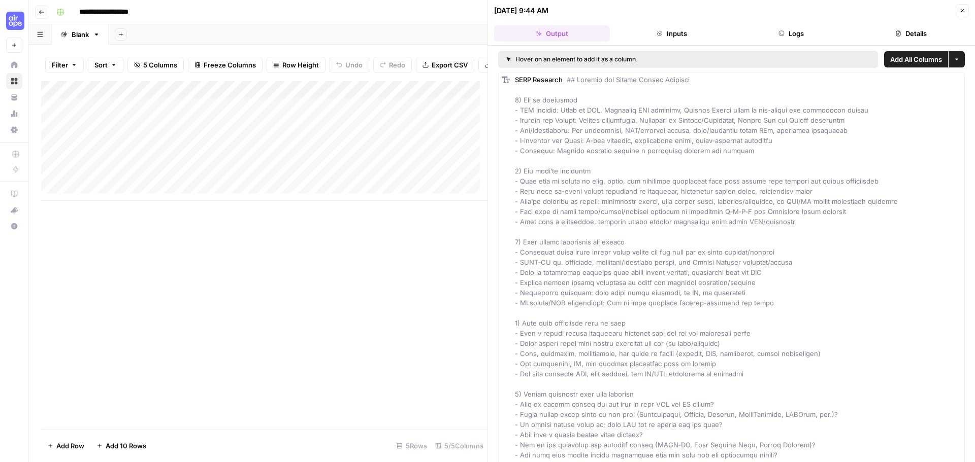
click at [685, 32] on button "Inputs" at bounding box center [672, 33] width 116 height 16
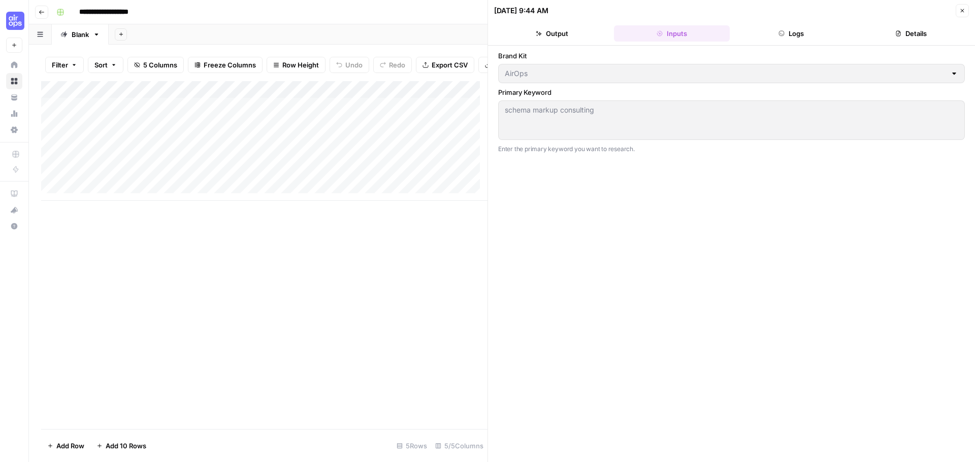
click at [409, 132] on div "Add Column" at bounding box center [264, 141] width 446 height 120
click at [475, 133] on div "Add Column" at bounding box center [264, 141] width 446 height 120
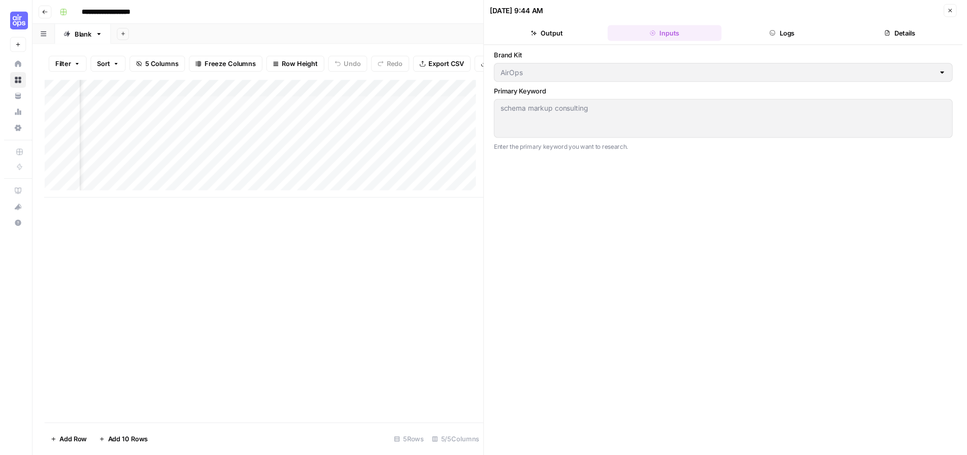
scroll to position [0, 273]
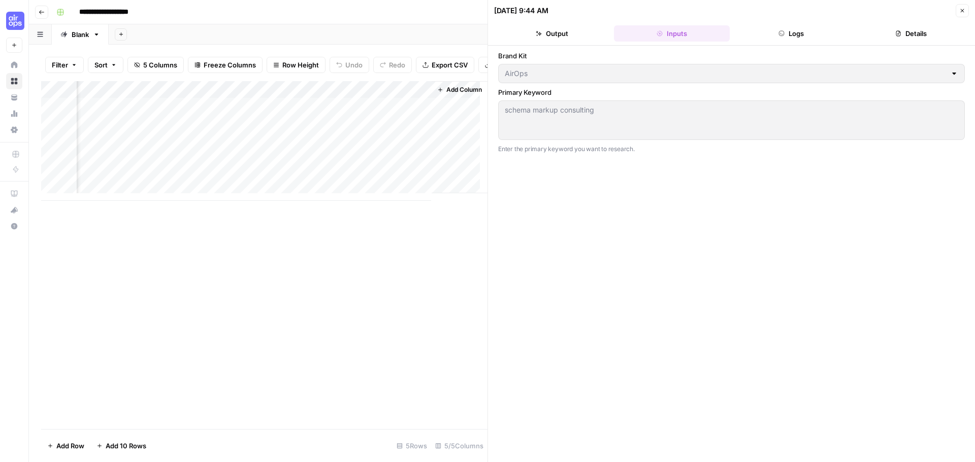
click at [44, 7] on button "Go back" at bounding box center [41, 12] width 13 height 13
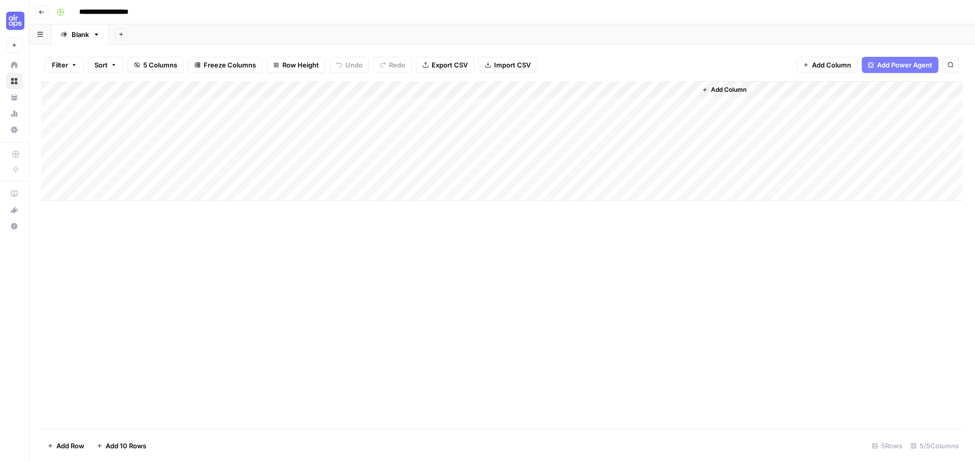
click at [38, 9] on button "Go back" at bounding box center [41, 12] width 13 height 13
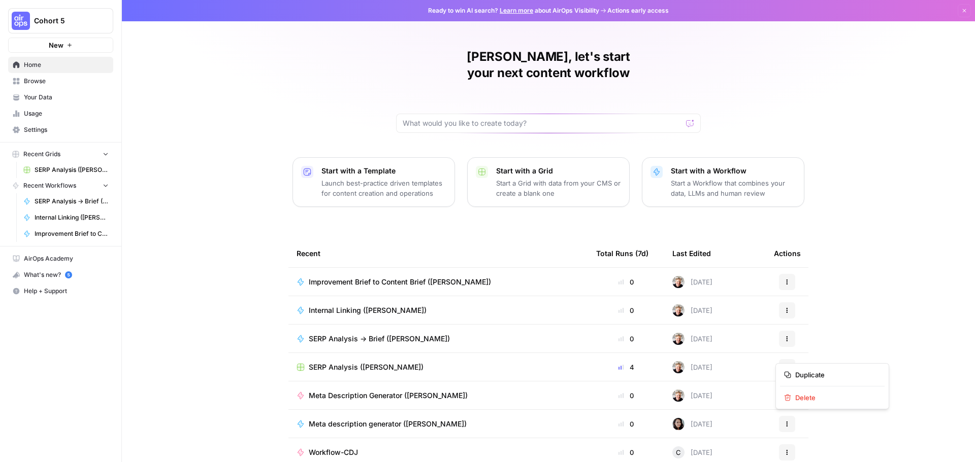
click at [791, 359] on button "Actions" at bounding box center [787, 367] width 16 height 16
click at [803, 396] on span "Delete" at bounding box center [835, 398] width 81 height 10
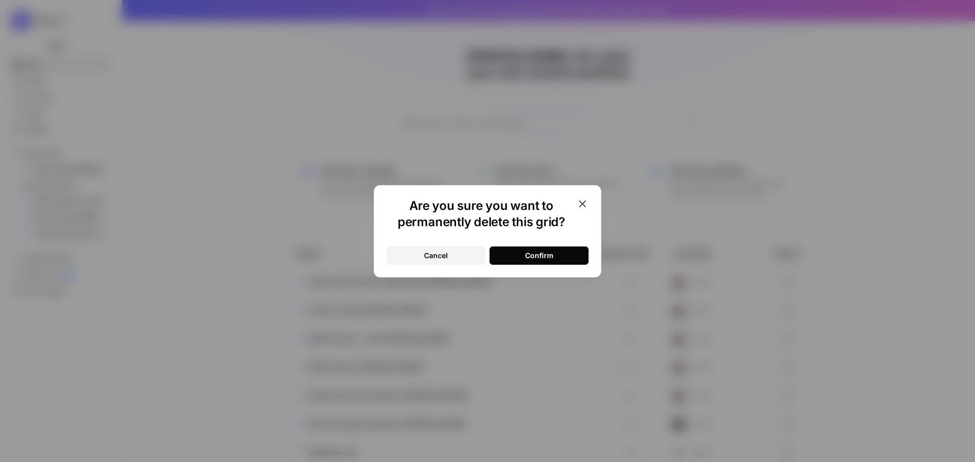
click at [564, 253] on button "Confirm" at bounding box center [538, 256] width 99 height 18
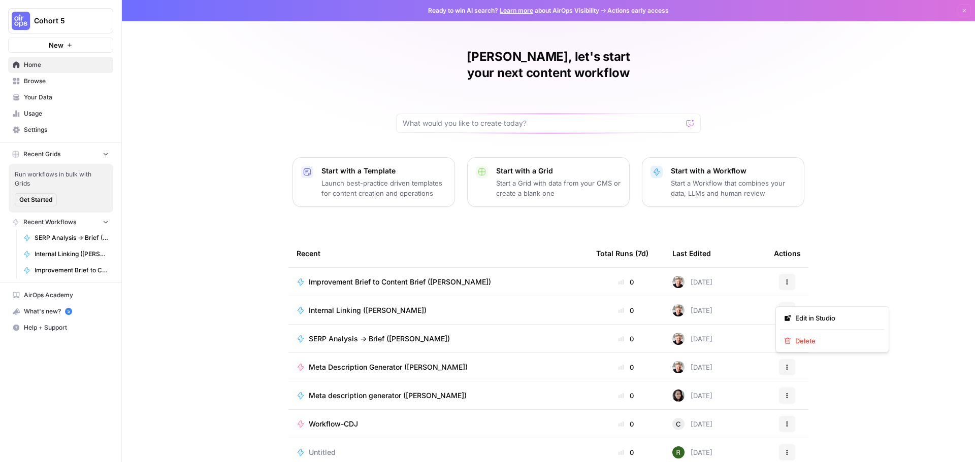
click at [784, 308] on icon "button" at bounding box center [787, 311] width 6 height 6
click at [809, 339] on span "Delete" at bounding box center [835, 341] width 81 height 10
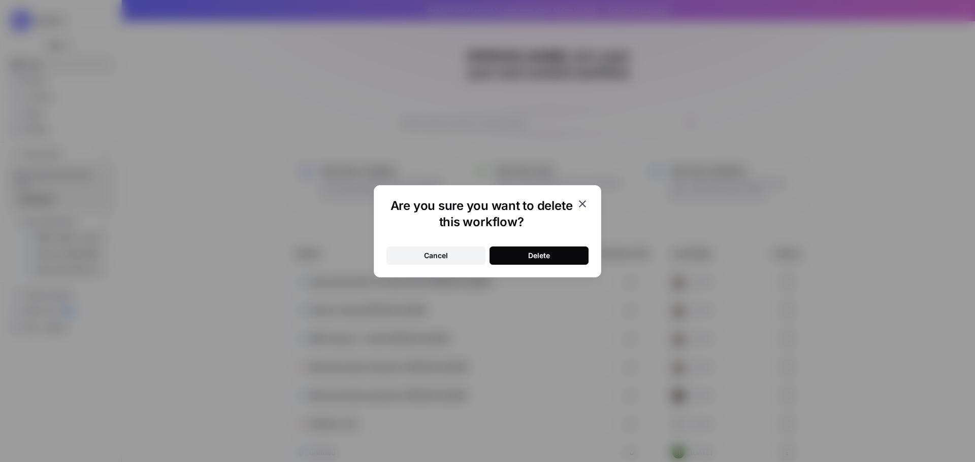
click at [549, 254] on div "Delete" at bounding box center [539, 256] width 22 height 10
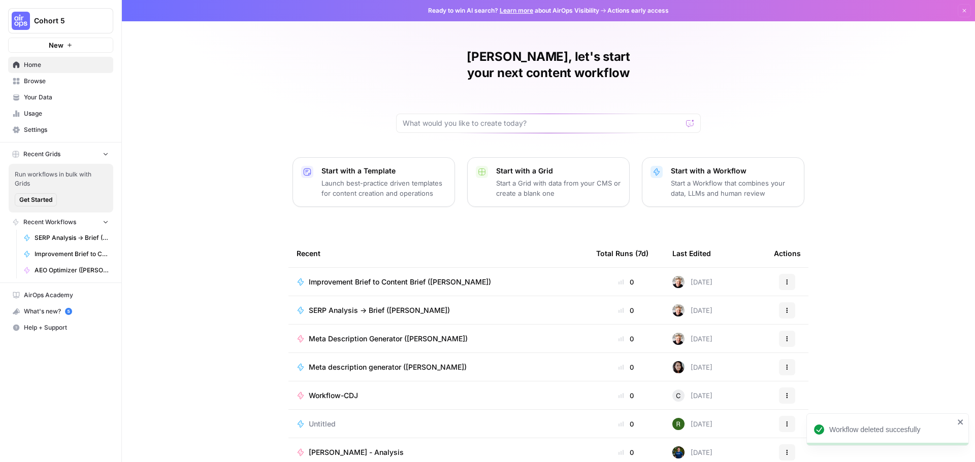
click at [346, 277] on span "Improvement Brief to Content Brief ([PERSON_NAME])" at bounding box center [400, 282] width 182 height 10
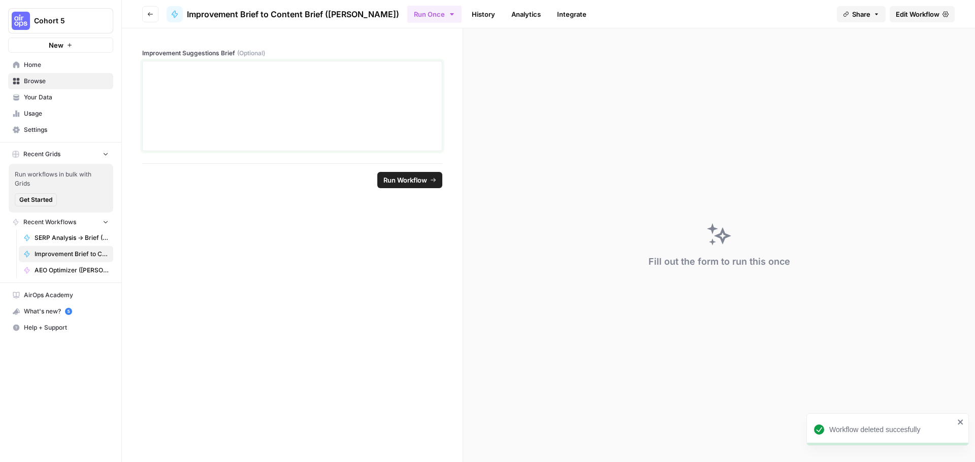
click at [245, 90] on div at bounding box center [292, 105] width 287 height 81
click at [926, 14] on span "Edit Workflow" at bounding box center [918, 14] width 44 height 10
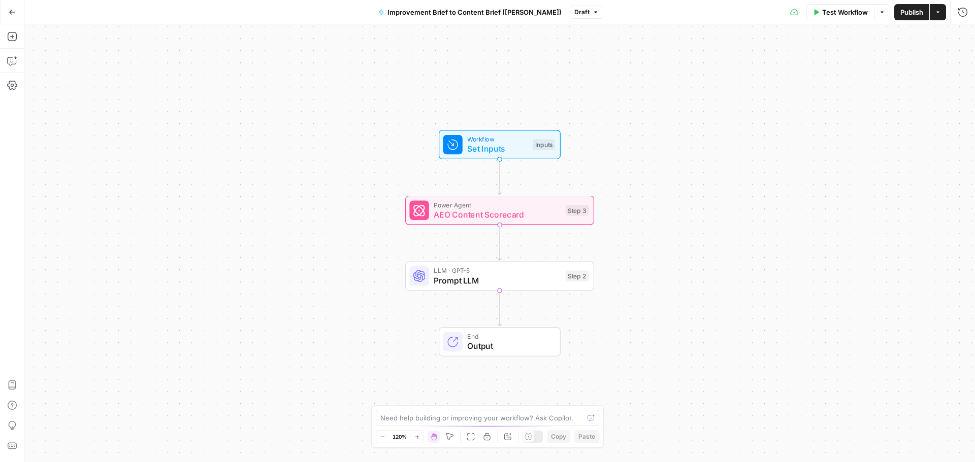
click at [490, 211] on span "AEO Content Scorecard" at bounding box center [497, 215] width 127 height 12
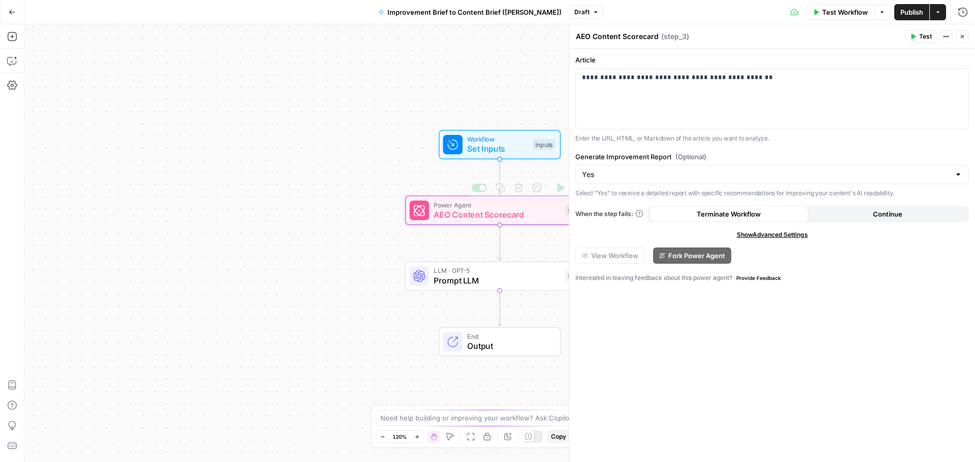
click at [477, 274] on span "LLM · GPT-5" at bounding box center [497, 271] width 127 height 10
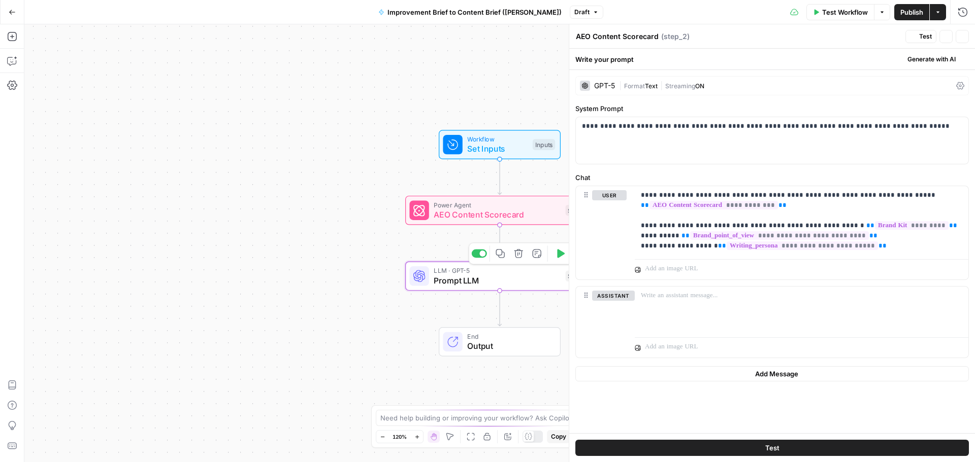
type textarea "Prompt LLM"
click at [495, 143] on span "Set Inputs" at bounding box center [497, 149] width 60 height 12
click at [489, 279] on span "Prompt LLM" at bounding box center [497, 280] width 127 height 12
click at [925, 37] on span "Test" at bounding box center [925, 36] width 13 height 9
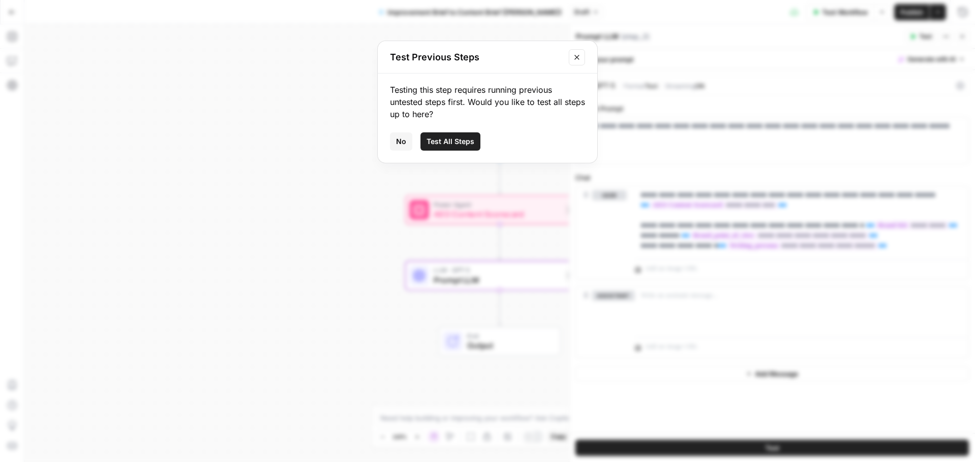
click at [580, 50] on button "Close modal" at bounding box center [577, 57] width 16 height 16
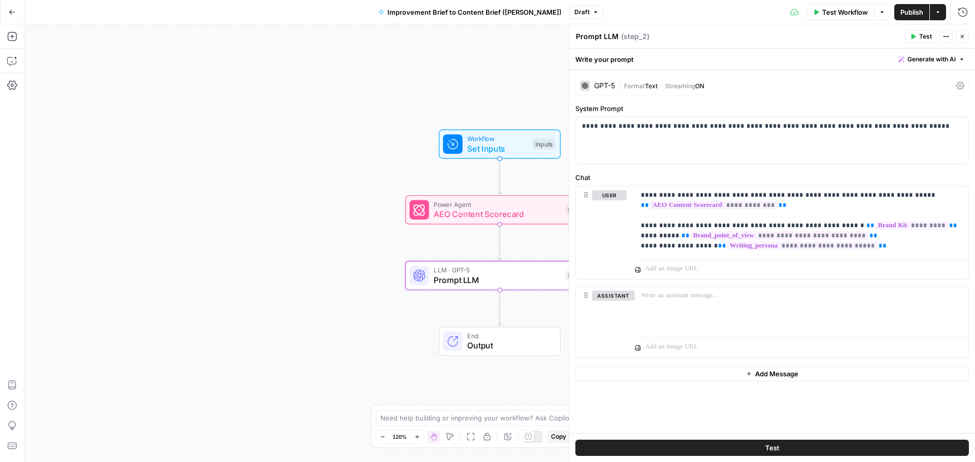
click at [509, 211] on span "AEO Content Scorecard" at bounding box center [497, 214] width 127 height 12
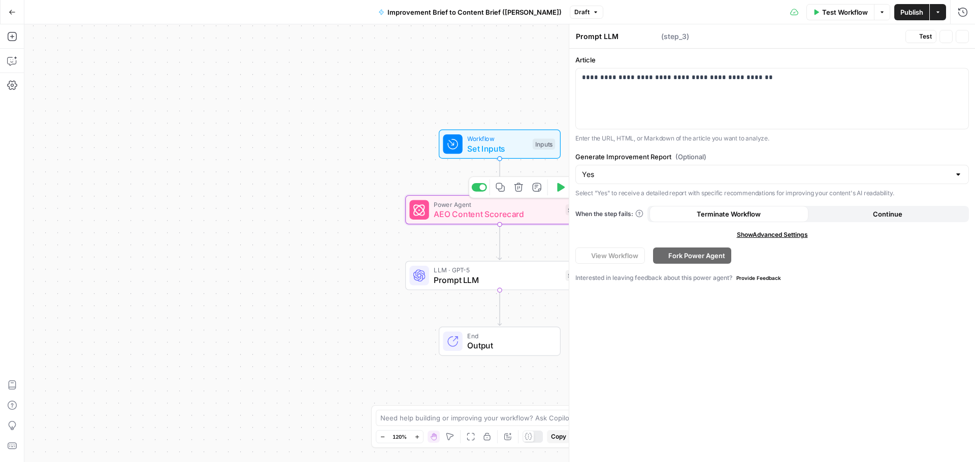
type textarea "AEO Content Scorecard"
click at [564, 190] on icon "button" at bounding box center [560, 188] width 10 height 10
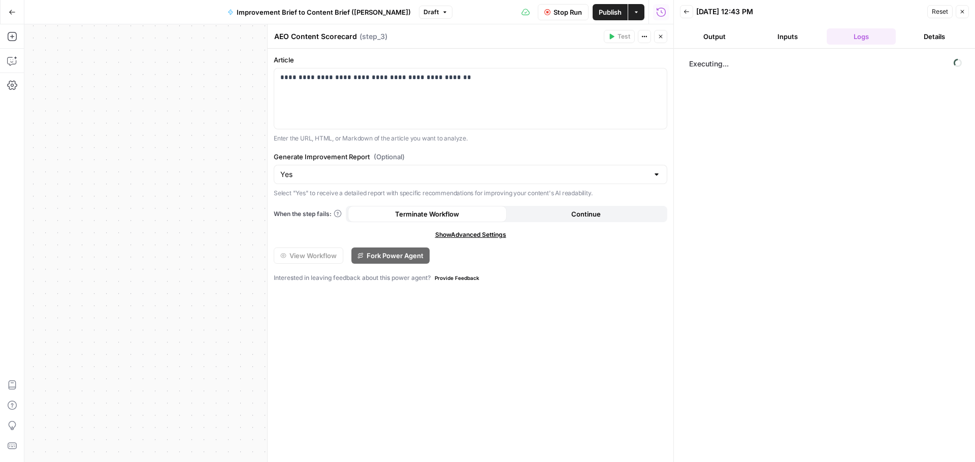
click at [795, 36] on button "Inputs" at bounding box center [787, 36] width 69 height 16
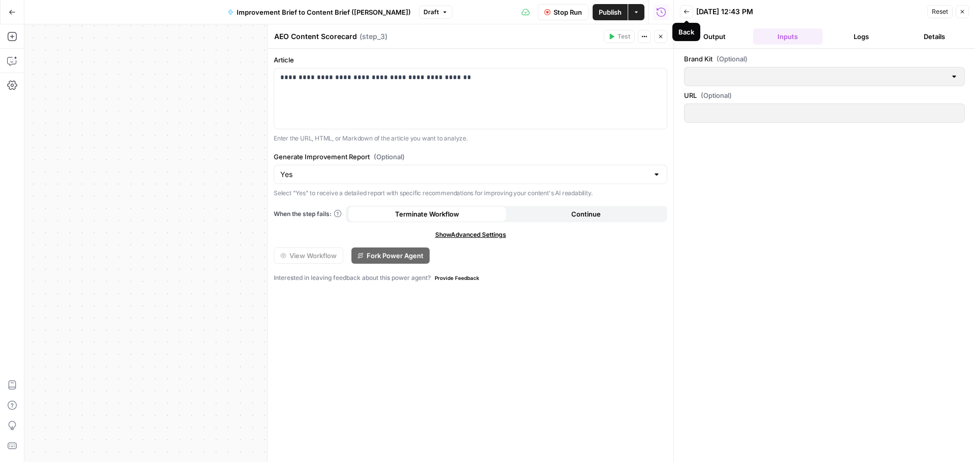
click at [687, 15] on button "Back" at bounding box center [686, 11] width 13 height 13
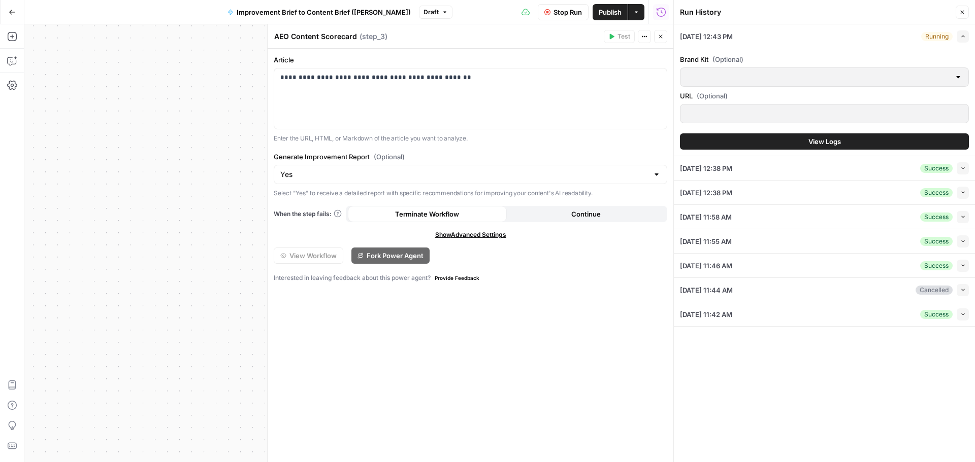
click at [7, 9] on button "Go Back" at bounding box center [12, 12] width 18 height 18
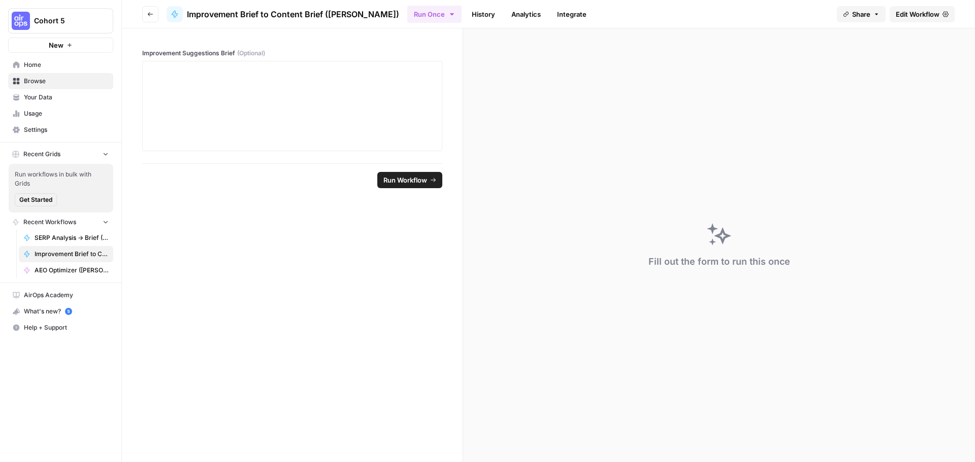
click at [35, 97] on span "Your Data" at bounding box center [66, 97] width 85 height 9
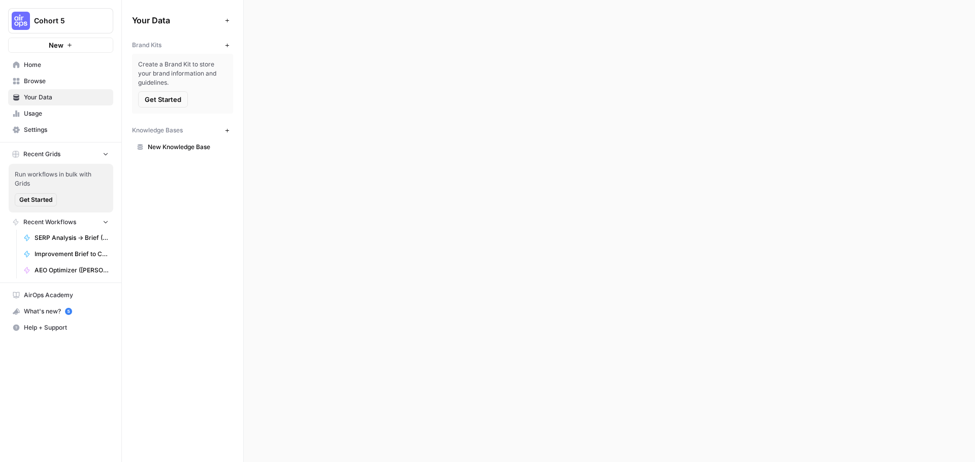
click at [36, 81] on span "Browse" at bounding box center [66, 81] width 85 height 9
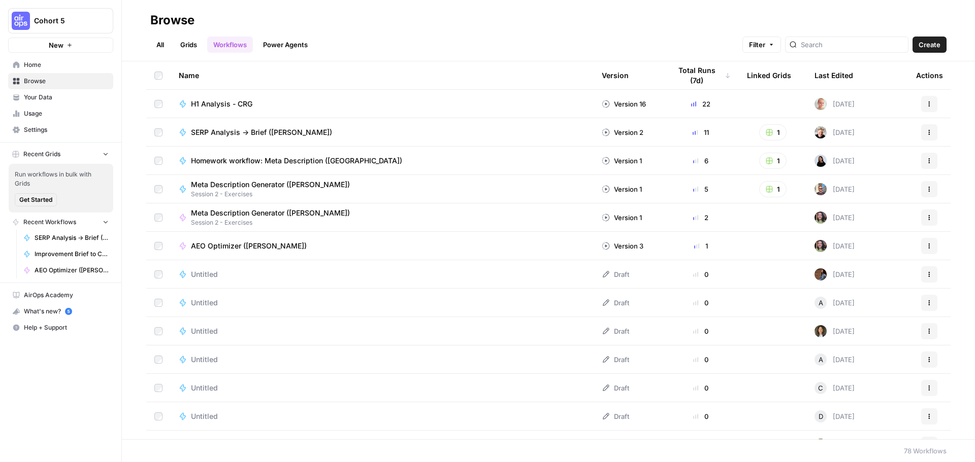
click at [290, 44] on link "Power Agents" at bounding box center [285, 45] width 57 height 16
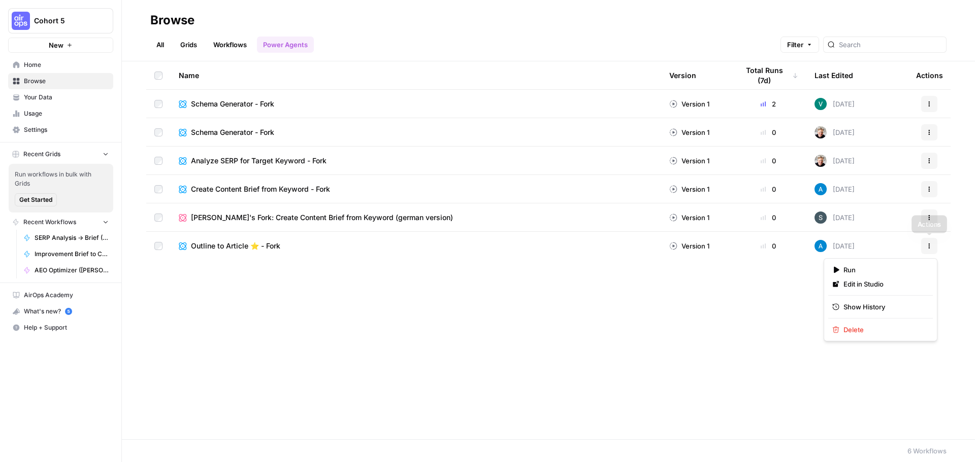
click at [934, 250] on button "Actions" at bounding box center [929, 246] width 16 height 16
click at [218, 242] on span "Outline to Article ⭐️ - Fork" at bounding box center [235, 246] width 89 height 10
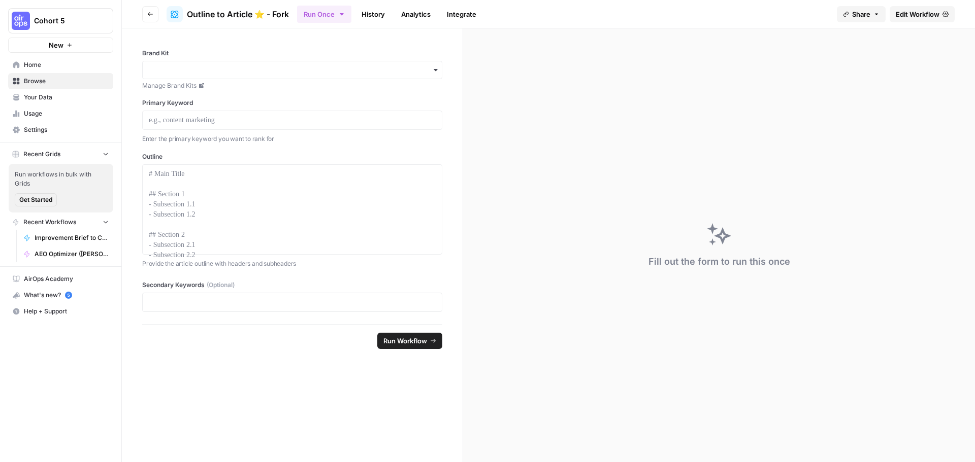
click at [914, 13] on span "Edit Workflow" at bounding box center [918, 14] width 44 height 10
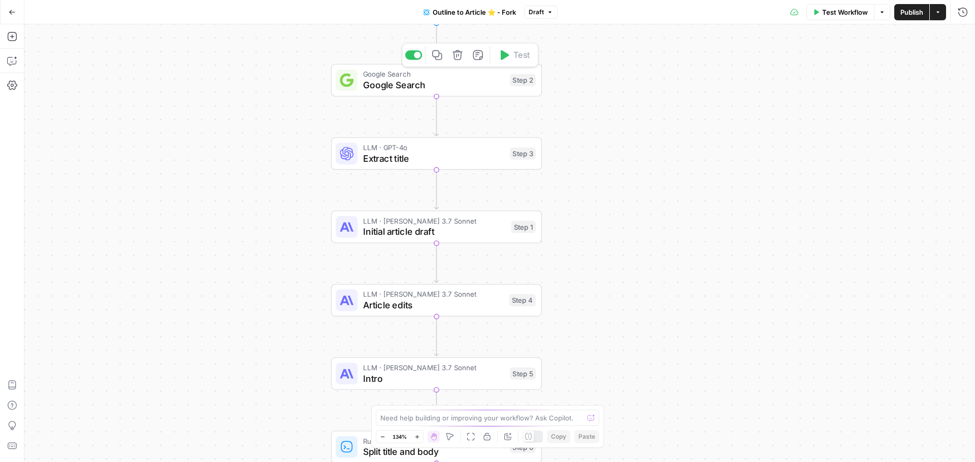
click at [447, 85] on span "Google Search" at bounding box center [434, 85] width 142 height 14
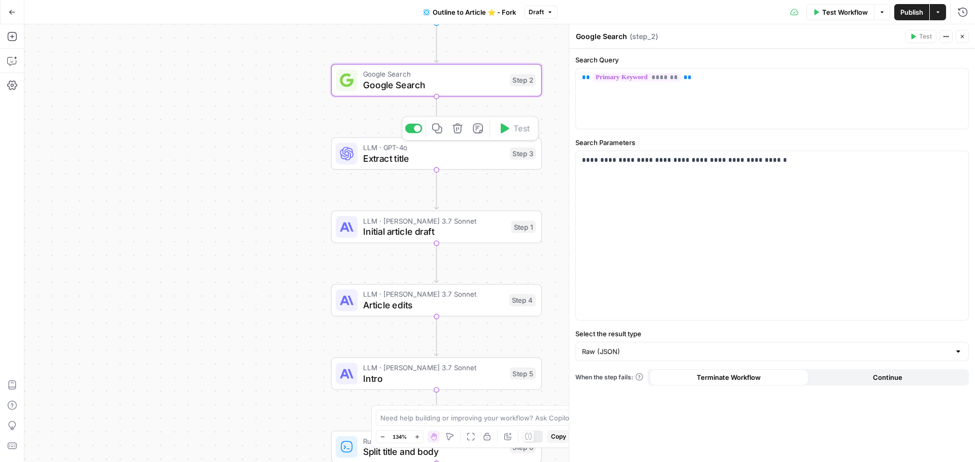
click at [450, 152] on span "Extract title" at bounding box center [434, 159] width 142 height 14
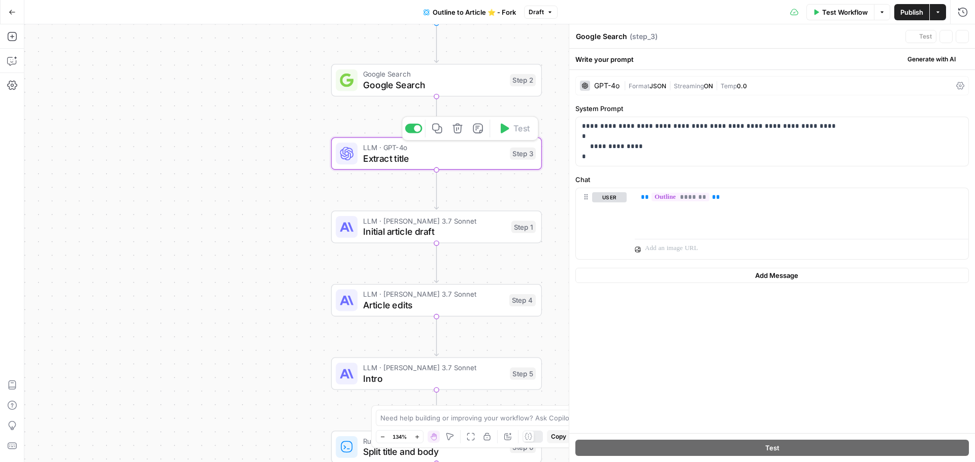
type textarea "Extract title"
click at [467, 86] on span "Google Search" at bounding box center [434, 85] width 142 height 14
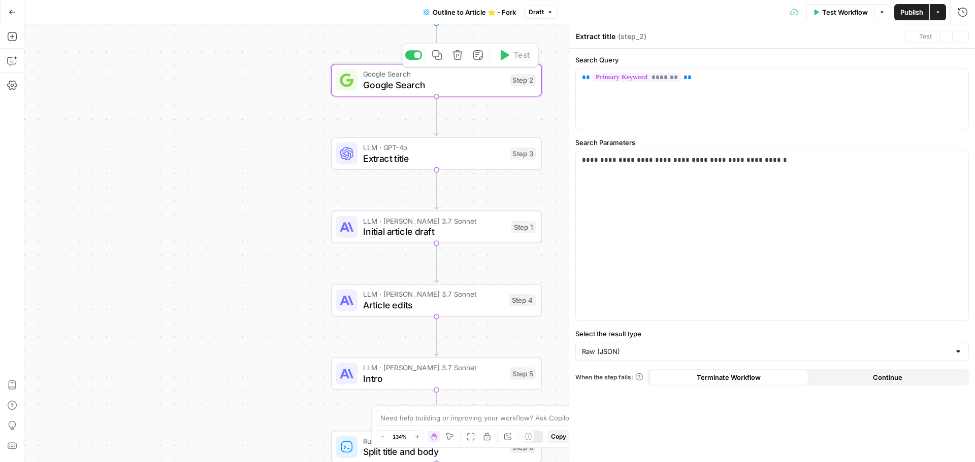
type textarea "Google Search"
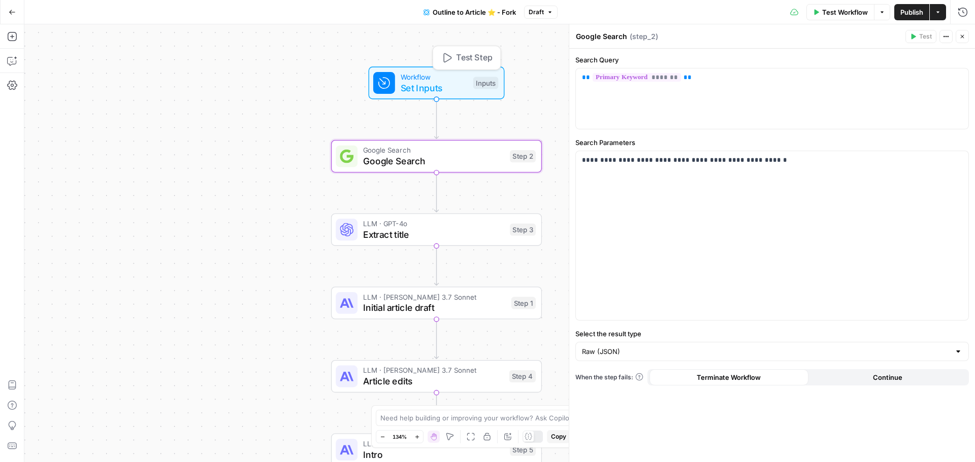
click at [455, 88] on span "Set Inputs" at bounding box center [435, 88] width 68 height 14
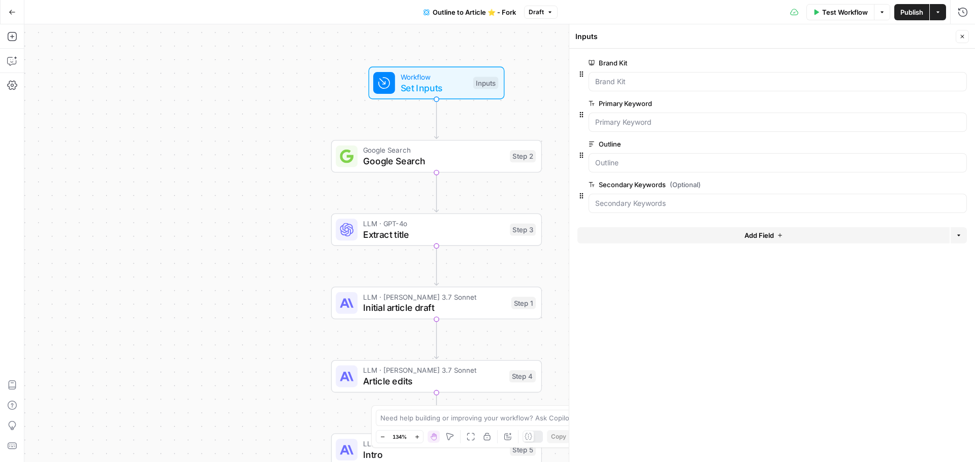
click at [446, 160] on span "Google Search" at bounding box center [434, 161] width 142 height 14
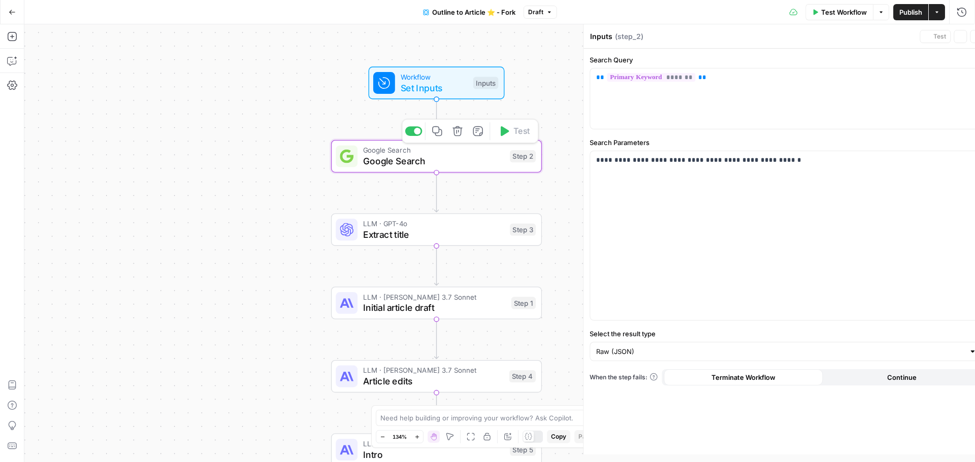
type textarea "Google Search"
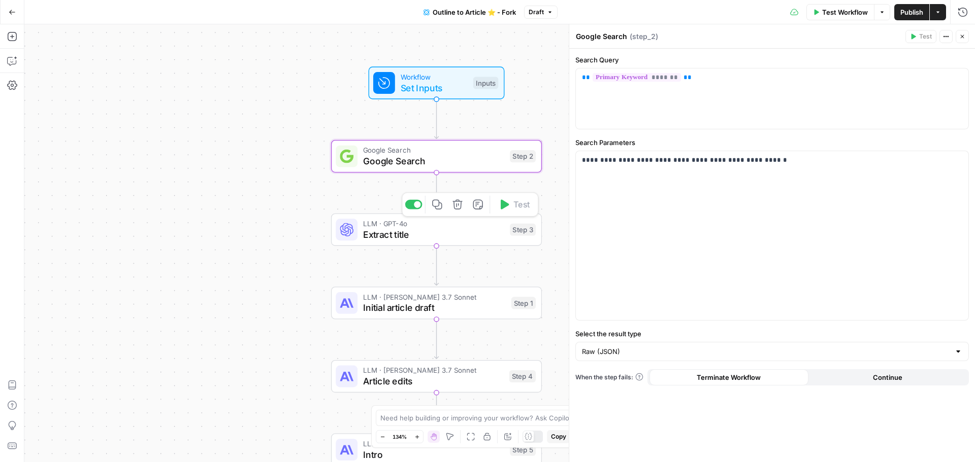
click at [468, 230] on span "Extract title" at bounding box center [434, 235] width 142 height 14
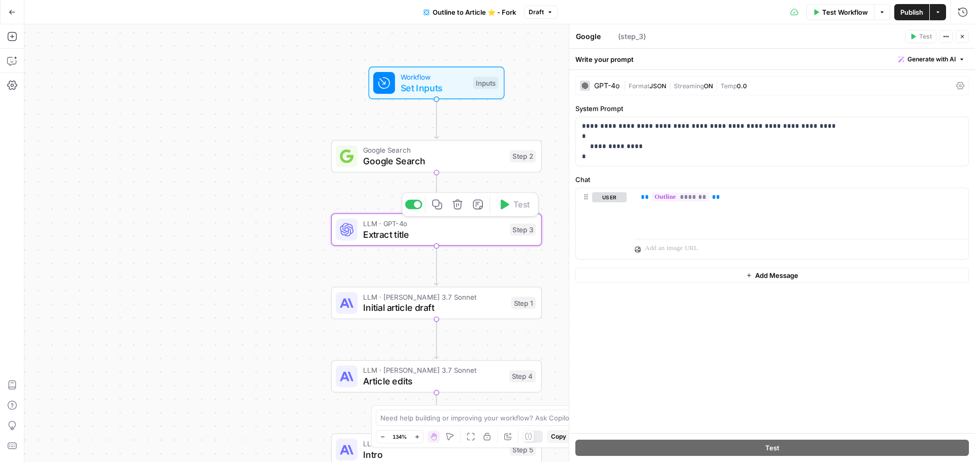
type textarea "Extract title"
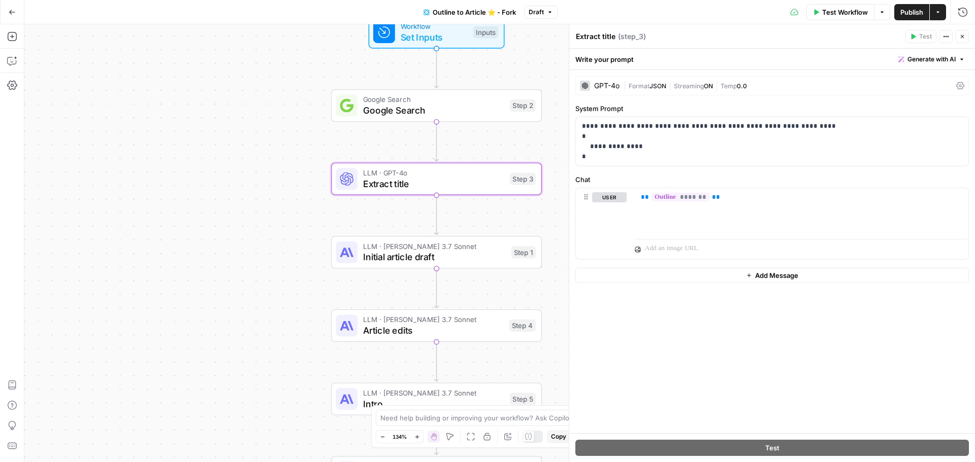
click at [466, 250] on span "LLM · Claude 3.7 Sonnet" at bounding box center [434, 246] width 143 height 11
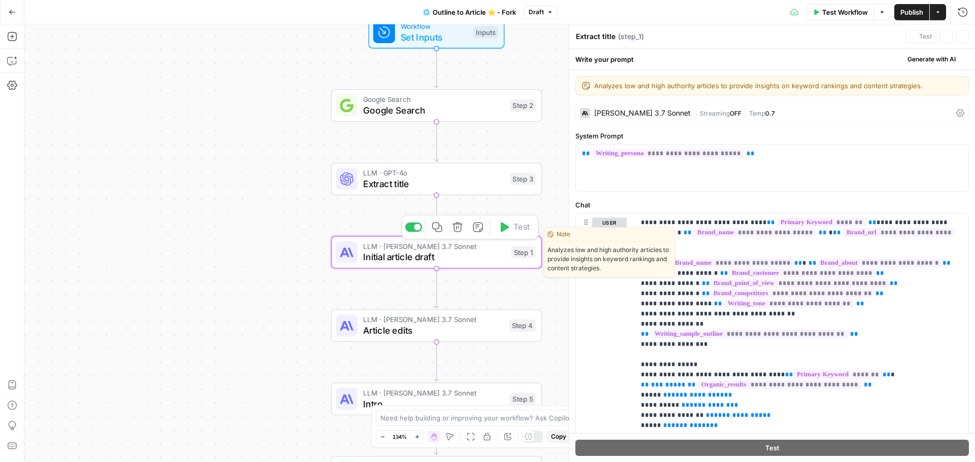
type textarea "Initial article draft"
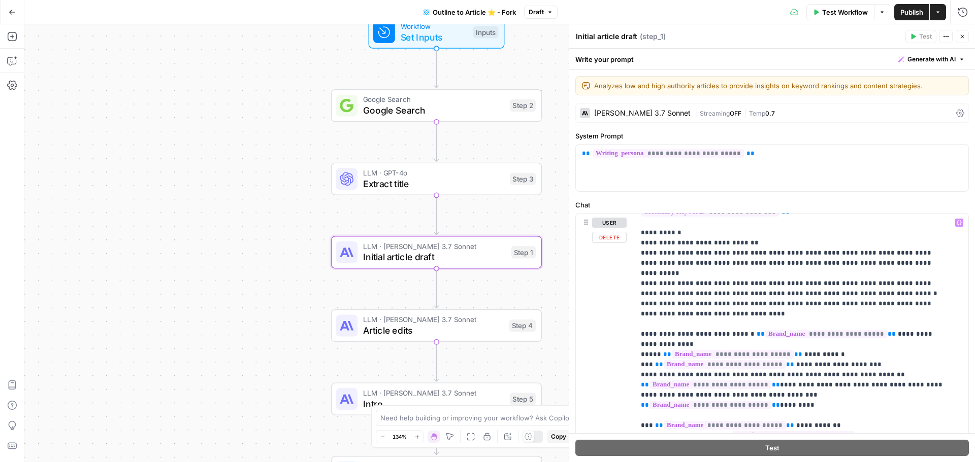
scroll to position [1381, 0]
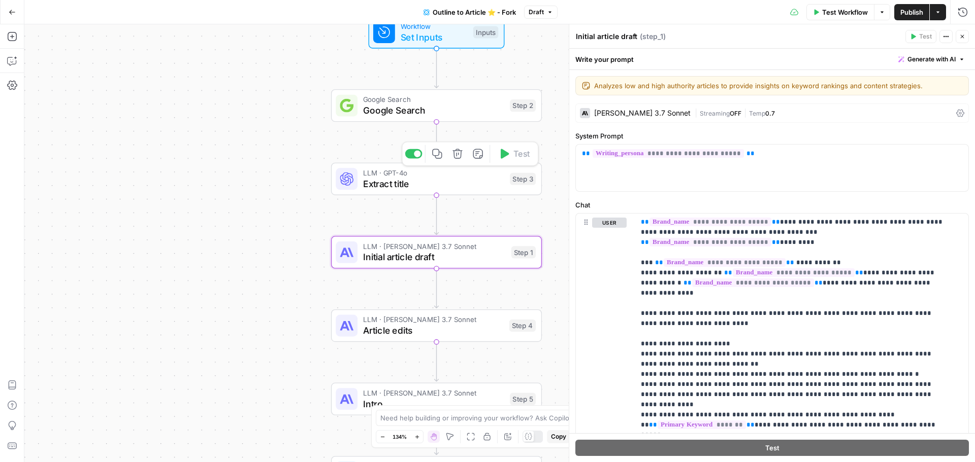
click at [447, 184] on span "Extract title" at bounding box center [434, 184] width 142 height 14
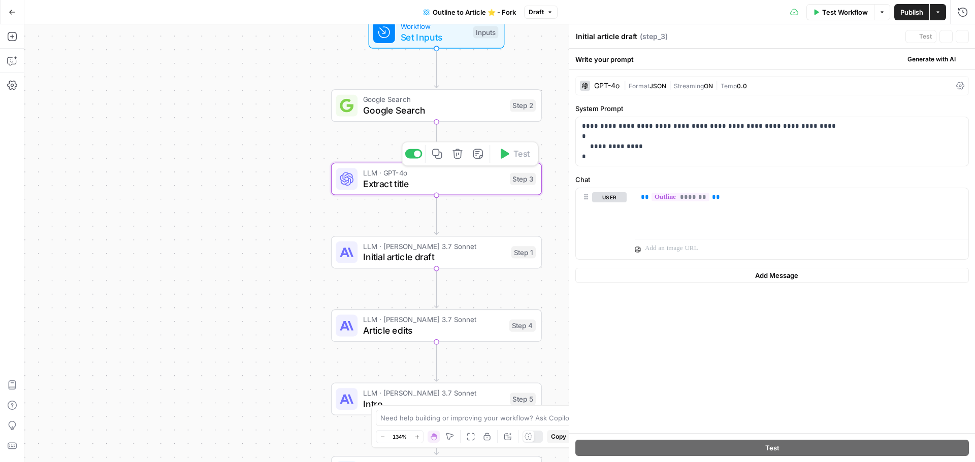
type textarea "Extract title"
click at [454, 106] on span "Google Search" at bounding box center [434, 111] width 142 height 14
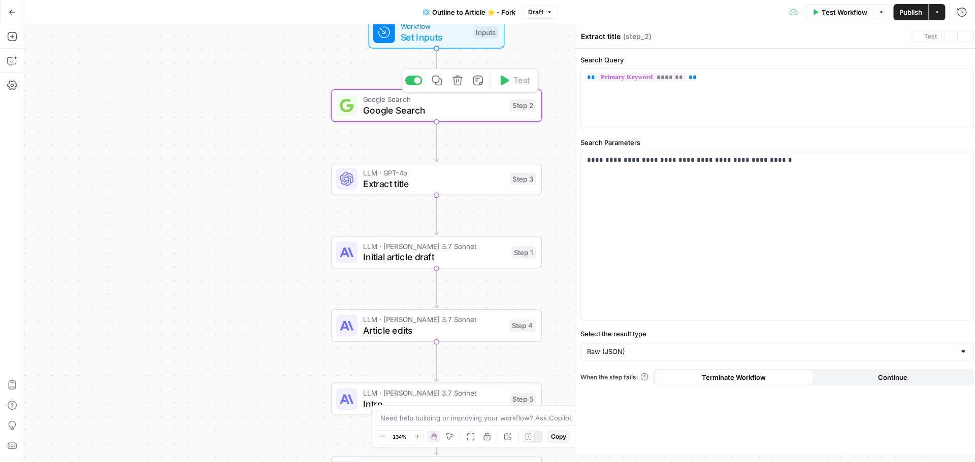
type textarea "Google Search"
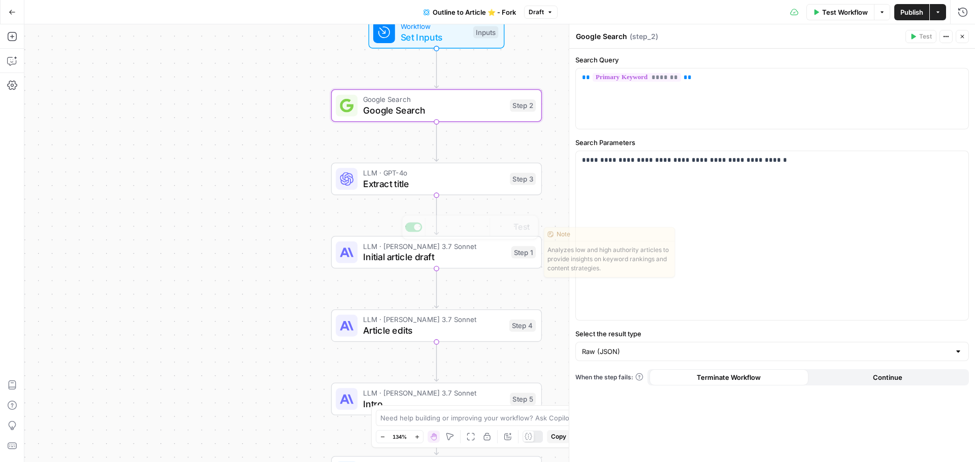
click at [468, 334] on span "Article edits" at bounding box center [433, 331] width 141 height 14
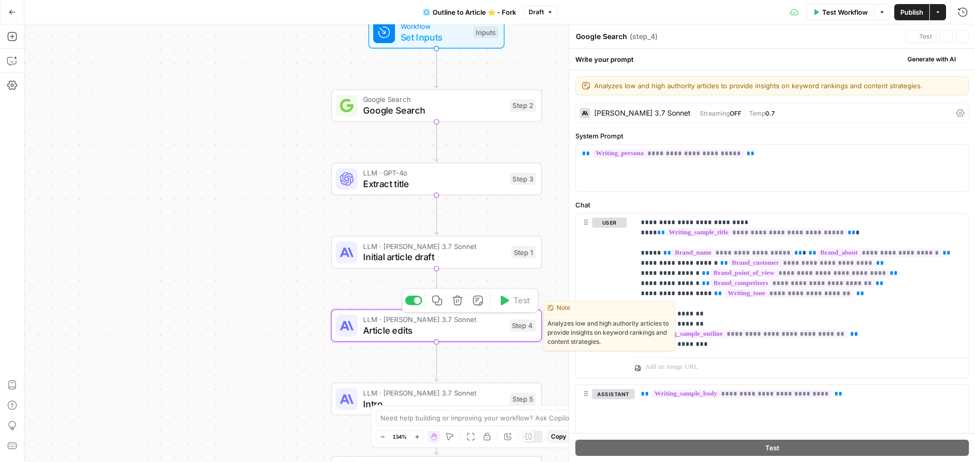
type textarea "Article edits"
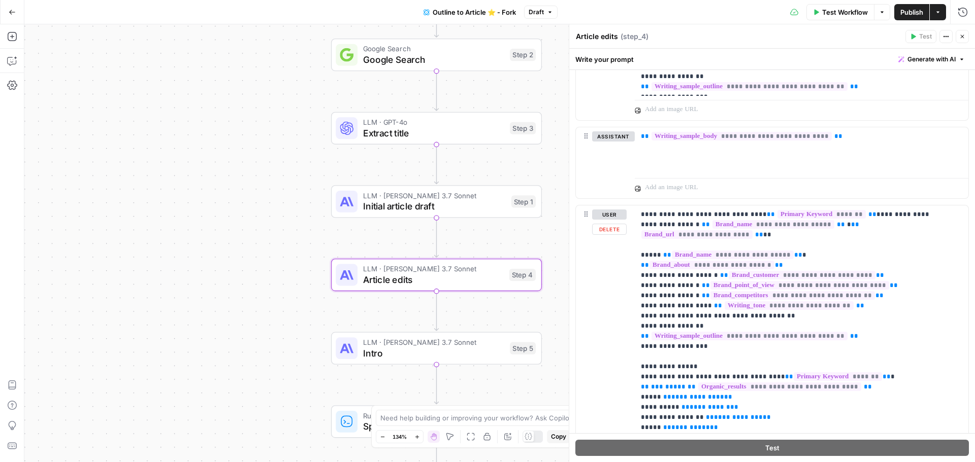
scroll to position [254, 0]
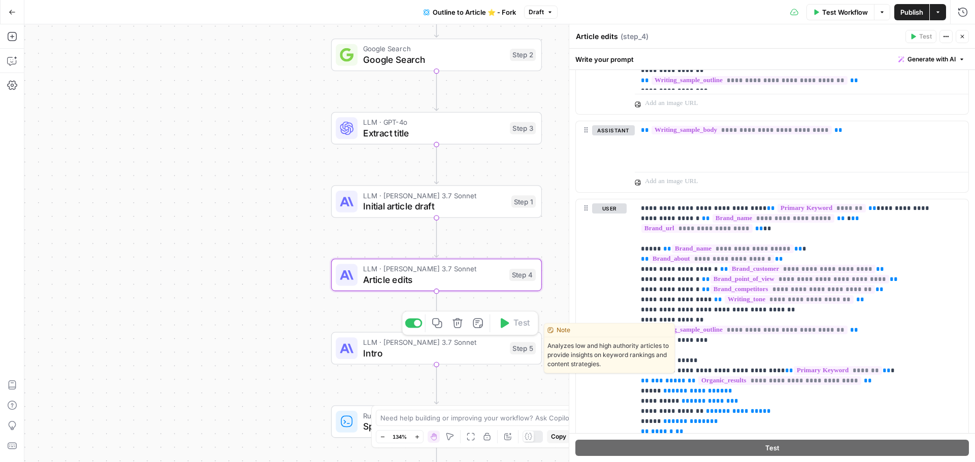
click at [473, 351] on span "Intro" at bounding box center [434, 354] width 142 height 14
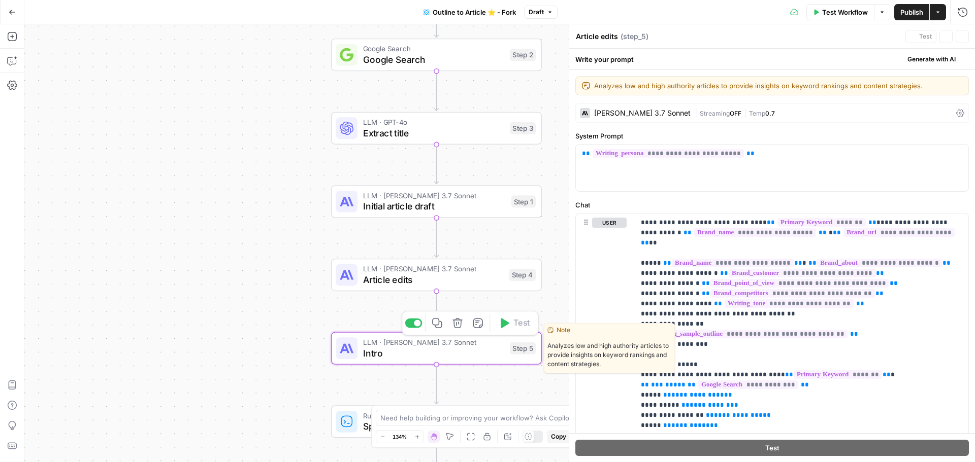
type textarea "Intro"
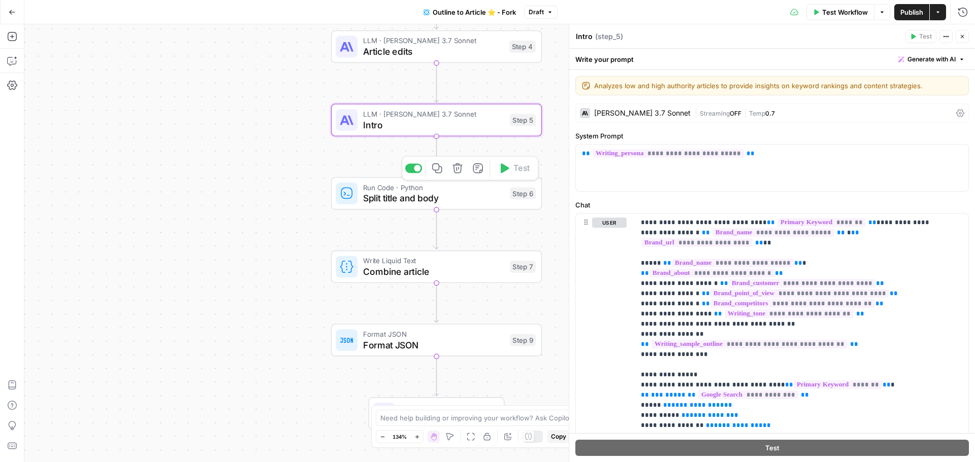
click at [465, 198] on span "Split title and body" at bounding box center [434, 198] width 142 height 14
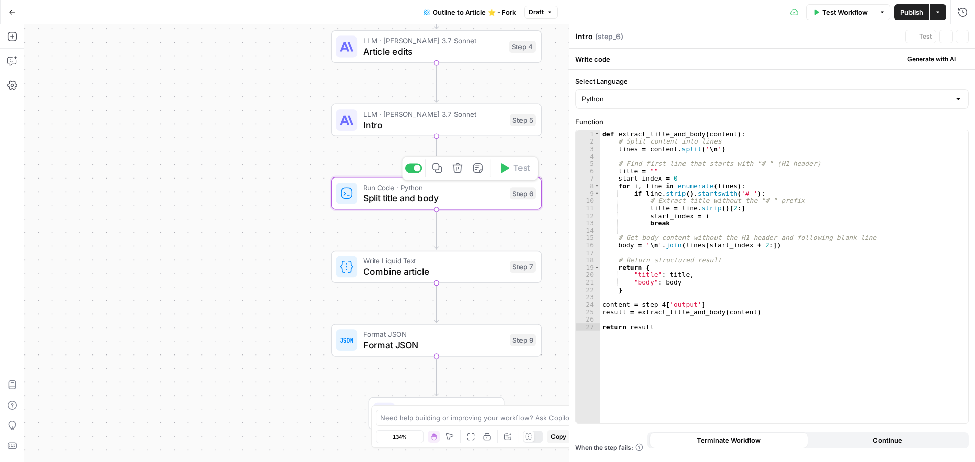
type textarea "Split title and body"
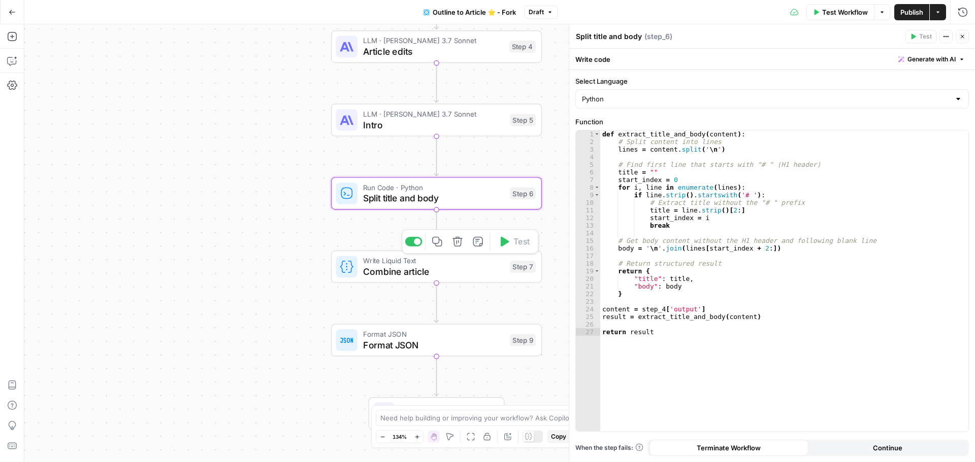
click at [467, 267] on span "Combine article" at bounding box center [434, 272] width 142 height 14
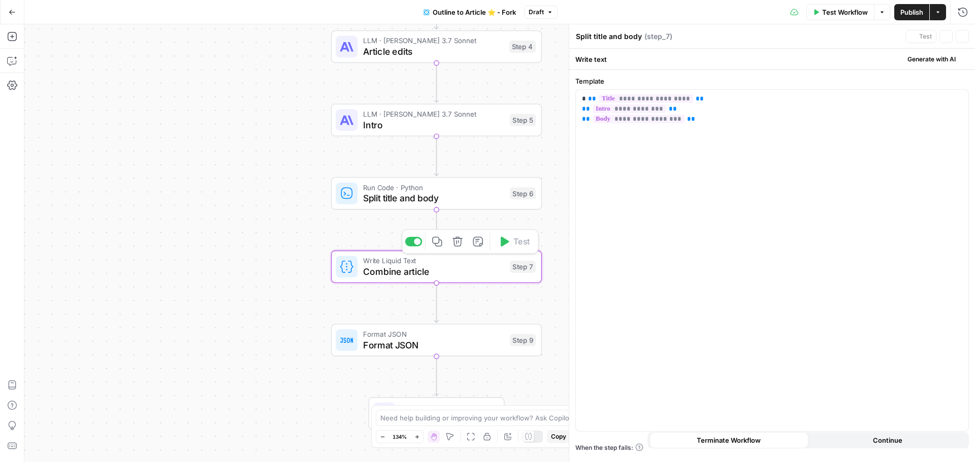
type textarea "Combine article"
click at [453, 349] on span "Format JSON" at bounding box center [434, 346] width 142 height 14
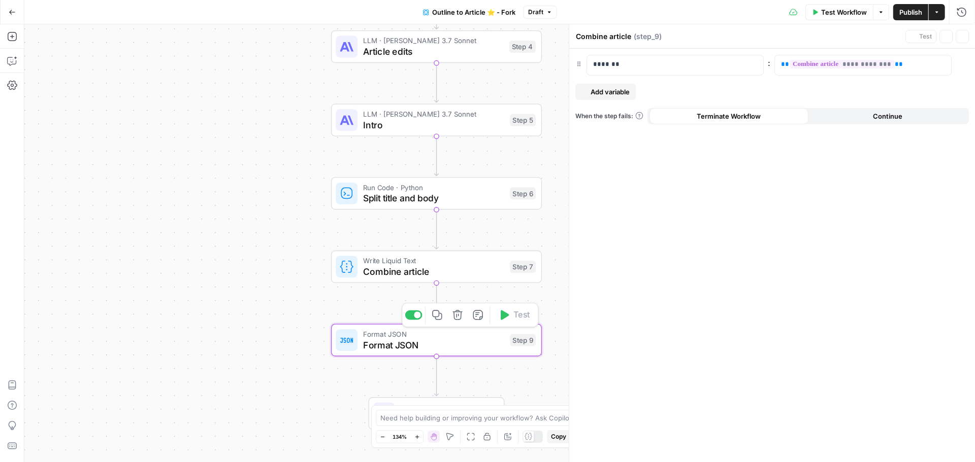
type textarea "Format JSON"
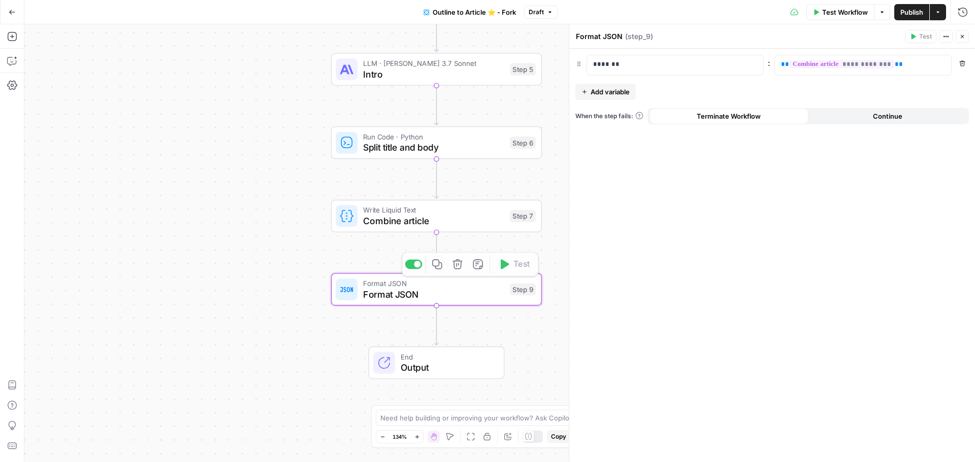
click at [467, 363] on span "Output" at bounding box center [447, 368] width 92 height 14
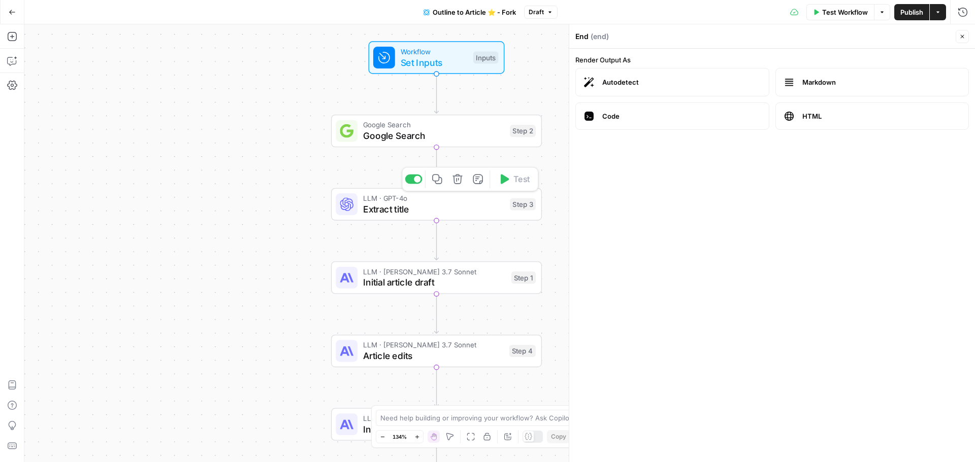
click at [464, 197] on span "LLM · GPT-4o" at bounding box center [434, 198] width 142 height 11
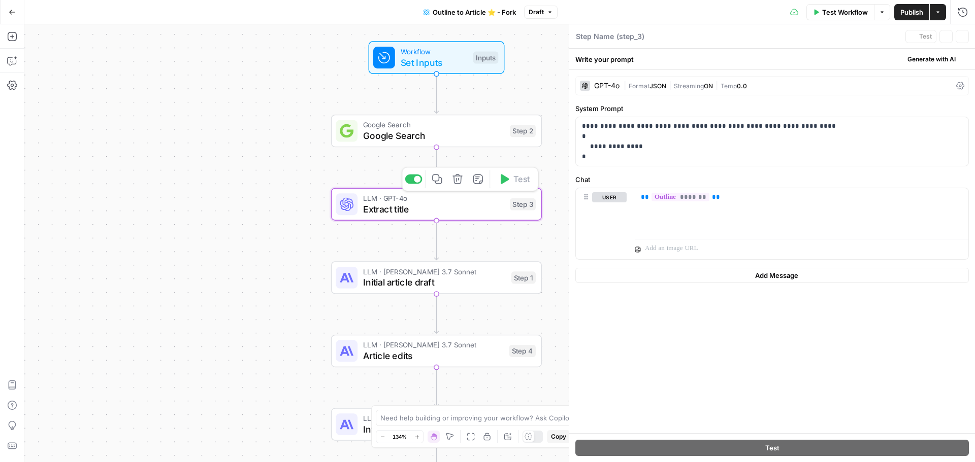
type textarea "Extract title"
click at [451, 139] on span "Google Search" at bounding box center [434, 136] width 142 height 14
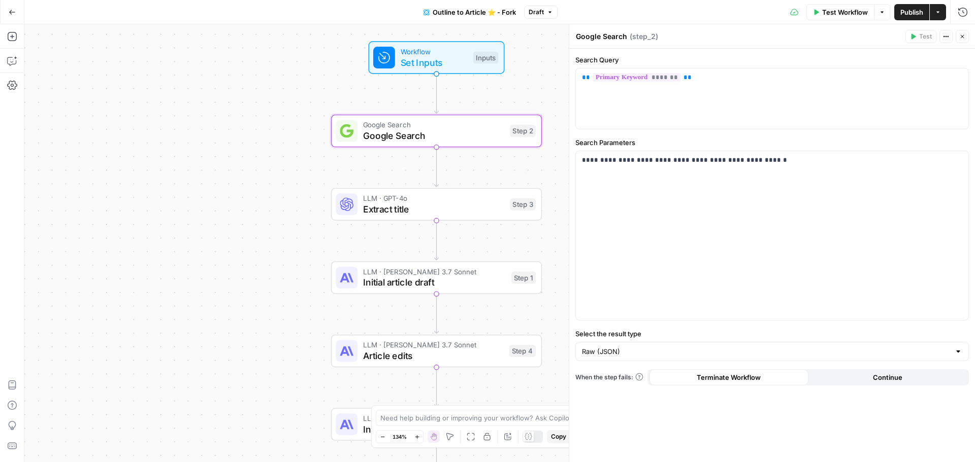
click at [17, 20] on button "Go Back" at bounding box center [12, 12] width 18 height 18
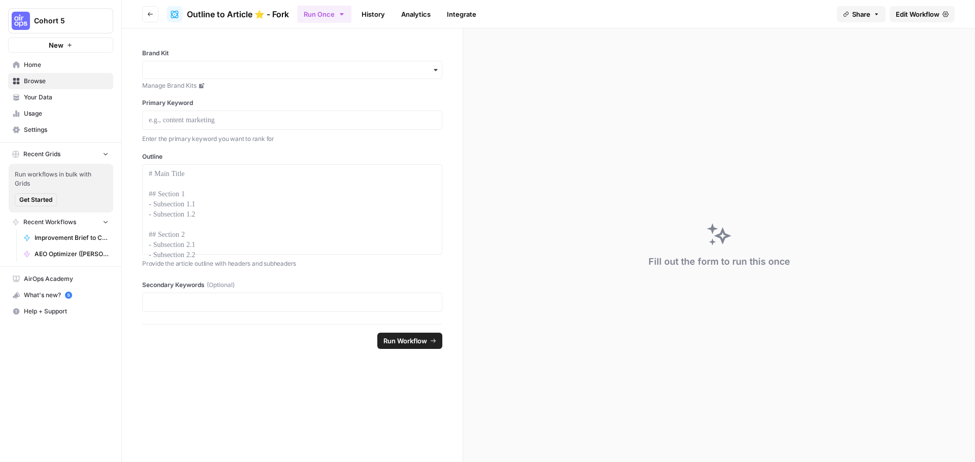
click at [62, 45] on span "New" at bounding box center [56, 45] width 15 height 10
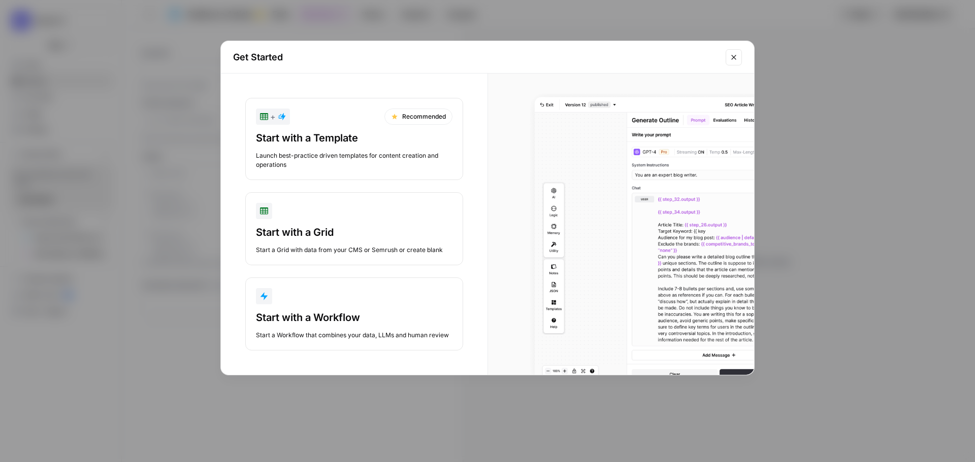
click at [326, 316] on div "Start with a Workflow" at bounding box center [354, 318] width 196 height 14
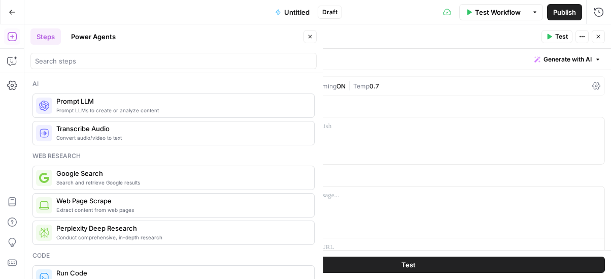
drag, startPoint x: 72, startPoint y: 104, endPoint x: 585, endPoint y: 38, distance: 517.5
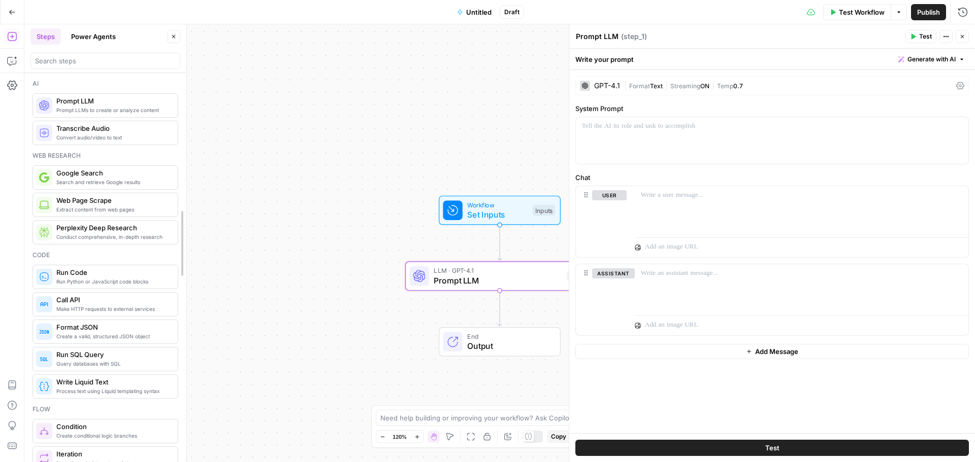
drag, startPoint x: 320, startPoint y: 122, endPoint x: 113, endPoint y: 121, distance: 207.1
drag, startPoint x: 568, startPoint y: 355, endPoint x: 393, endPoint y: 337, distance: 176.1
click at [373, 349] on body "Cohort 5 New Home Browse Your Data Usage Settings Recent Grids Run workflows in…" at bounding box center [487, 231] width 975 height 462
click at [489, 203] on span "Workflow" at bounding box center [497, 205] width 60 height 10
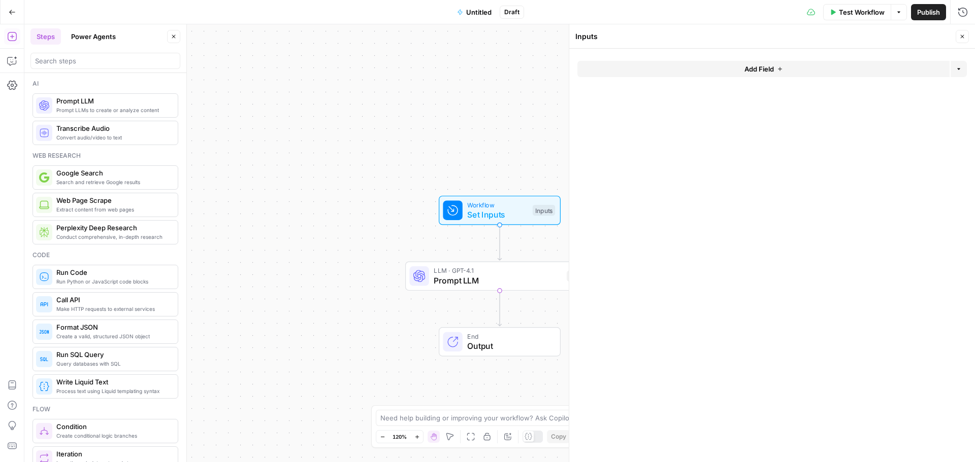
click at [762, 64] on span "Add Field" at bounding box center [758, 69] width 29 height 10
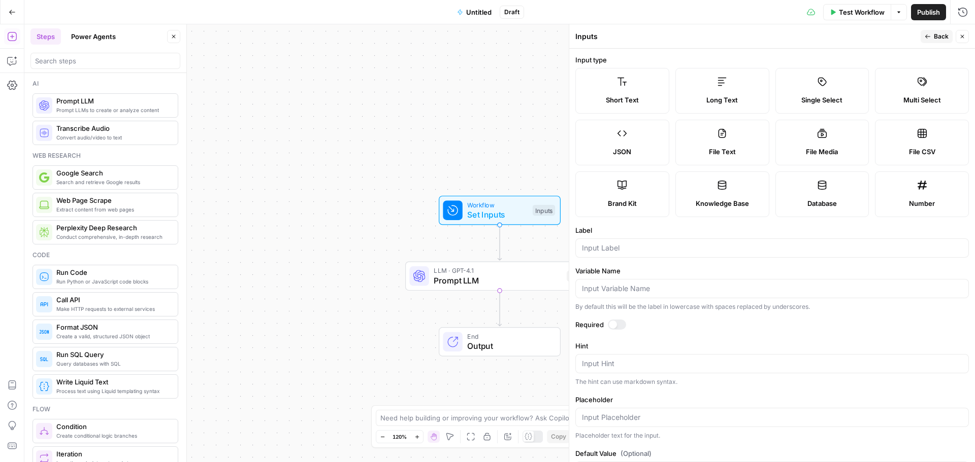
click at [634, 194] on label "Brand Kit" at bounding box center [622, 195] width 94 height 46
click at [633, 287] on input "Variable Name" at bounding box center [772, 289] width 380 height 10
click at [620, 256] on div at bounding box center [771, 248] width 393 height 19
type input "Brand Kit"
click at [933, 36] on button "Back" at bounding box center [936, 36] width 32 height 13
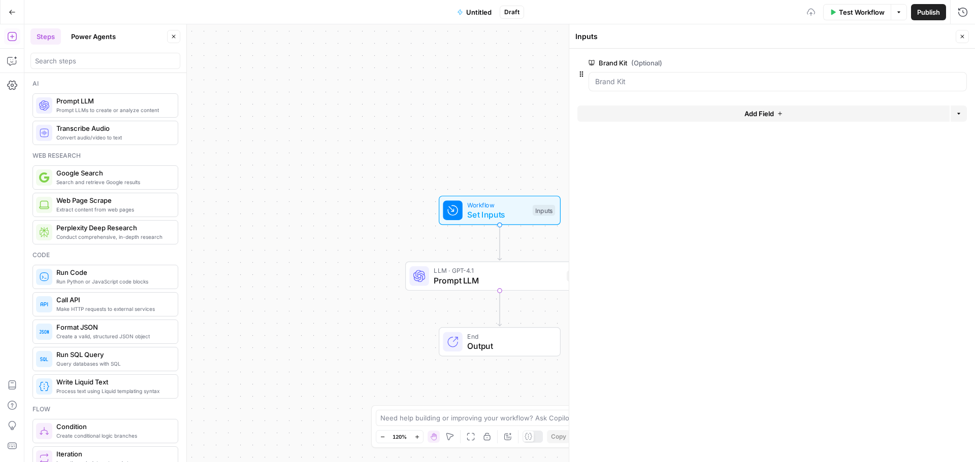
click at [425, 112] on div "Workflow Set Inputs Inputs LLM · GPT-4.1 Prompt LLM Step 1 End Output" at bounding box center [499, 243] width 950 height 438
click at [958, 38] on button "Close" at bounding box center [961, 36] width 13 height 13
click at [857, 20] on button "Test Workflow" at bounding box center [857, 12] width 68 height 16
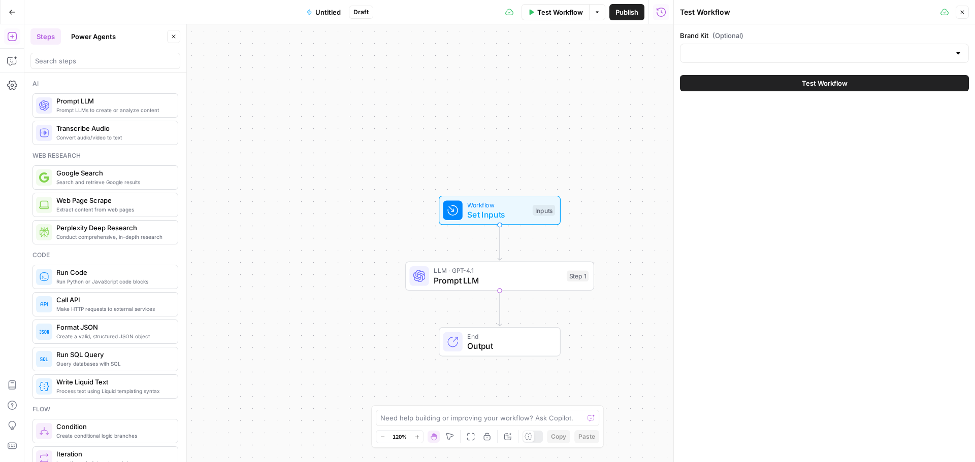
click at [729, 48] on div at bounding box center [824, 53] width 289 height 19
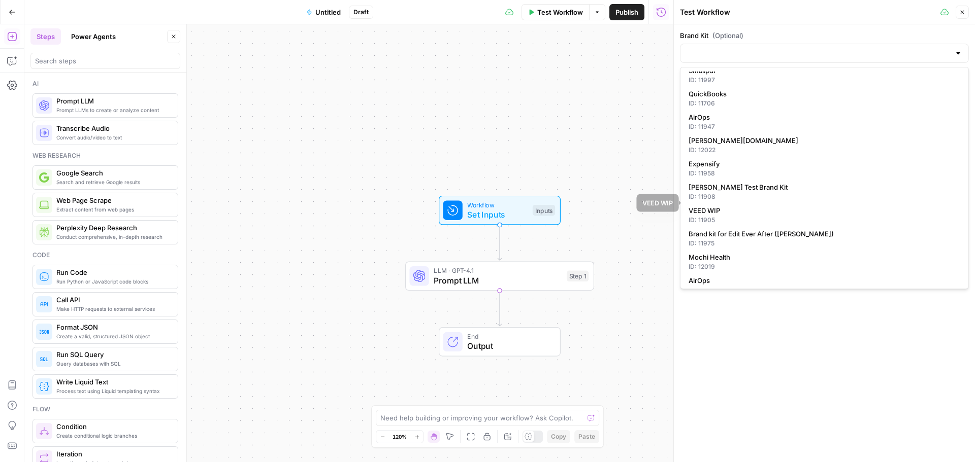
scroll to position [152, 0]
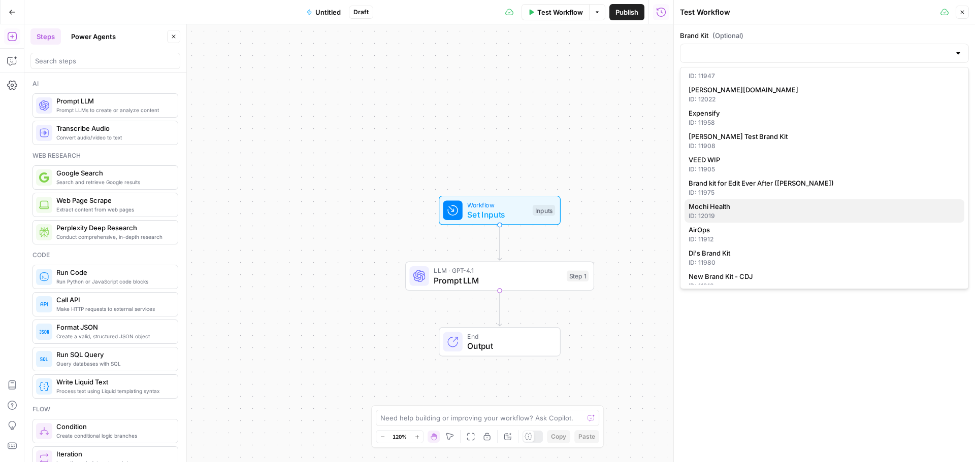
click at [723, 211] on span "Mochi Health" at bounding box center [822, 207] width 268 height 10
type input "Mochi Health"
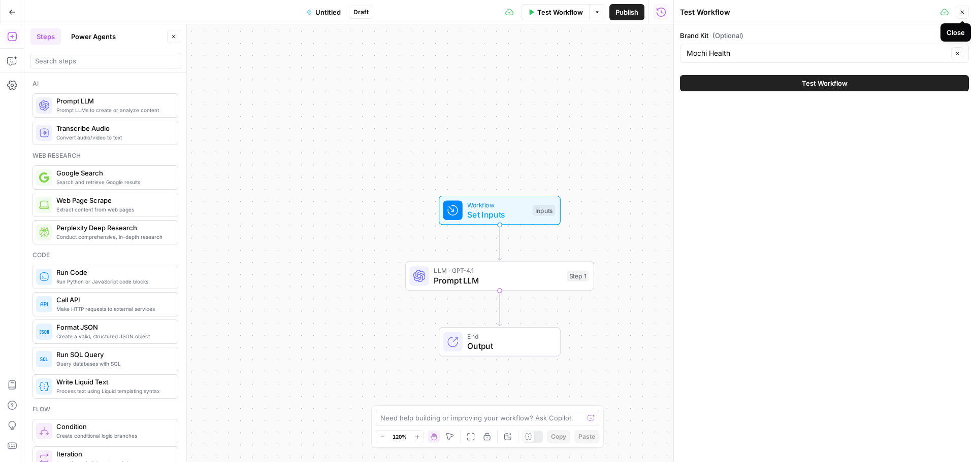
click at [965, 13] on icon "button" at bounding box center [962, 12] width 6 height 6
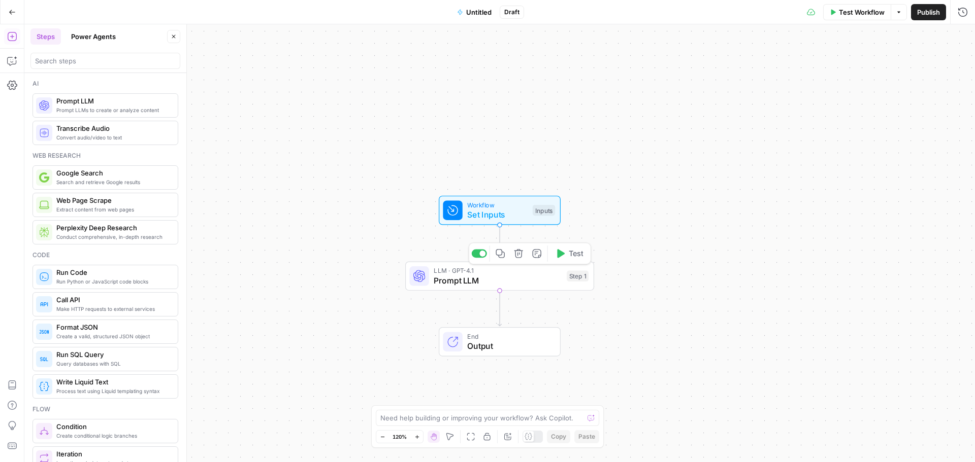
click at [486, 277] on span "Prompt LLM" at bounding box center [498, 281] width 128 height 12
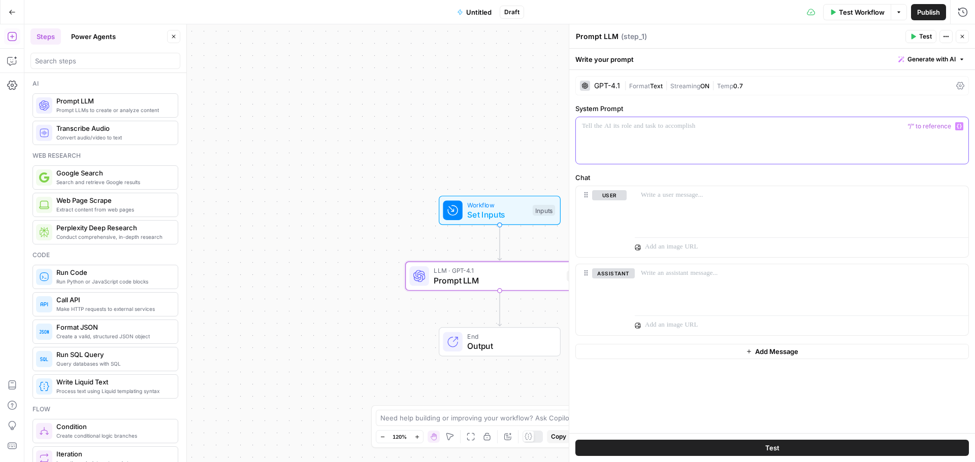
click at [618, 137] on div at bounding box center [772, 140] width 392 height 47
click at [637, 131] on div at bounding box center [772, 140] width 392 height 47
click at [924, 32] on span "Test" at bounding box center [925, 36] width 13 height 9
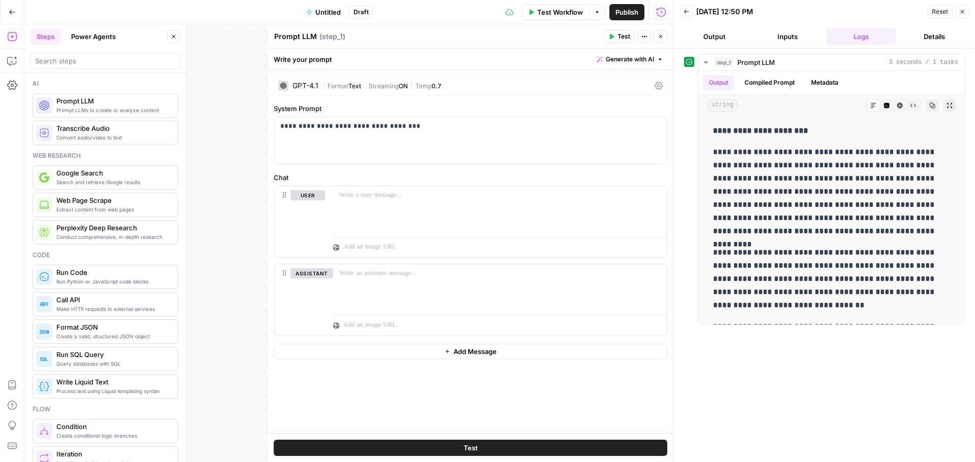
drag, startPoint x: 961, startPoint y: 14, endPoint x: 895, endPoint y: 31, distance: 68.6
click at [961, 14] on icon "button" at bounding box center [962, 12] width 6 height 6
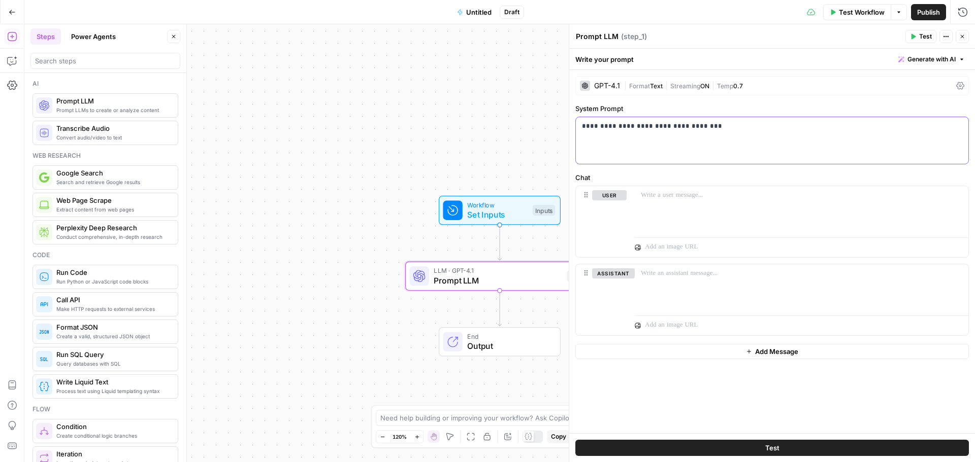
click at [598, 136] on div "**********" at bounding box center [772, 140] width 392 height 47
click at [608, 127] on p "**********" at bounding box center [772, 126] width 380 height 10
click at [663, 192] on p at bounding box center [801, 195] width 321 height 10
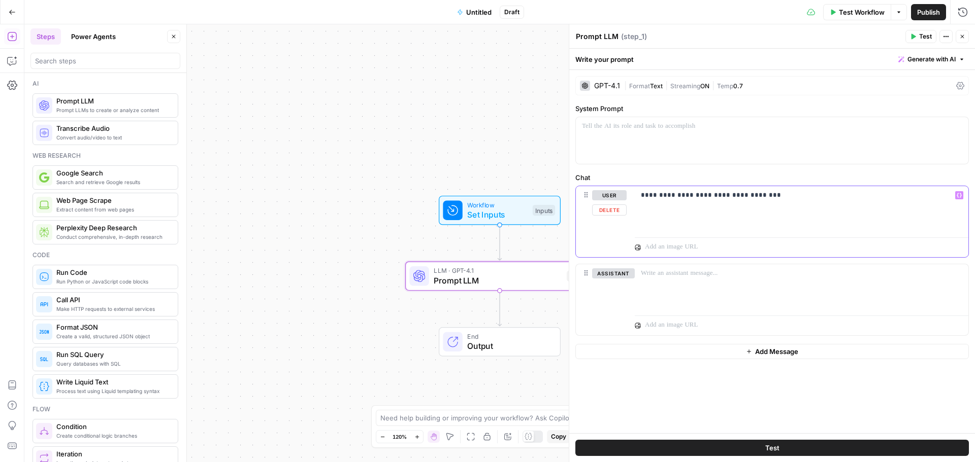
click at [644, 196] on p "**********" at bounding box center [801, 195] width 321 height 10
click at [666, 192] on p "**********" at bounding box center [801, 195] width 321 height 10
click at [780, 191] on p "**********" at bounding box center [801, 195] width 321 height 10
click at [833, 196] on p "**********" at bounding box center [801, 195] width 321 height 10
click at [920, 38] on span "Test" at bounding box center [925, 36] width 13 height 9
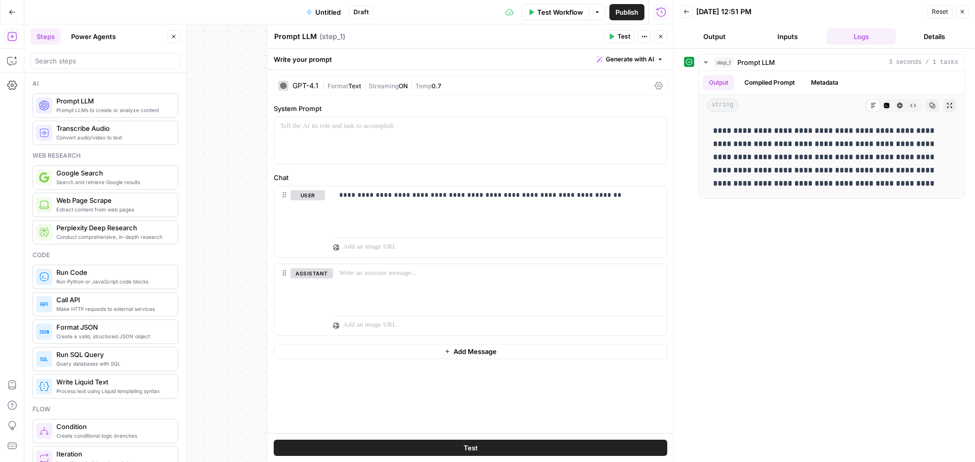
click at [303, 86] on div "GPT-4.1" at bounding box center [305, 85] width 26 height 7
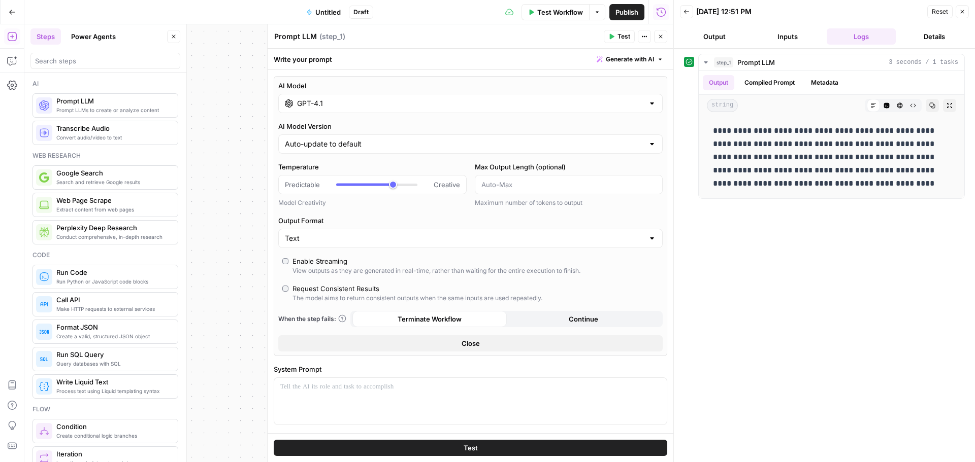
click at [325, 106] on input "GPT-4.1" at bounding box center [470, 103] width 347 height 10
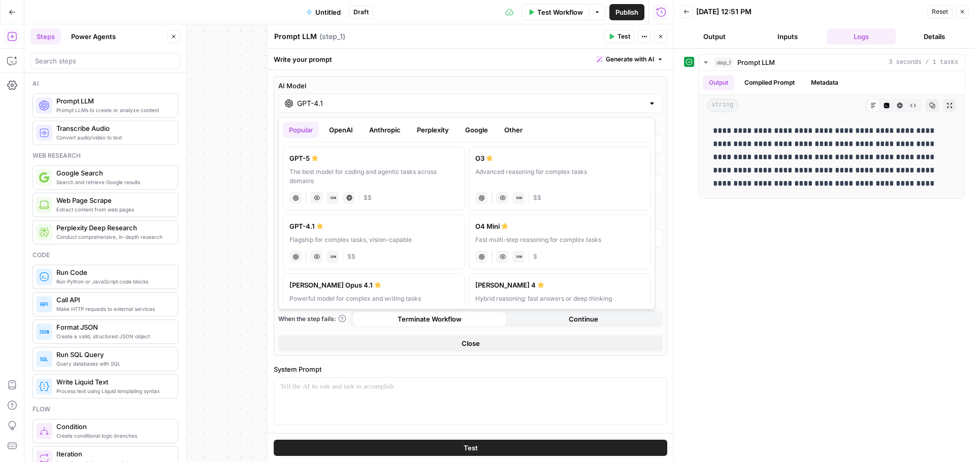
click at [293, 100] on div "GPT-4.1" at bounding box center [470, 103] width 384 height 19
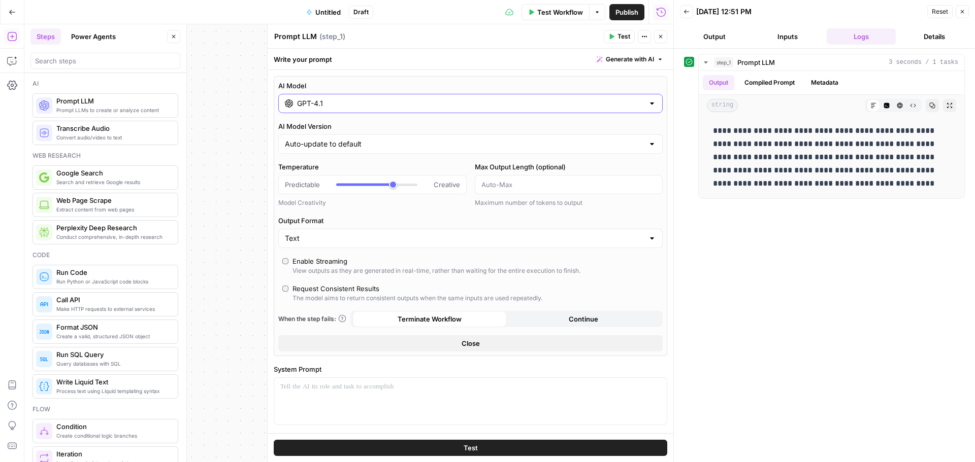
click at [291, 101] on div "GPT-4.1" at bounding box center [470, 103] width 384 height 19
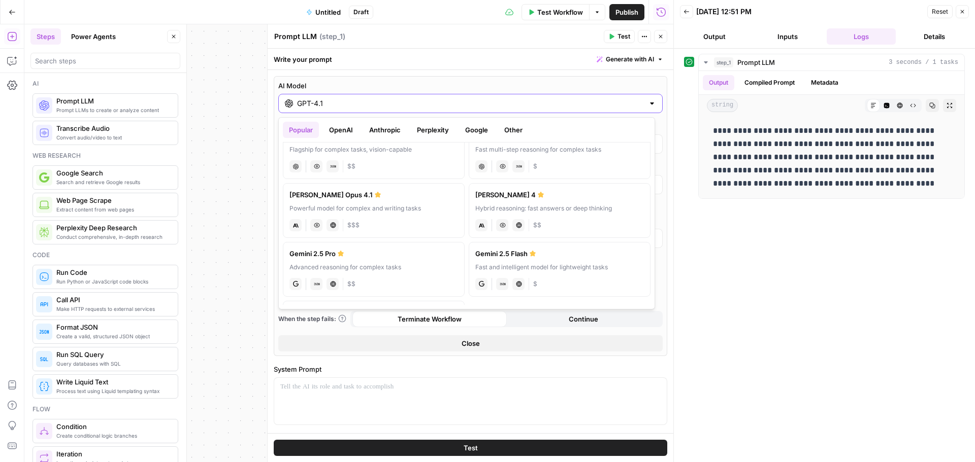
scroll to position [102, 0]
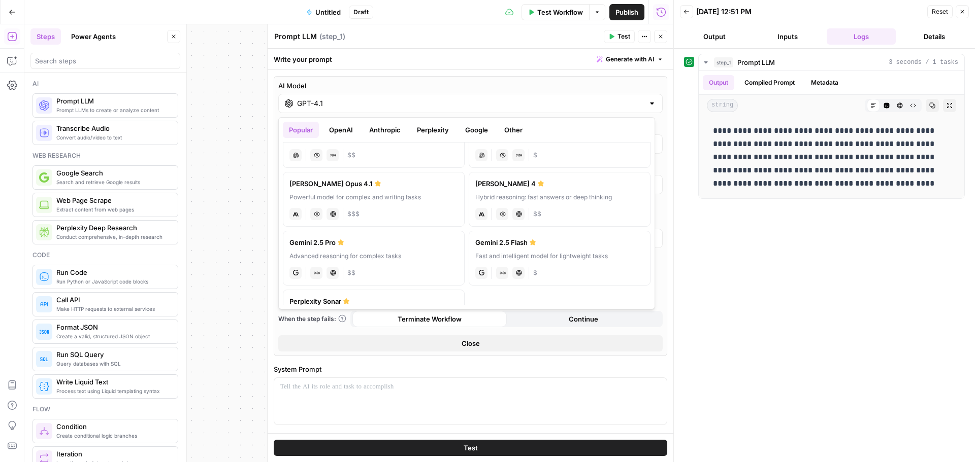
click at [514, 197] on div "Hybrid reasoning: fast answers or deep thinking" at bounding box center [559, 197] width 169 height 9
type input "Claude Sonnet 4"
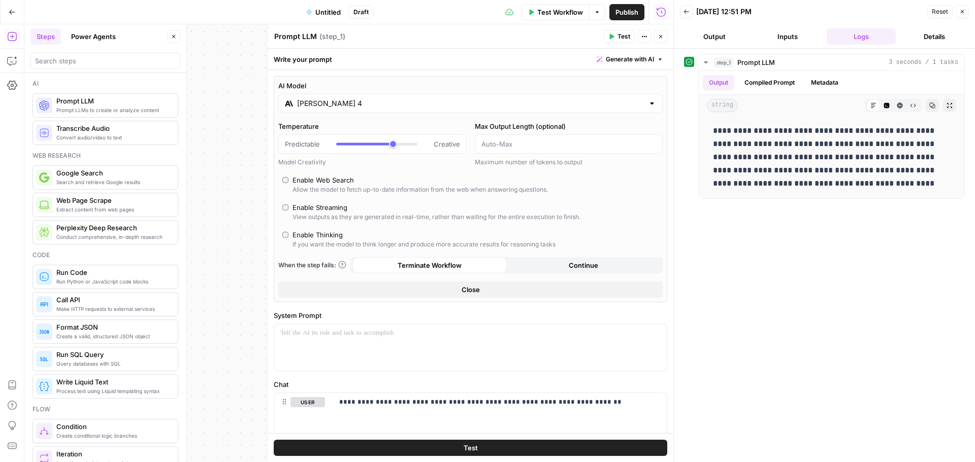
click at [465, 294] on span "Close" at bounding box center [470, 290] width 18 height 10
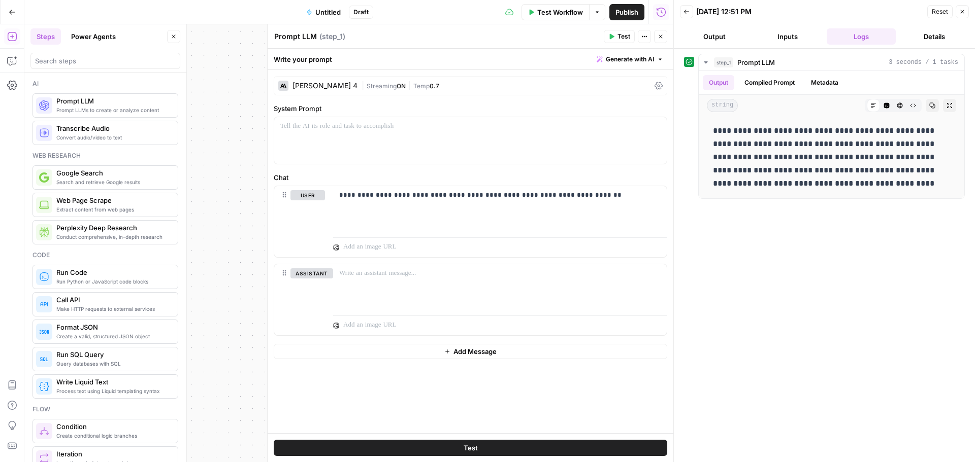
click at [620, 39] on span "Test" at bounding box center [623, 36] width 13 height 9
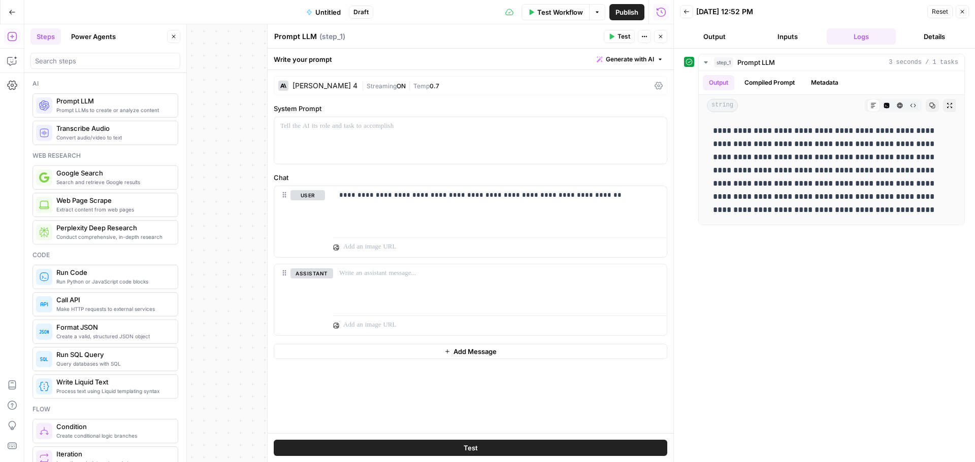
click at [317, 81] on div "Claude Sonnet 4" at bounding box center [317, 86] width 79 height 10
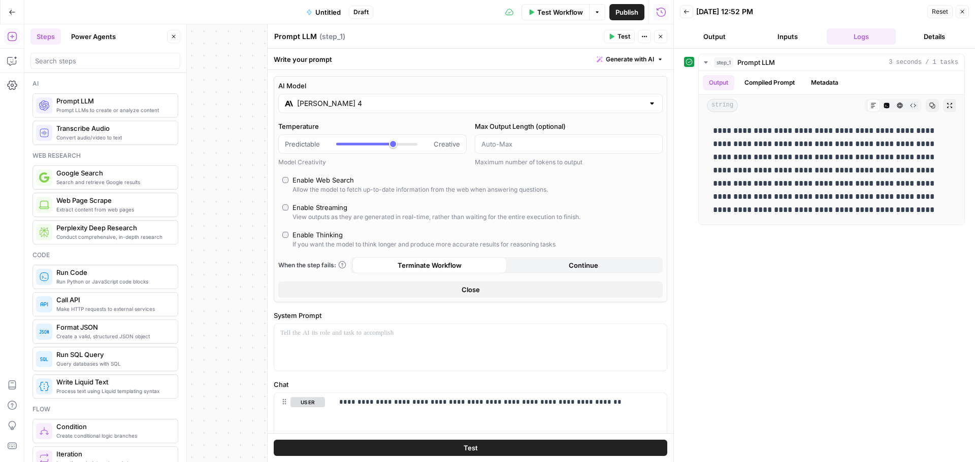
click at [323, 104] on input "Claude Sonnet 4" at bounding box center [470, 103] width 347 height 10
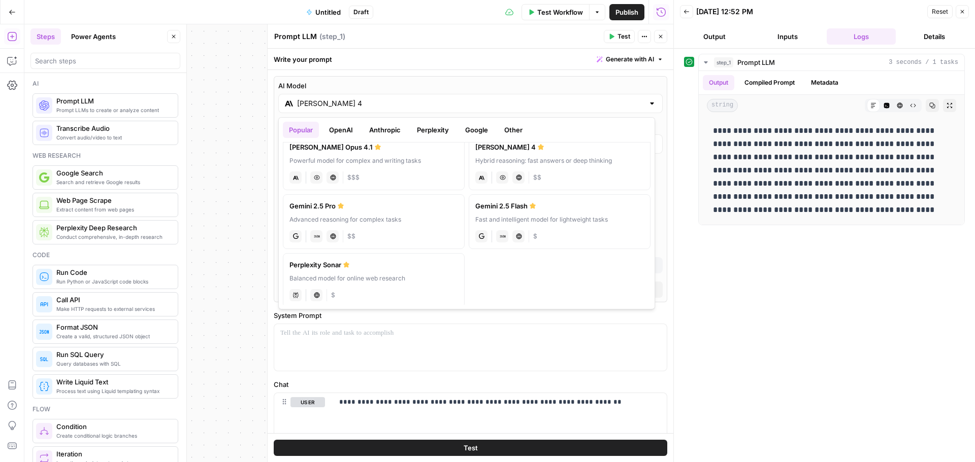
scroll to position [145, 0]
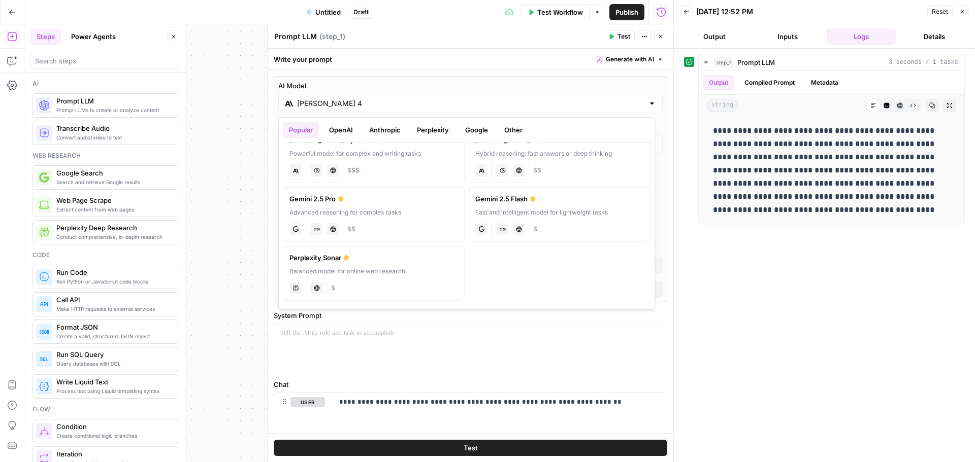
click at [348, 209] on div "Advanced reasoning for complex tasks" at bounding box center [373, 212] width 169 height 9
type input "Gemini 2.5 Pro"
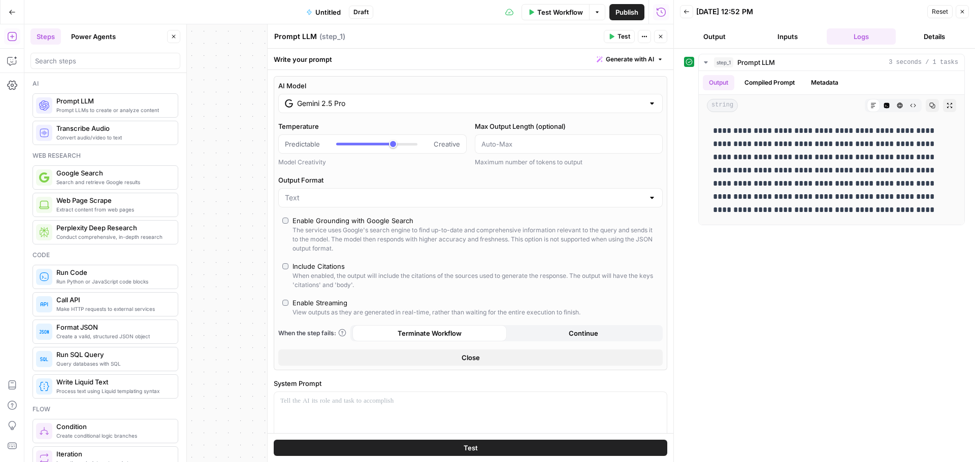
click at [464, 355] on span "Close" at bounding box center [470, 358] width 18 height 10
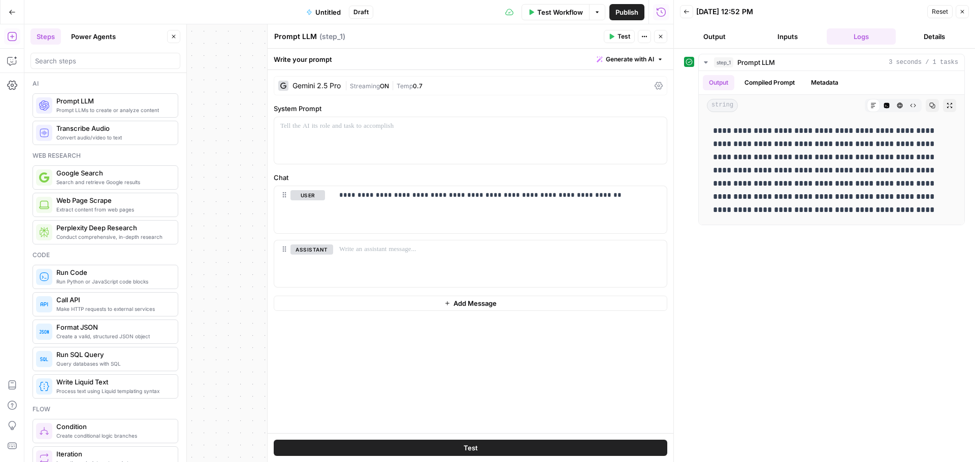
click at [620, 37] on span "Test" at bounding box center [623, 36] width 13 height 9
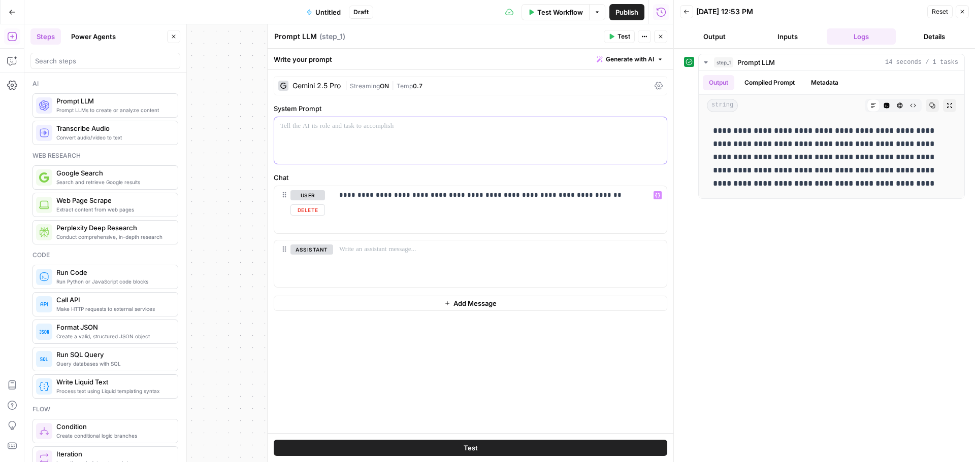
click at [362, 132] on div at bounding box center [470, 140] width 392 height 47
click at [336, 135] on div at bounding box center [470, 140] width 392 height 47
click at [613, 36] on icon "button" at bounding box center [612, 37] width 5 height 6
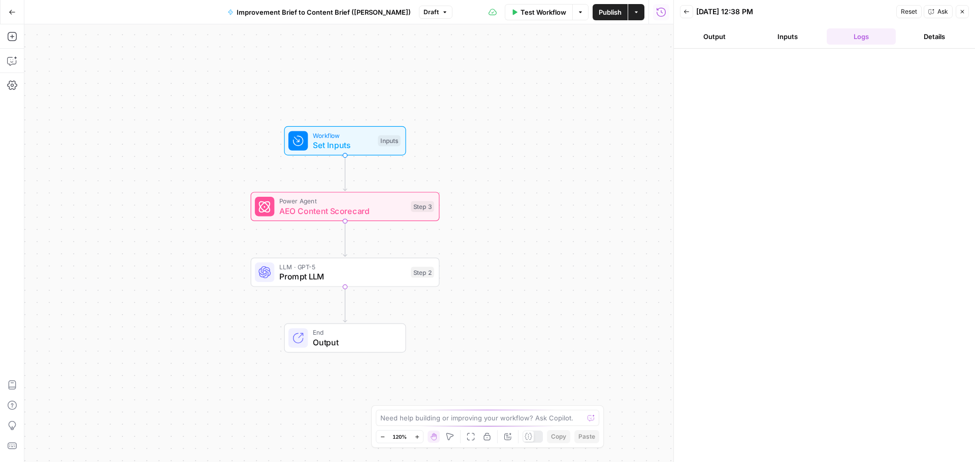
click at [324, 337] on span "Output" at bounding box center [354, 343] width 83 height 12
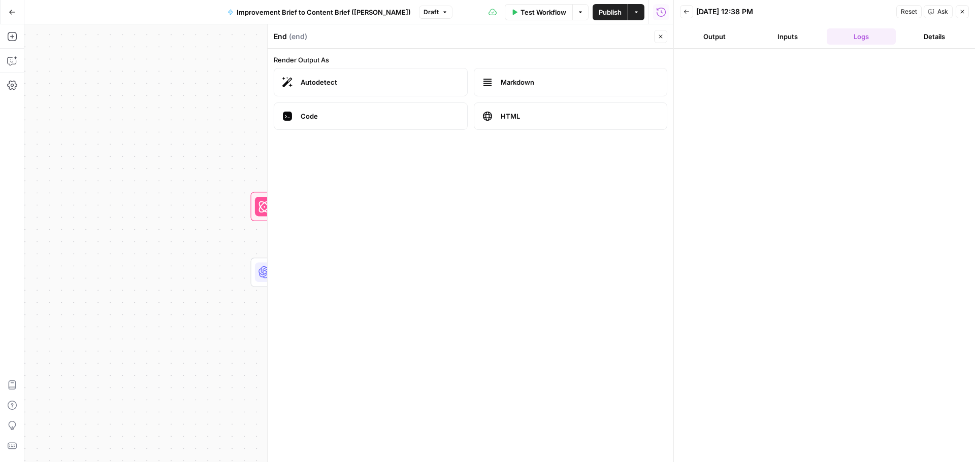
click at [519, 117] on span "HTML" at bounding box center [580, 116] width 158 height 10
click at [732, 38] on button "Output" at bounding box center [714, 36] width 69 height 16
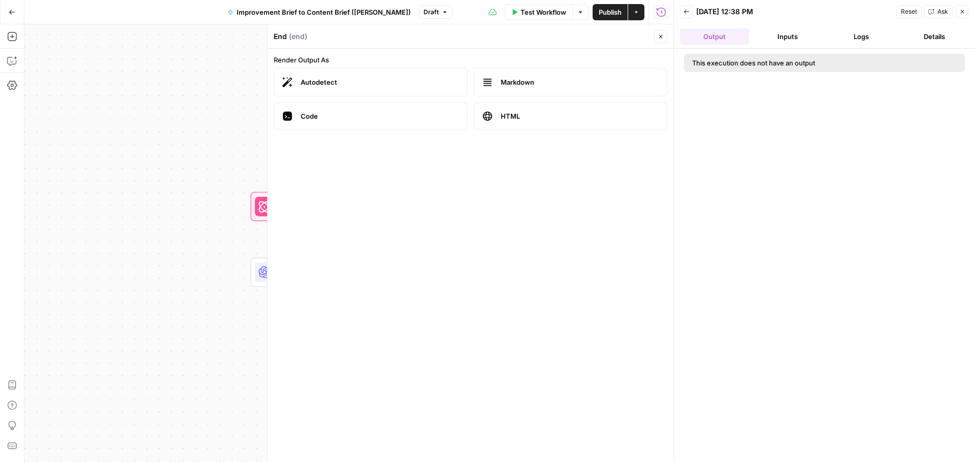
click at [771, 38] on button "Inputs" at bounding box center [787, 36] width 69 height 16
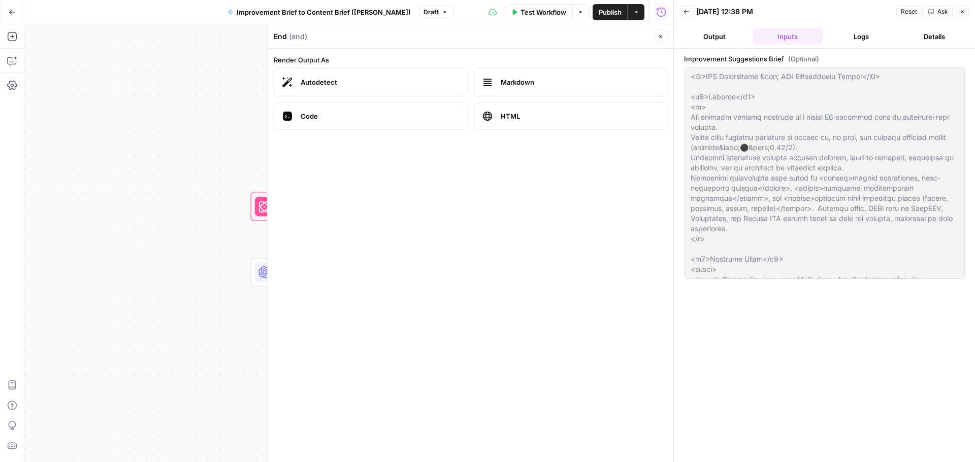
click at [962, 12] on icon "button" at bounding box center [962, 12] width 6 height 6
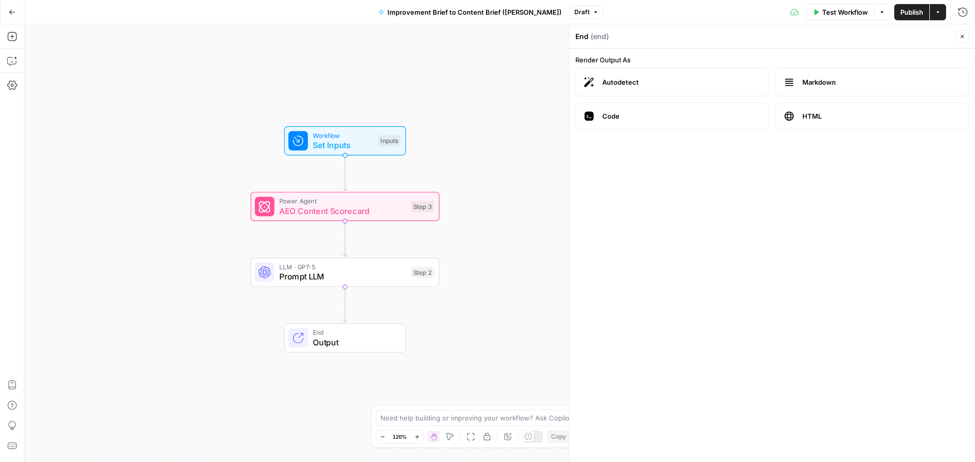
click at [958, 36] on button "Close" at bounding box center [961, 36] width 13 height 13
click at [9, 9] on icon "button" at bounding box center [12, 12] width 7 height 7
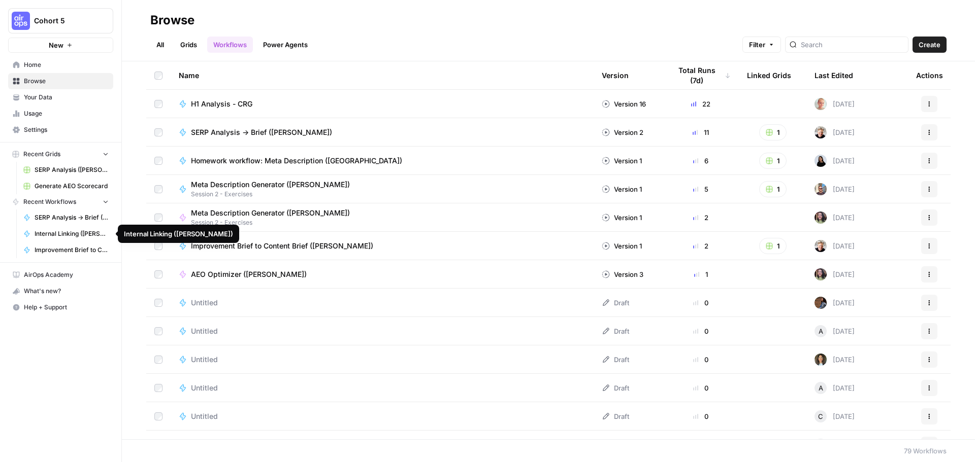
click at [54, 250] on span "Improvement Brief to Content Brief ([PERSON_NAME])" at bounding box center [72, 250] width 74 height 9
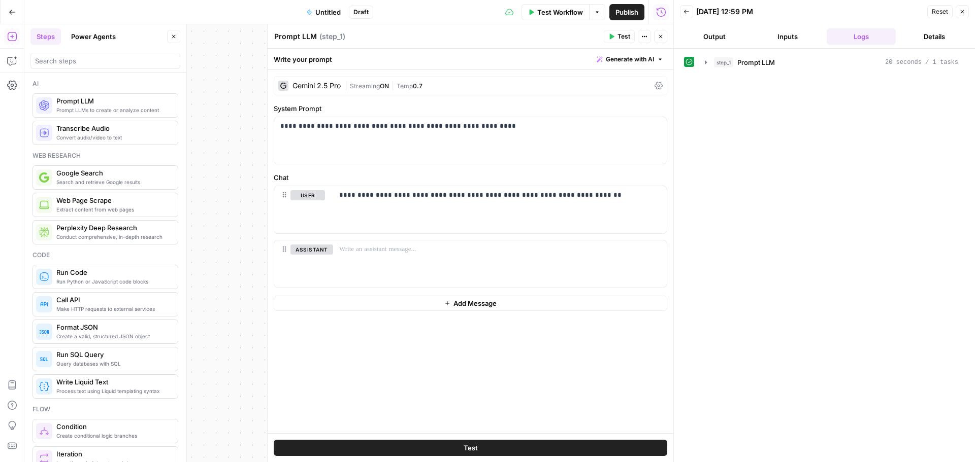
click at [724, 38] on button "Output" at bounding box center [714, 36] width 69 height 16
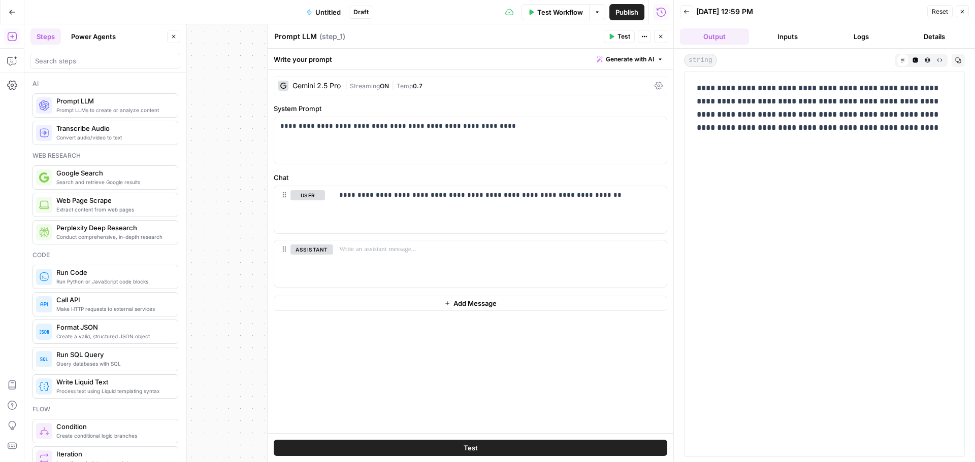
click at [786, 36] on button "Inputs" at bounding box center [787, 36] width 69 height 16
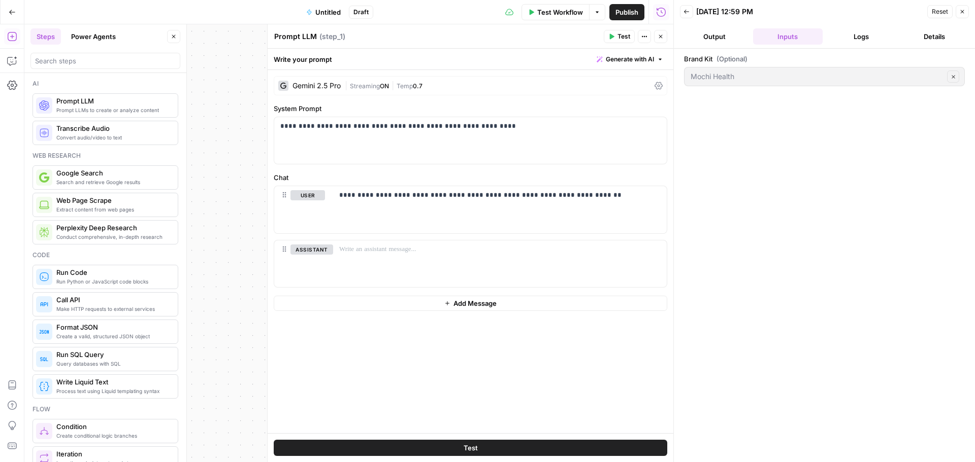
click at [721, 35] on button "Output" at bounding box center [714, 36] width 69 height 16
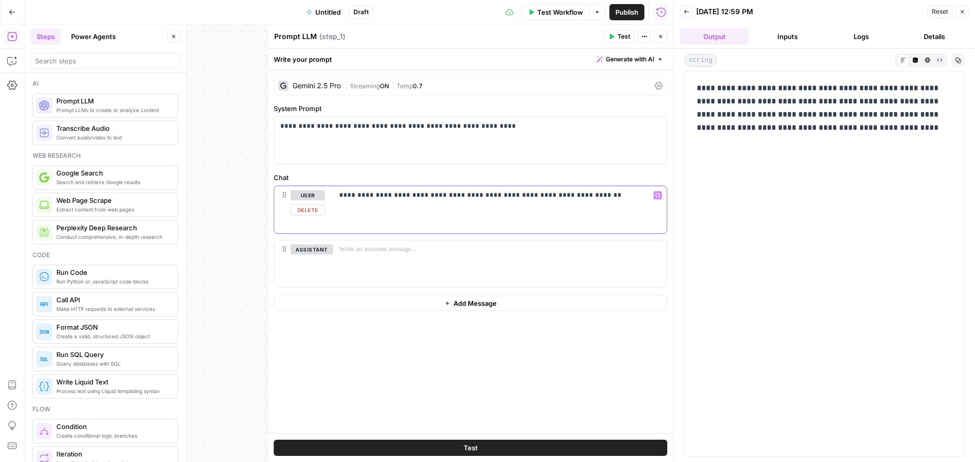
click at [592, 191] on p "**********" at bounding box center [499, 195] width 321 height 10
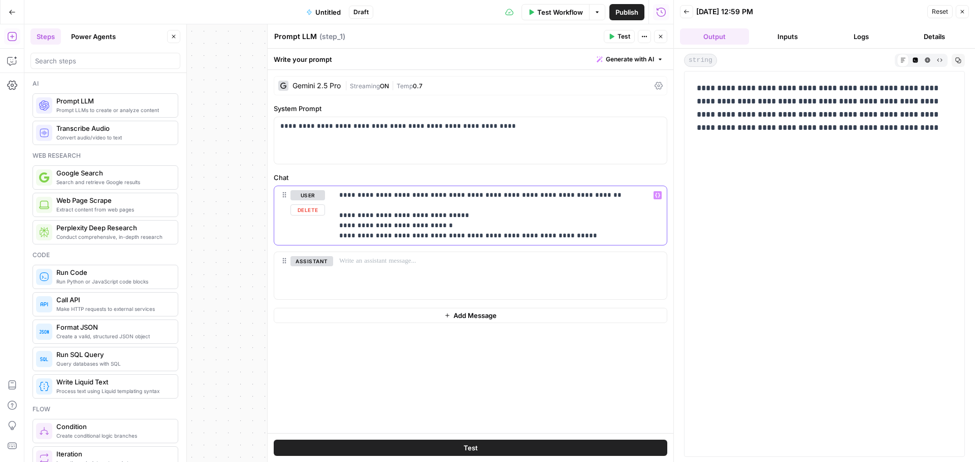
click at [591, 239] on p "**********" at bounding box center [499, 215] width 321 height 51
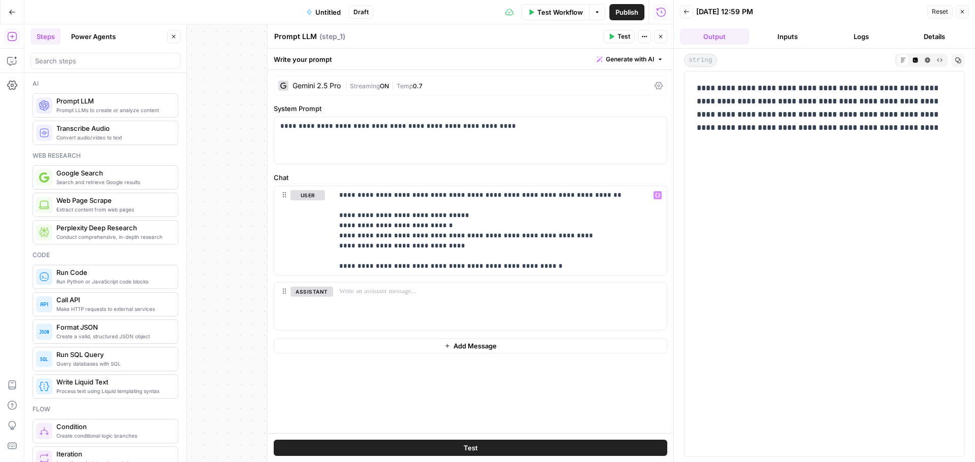
click at [618, 32] on span "Test" at bounding box center [623, 36] width 13 height 9
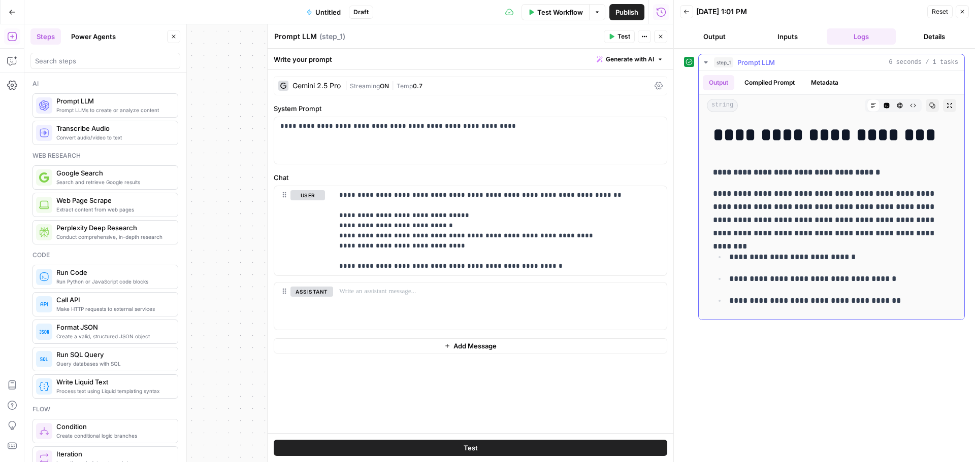
drag, startPoint x: 715, startPoint y: 192, endPoint x: 938, endPoint y: 231, distance: 226.2
click at [938, 231] on p "**********" at bounding box center [831, 213] width 237 height 53
click at [797, 171] on strong "**********" at bounding box center [796, 173] width 167 height 8
click at [724, 129] on h1 "**********" at bounding box center [831, 134] width 237 height 21
click at [764, 134] on h1 "**********" at bounding box center [831, 134] width 237 height 21
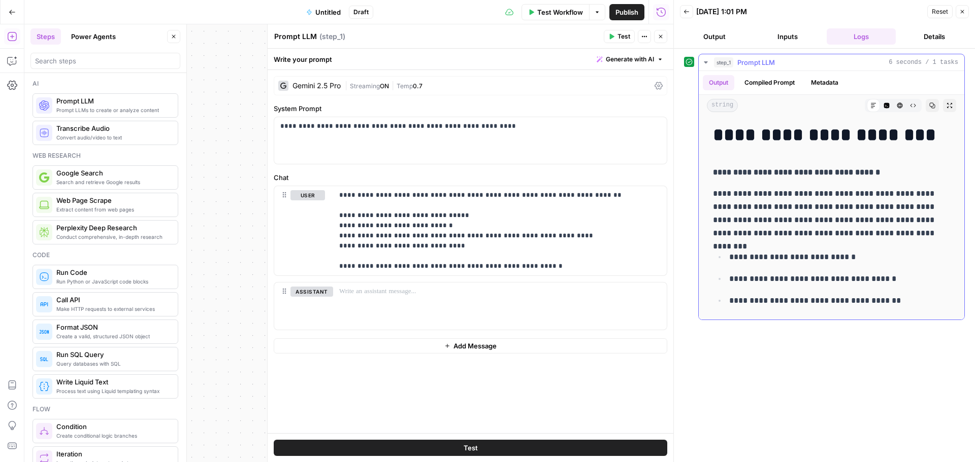
click at [820, 136] on h1 "**********" at bounding box center [831, 134] width 237 height 21
click at [722, 169] on strong "**********" at bounding box center [796, 173] width 167 height 8
click at [741, 171] on strong "**********" at bounding box center [796, 173] width 167 height 8
click at [769, 171] on strong "**********" at bounding box center [796, 173] width 167 height 8
click at [802, 171] on strong "**********" at bounding box center [796, 173] width 167 height 8
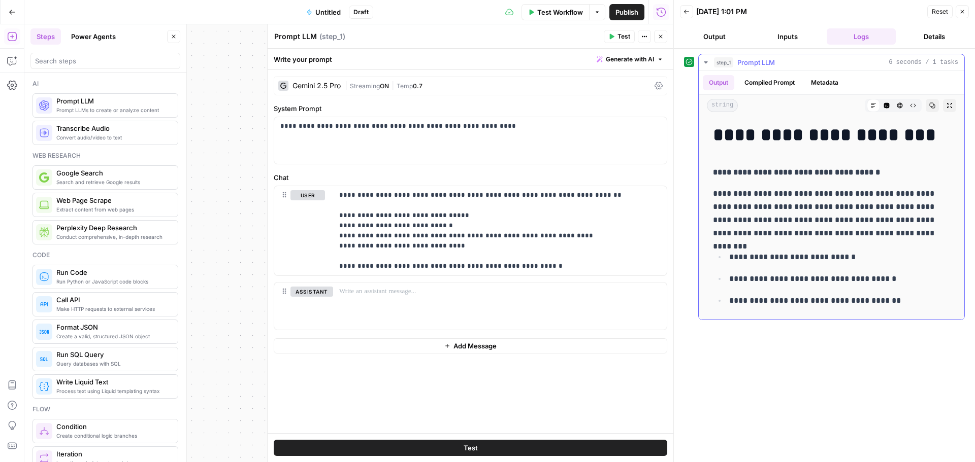
click at [829, 170] on strong "**********" at bounding box center [796, 173] width 167 height 8
click at [863, 170] on strong "**********" at bounding box center [796, 173] width 167 height 8
click at [888, 172] on p "**********" at bounding box center [831, 172] width 237 height 13
click at [347, 296] on p at bounding box center [499, 292] width 321 height 10
